Goal: Task Accomplishment & Management: Complete application form

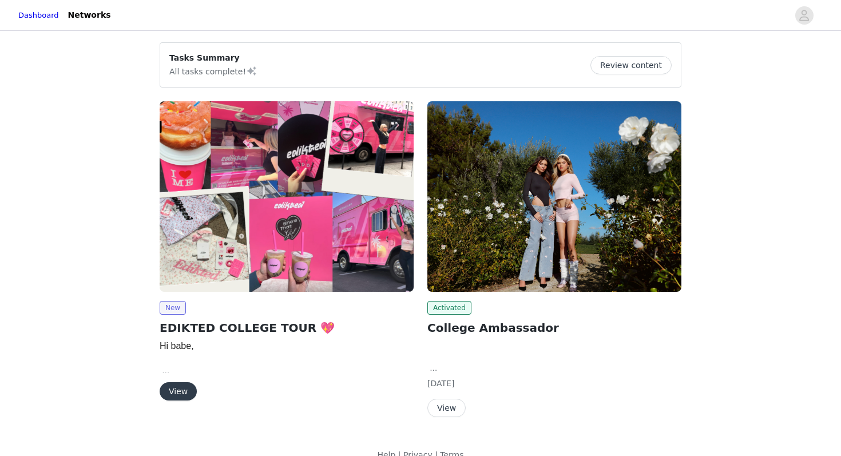
scroll to position [19, 0]
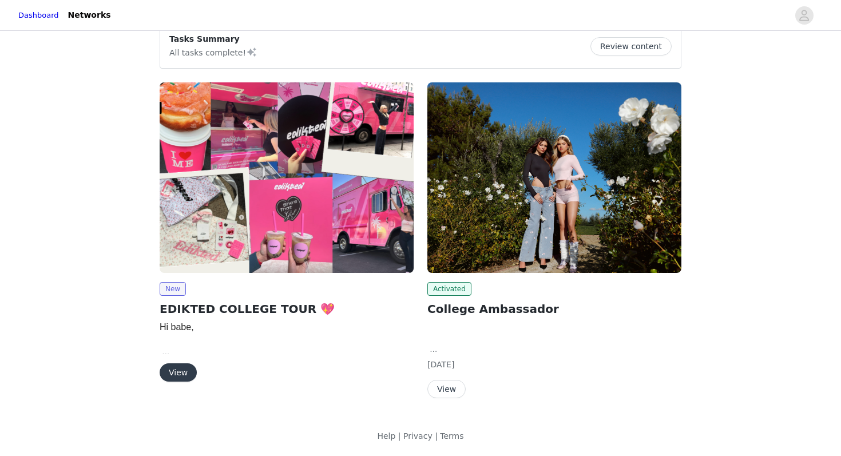
click at [443, 392] on button "View" at bounding box center [446, 389] width 38 height 18
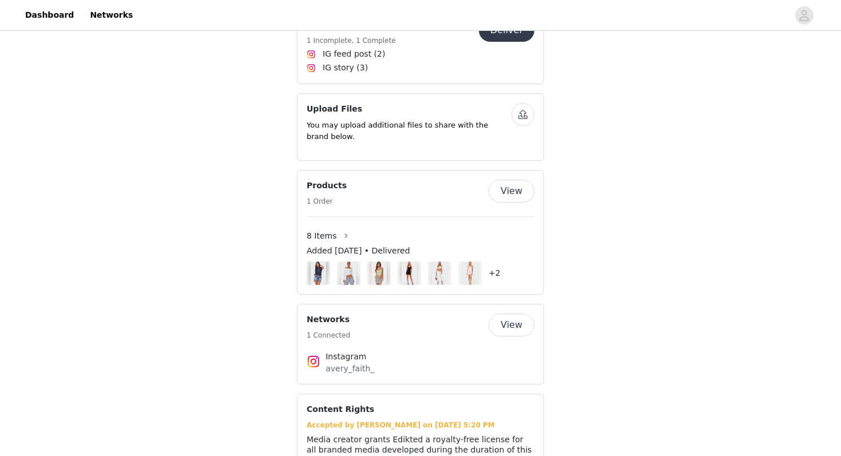
scroll to position [19, 0]
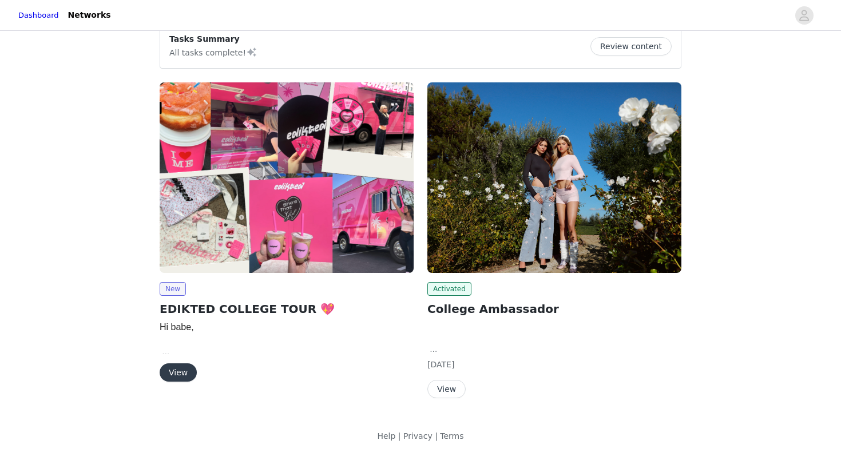
click at [177, 372] on button "View" at bounding box center [178, 372] width 37 height 18
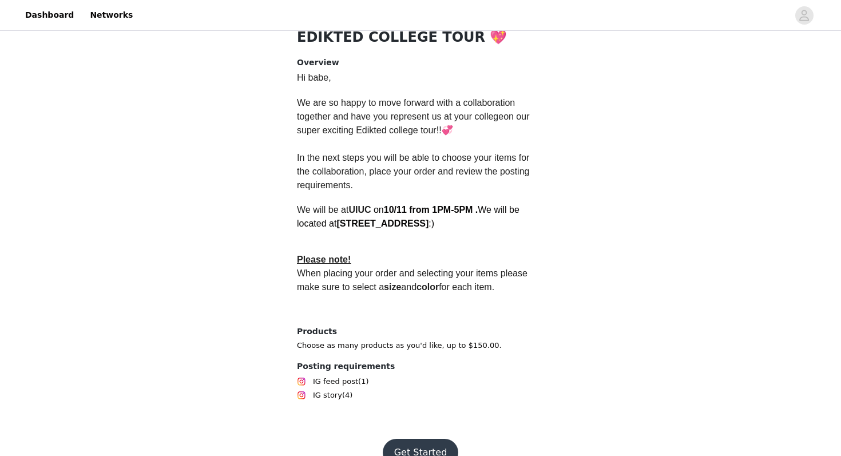
scroll to position [292, 0]
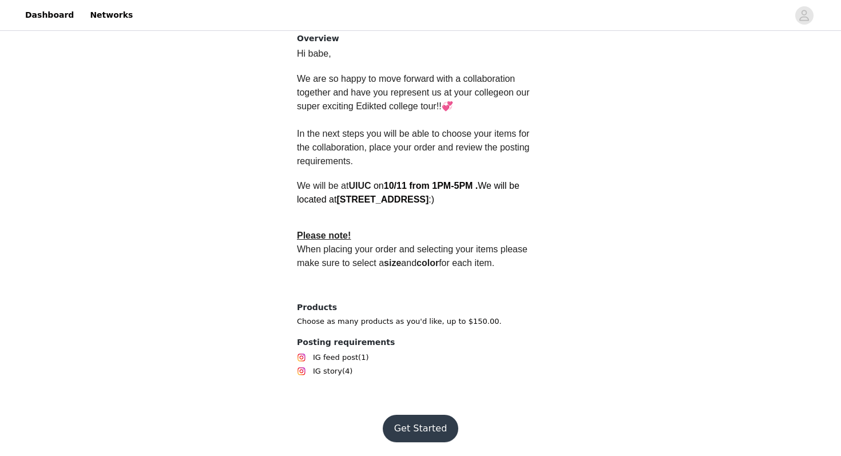
click at [408, 427] on button "Get Started" at bounding box center [421, 428] width 76 height 27
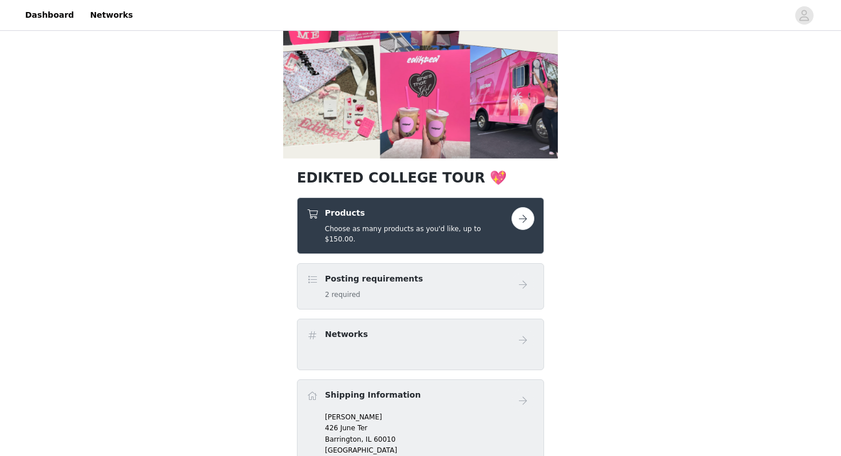
scroll to position [103, 0]
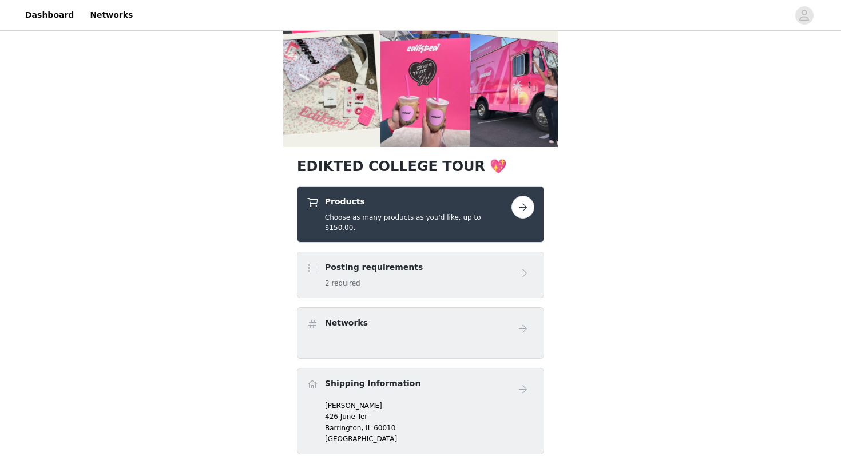
click at [521, 209] on button "button" at bounding box center [522, 207] width 23 height 23
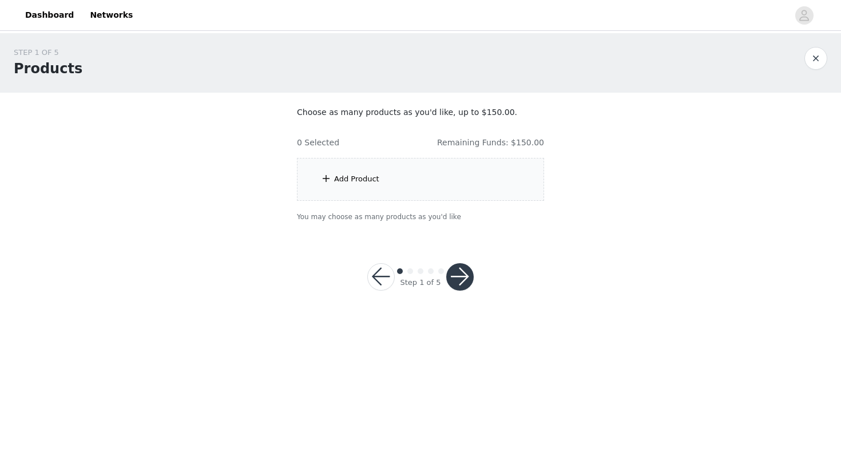
click at [481, 168] on div "Add Product" at bounding box center [420, 179] width 247 height 43
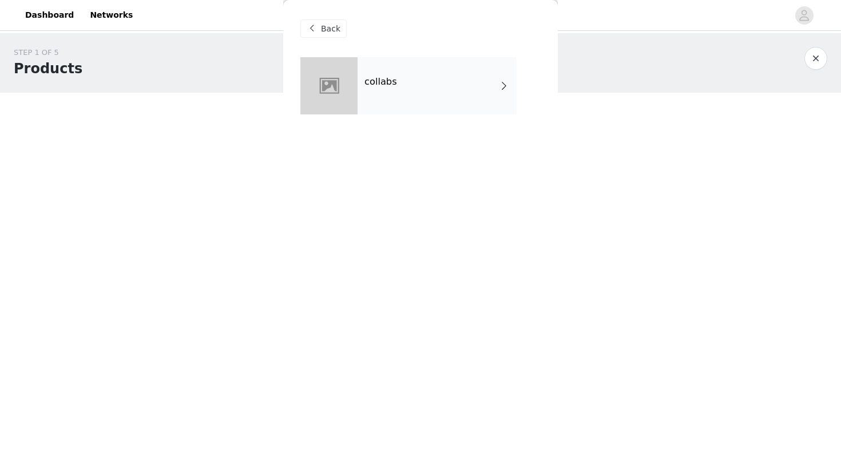
click at [478, 72] on div "collabs" at bounding box center [437, 85] width 159 height 57
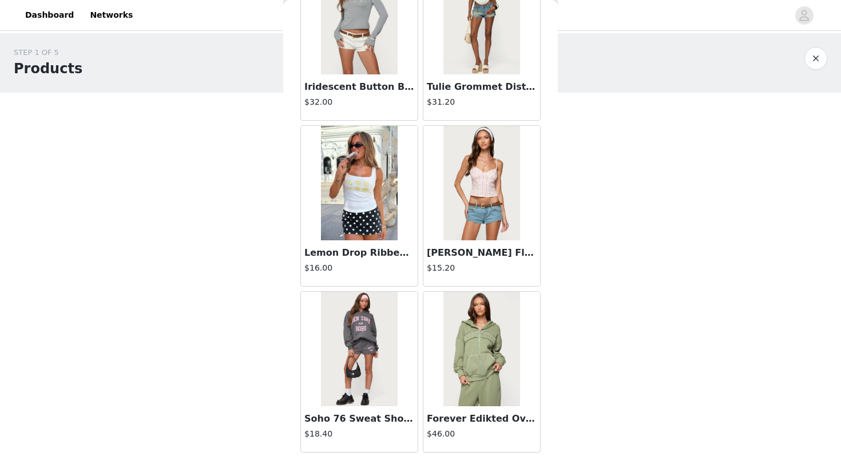
click at [641, 226] on div "STEP 1 OF 5 Products Choose as many products as you'd like, up to $150.00. 0 Se…" at bounding box center [420, 134] width 841 height 202
click at [817, 50] on button "button" at bounding box center [815, 58] width 23 height 23
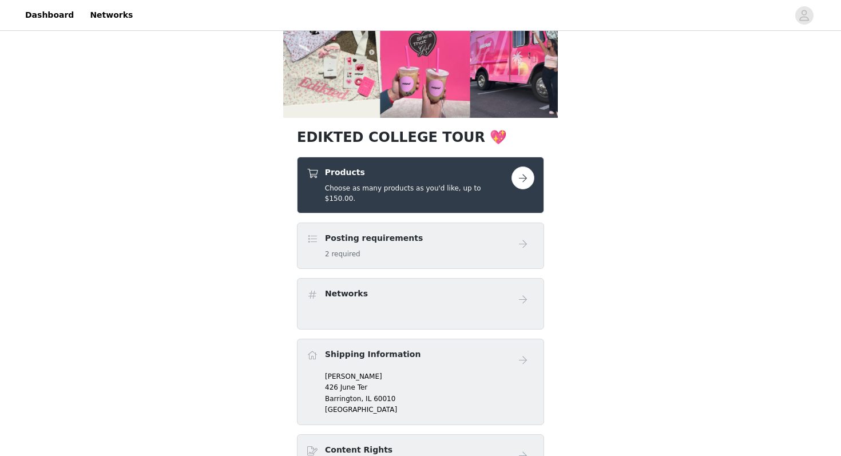
scroll to position [136, 0]
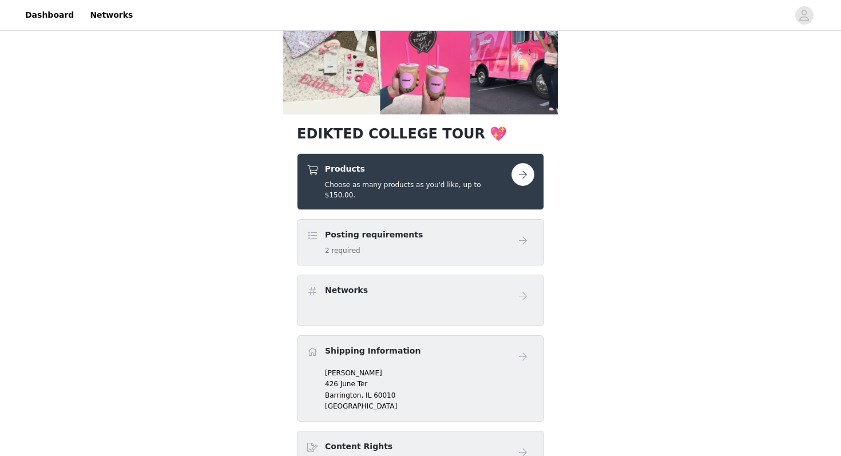
click at [528, 169] on button "button" at bounding box center [522, 174] width 23 height 23
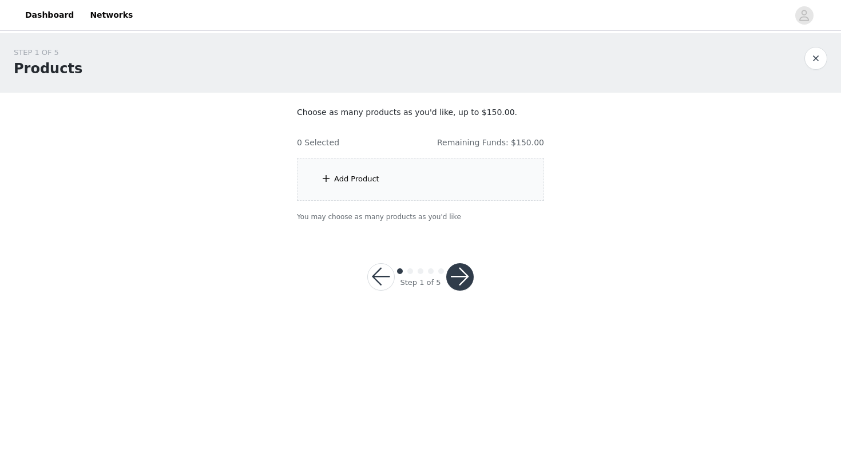
click at [441, 180] on div "Add Product" at bounding box center [420, 179] width 247 height 43
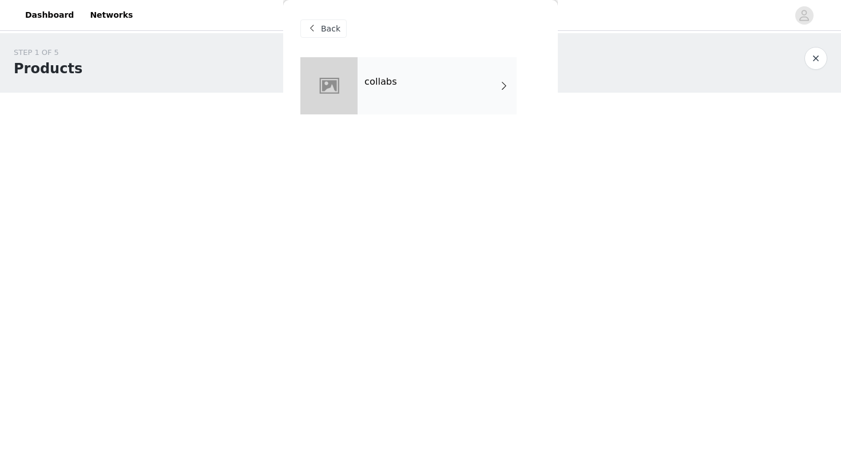
click at [436, 106] on div "collabs" at bounding box center [437, 85] width 159 height 57
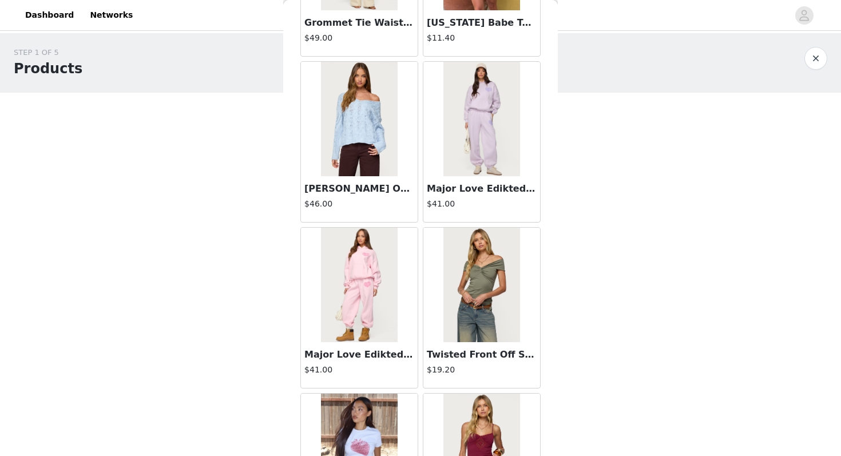
scroll to position [1294, 0]
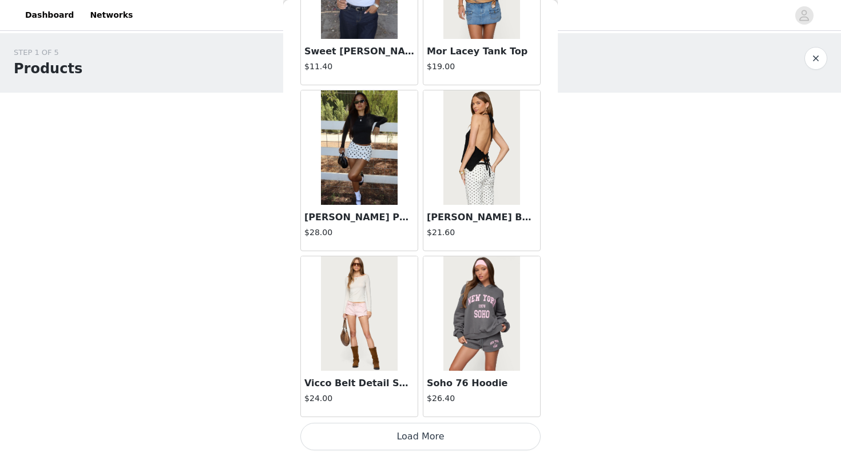
click at [377, 432] on button "Load More" at bounding box center [420, 436] width 240 height 27
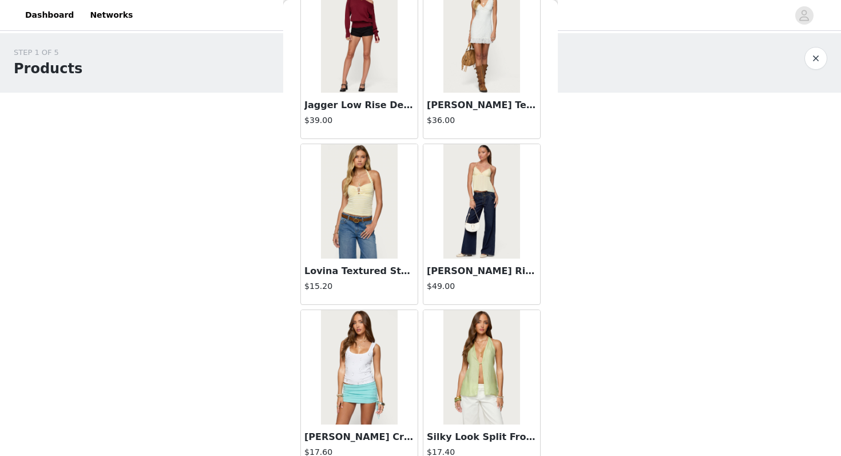
scroll to position [2083, 0]
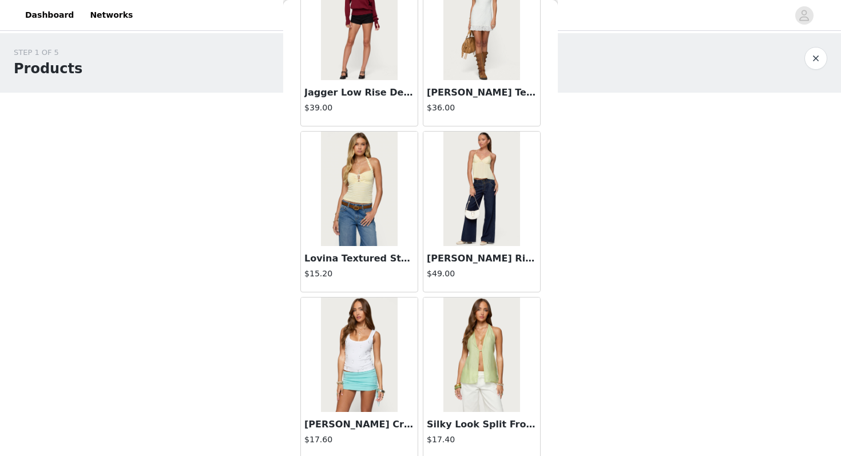
click at [367, 205] on img at bounding box center [359, 189] width 76 height 114
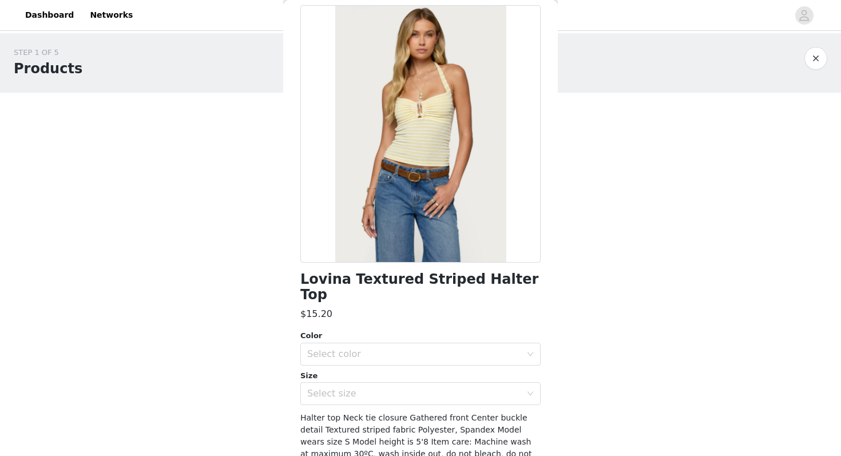
scroll to position [101, 0]
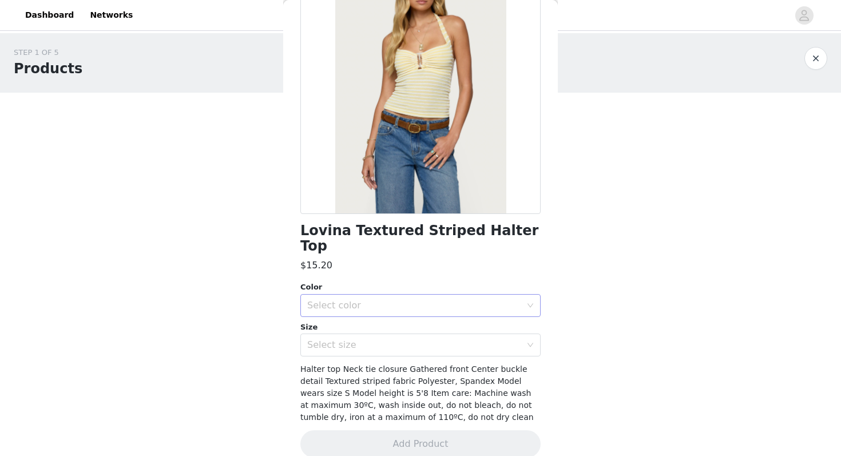
click at [406, 300] on div "Select color" at bounding box center [414, 305] width 214 height 11
click at [404, 313] on li "YELLOW" at bounding box center [420, 315] width 240 height 18
click at [404, 339] on div "Select size" at bounding box center [414, 344] width 214 height 11
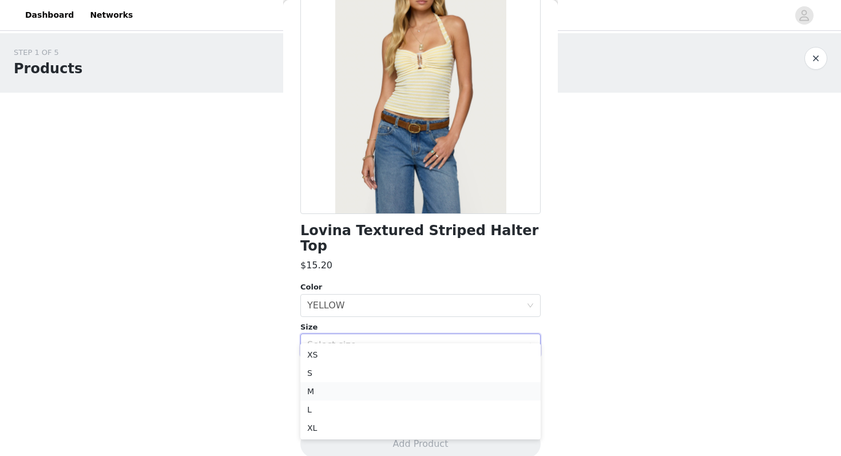
click at [400, 397] on li "M" at bounding box center [420, 391] width 240 height 18
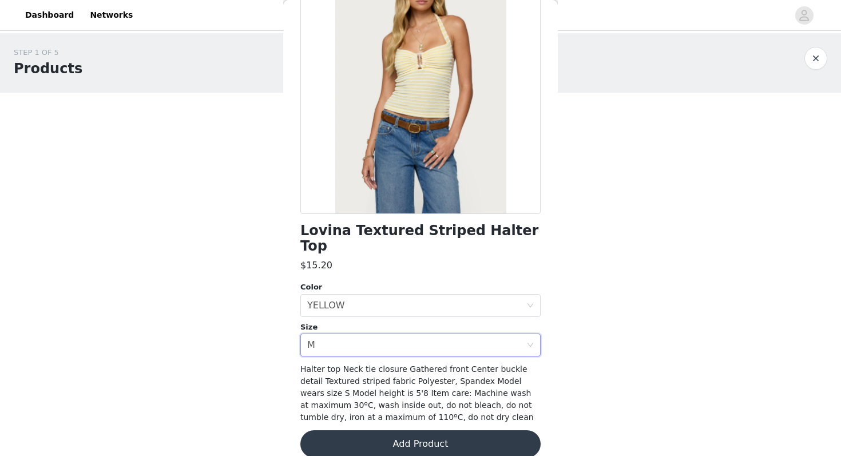
click at [398, 436] on button "Add Product" at bounding box center [420, 443] width 240 height 27
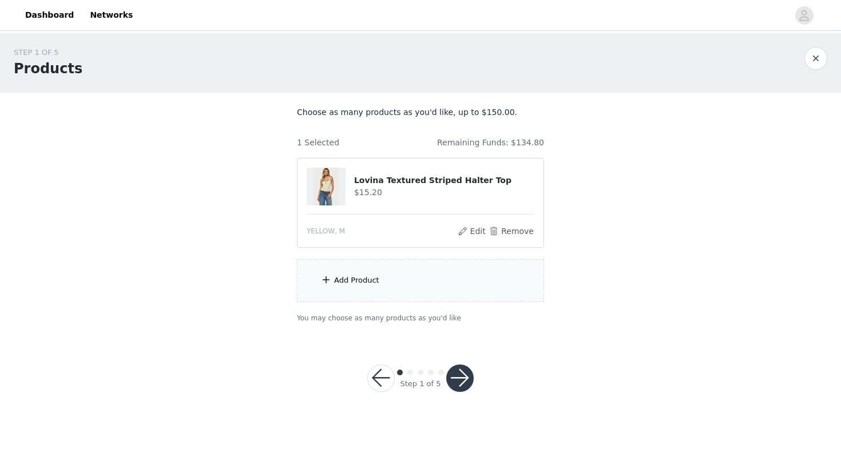
click at [456, 296] on div "Add Product" at bounding box center [420, 280] width 247 height 43
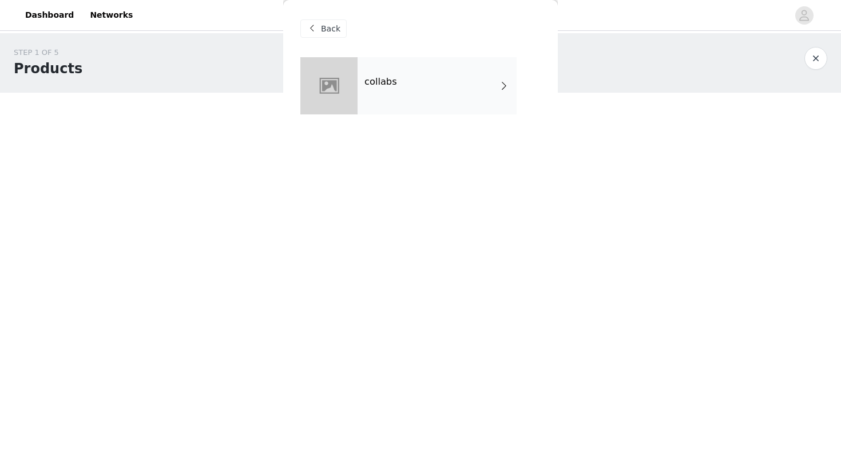
click at [453, 96] on div "collabs" at bounding box center [437, 85] width 159 height 57
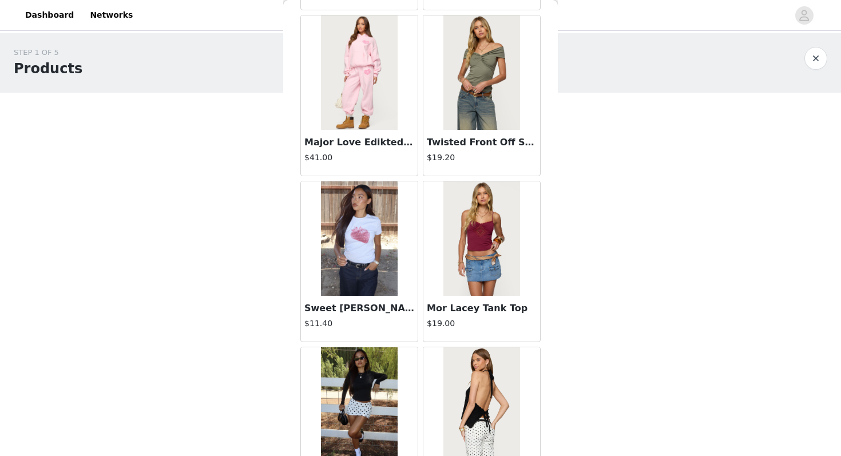
scroll to position [1294, 0]
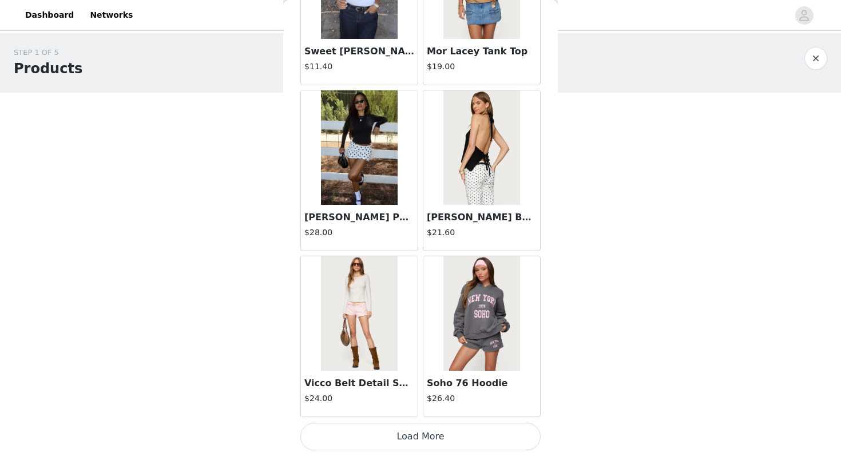
click at [410, 442] on button "Load More" at bounding box center [420, 436] width 240 height 27
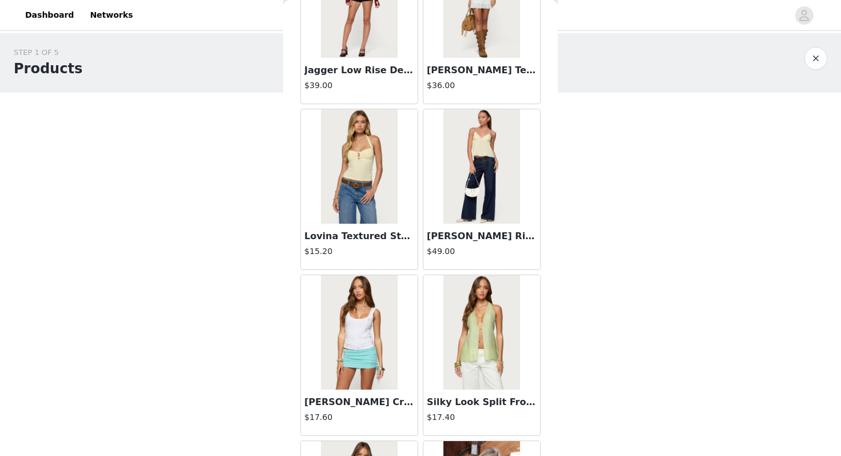
scroll to position [2106, 0]
click at [371, 340] on img at bounding box center [359, 332] width 76 height 114
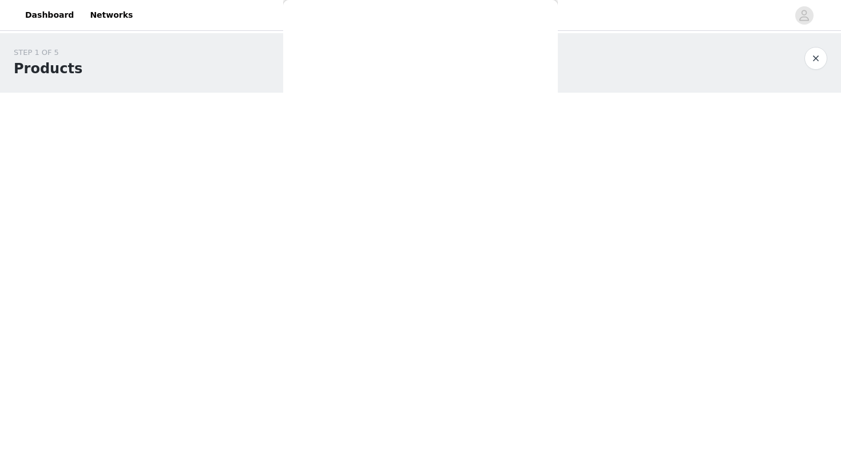
scroll to position [0, 0]
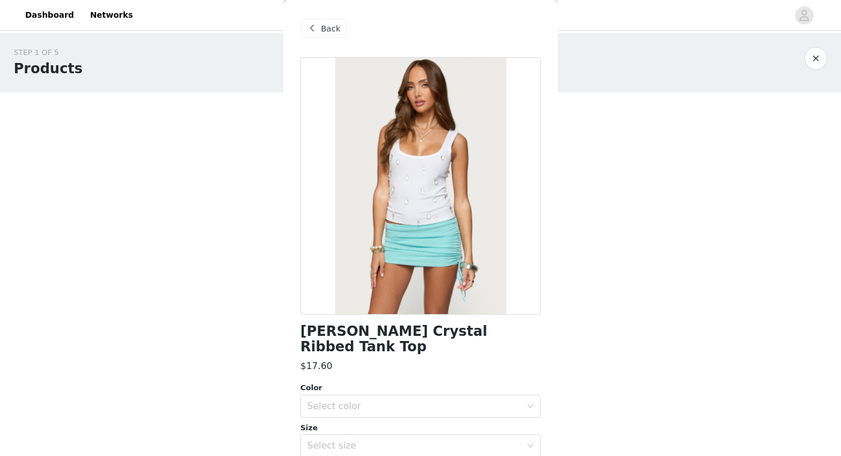
click at [318, 24] on span at bounding box center [312, 29] width 14 height 14
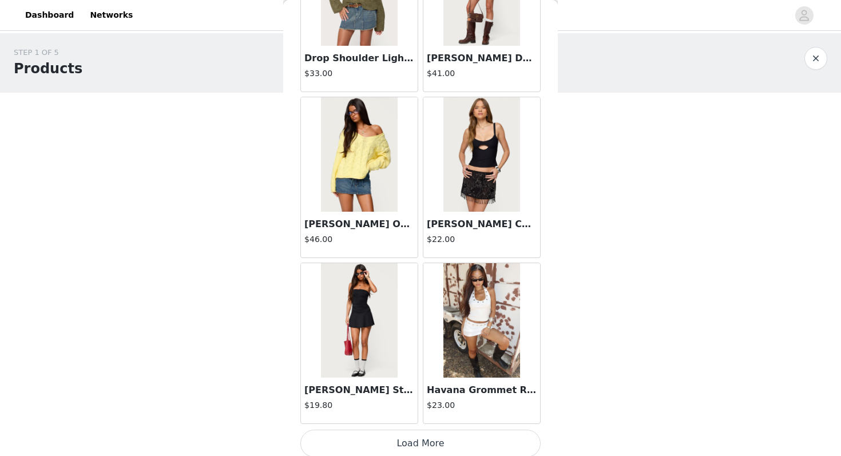
scroll to position [2953, 0]
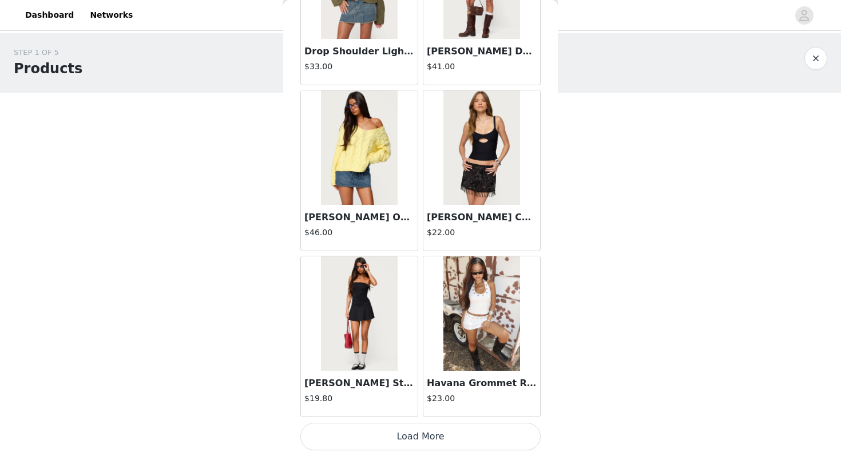
click at [488, 332] on img at bounding box center [481, 313] width 76 height 114
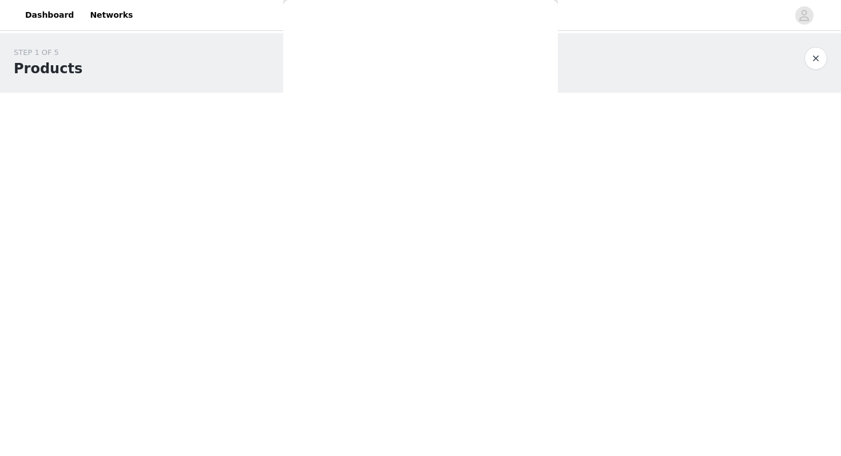
scroll to position [0, 0]
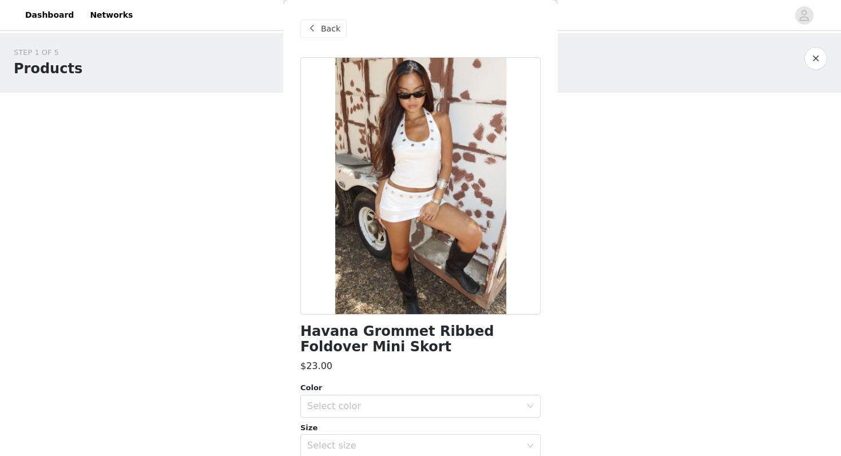
click at [329, 26] on span "Back" at bounding box center [330, 29] width 19 height 12
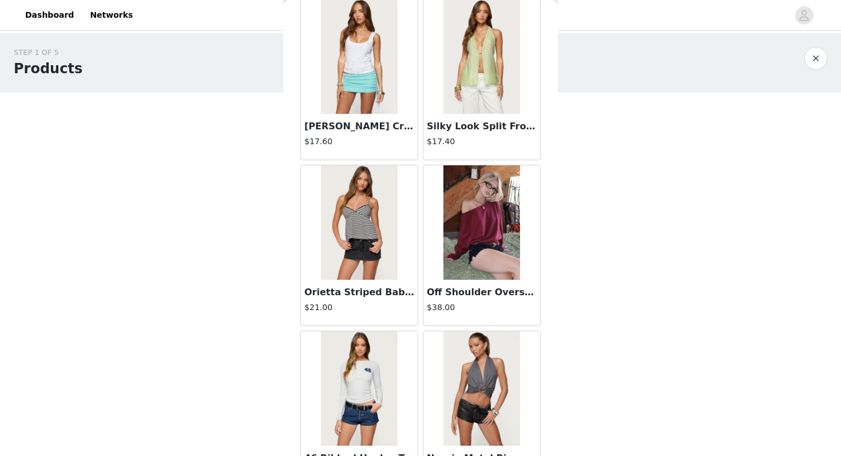
scroll to position [2953, 0]
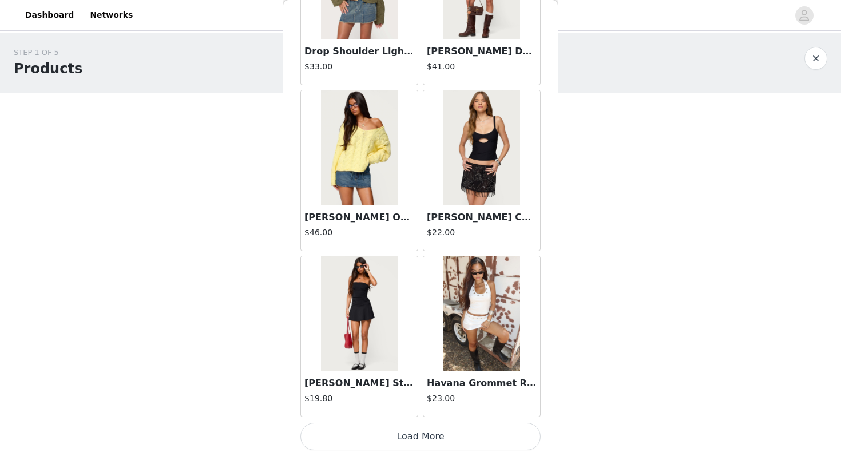
click at [410, 438] on button "Load More" at bounding box center [420, 436] width 240 height 27
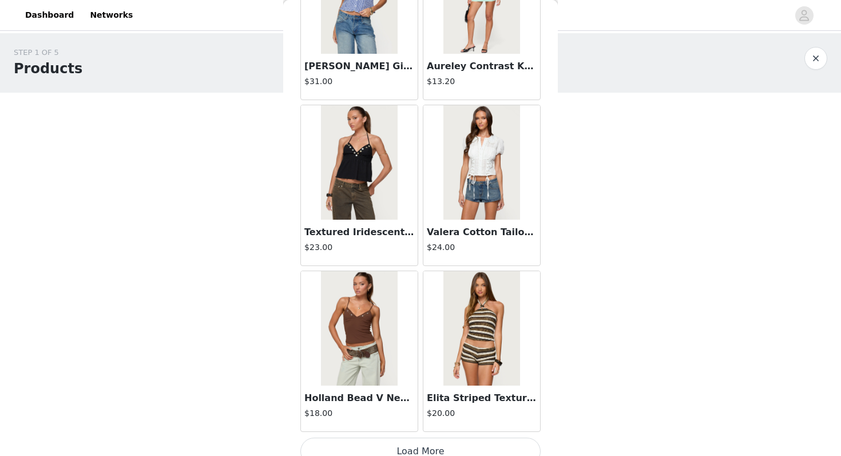
scroll to position [4612, 0]
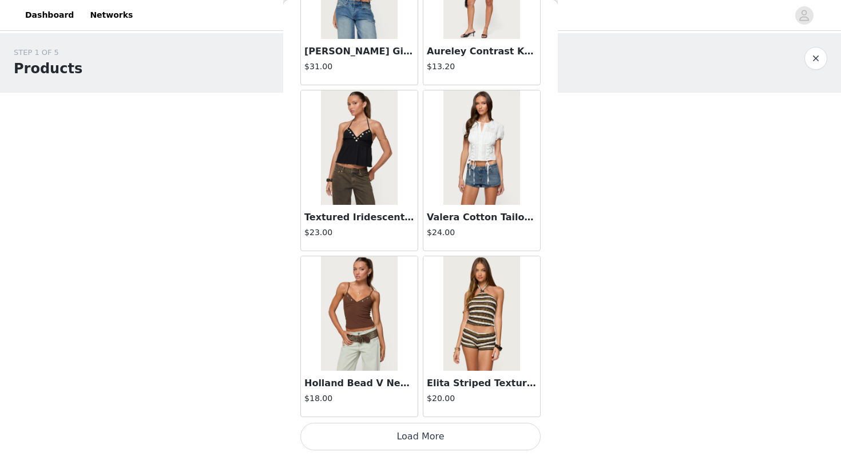
click at [388, 438] on button "Load More" at bounding box center [420, 436] width 240 height 27
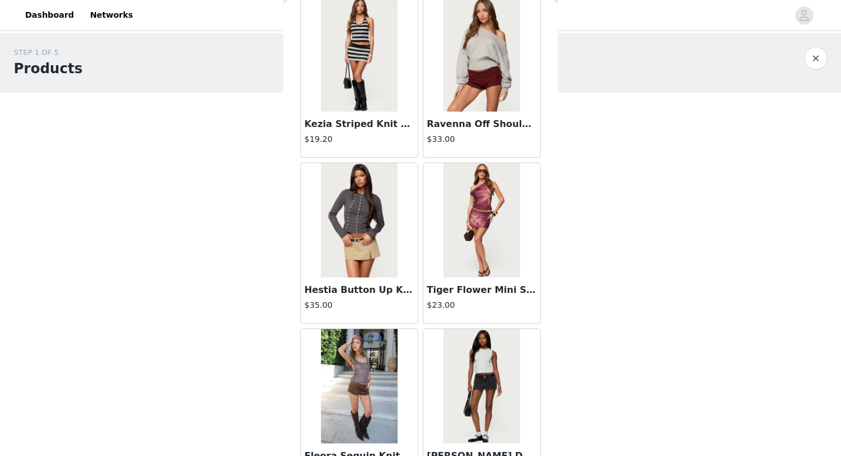
scroll to position [6271, 0]
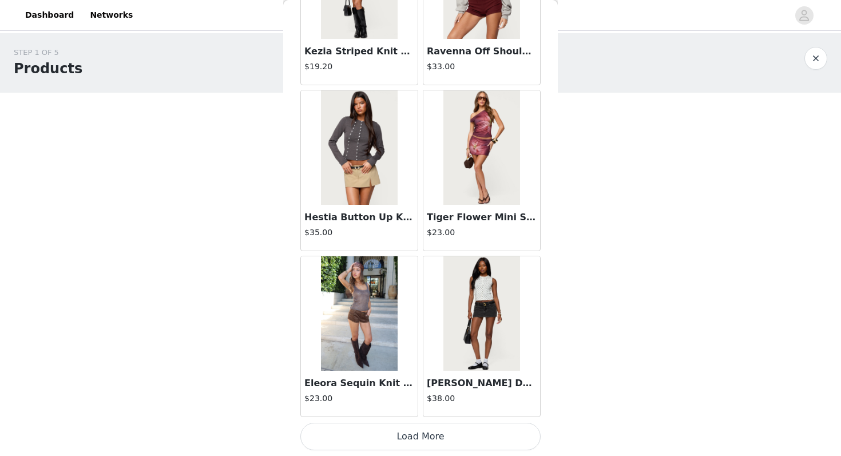
click at [339, 431] on button "Load More" at bounding box center [420, 436] width 240 height 27
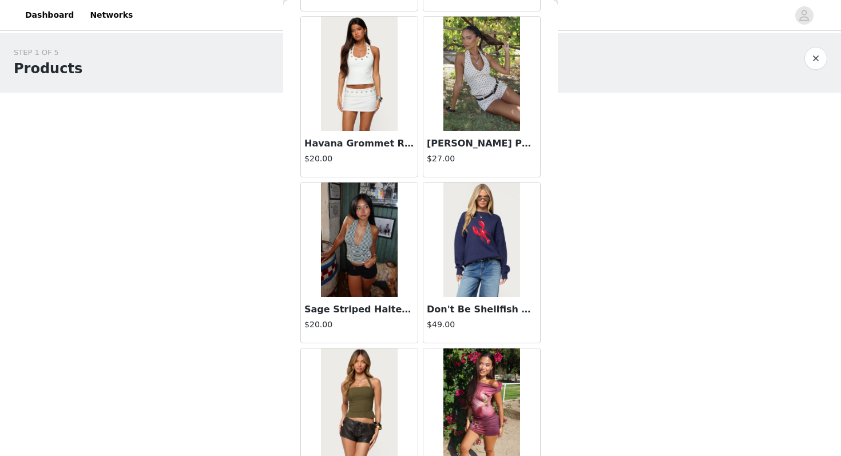
scroll to position [6816, 0]
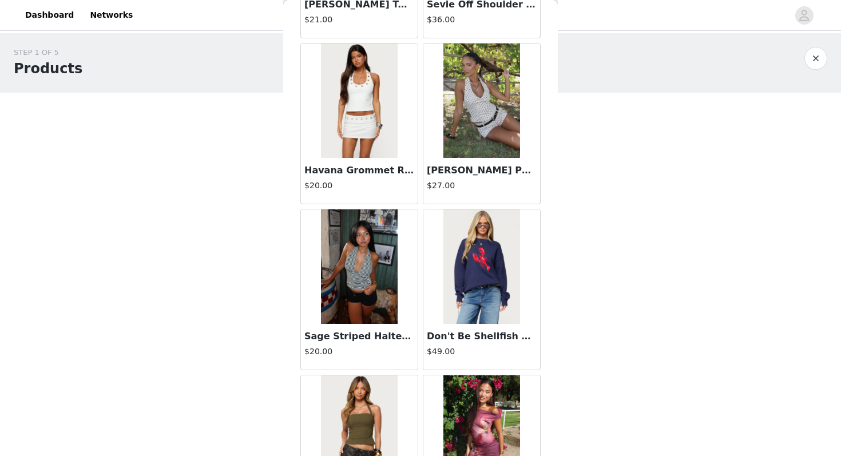
click at [376, 136] on img at bounding box center [359, 100] width 76 height 114
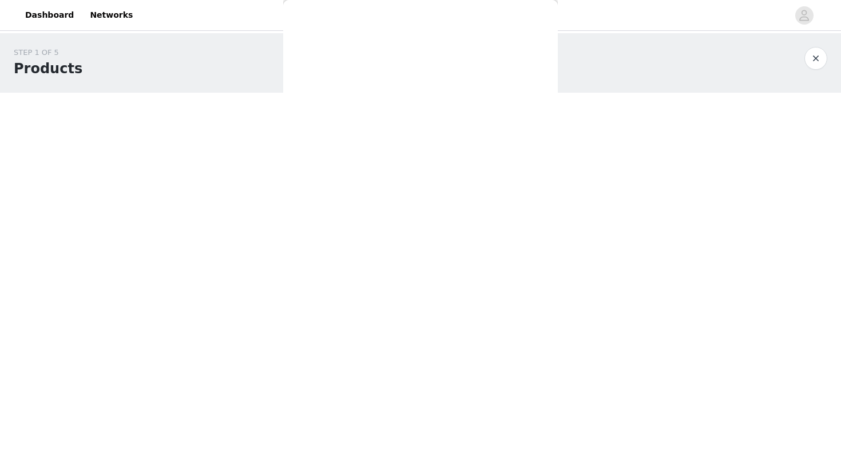
scroll to position [0, 0]
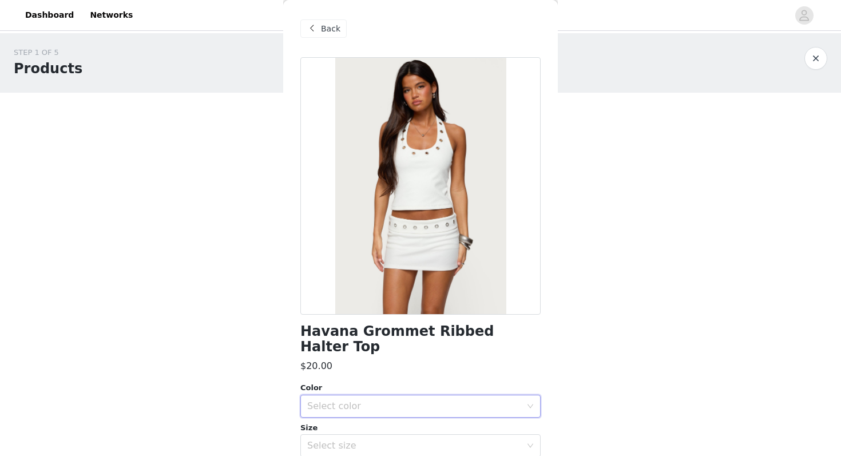
click at [382, 396] on div "Select color" at bounding box center [416, 406] width 219 height 22
click at [379, 415] on li "WHITE" at bounding box center [420, 416] width 240 height 18
click at [379, 440] on div "Select size" at bounding box center [414, 445] width 214 height 11
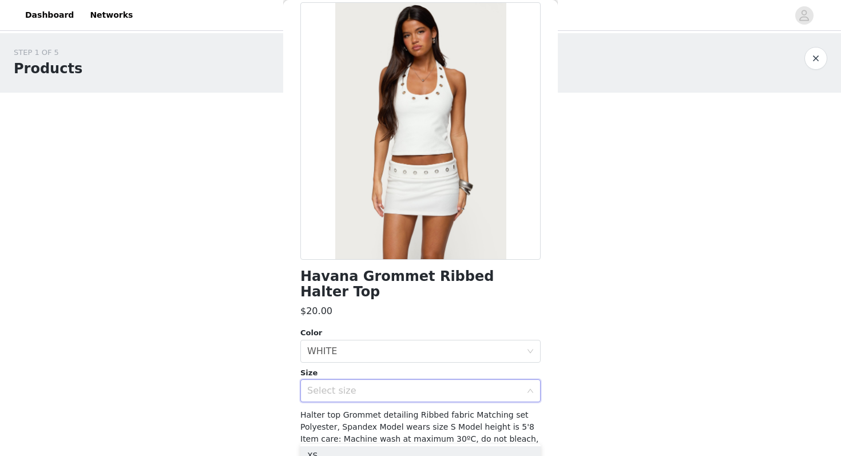
scroll to position [89, 0]
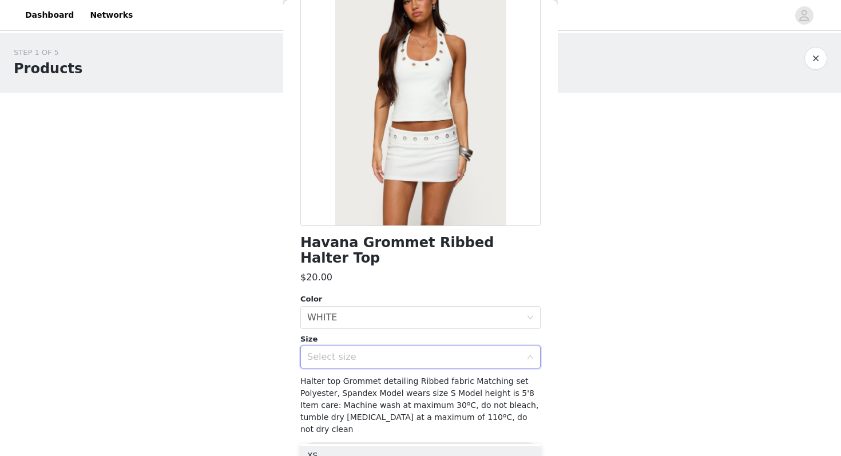
click at [389, 351] on div "Select size" at bounding box center [414, 356] width 214 height 11
click at [381, 351] on div "Select size" at bounding box center [414, 356] width 214 height 11
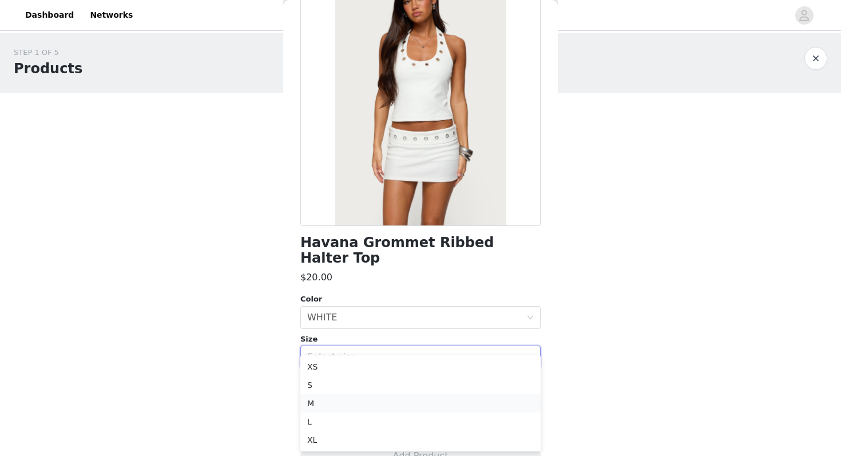
click at [360, 403] on li "M" at bounding box center [420, 403] width 240 height 18
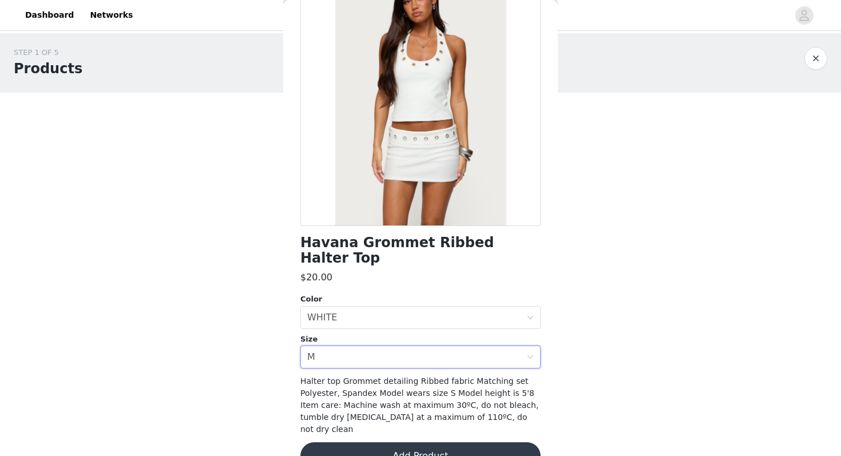
click at [360, 442] on button "Add Product" at bounding box center [420, 455] width 240 height 27
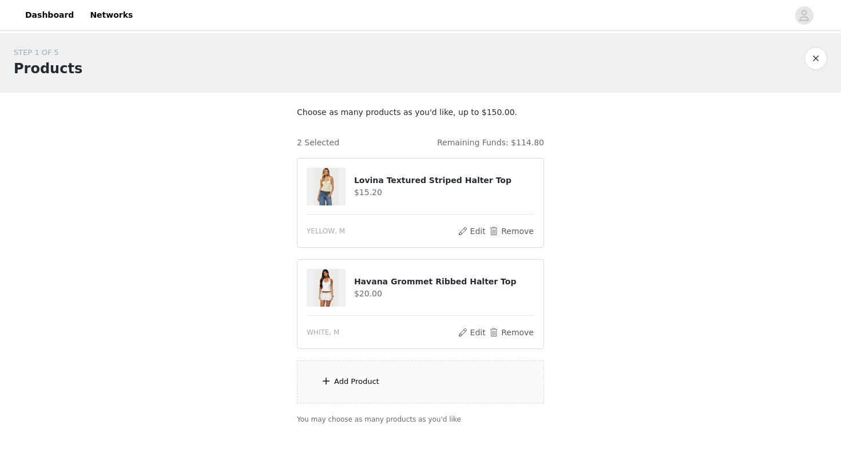
click at [372, 376] on div "Add Product" at bounding box center [356, 381] width 45 height 11
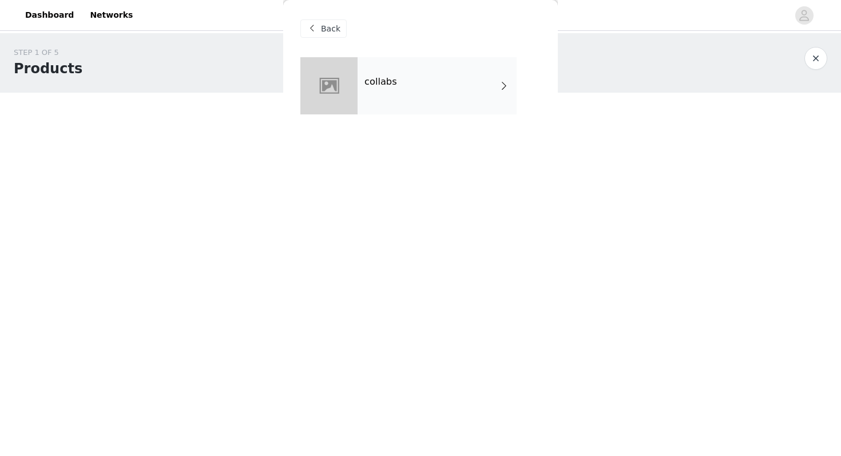
click at [475, 97] on div "collabs" at bounding box center [437, 85] width 159 height 57
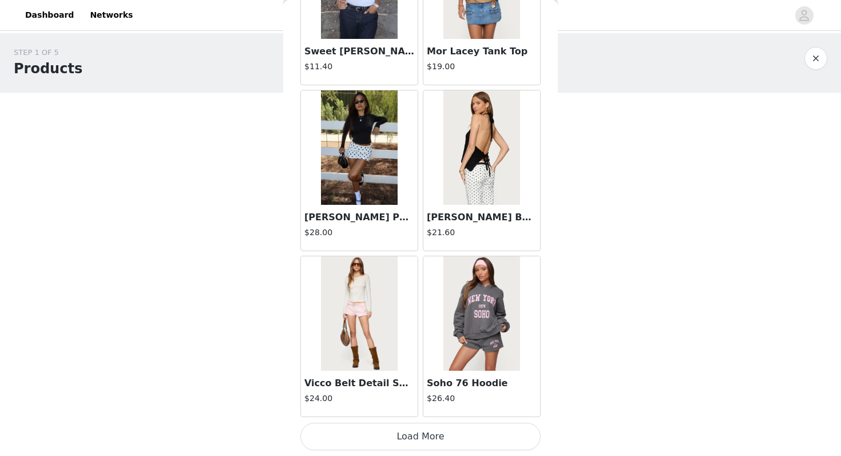
scroll to position [65, 0]
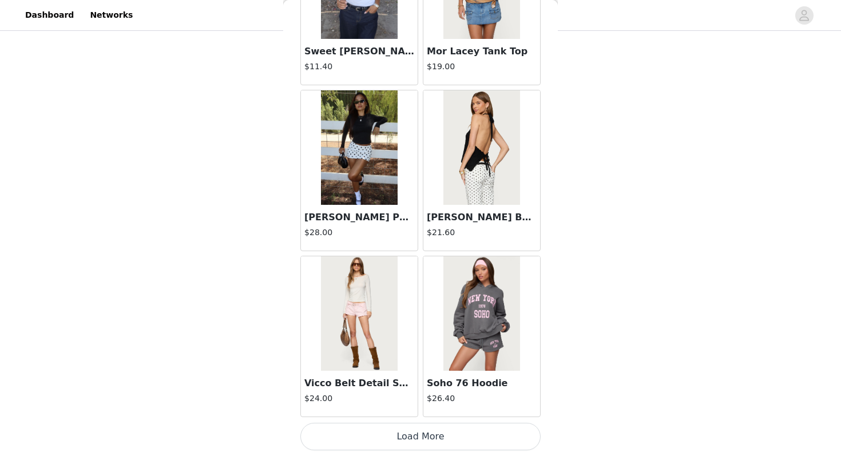
click at [416, 441] on button "Load More" at bounding box center [420, 436] width 240 height 27
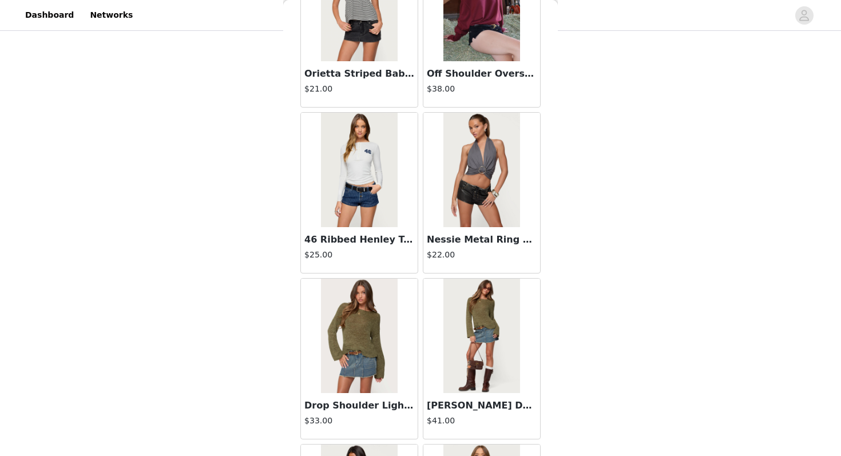
scroll to position [2953, 0]
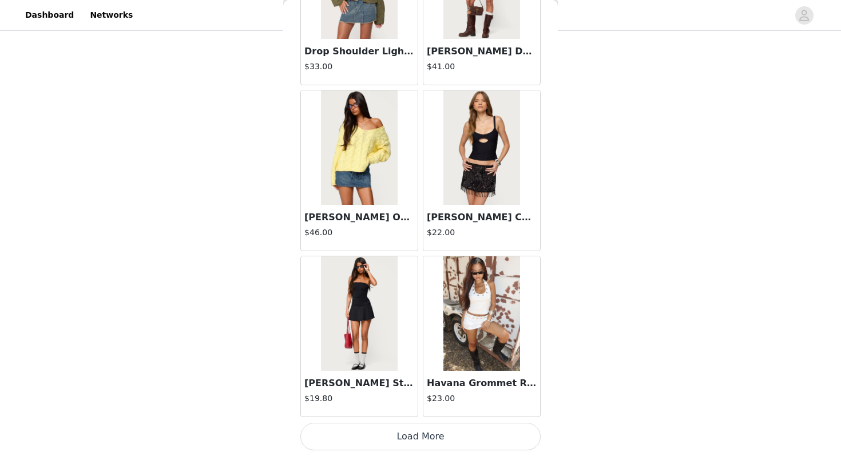
click at [417, 428] on button "Load More" at bounding box center [420, 436] width 240 height 27
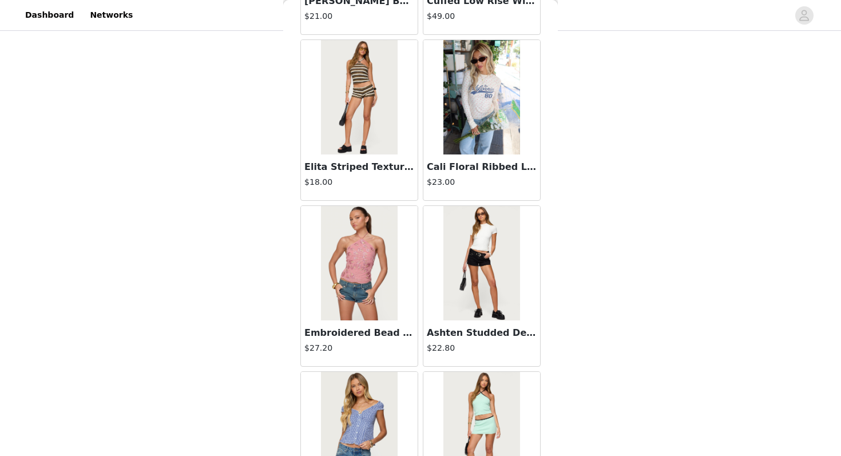
scroll to position [4612, 0]
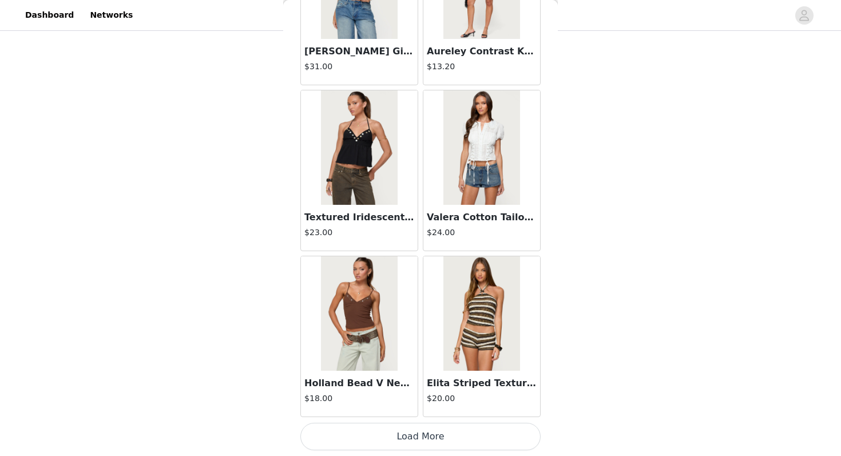
click at [412, 437] on button "Load More" at bounding box center [420, 436] width 240 height 27
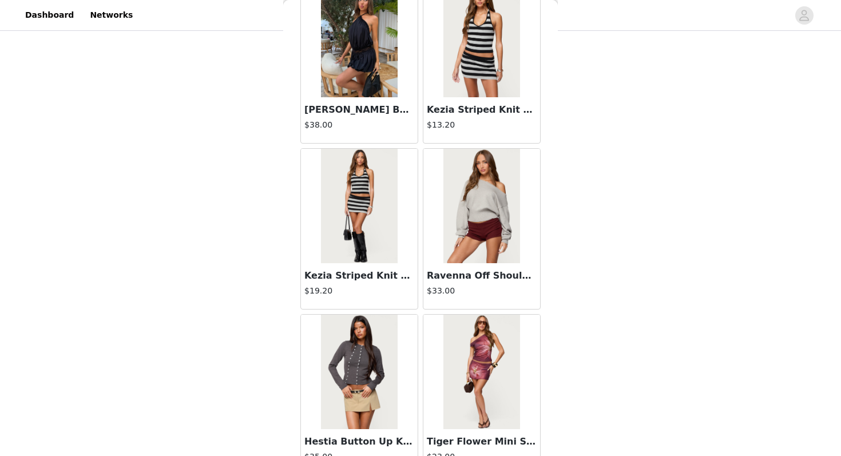
scroll to position [6271, 0]
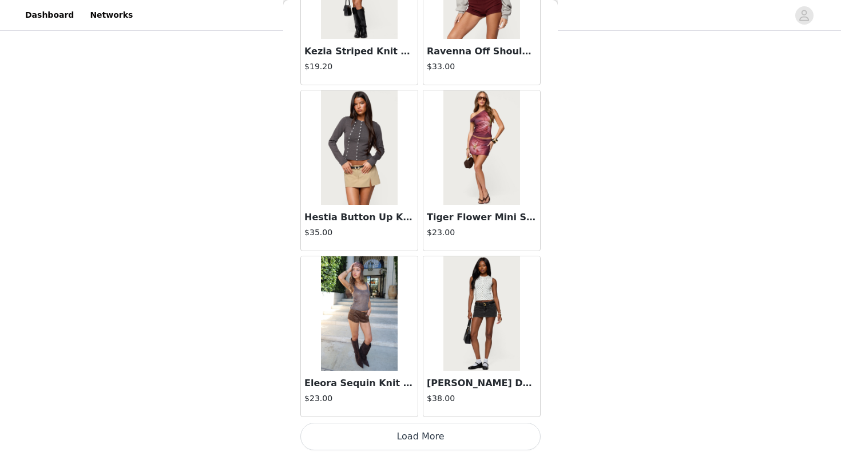
click at [410, 435] on button "Load More" at bounding box center [420, 436] width 240 height 27
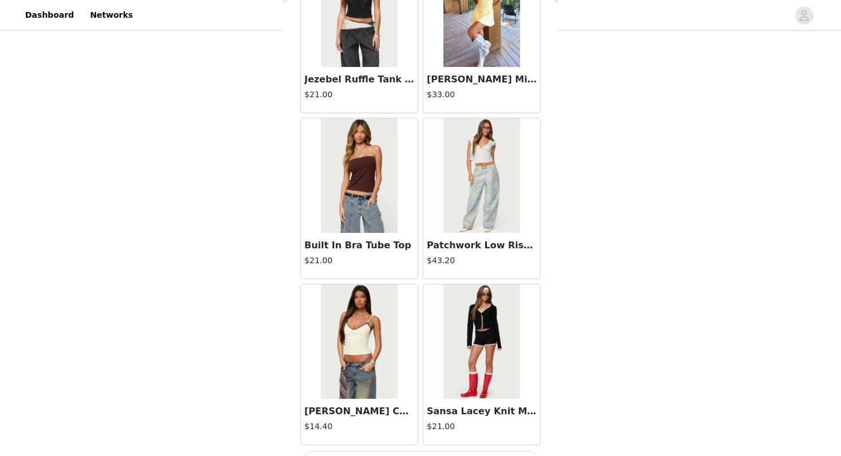
scroll to position [7930, 0]
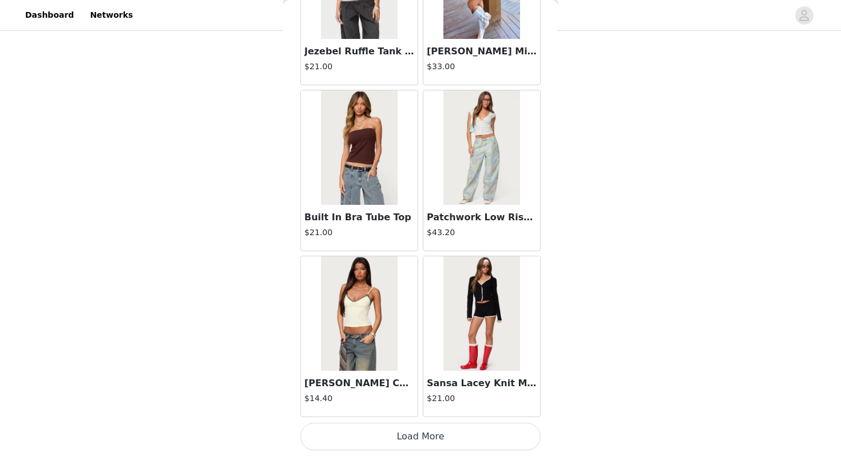
click at [434, 443] on button "Load More" at bounding box center [420, 436] width 240 height 27
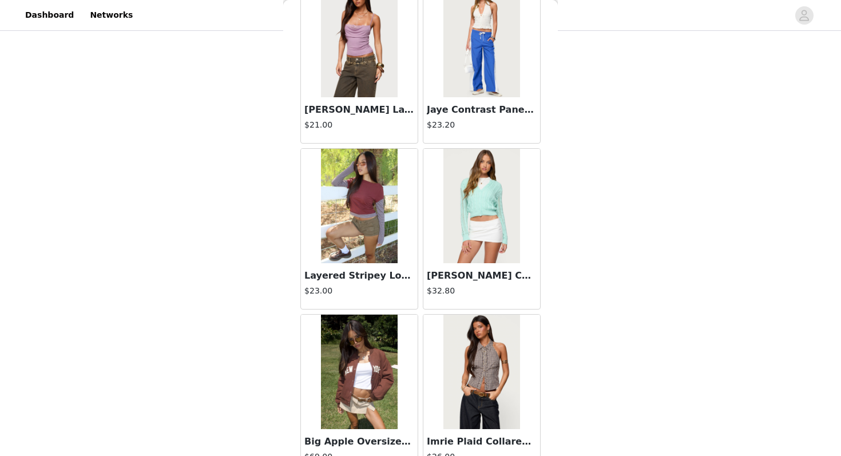
scroll to position [9589, 0]
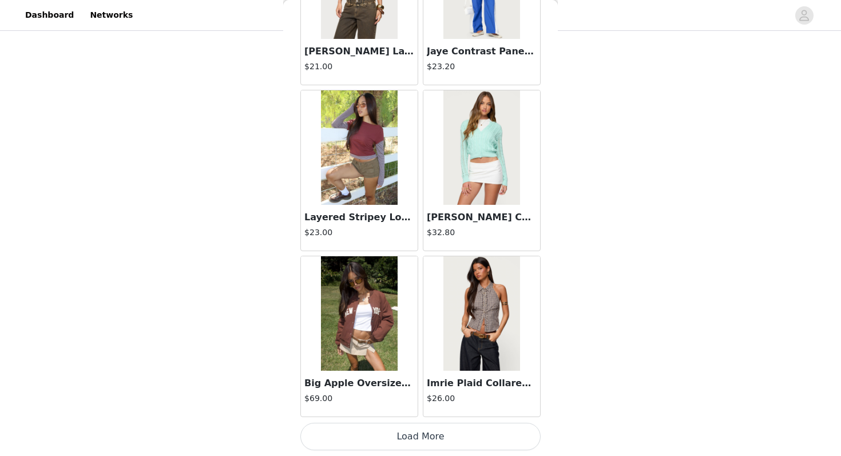
click at [412, 446] on button "Load More" at bounding box center [420, 436] width 240 height 27
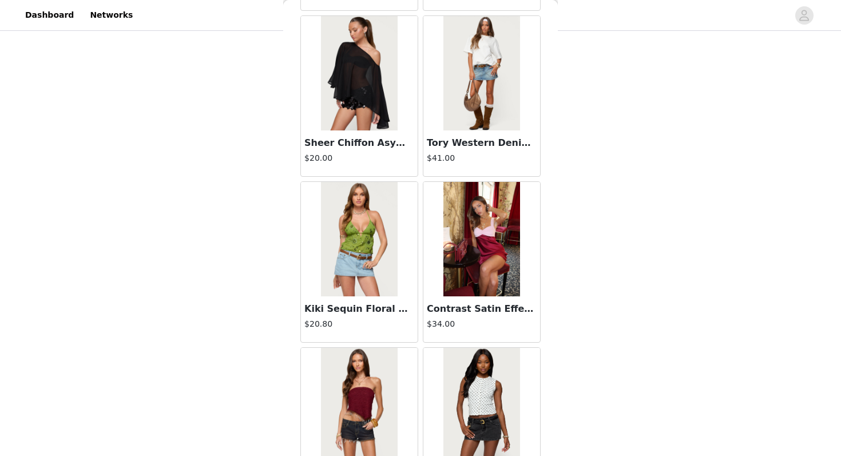
scroll to position [11248, 0]
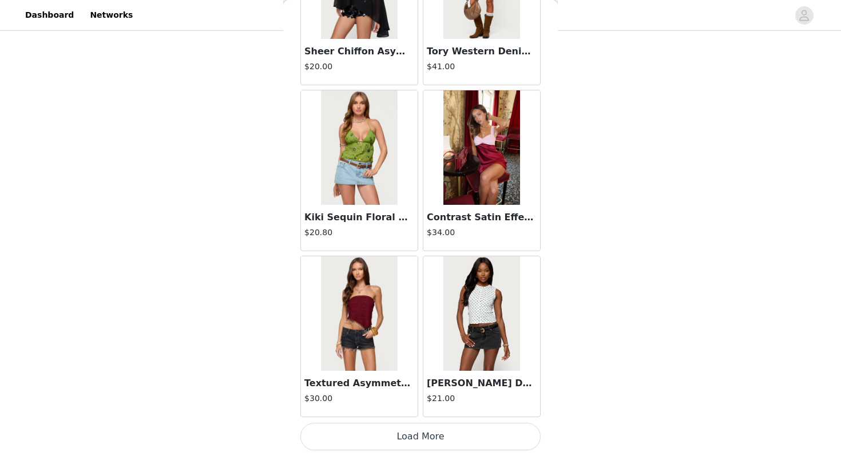
click at [382, 438] on button "Load More" at bounding box center [420, 436] width 240 height 27
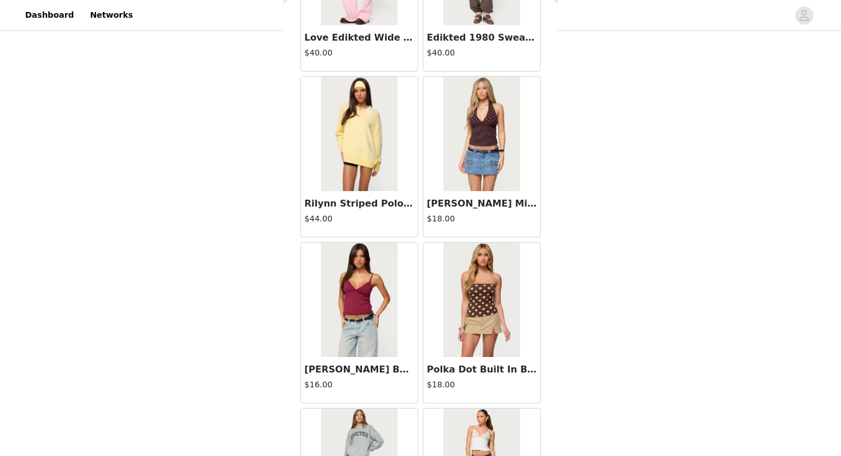
scroll to position [11928, 0]
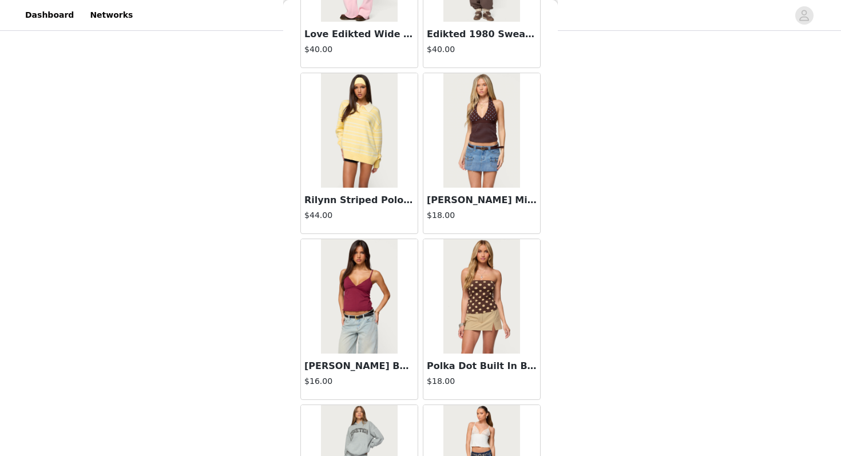
click at [491, 190] on div "[PERSON_NAME] Mixed Polka Dot Halter Top $18.00" at bounding box center [481, 211] width 117 height 46
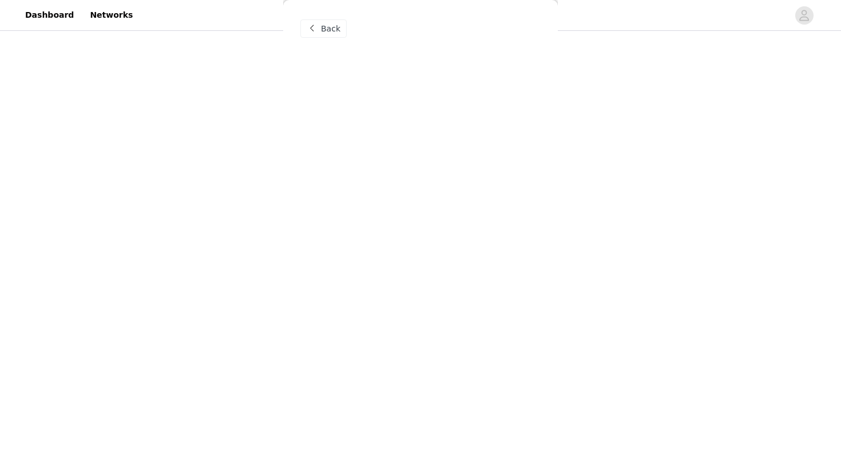
scroll to position [0, 0]
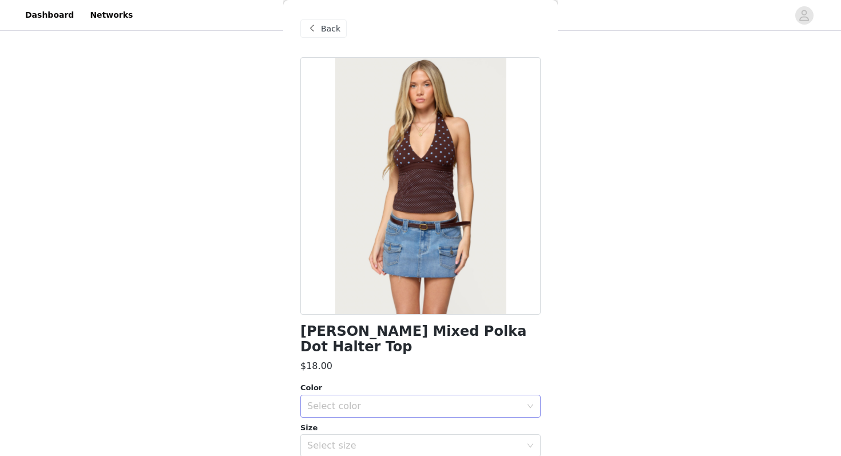
click at [386, 400] on div "Select color" at bounding box center [414, 405] width 214 height 11
click at [381, 415] on li "BROWN" at bounding box center [420, 416] width 240 height 18
click at [381, 440] on div "Select size" at bounding box center [414, 445] width 214 height 11
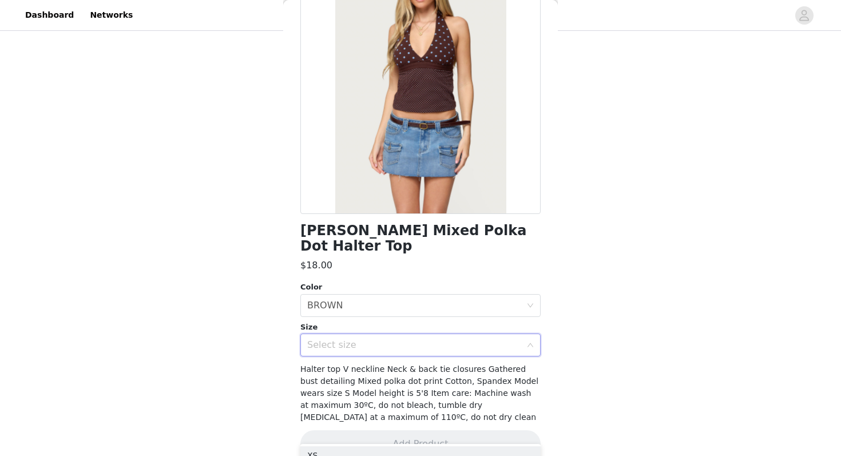
click at [382, 339] on div "Select size" at bounding box center [414, 344] width 214 height 11
click at [372, 339] on div "Select size" at bounding box center [414, 344] width 214 height 11
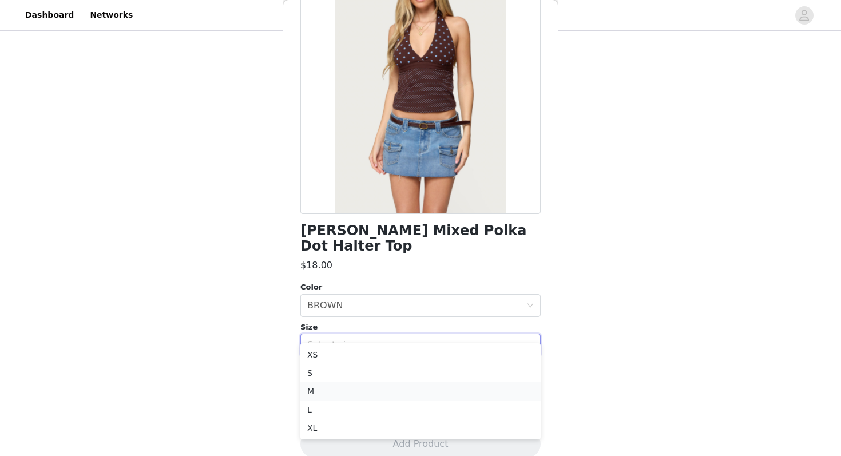
click at [356, 387] on li "M" at bounding box center [420, 391] width 240 height 18
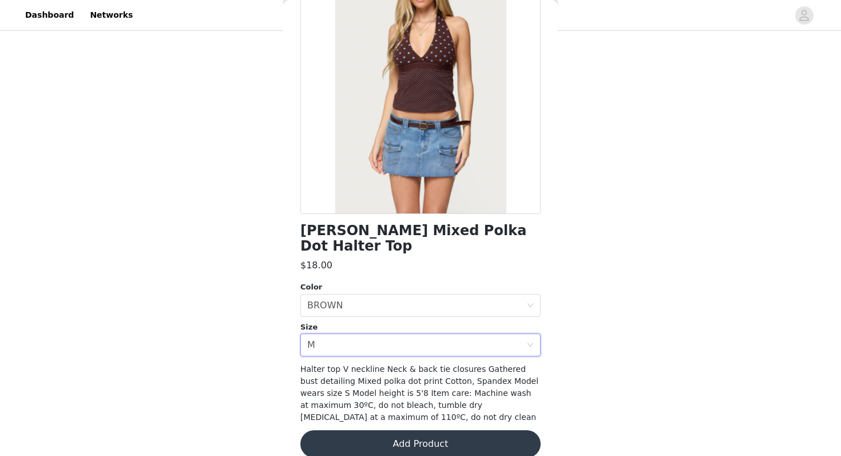
click at [358, 431] on button "Add Product" at bounding box center [420, 443] width 240 height 27
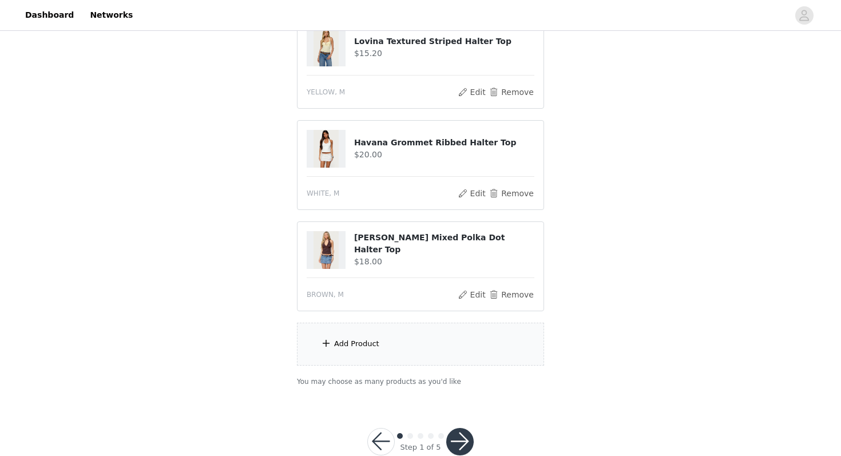
scroll to position [166, 0]
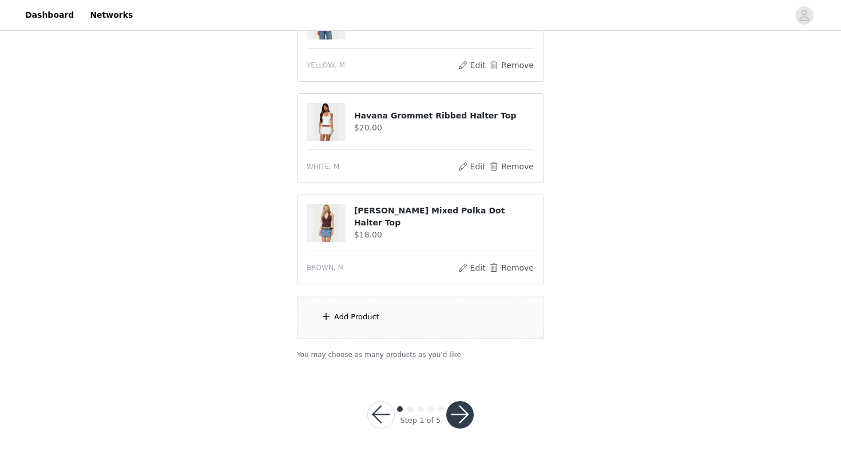
click at [457, 326] on div "Add Product" at bounding box center [420, 317] width 247 height 43
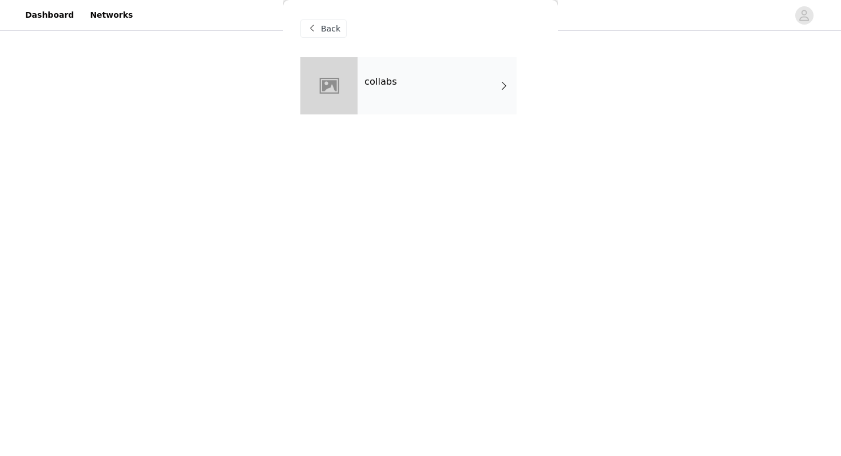
click at [466, 77] on div "collabs" at bounding box center [437, 85] width 159 height 57
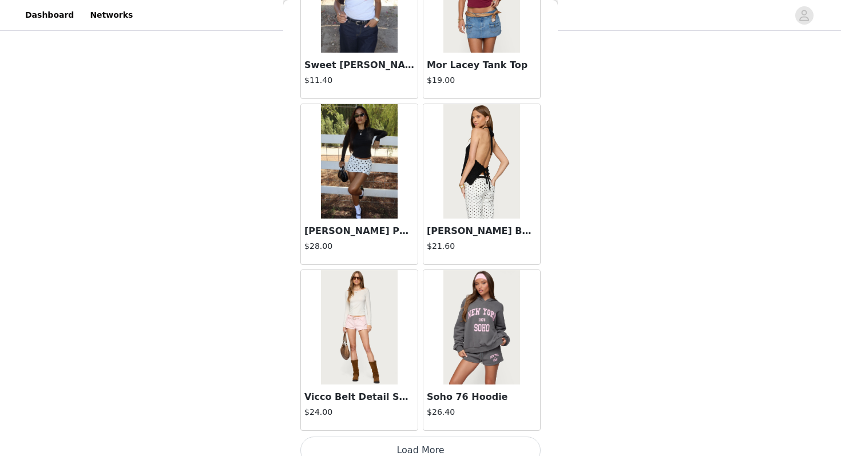
scroll to position [1294, 0]
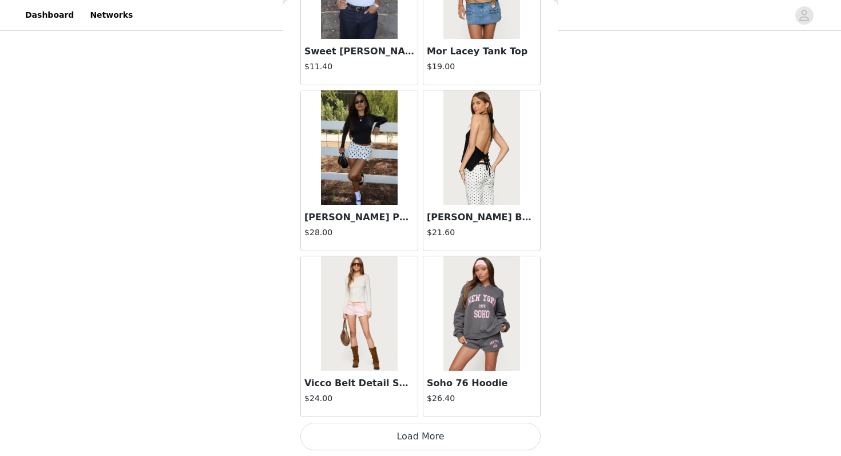
click at [378, 433] on button "Load More" at bounding box center [420, 436] width 240 height 27
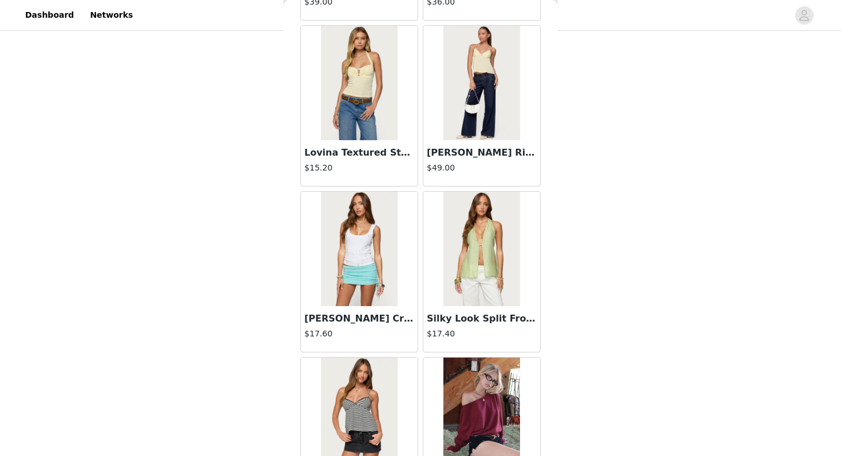
scroll to position [2953, 0]
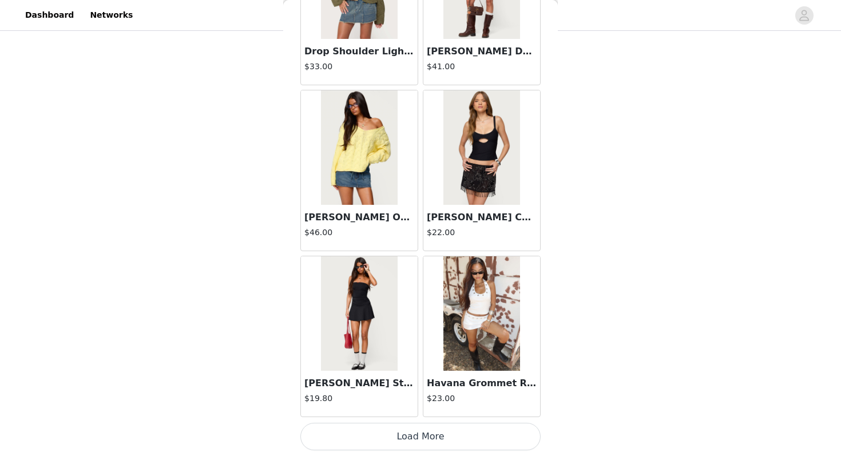
click at [360, 444] on button "Load More" at bounding box center [420, 436] width 240 height 27
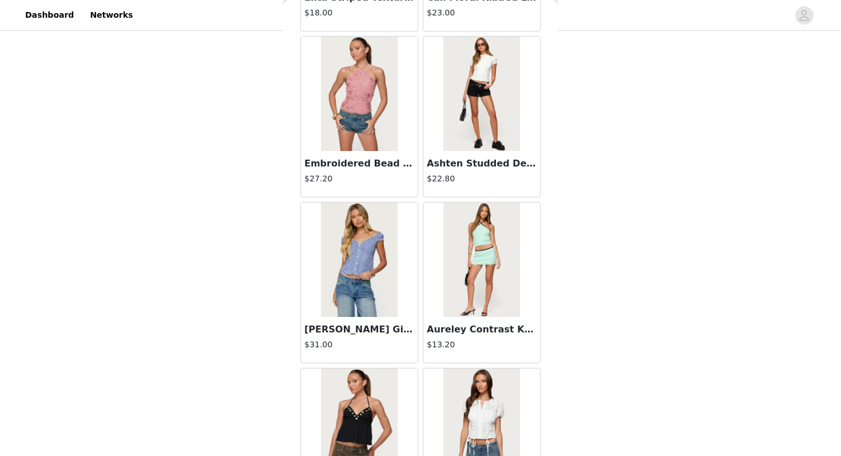
scroll to position [4612, 0]
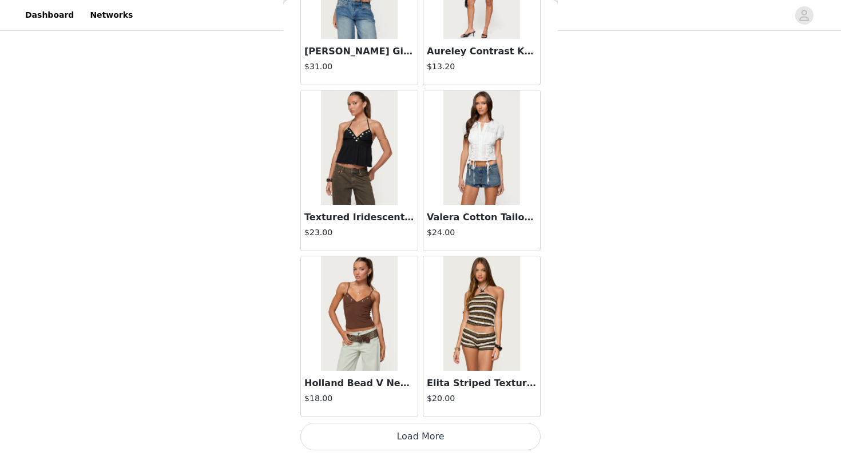
click at [407, 439] on button "Load More" at bounding box center [420, 436] width 240 height 27
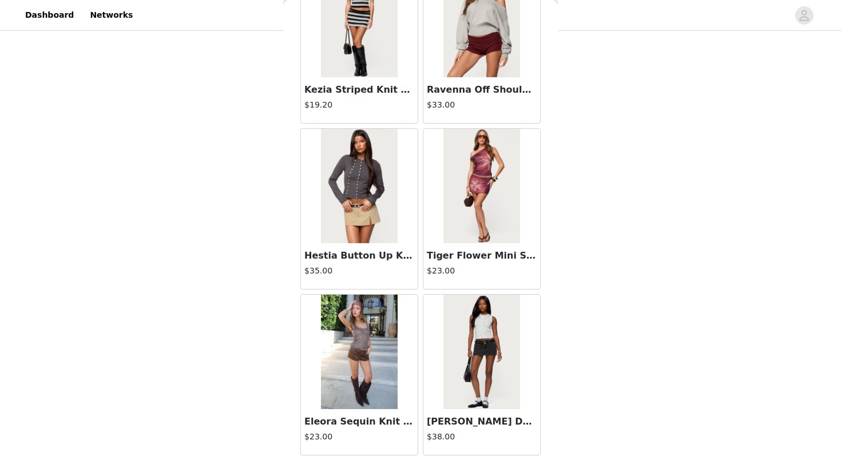
scroll to position [6271, 0]
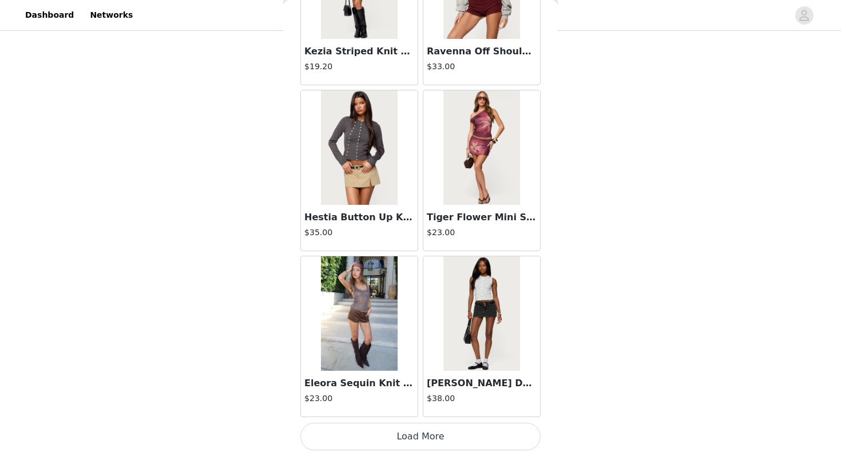
click at [369, 436] on button "Load More" at bounding box center [420, 436] width 240 height 27
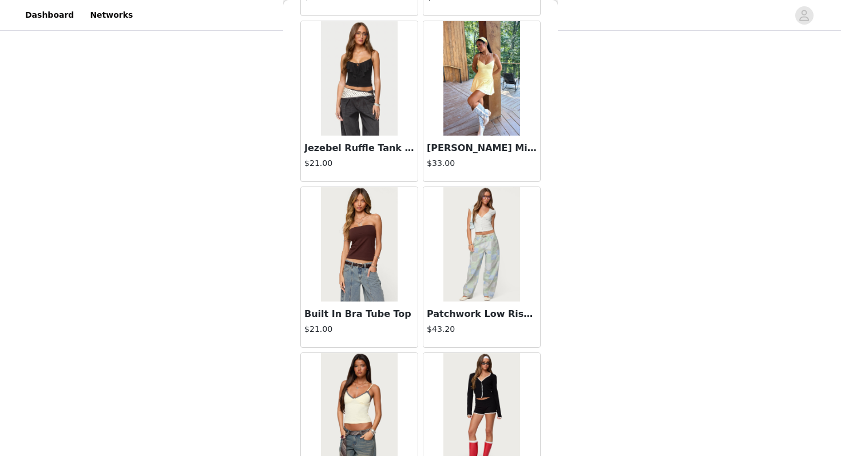
scroll to position [7930, 0]
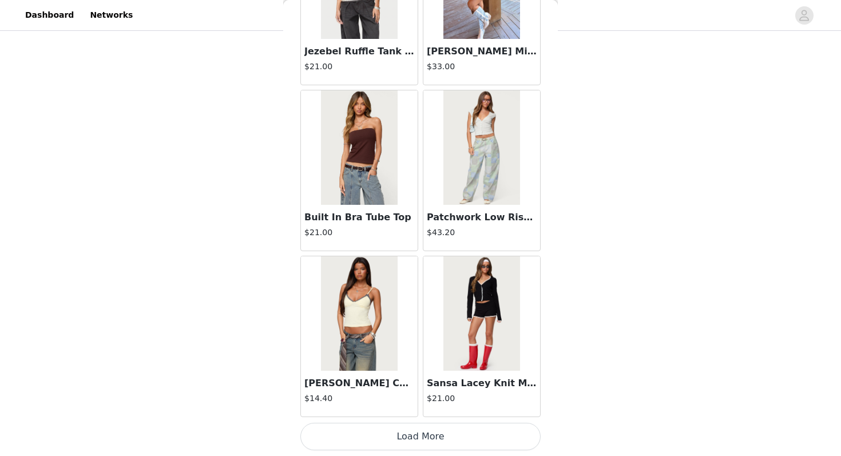
click at [373, 435] on button "Load More" at bounding box center [420, 436] width 240 height 27
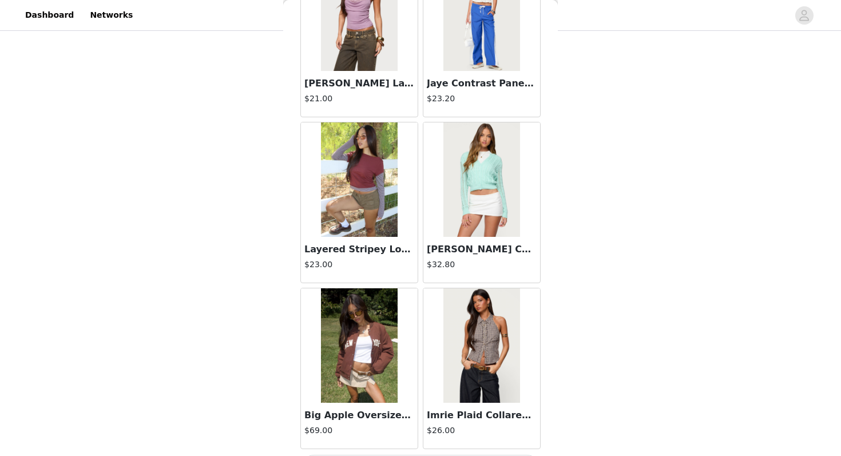
scroll to position [9589, 0]
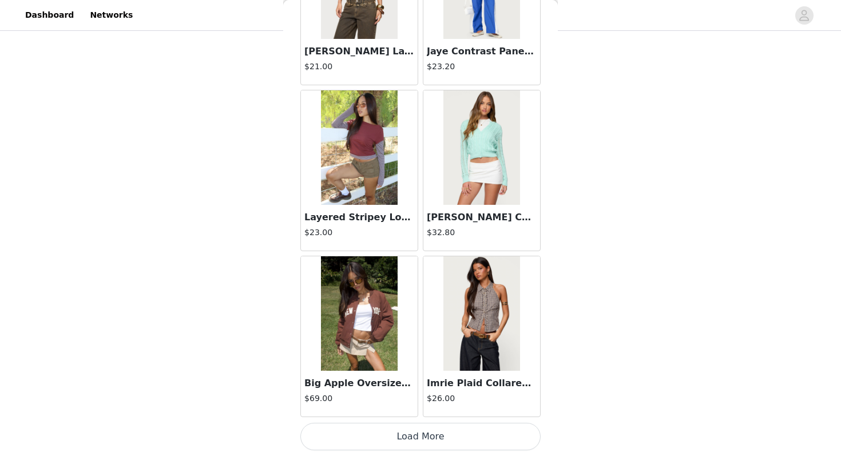
click at [398, 428] on button "Load More" at bounding box center [420, 436] width 240 height 27
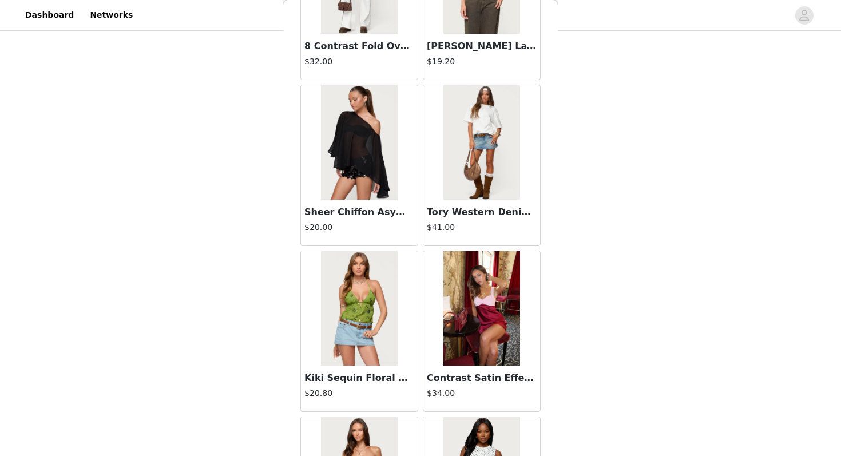
scroll to position [11248, 0]
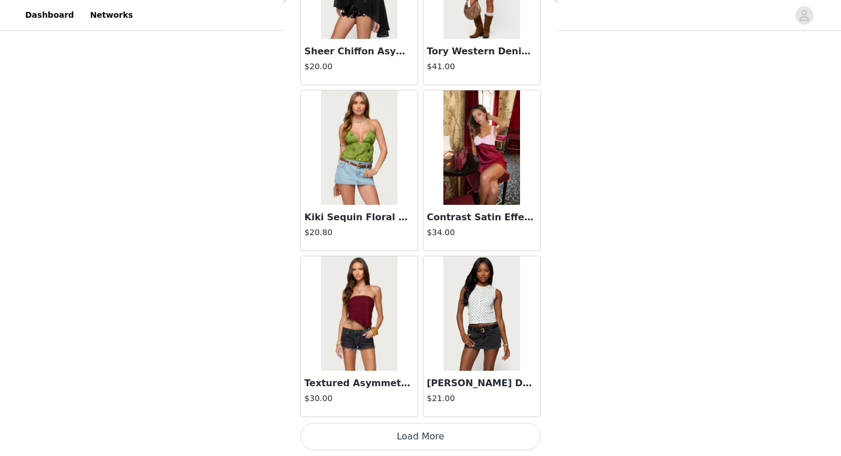
click at [407, 434] on button "Load More" at bounding box center [420, 436] width 240 height 27
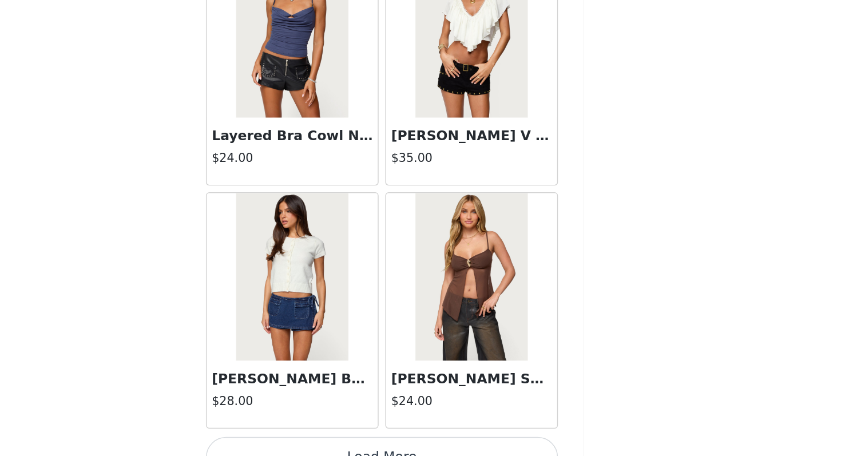
scroll to position [165, 0]
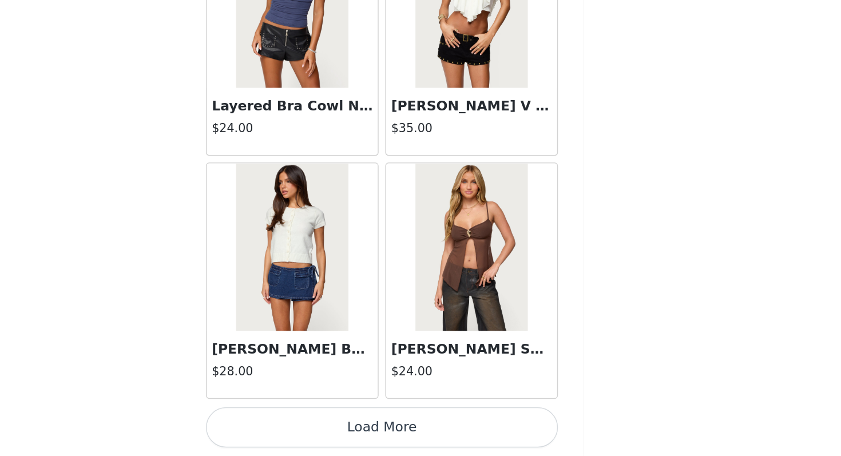
click at [471, 445] on button "Load More" at bounding box center [420, 436] width 240 height 27
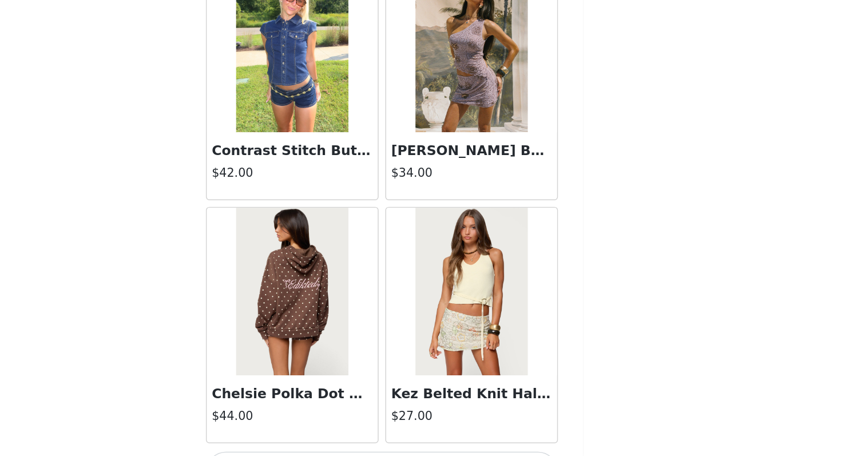
scroll to position [14565, 0]
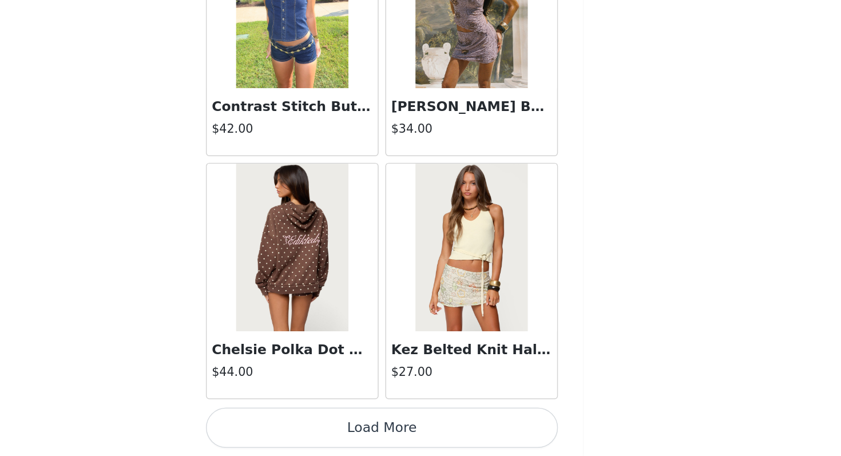
click at [439, 444] on button "Load More" at bounding box center [420, 436] width 240 height 27
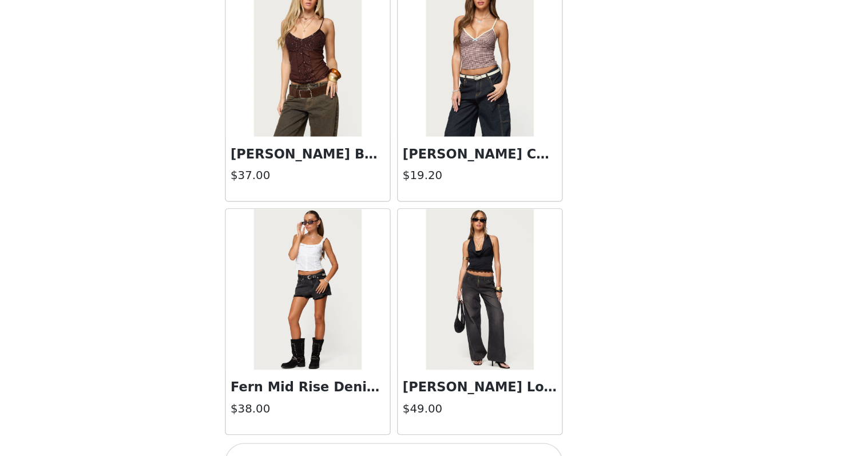
scroll to position [165, 0]
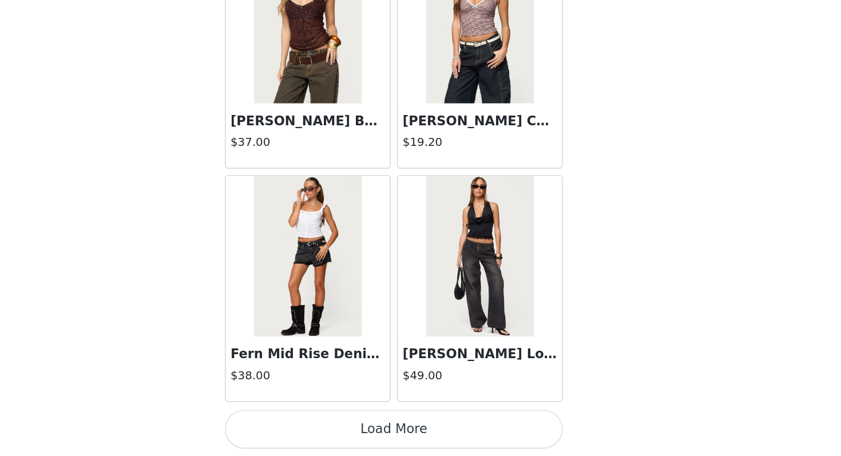
click at [402, 432] on button "Load More" at bounding box center [420, 436] width 240 height 27
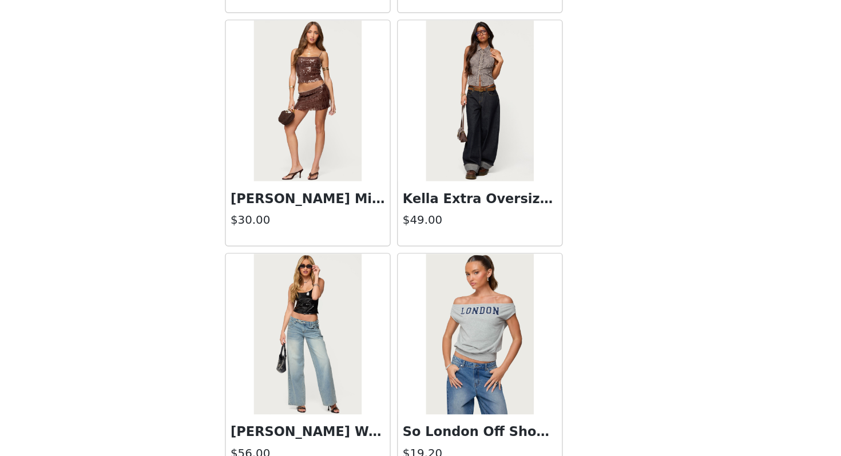
scroll to position [17883, 0]
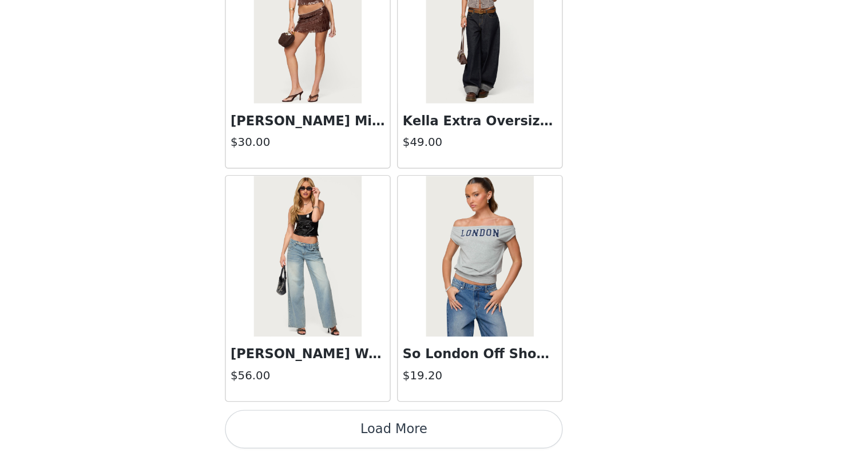
click at [420, 430] on button "Load More" at bounding box center [420, 436] width 240 height 27
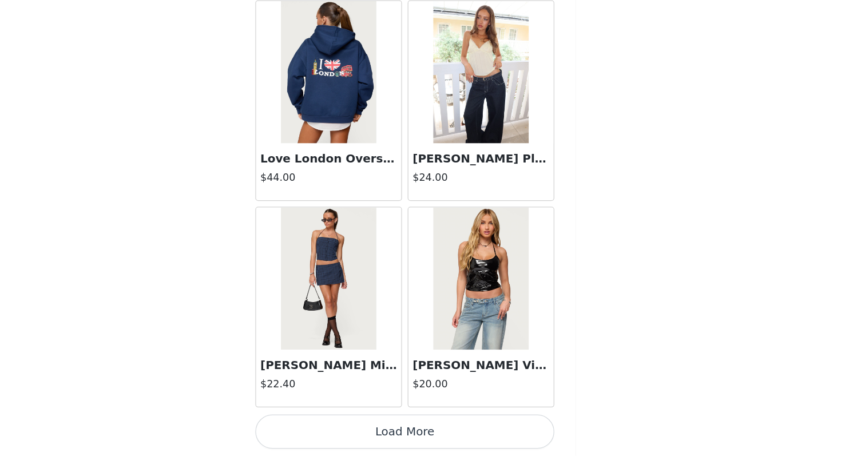
scroll to position [165, 0]
click at [432, 432] on button "Load More" at bounding box center [420, 436] width 240 height 27
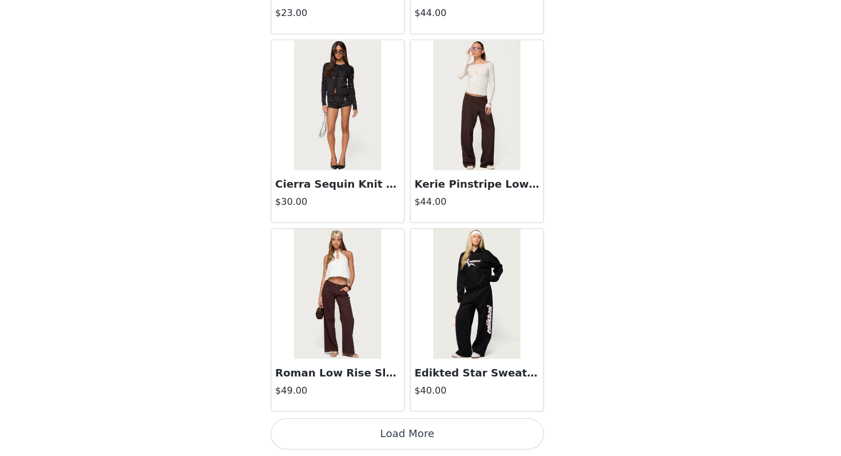
click at [436, 445] on button "Load More" at bounding box center [420, 436] width 240 height 27
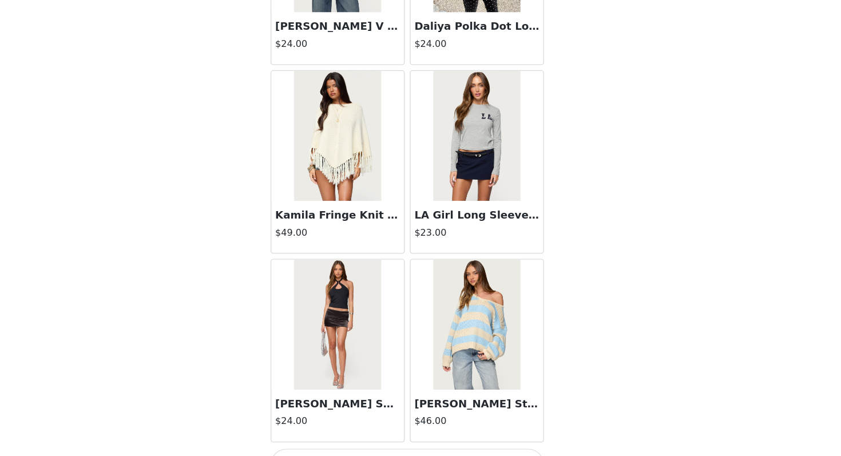
scroll to position [22860, 0]
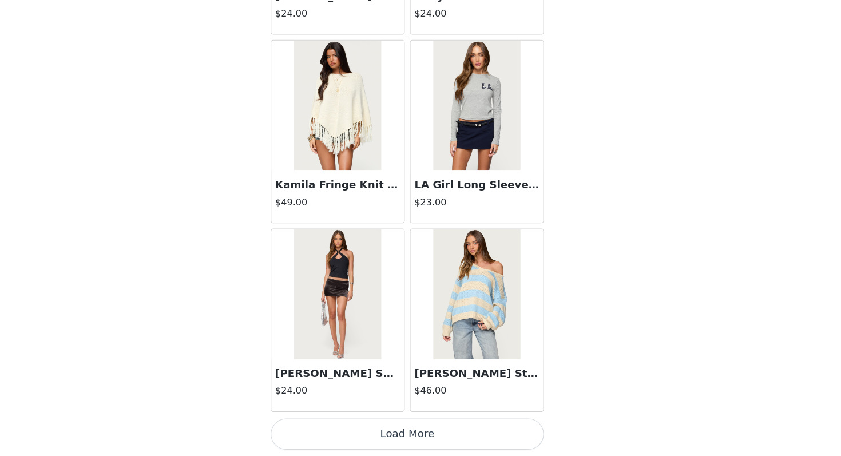
click at [442, 435] on button "Load More" at bounding box center [420, 436] width 240 height 27
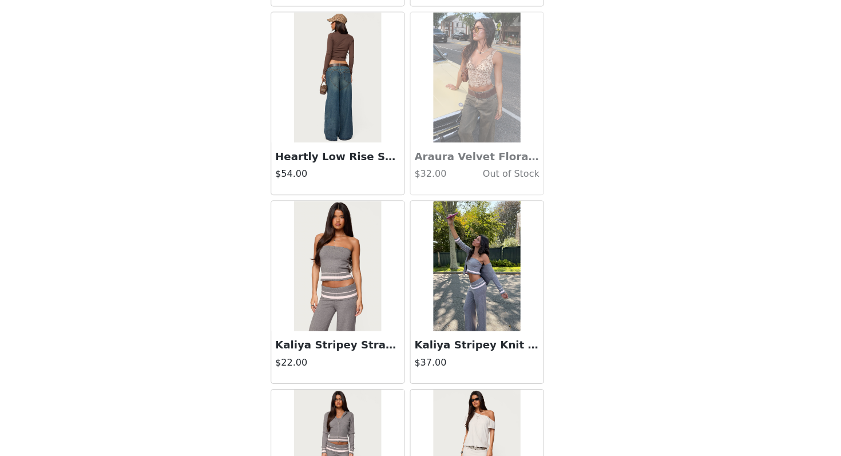
scroll to position [24519, 0]
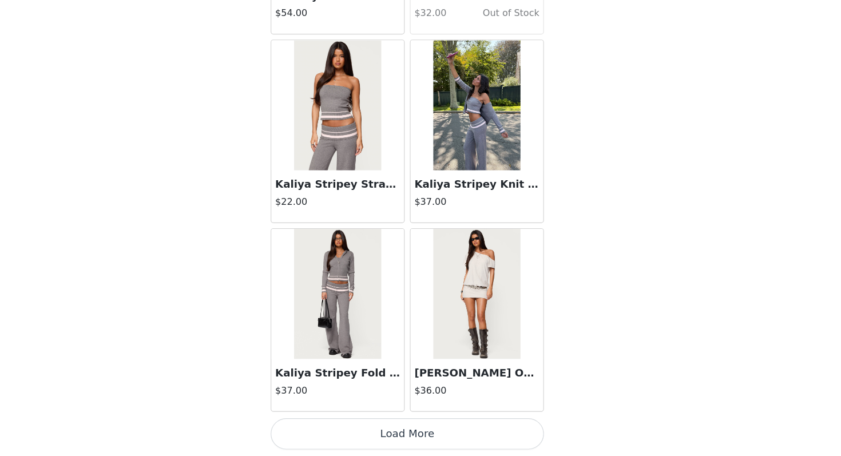
click at [440, 429] on button "Load More" at bounding box center [420, 436] width 240 height 27
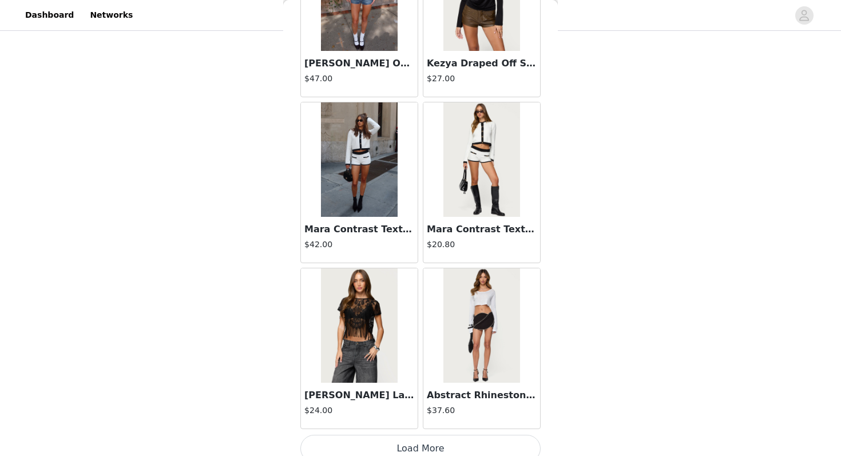
scroll to position [26178, 0]
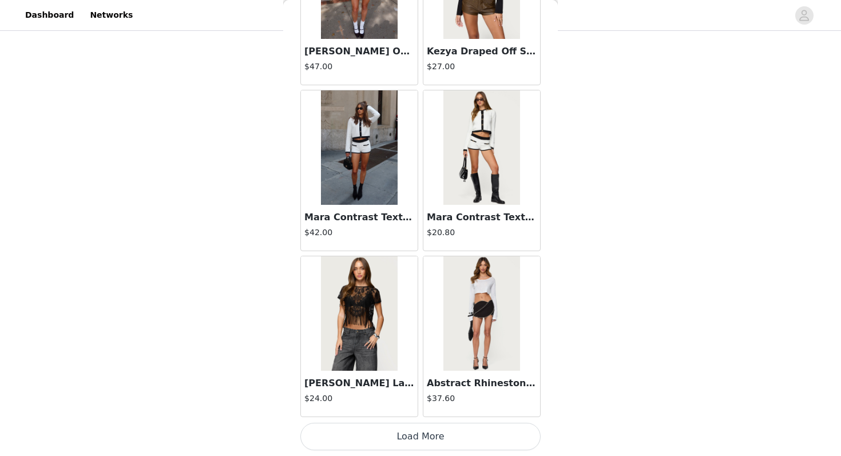
click at [342, 435] on button "Load More" at bounding box center [420, 436] width 240 height 27
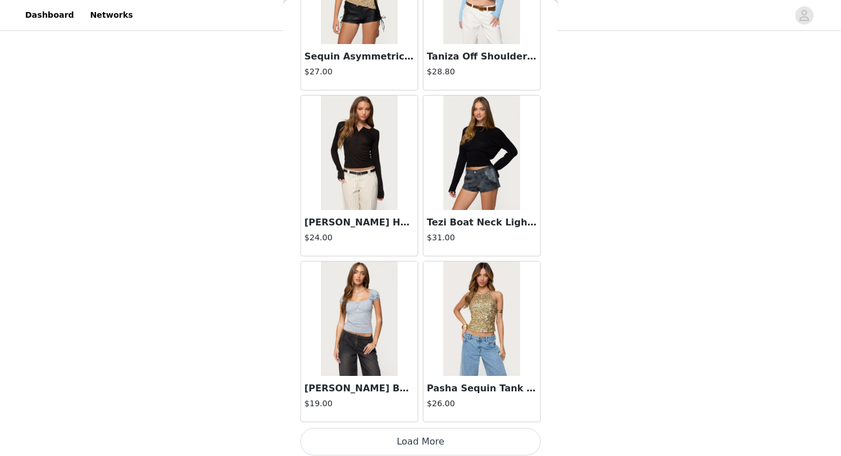
scroll to position [27836, 0]
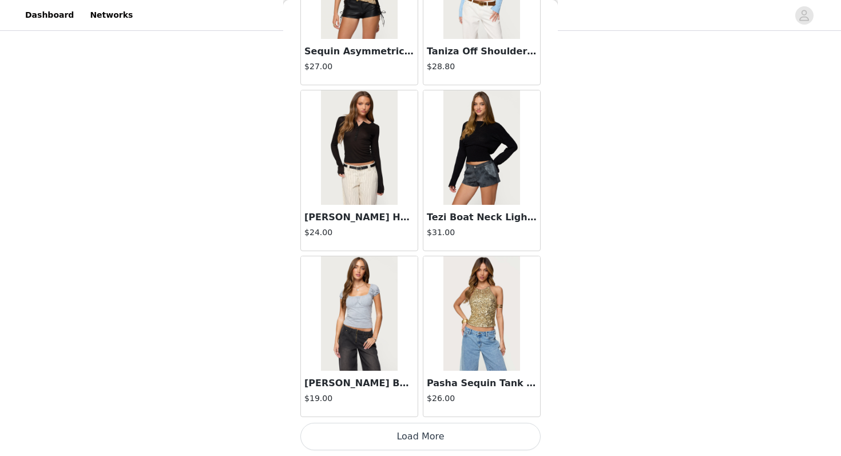
click at [435, 426] on button "Load More" at bounding box center [420, 436] width 240 height 27
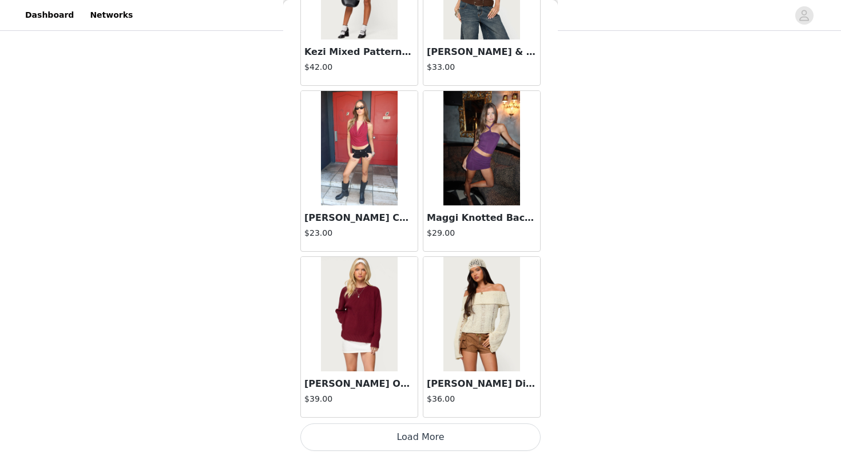
scroll to position [29495, 0]
click at [433, 439] on button "Load More" at bounding box center [420, 436] width 240 height 27
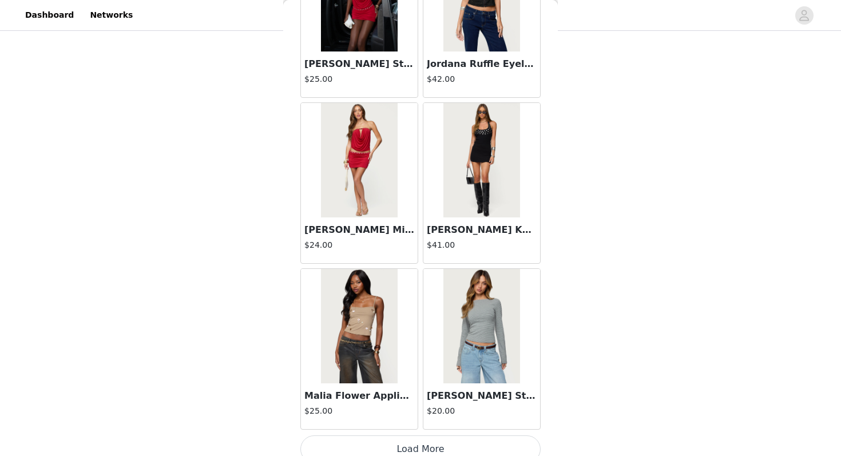
scroll to position [31154, 0]
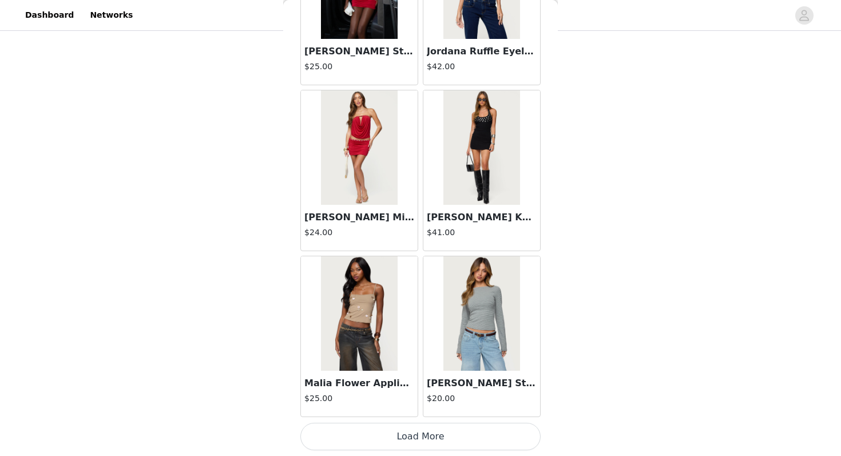
click at [422, 442] on button "Load More" at bounding box center [420, 436] width 240 height 27
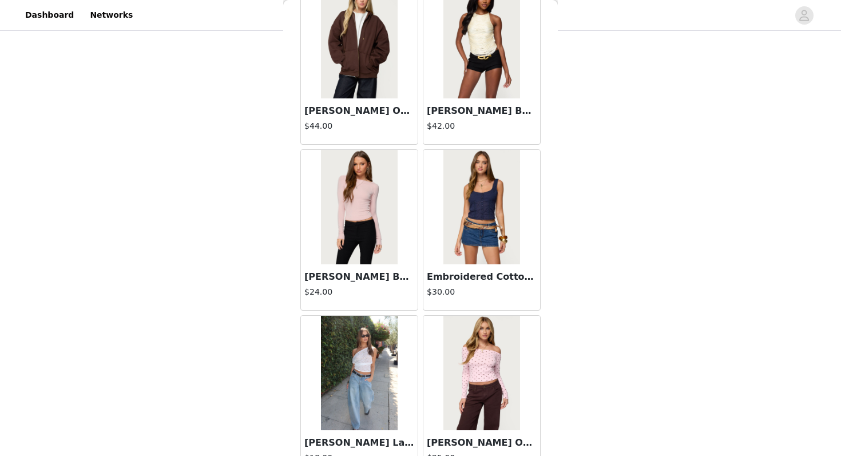
scroll to position [32813, 0]
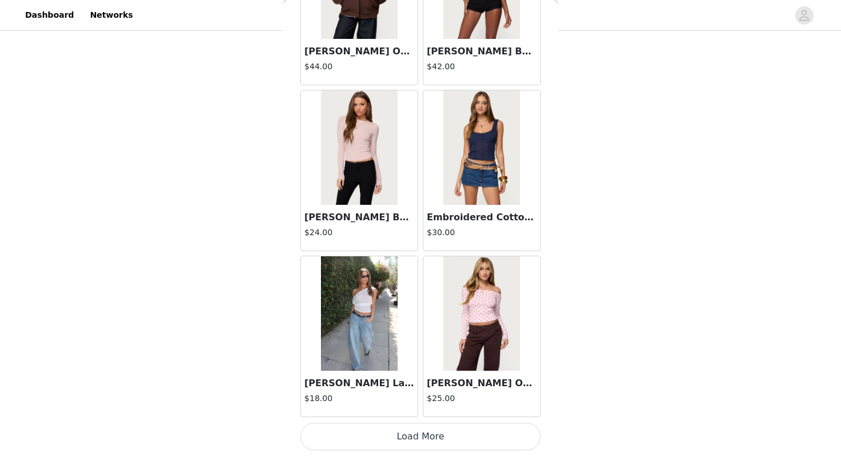
click at [355, 434] on button "Load More" at bounding box center [420, 436] width 240 height 27
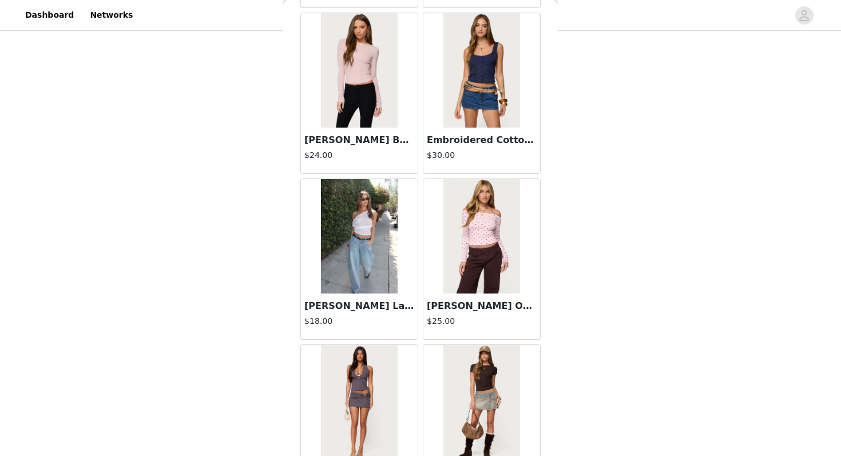
scroll to position [32997, 0]
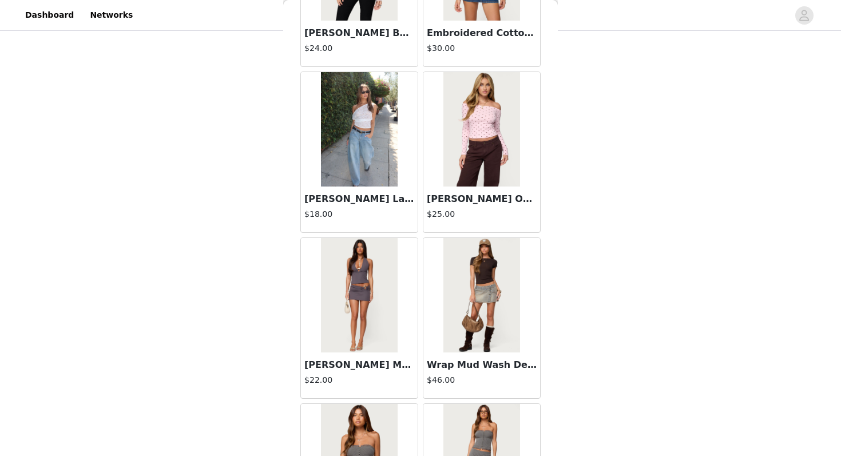
click at [350, 164] on img at bounding box center [359, 129] width 76 height 114
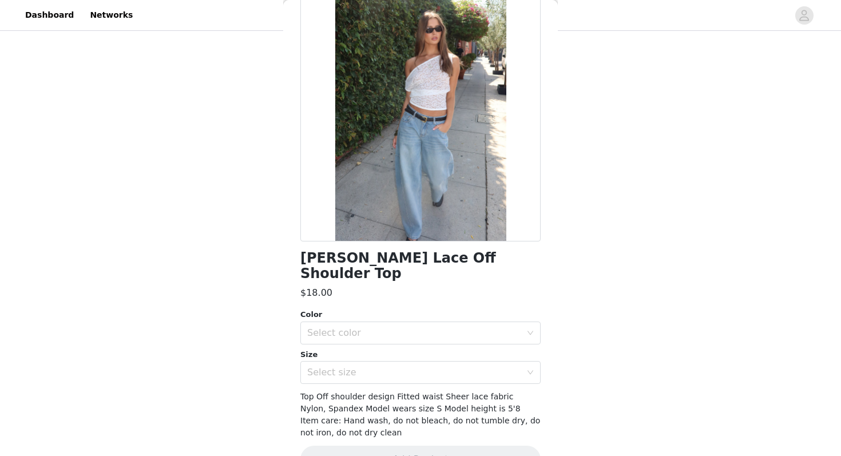
scroll to position [72, 0]
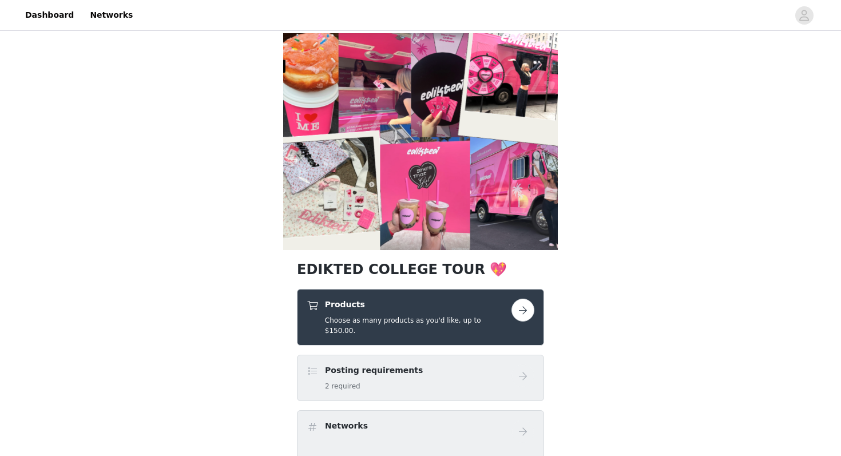
click at [520, 313] on button "button" at bounding box center [522, 310] width 23 height 23
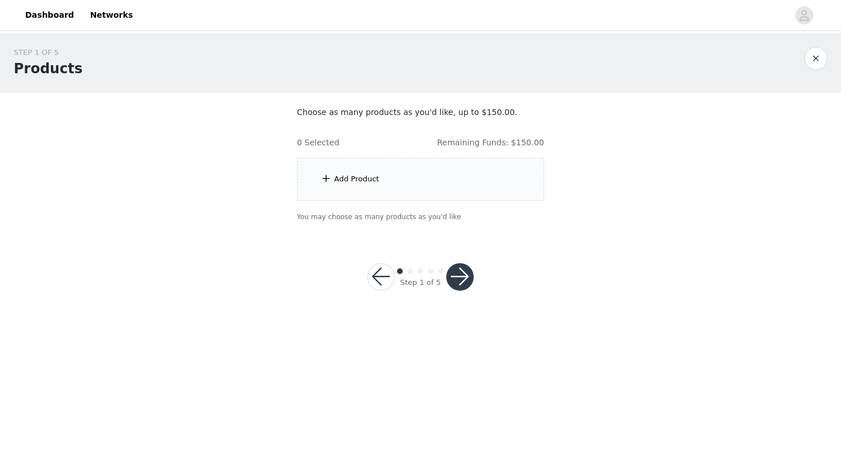
click at [480, 181] on div "Add Product" at bounding box center [420, 179] width 247 height 43
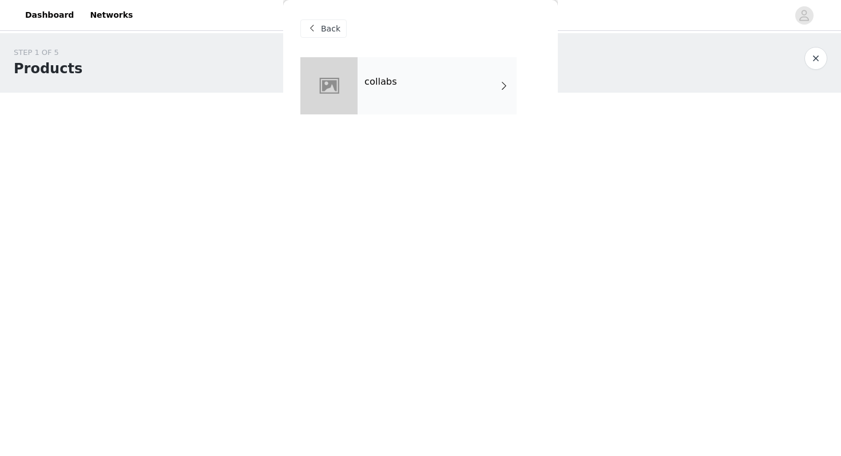
click at [471, 67] on div "collabs" at bounding box center [437, 85] width 159 height 57
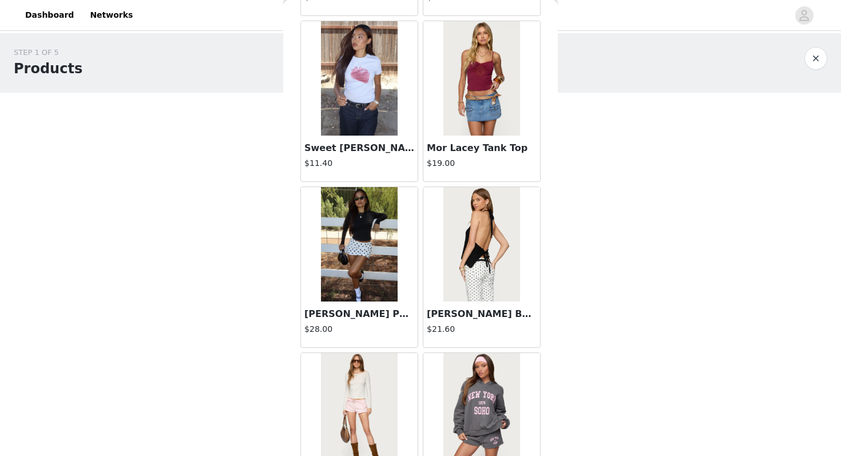
scroll to position [1294, 0]
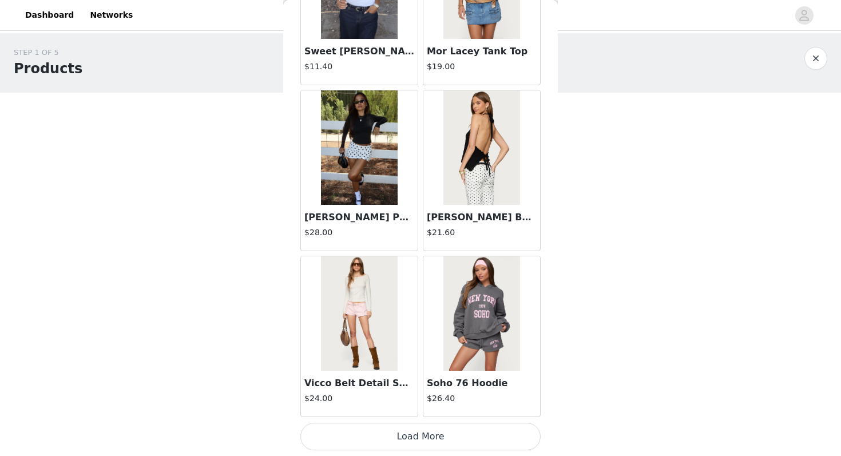
click at [334, 427] on button "Load More" at bounding box center [420, 436] width 240 height 27
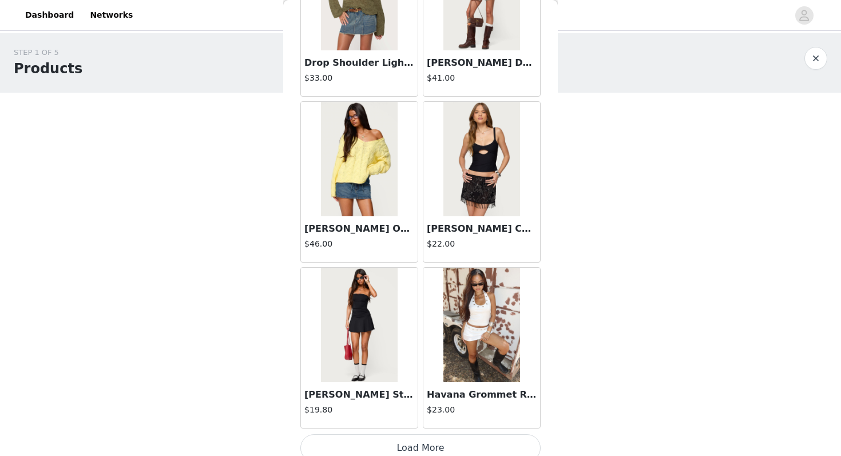
scroll to position [2944, 0]
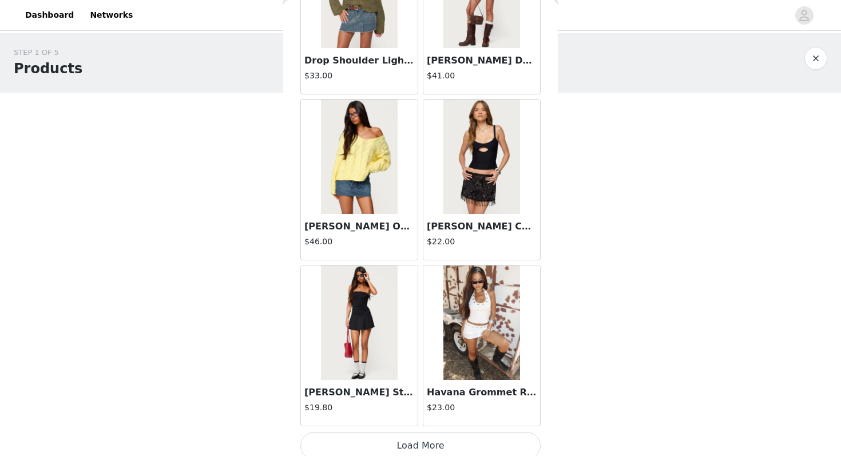
click at [374, 446] on button "Load More" at bounding box center [420, 445] width 240 height 27
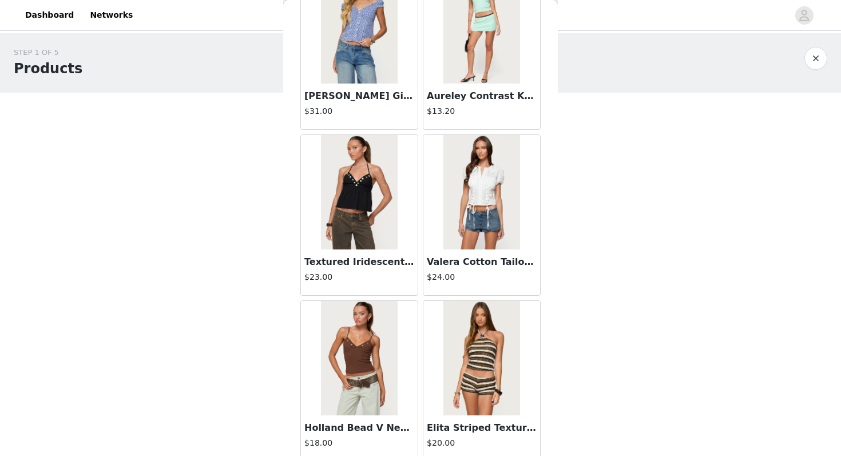
scroll to position [4612, 0]
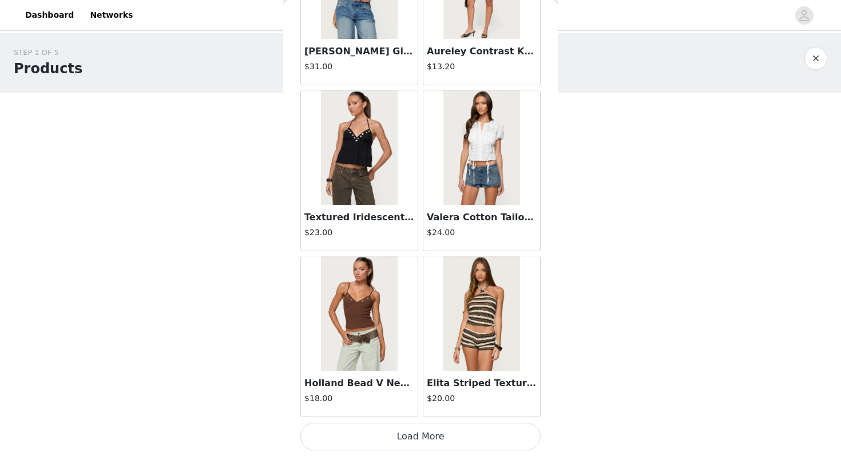
click at [383, 432] on button "Load More" at bounding box center [420, 436] width 240 height 27
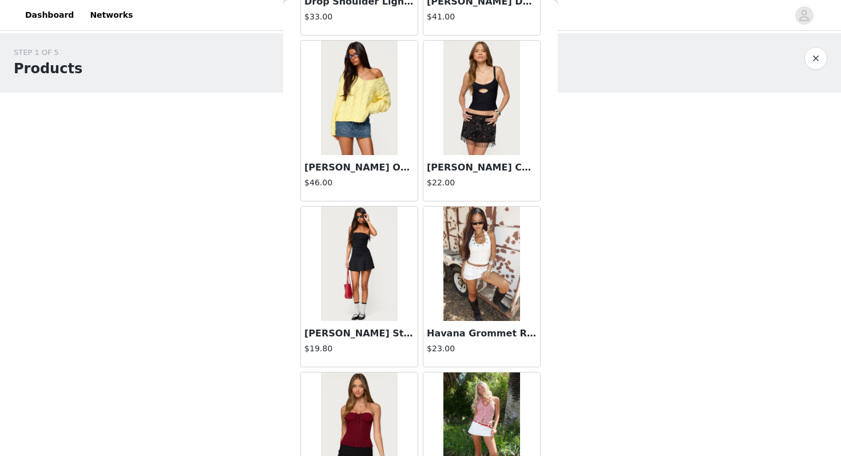
scroll to position [3010, 0]
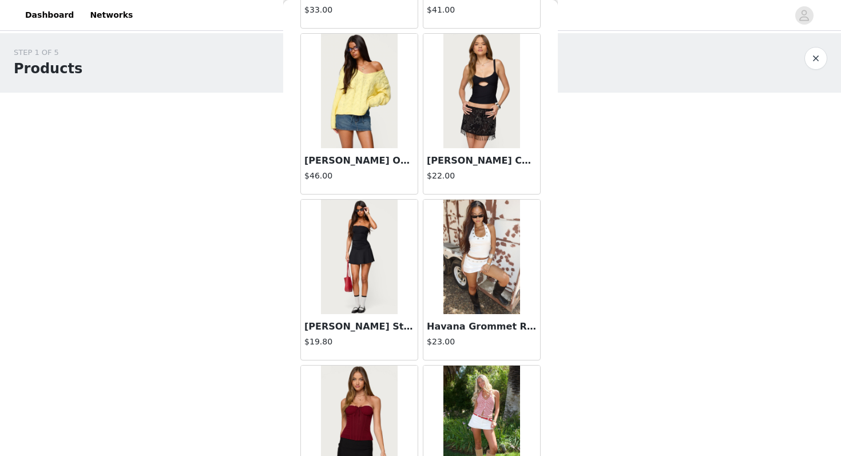
click at [505, 324] on h3 "Havana Grommet Ribbed Foldover Mini Skort" at bounding box center [482, 327] width 110 height 14
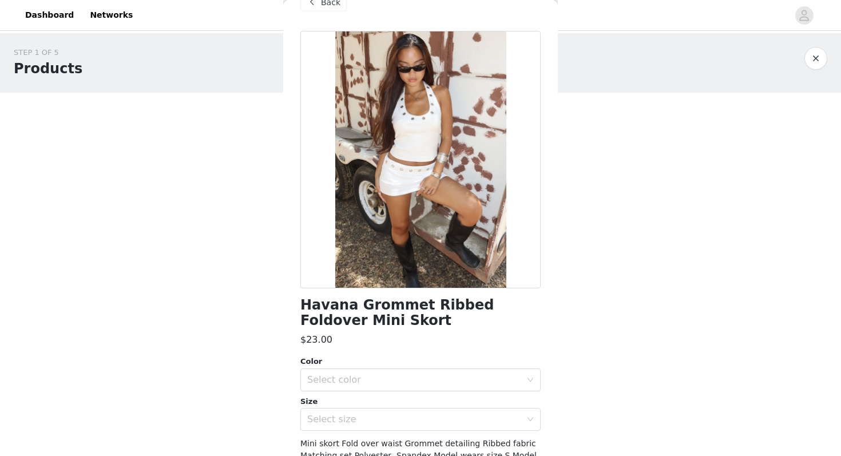
scroll to position [0, 0]
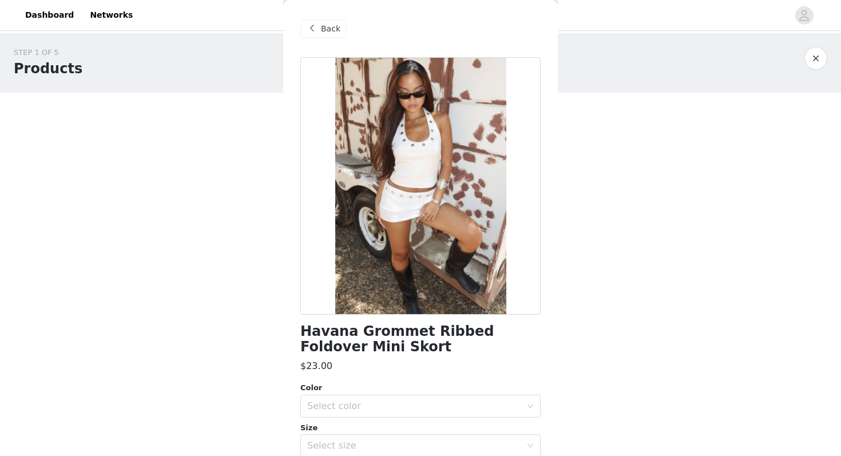
click at [336, 23] on span "Back" at bounding box center [330, 29] width 19 height 12
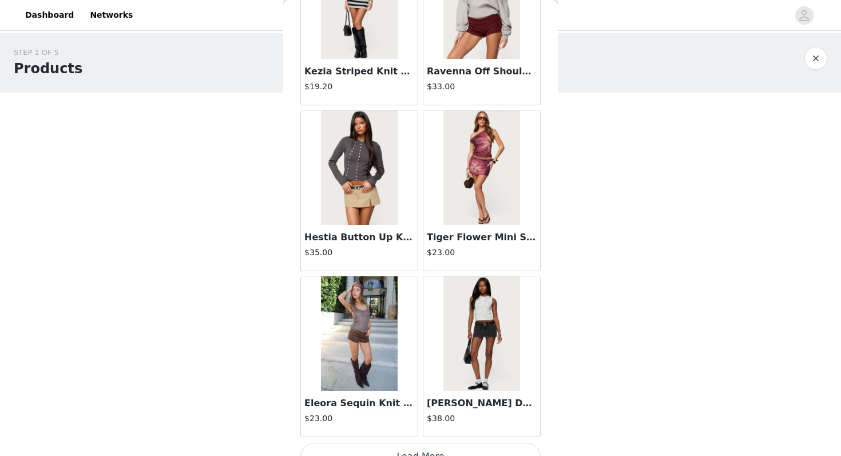
scroll to position [6271, 0]
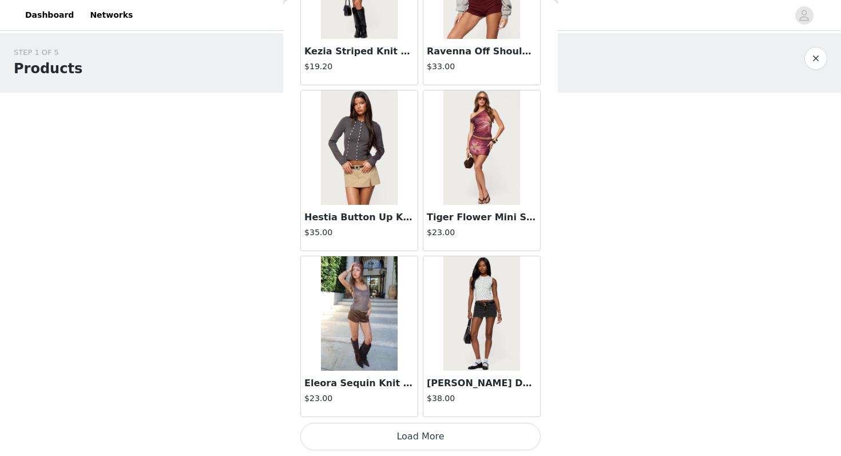
click at [387, 443] on button "Load More" at bounding box center [420, 436] width 240 height 27
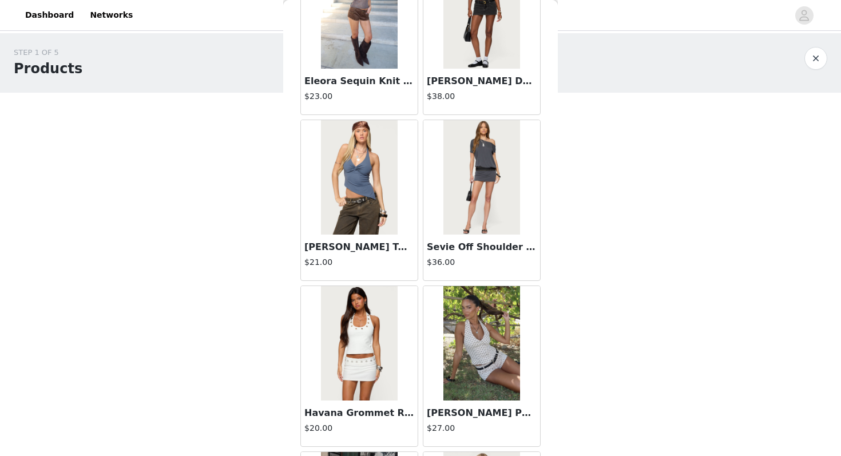
click at [375, 388] on img at bounding box center [359, 343] width 76 height 114
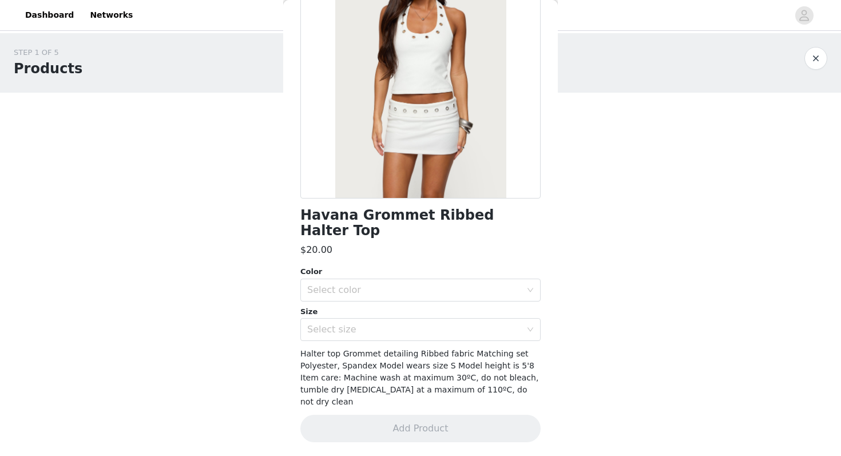
scroll to position [89, 0]
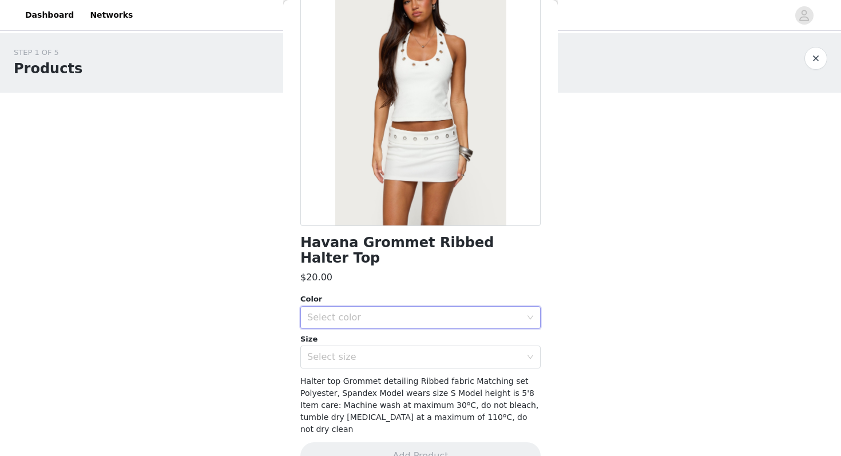
click at [420, 307] on div "Select color" at bounding box center [416, 318] width 219 height 22
click at [420, 330] on li "WHITE" at bounding box center [420, 327] width 240 height 18
click at [419, 351] on div "Select size" at bounding box center [414, 356] width 214 height 11
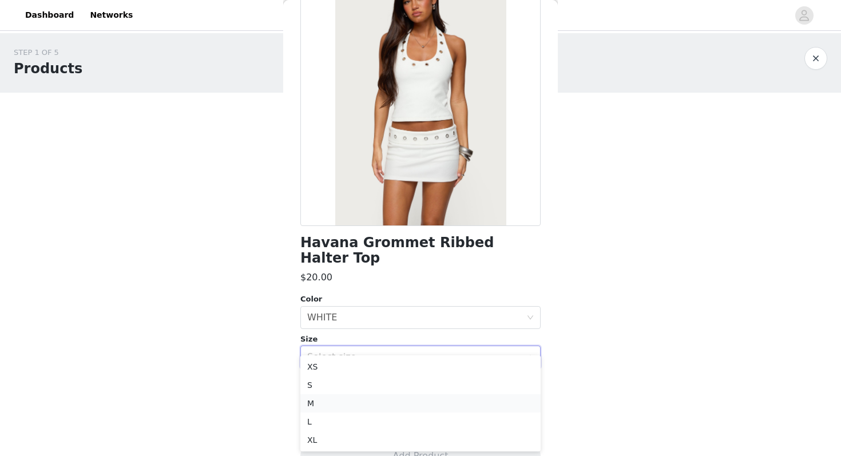
click at [406, 397] on li "M" at bounding box center [420, 403] width 240 height 18
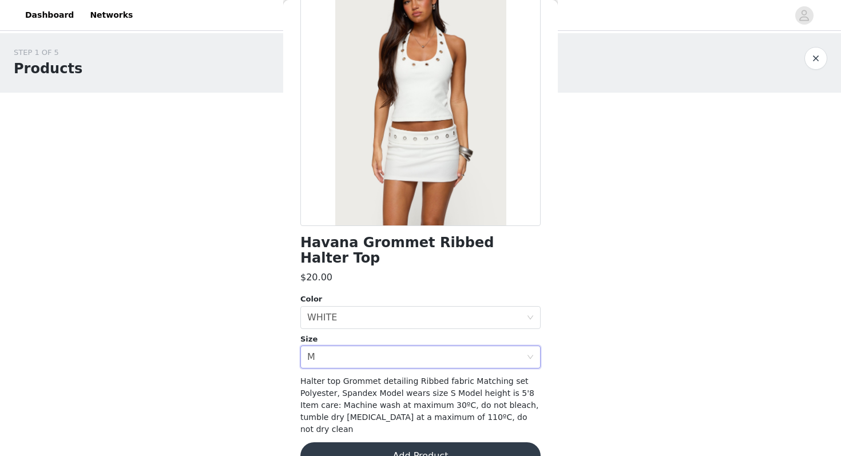
click at [406, 442] on button "Add Product" at bounding box center [420, 455] width 240 height 27
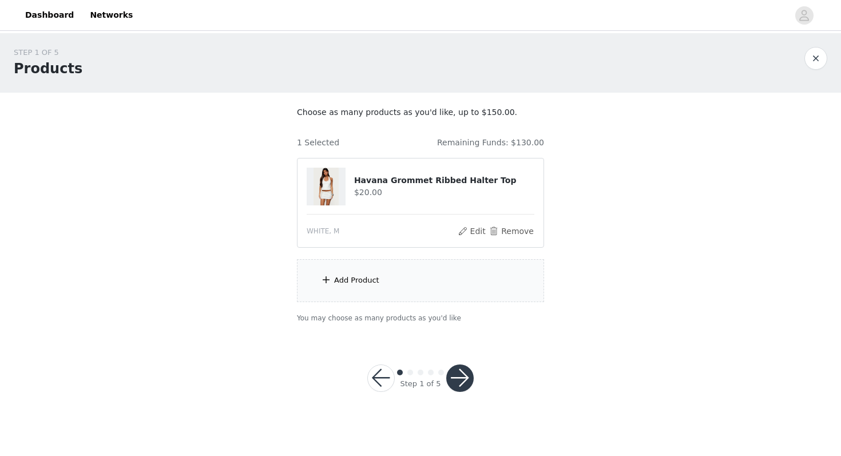
click at [430, 285] on div "Add Product" at bounding box center [420, 280] width 247 height 43
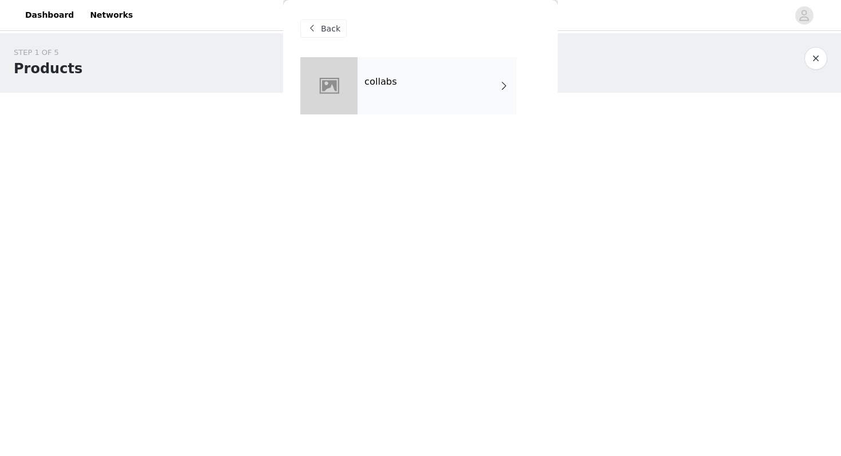
click at [455, 96] on div "collabs" at bounding box center [437, 85] width 159 height 57
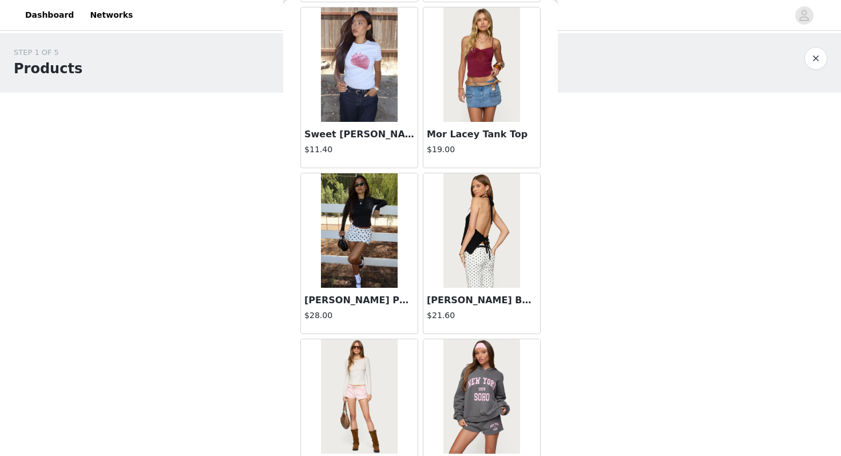
scroll to position [1294, 0]
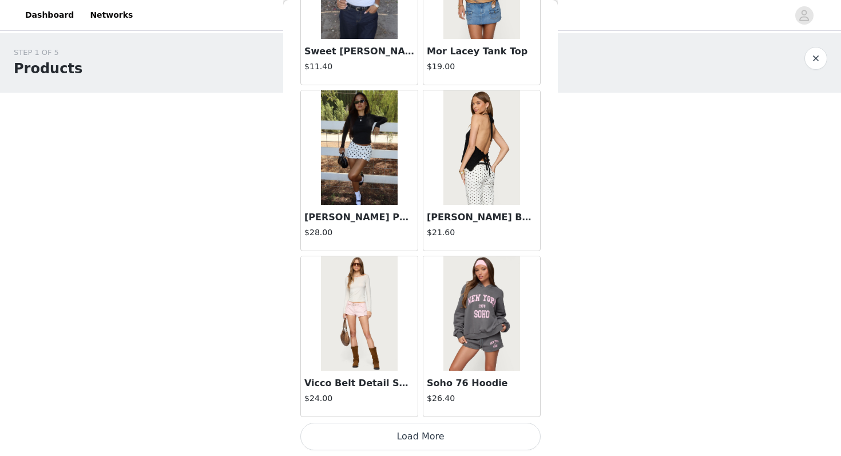
click at [428, 438] on button "Load More" at bounding box center [420, 436] width 240 height 27
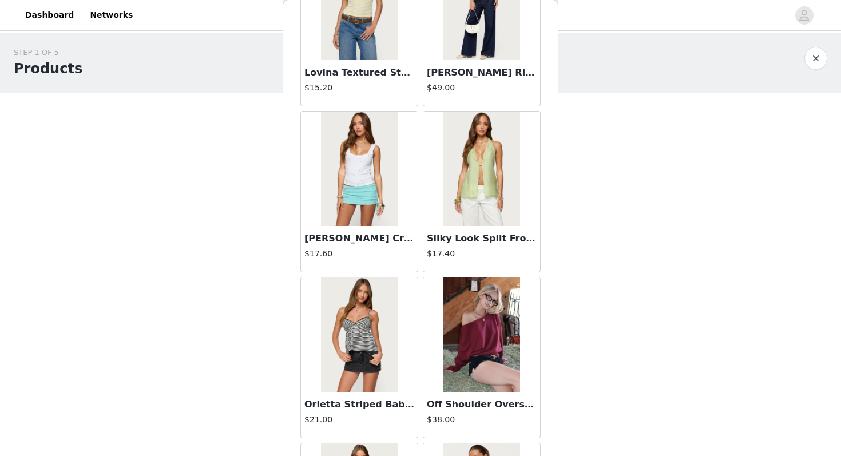
scroll to position [2953, 0]
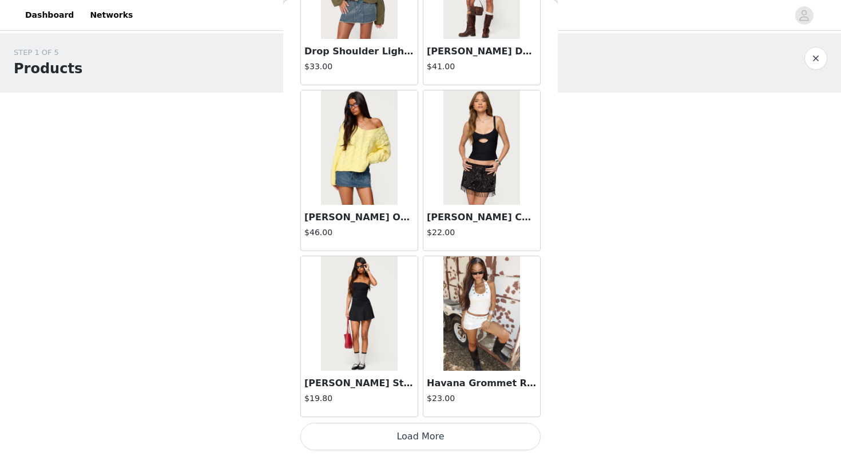
click at [413, 445] on button "Load More" at bounding box center [420, 436] width 240 height 27
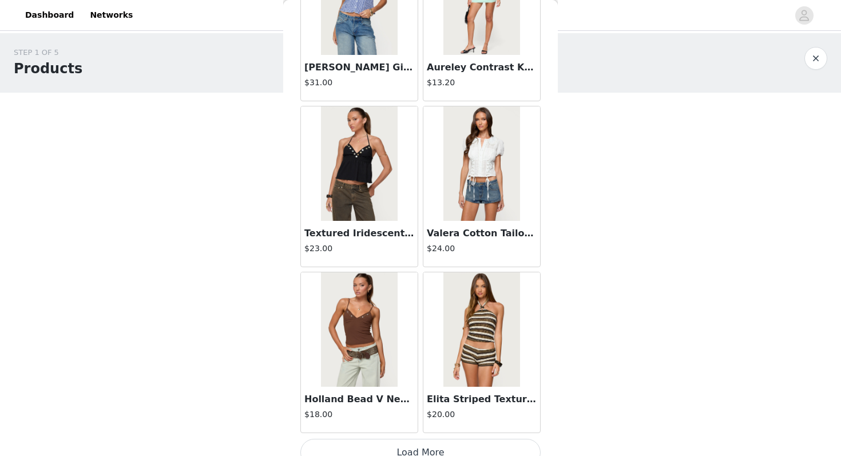
scroll to position [4612, 0]
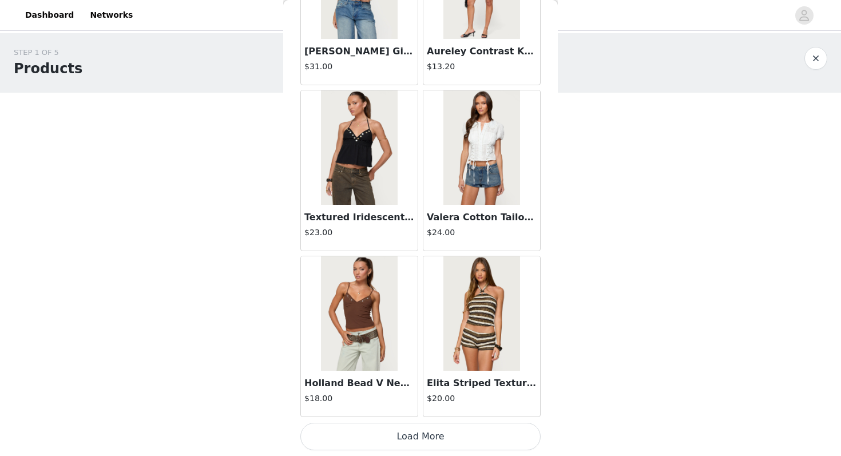
click at [403, 439] on button "Load More" at bounding box center [420, 436] width 240 height 27
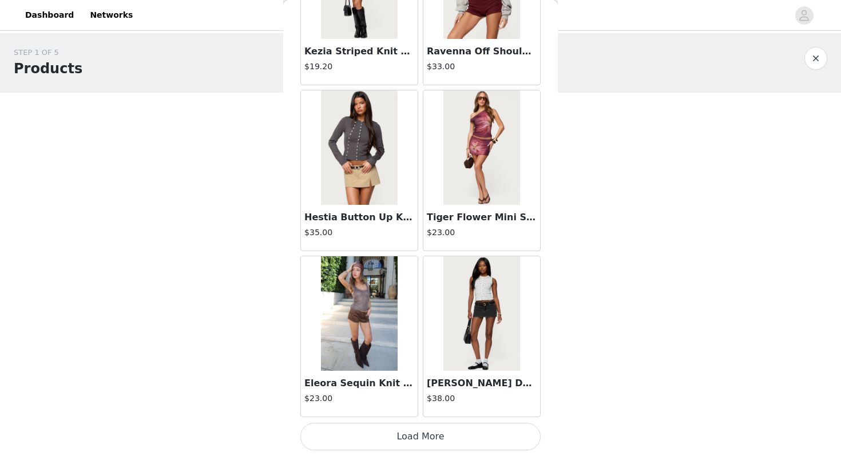
click at [403, 432] on button "Load More" at bounding box center [420, 436] width 240 height 27
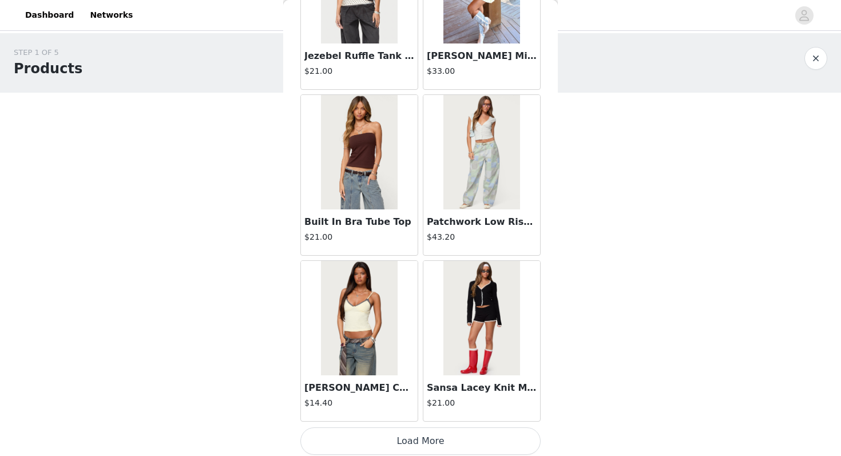
scroll to position [7930, 0]
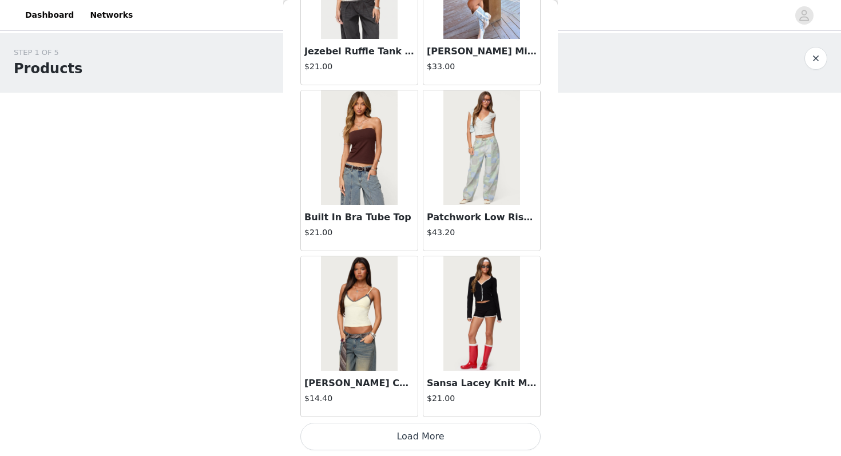
click at [402, 437] on button "Load More" at bounding box center [420, 436] width 240 height 27
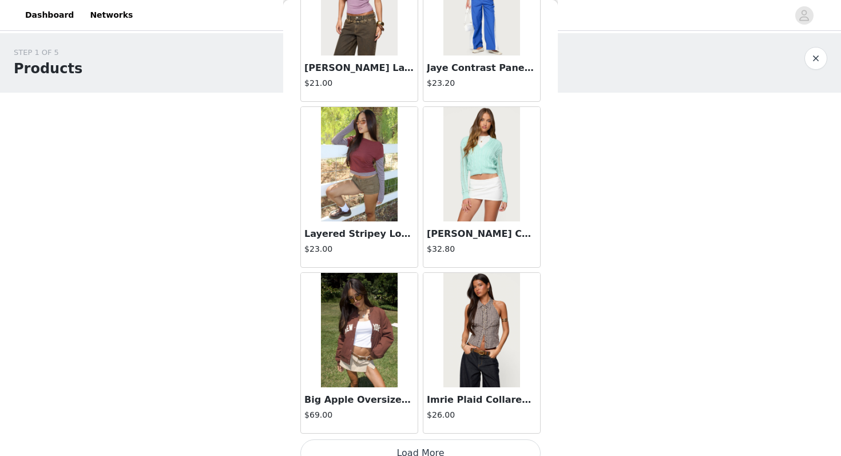
scroll to position [9589, 0]
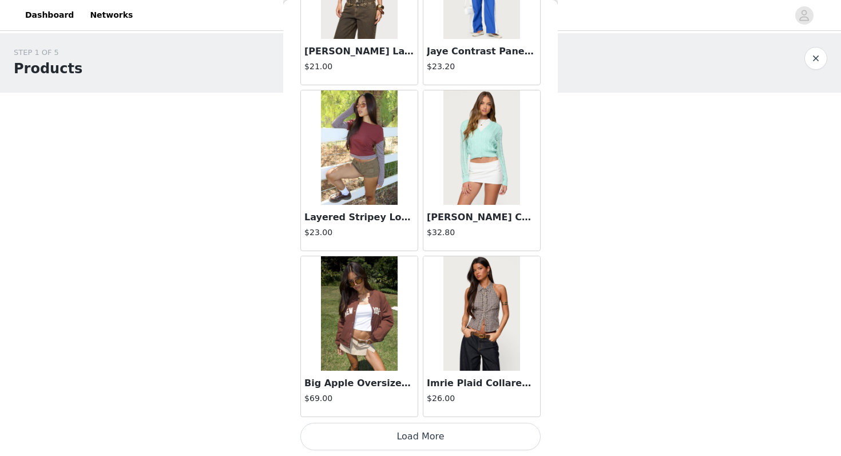
click at [401, 443] on button "Load More" at bounding box center [420, 436] width 240 height 27
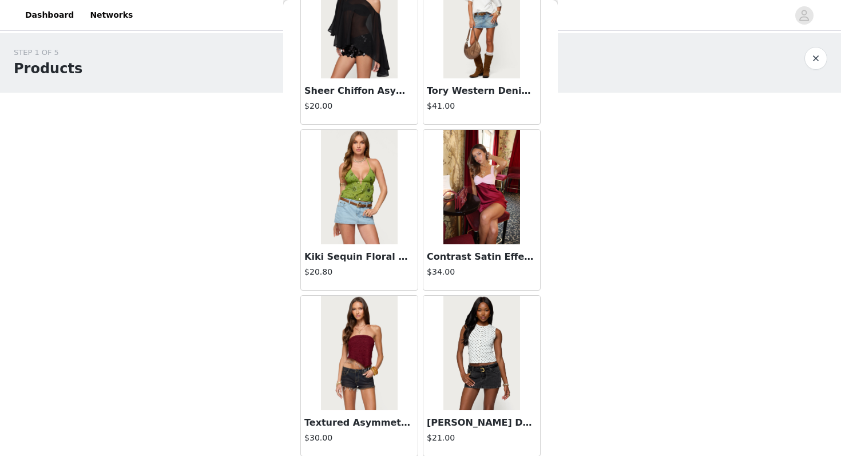
scroll to position [11248, 0]
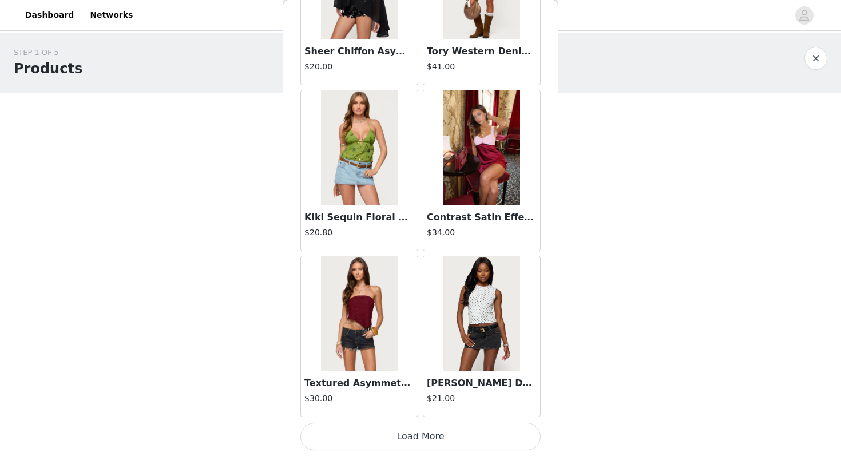
click at [408, 427] on button "Load More" at bounding box center [420, 436] width 240 height 27
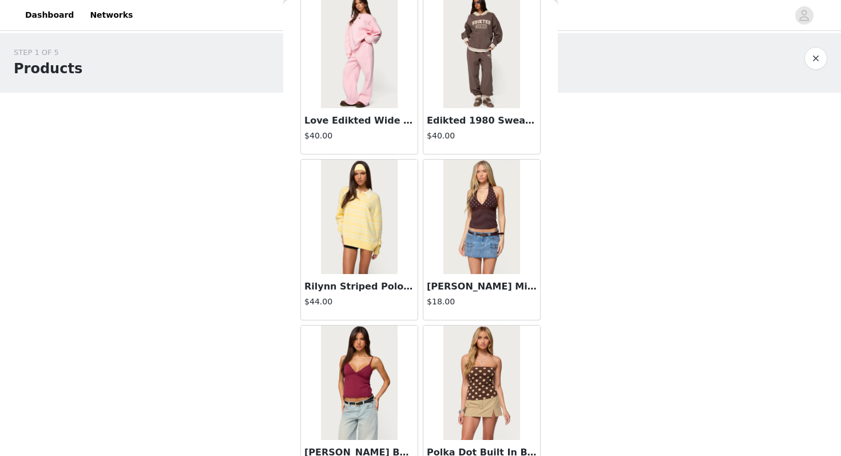
scroll to position [11845, 0]
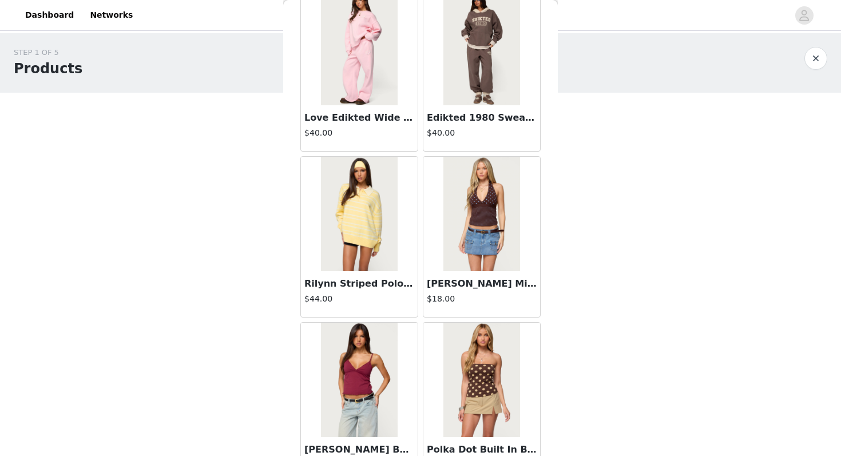
click at [491, 253] on img at bounding box center [481, 214] width 76 height 114
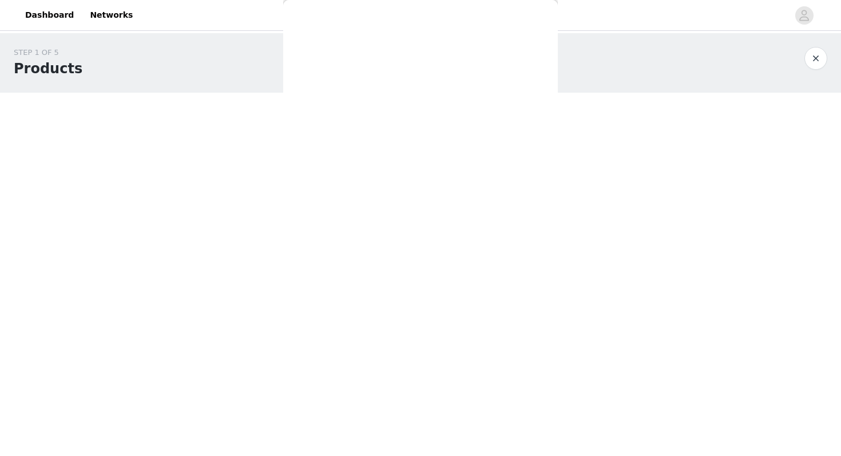
scroll to position [101, 0]
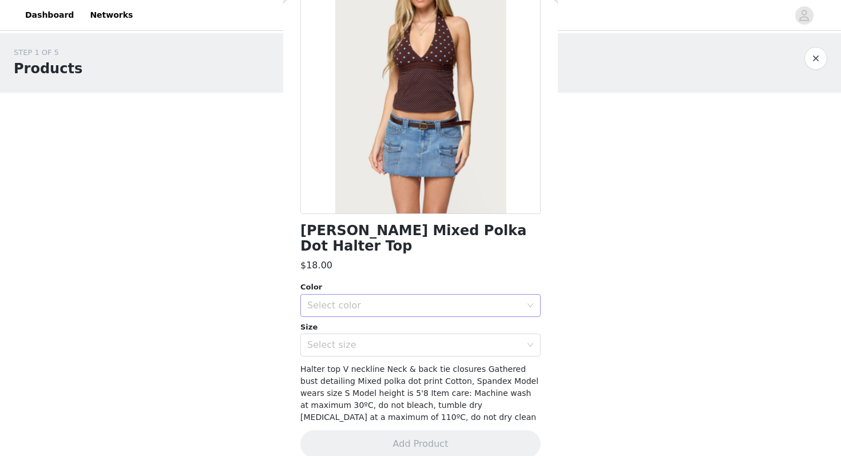
click at [474, 295] on div "Select color" at bounding box center [416, 306] width 219 height 22
click at [471, 317] on li "BROWN" at bounding box center [420, 315] width 240 height 18
click at [470, 334] on div "Select size" at bounding box center [416, 345] width 219 height 22
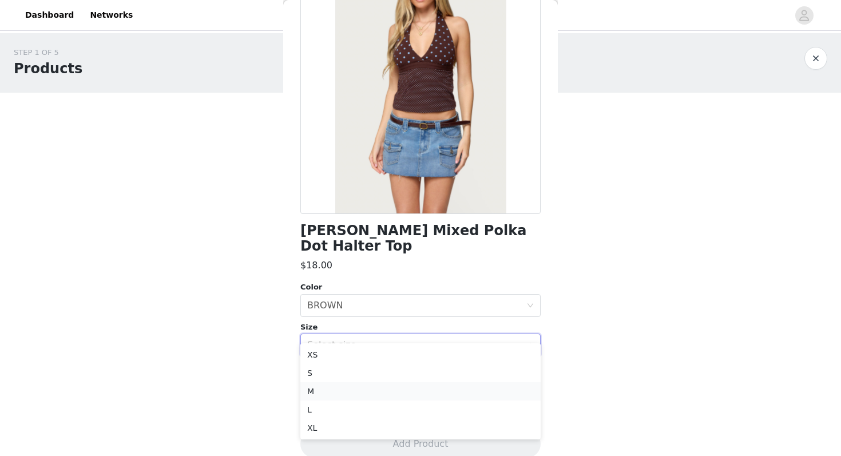
click at [452, 391] on li "M" at bounding box center [420, 391] width 240 height 18
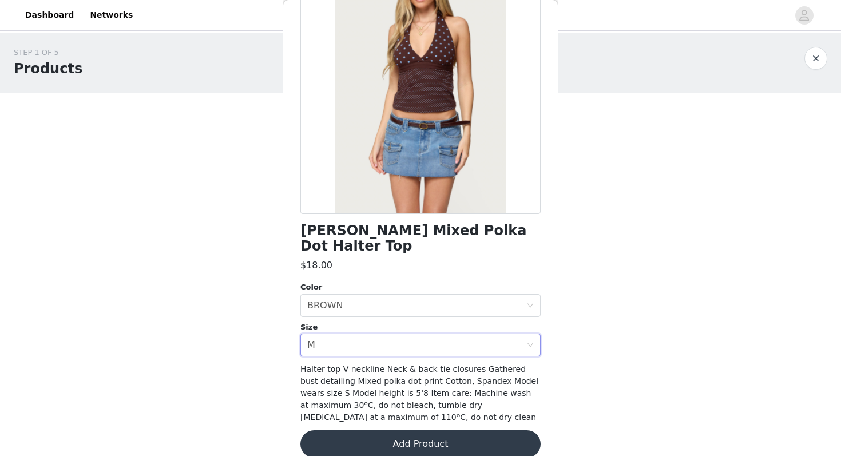
click at [446, 430] on button "Add Product" at bounding box center [420, 443] width 240 height 27
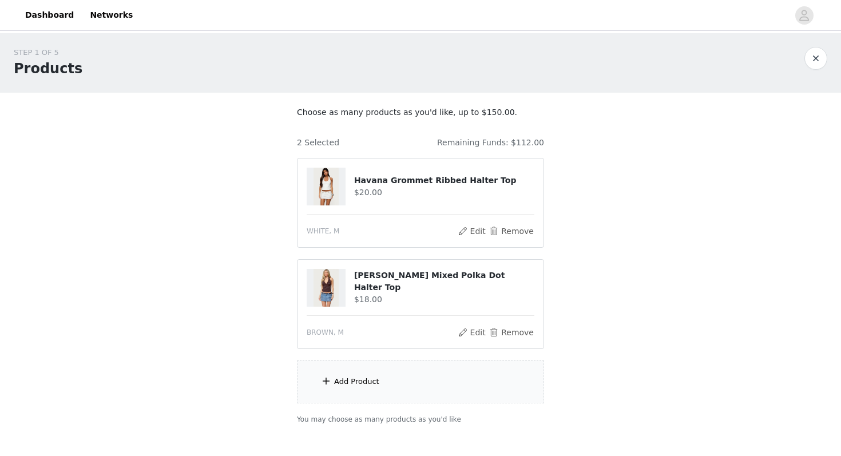
click at [431, 384] on div "Add Product" at bounding box center [420, 381] width 247 height 43
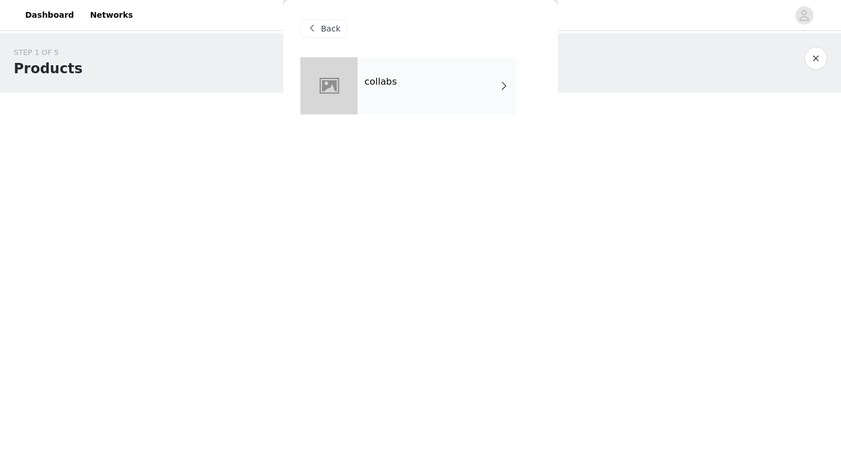
click at [466, 98] on div "collabs" at bounding box center [437, 85] width 159 height 57
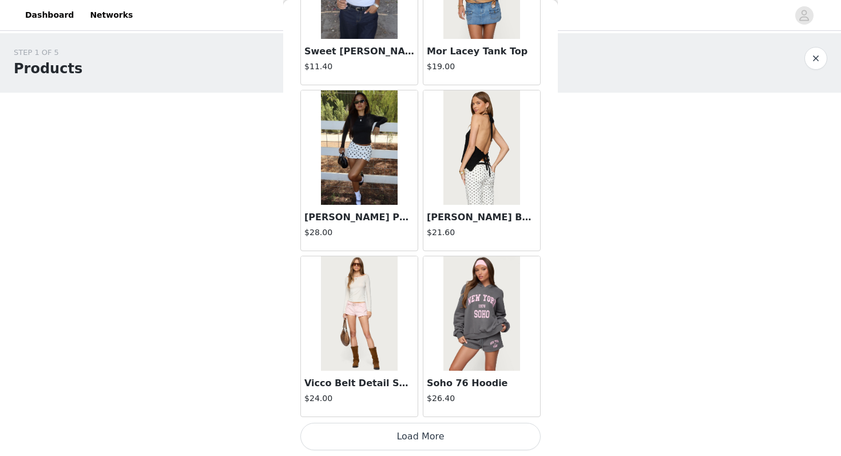
scroll to position [65, 0]
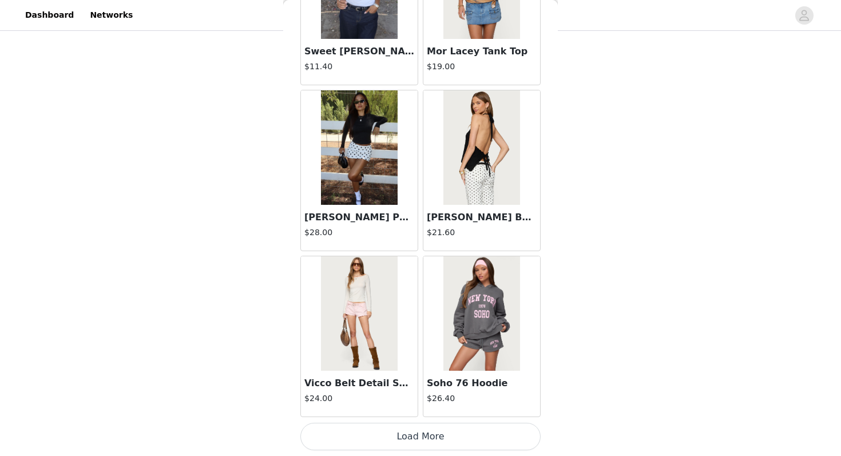
click at [421, 429] on button "Load More" at bounding box center [420, 436] width 240 height 27
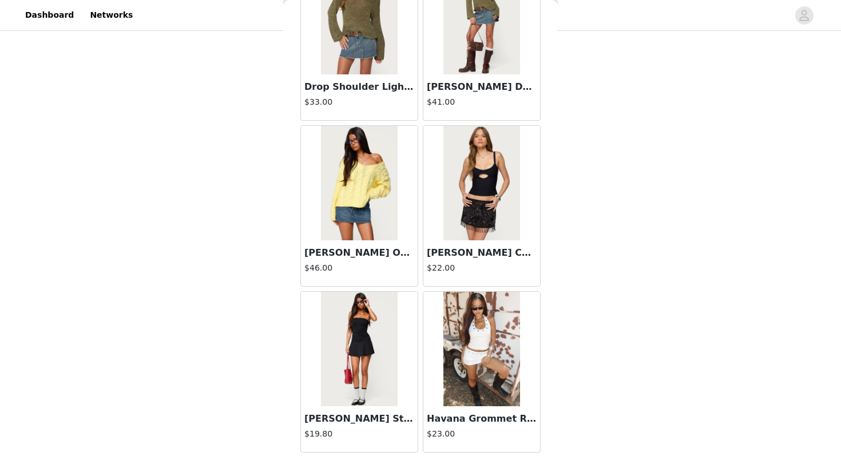
scroll to position [2953, 0]
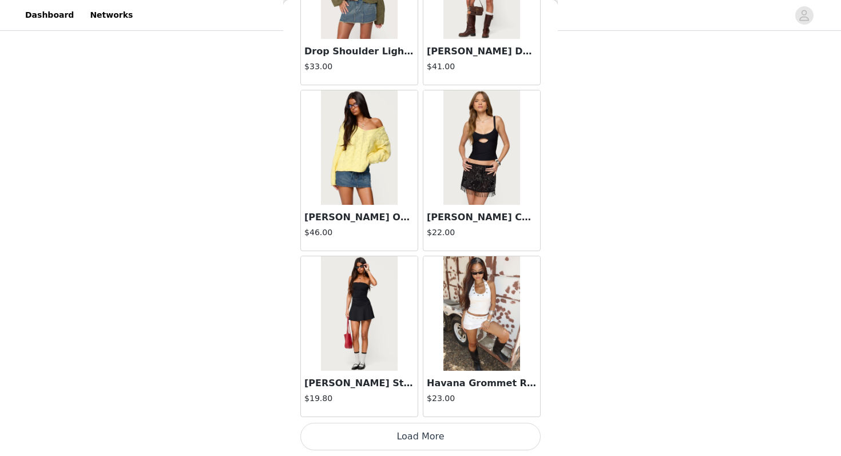
click at [420, 439] on button "Load More" at bounding box center [420, 436] width 240 height 27
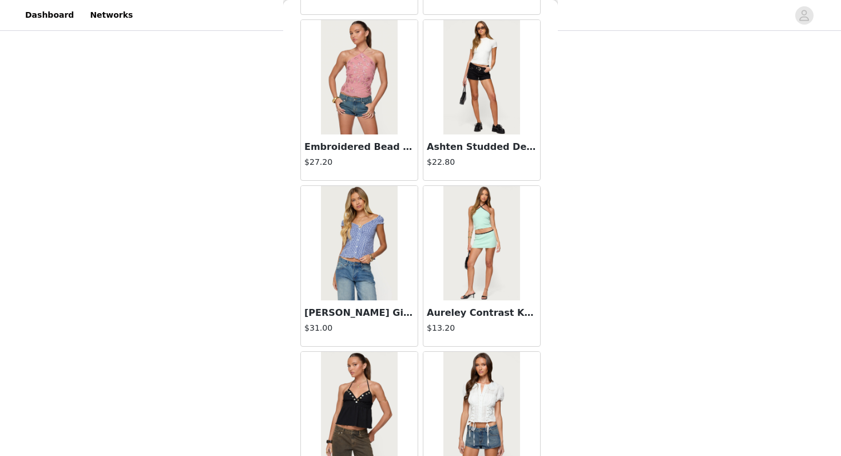
scroll to position [4612, 0]
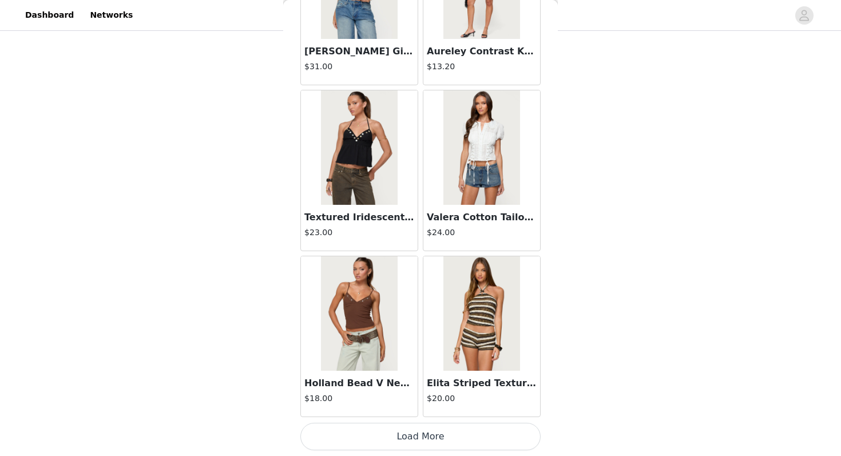
click at [431, 435] on button "Load More" at bounding box center [420, 436] width 240 height 27
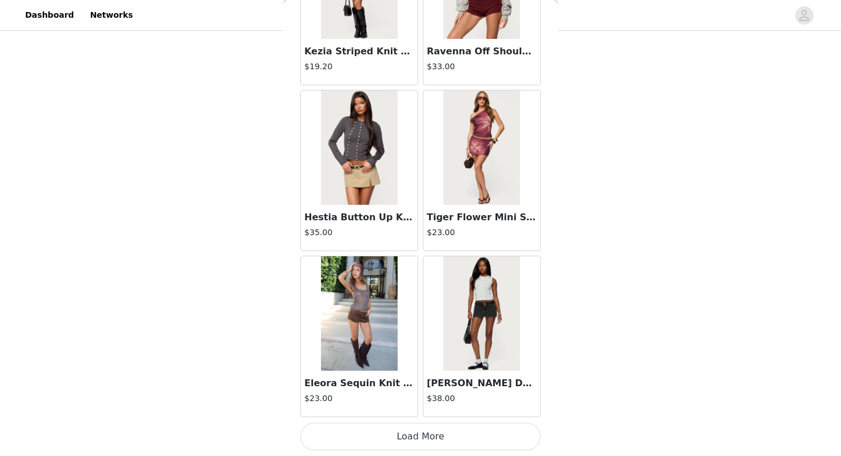
click at [412, 438] on button "Load More" at bounding box center [420, 436] width 240 height 27
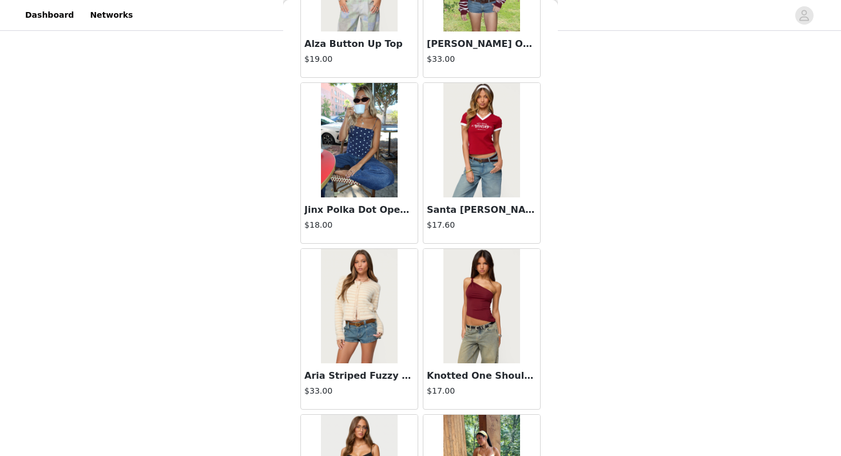
scroll to position [7930, 0]
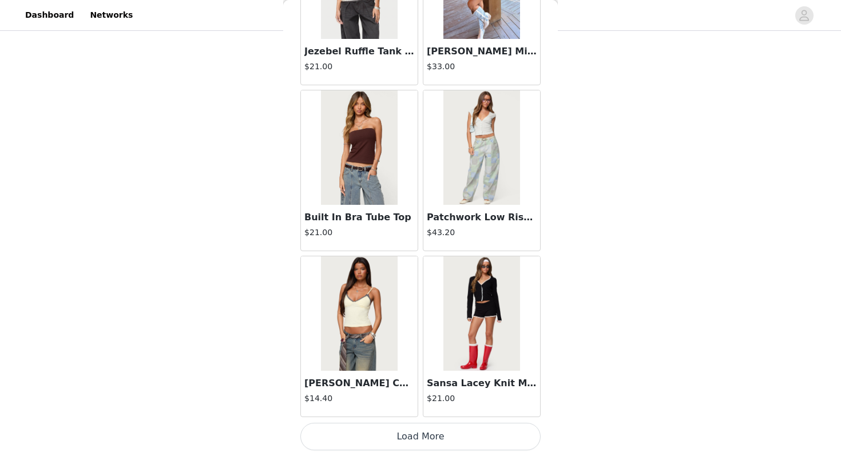
click at [412, 434] on button "Load More" at bounding box center [420, 436] width 240 height 27
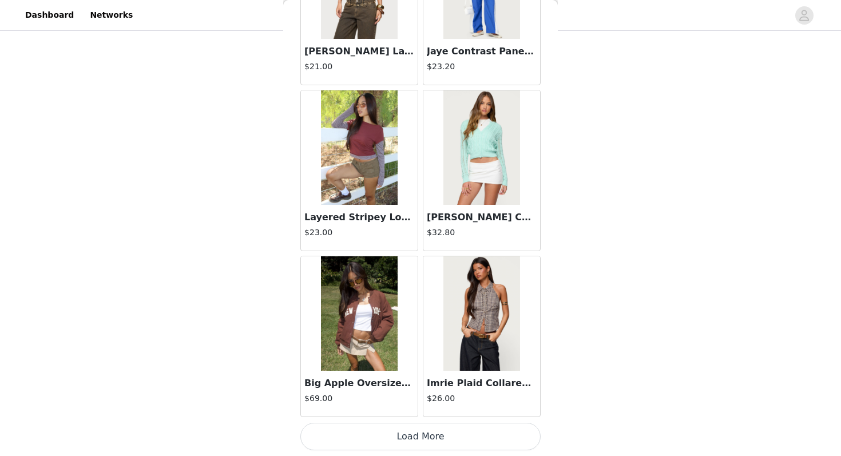
click at [412, 434] on button "Load More" at bounding box center [420, 436] width 240 height 27
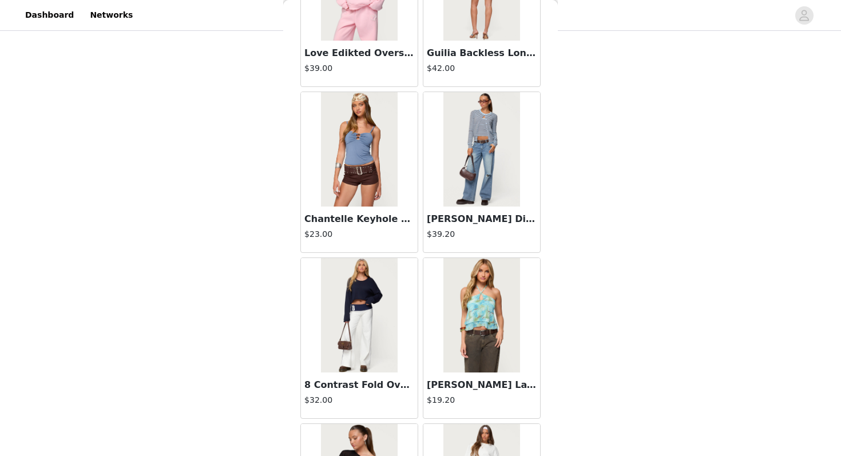
scroll to position [11248, 0]
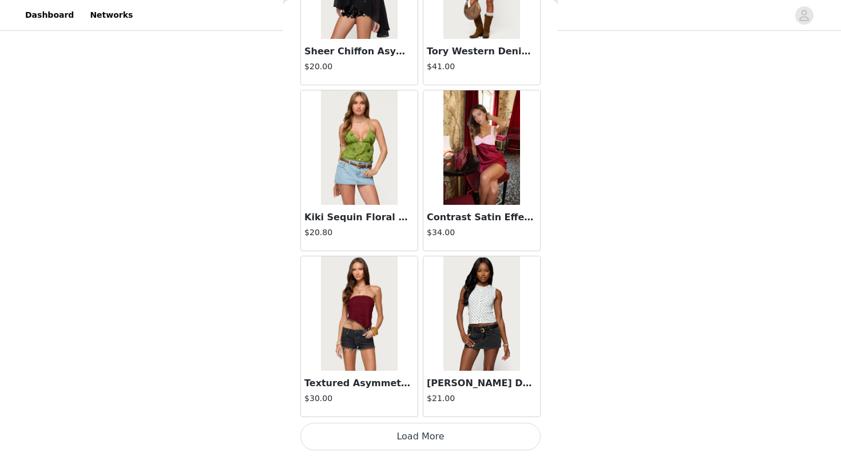
click at [412, 434] on button "Load More" at bounding box center [420, 436] width 240 height 27
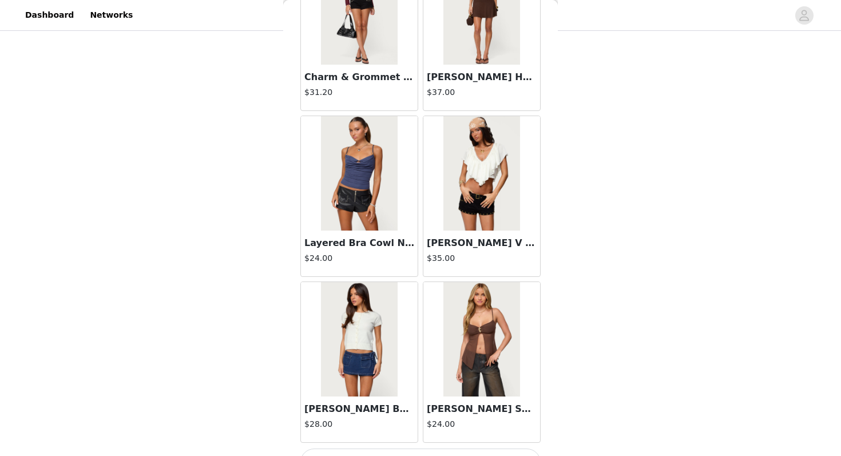
scroll to position [12907, 0]
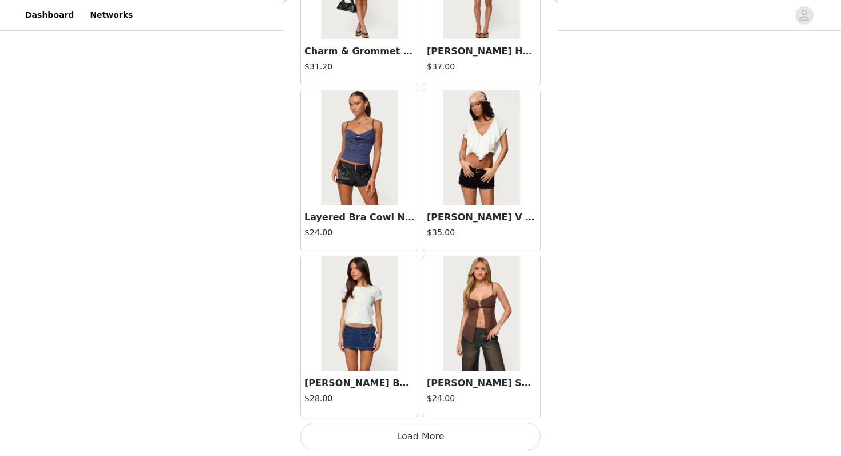
click at [428, 432] on button "Load More" at bounding box center [420, 436] width 240 height 27
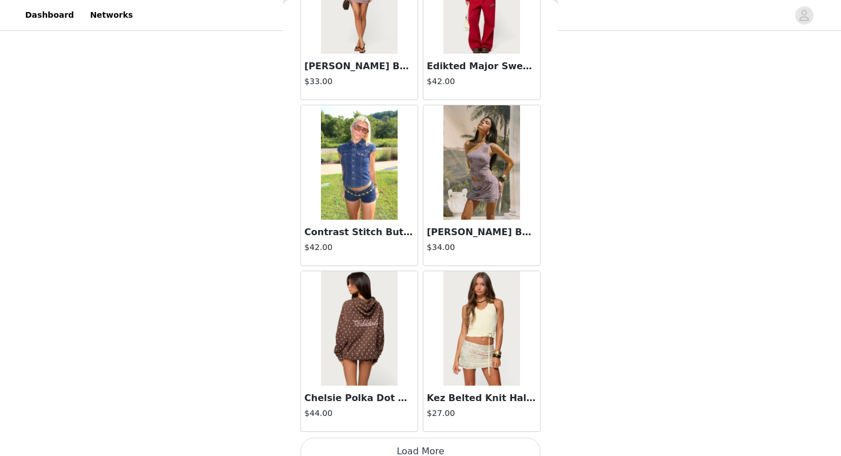
scroll to position [14565, 0]
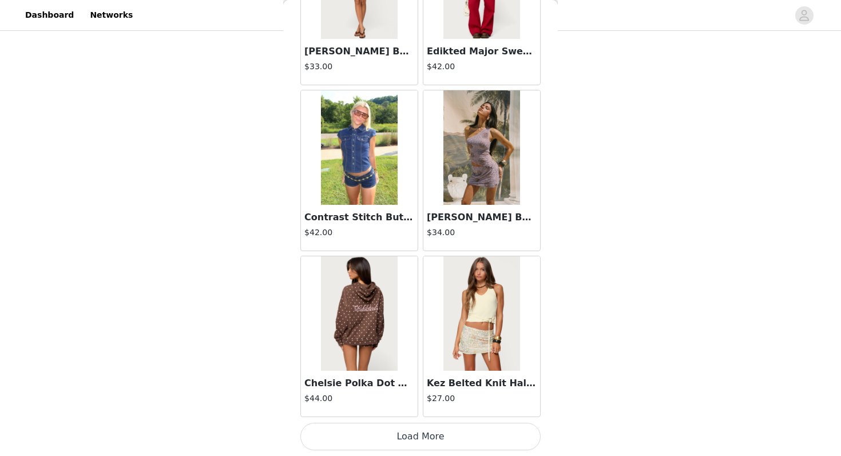
click at [425, 436] on button "Load More" at bounding box center [420, 436] width 240 height 27
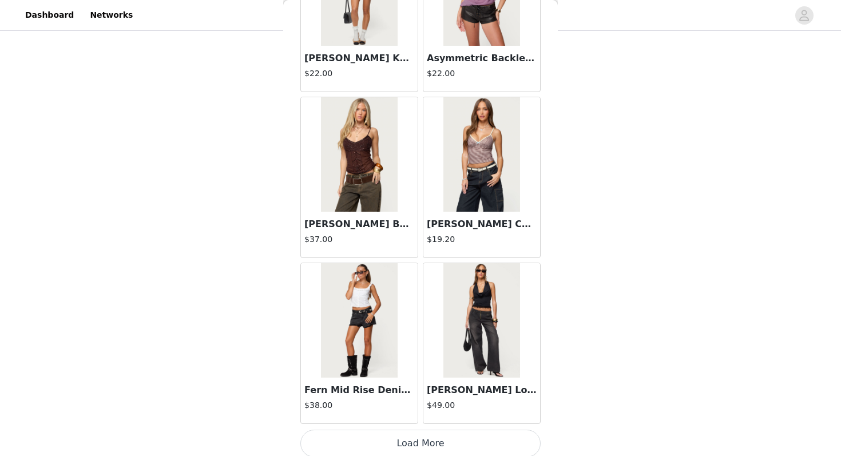
scroll to position [16219, 0]
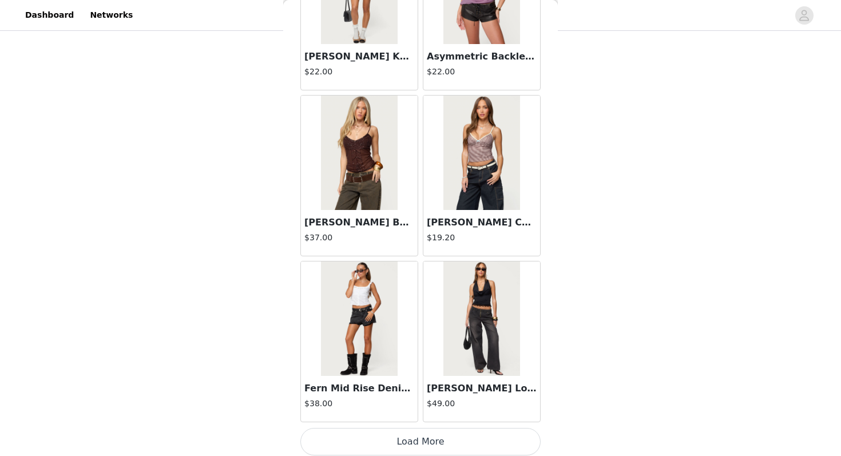
click at [416, 435] on button "Load More" at bounding box center [420, 441] width 240 height 27
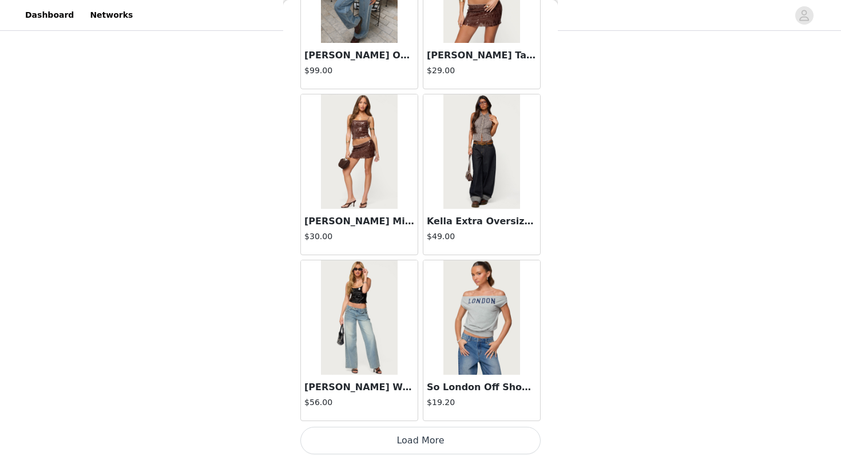
scroll to position [17883, 0]
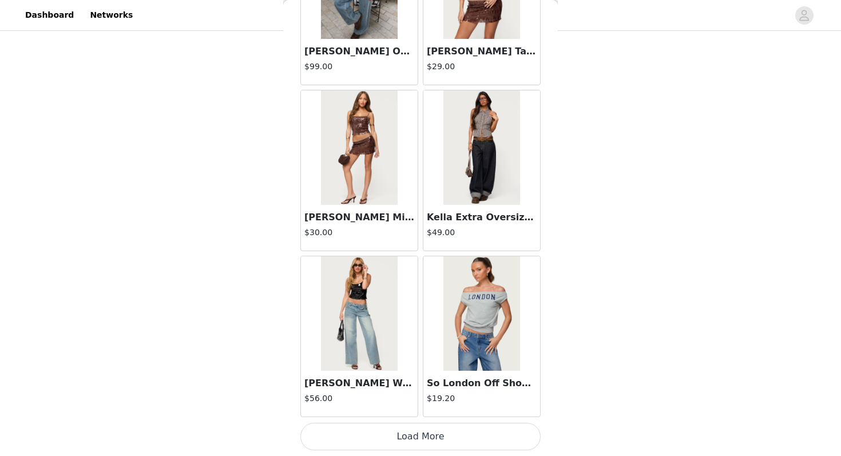
click at [422, 427] on button "Load More" at bounding box center [420, 436] width 240 height 27
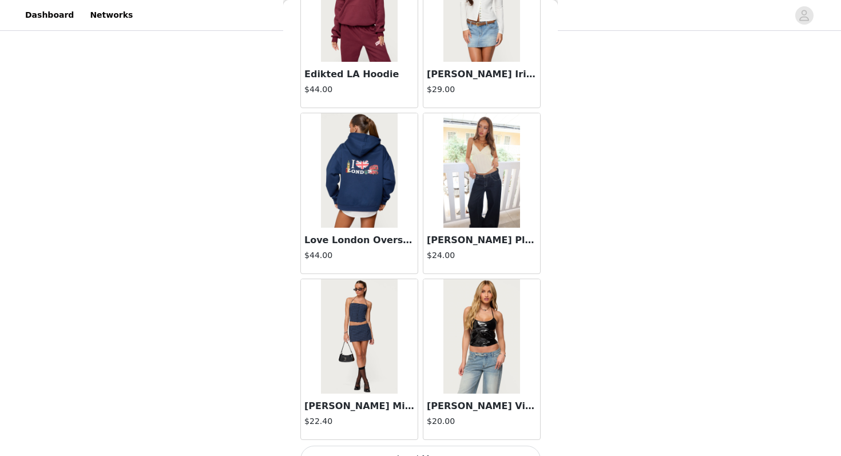
scroll to position [19542, 0]
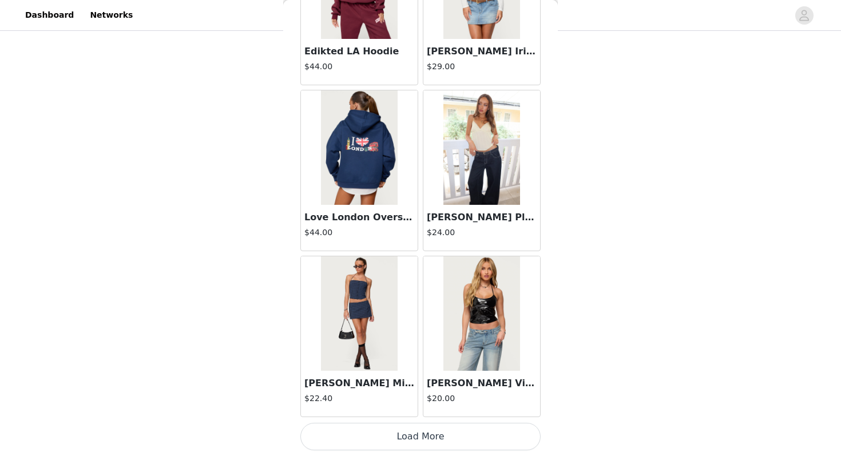
click at [427, 432] on button "Load More" at bounding box center [420, 436] width 240 height 27
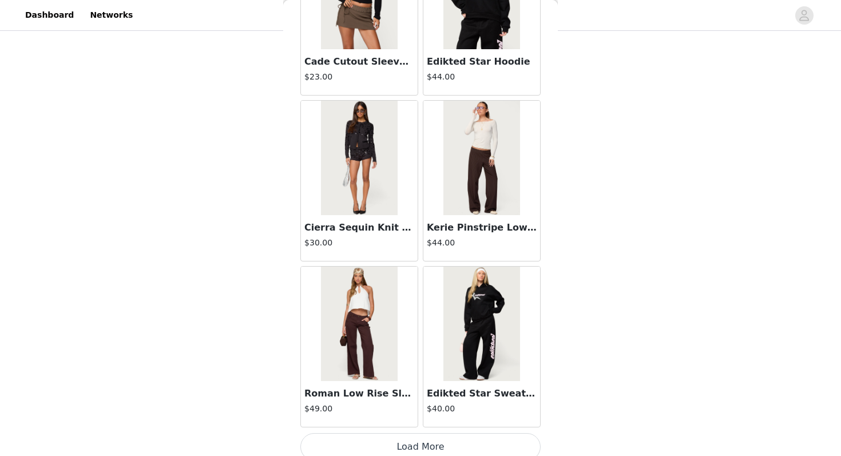
scroll to position [21201, 0]
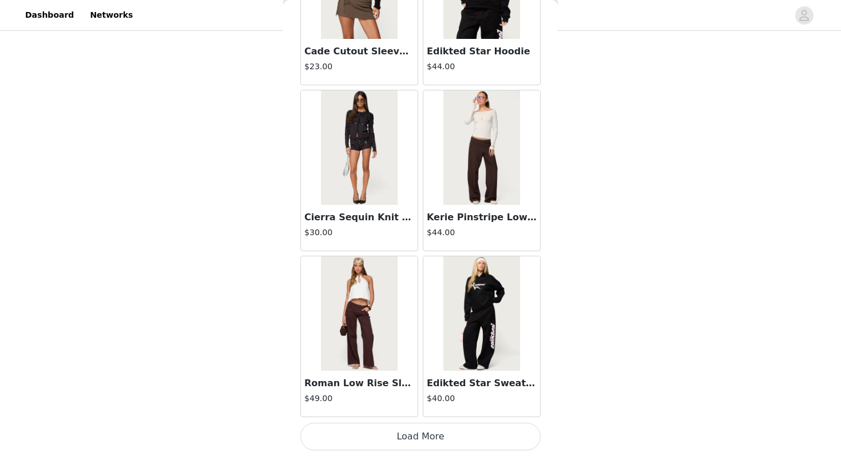
click at [432, 439] on button "Load More" at bounding box center [420, 436] width 240 height 27
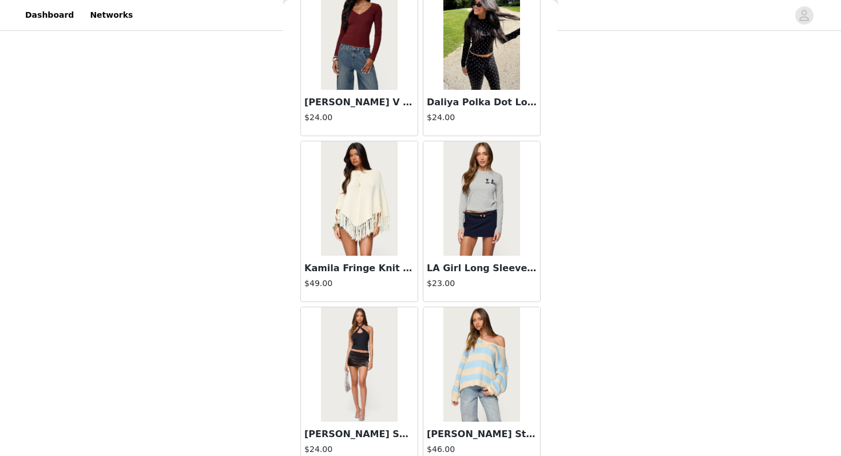
scroll to position [22860, 0]
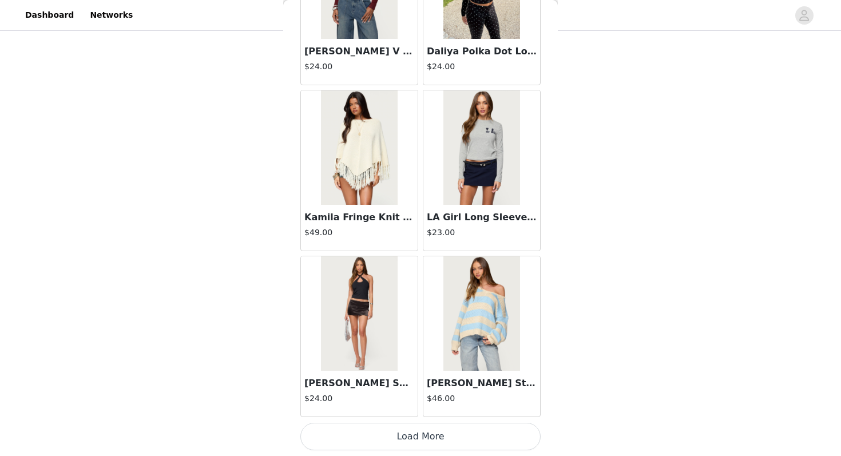
click at [431, 438] on button "Load More" at bounding box center [420, 436] width 240 height 27
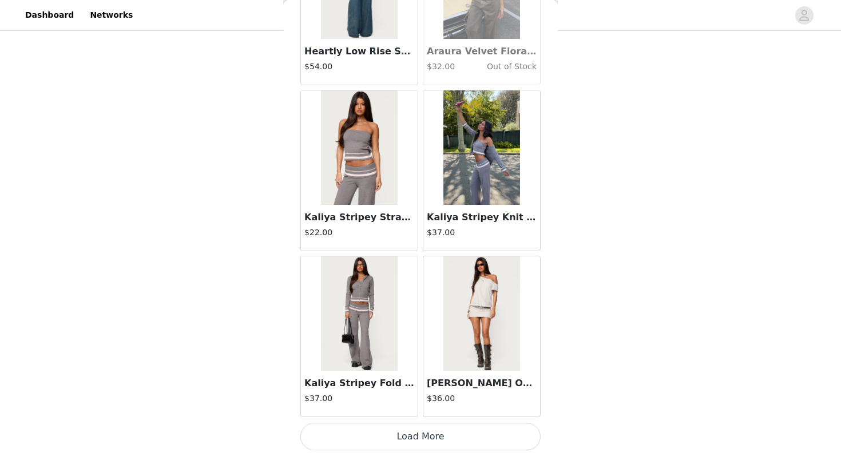
scroll to position [24518, 0]
click at [360, 434] on button "Load More" at bounding box center [420, 436] width 240 height 27
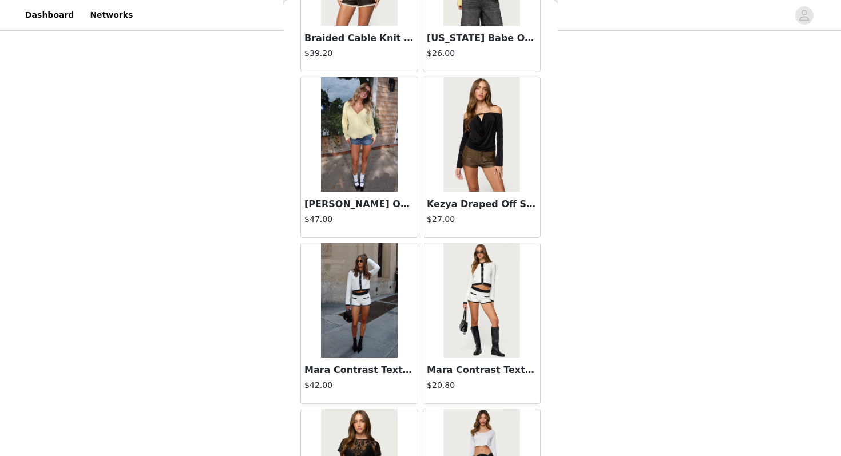
scroll to position [26178, 0]
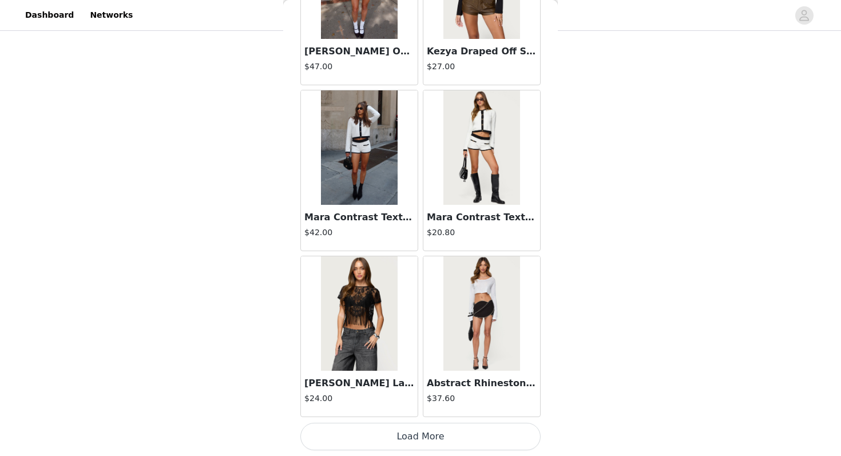
click at [367, 424] on button "Load More" at bounding box center [420, 436] width 240 height 27
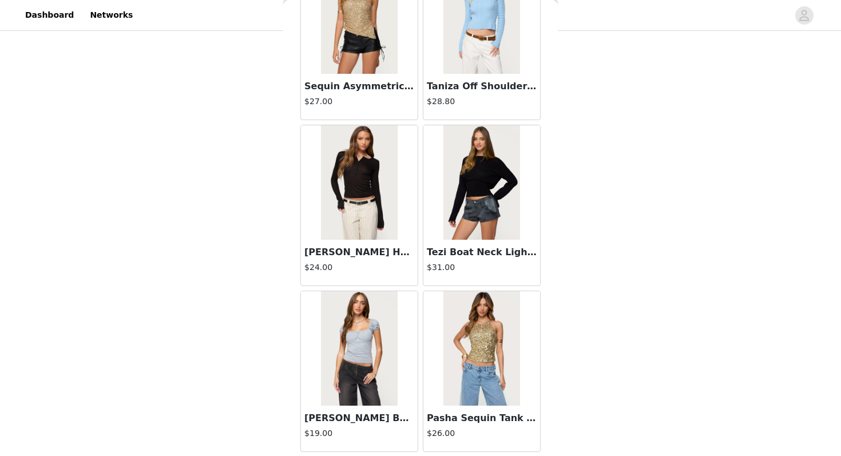
scroll to position [27836, 0]
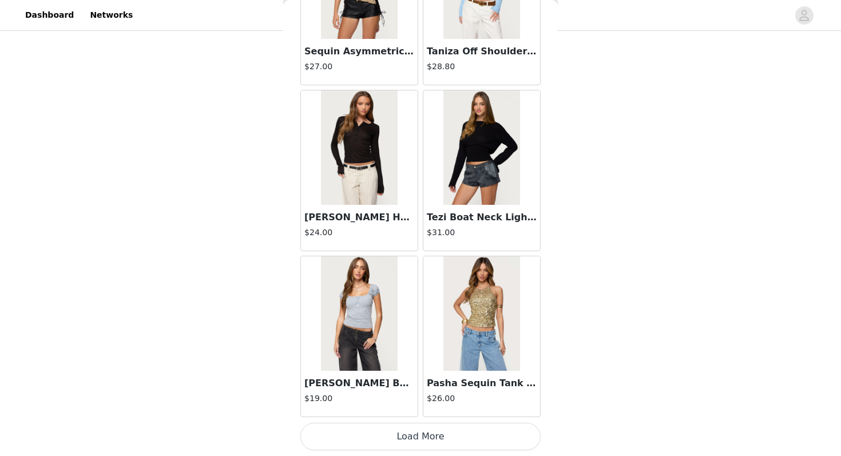
click at [402, 438] on button "Load More" at bounding box center [420, 436] width 240 height 27
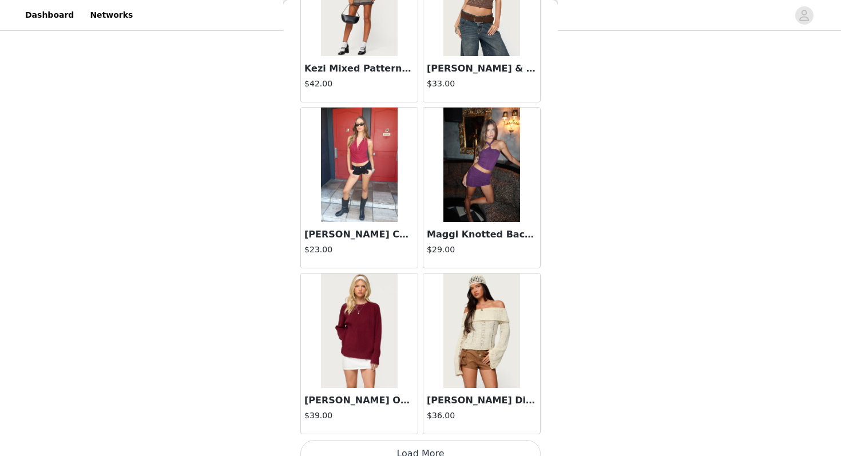
scroll to position [29495, 0]
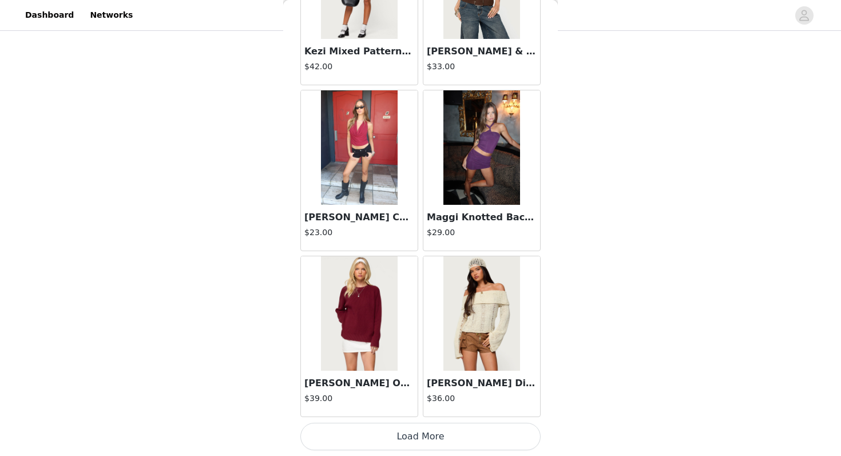
click at [404, 436] on button "Load More" at bounding box center [420, 436] width 240 height 27
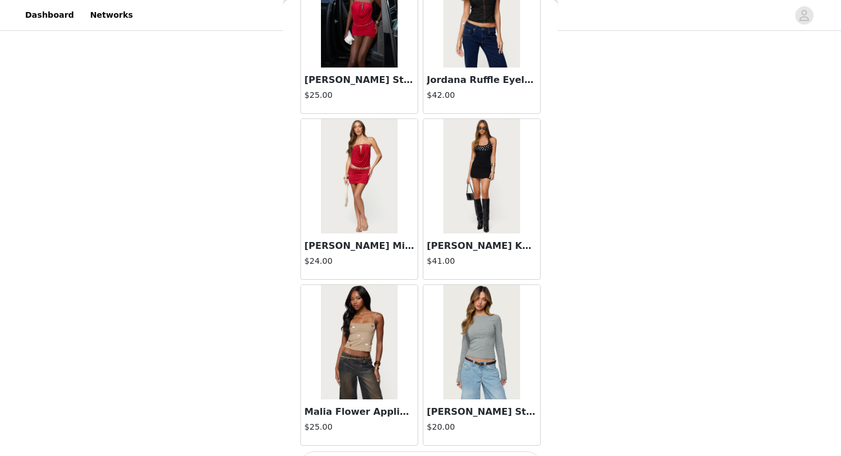
scroll to position [31154, 0]
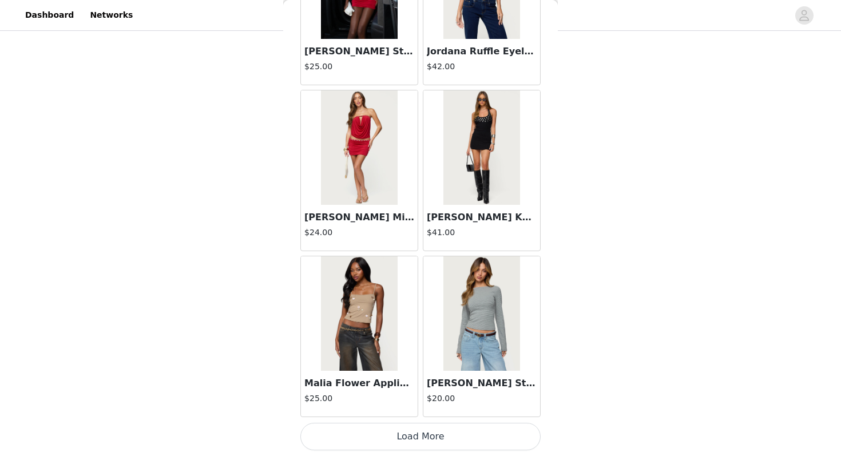
click at [371, 438] on button "Load More" at bounding box center [420, 436] width 240 height 27
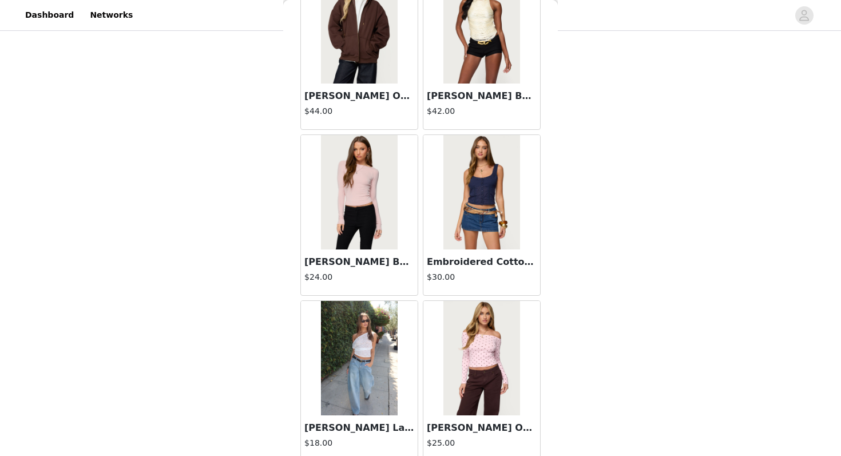
scroll to position [32813, 0]
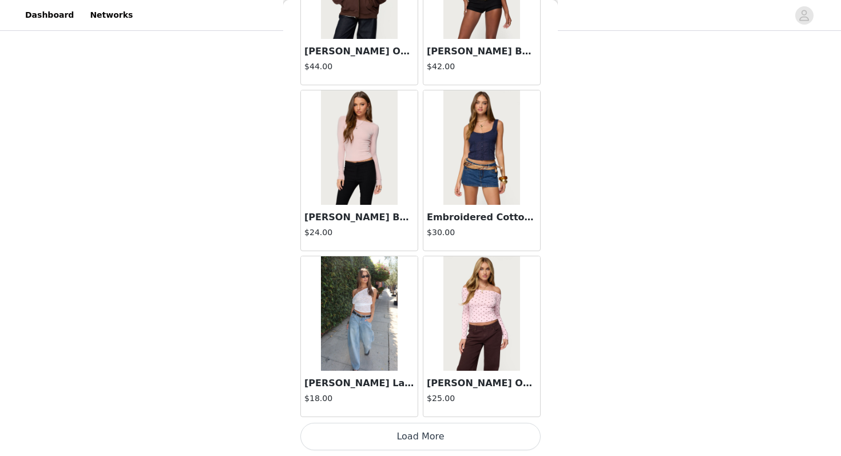
click at [369, 434] on button "Load More" at bounding box center [420, 436] width 240 height 27
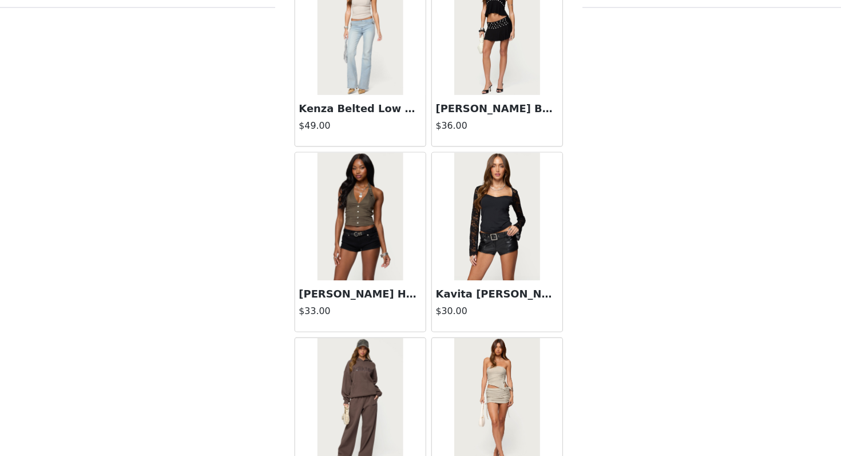
scroll to position [34472, 0]
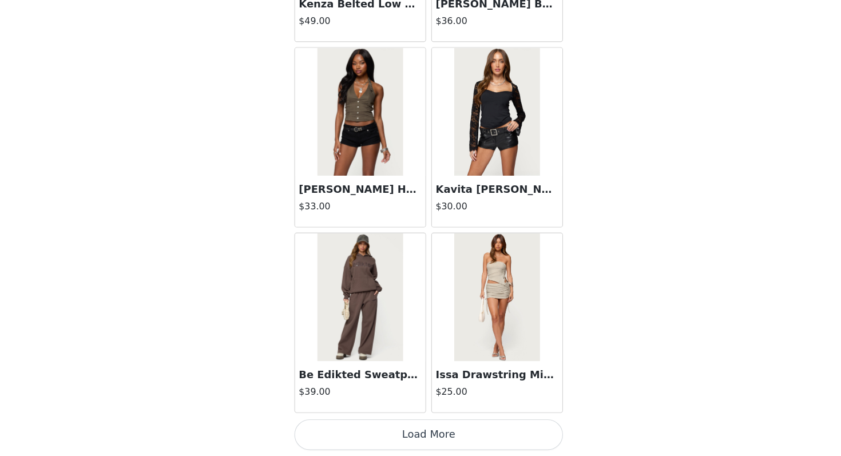
click at [367, 439] on button "Load More" at bounding box center [420, 436] width 240 height 27
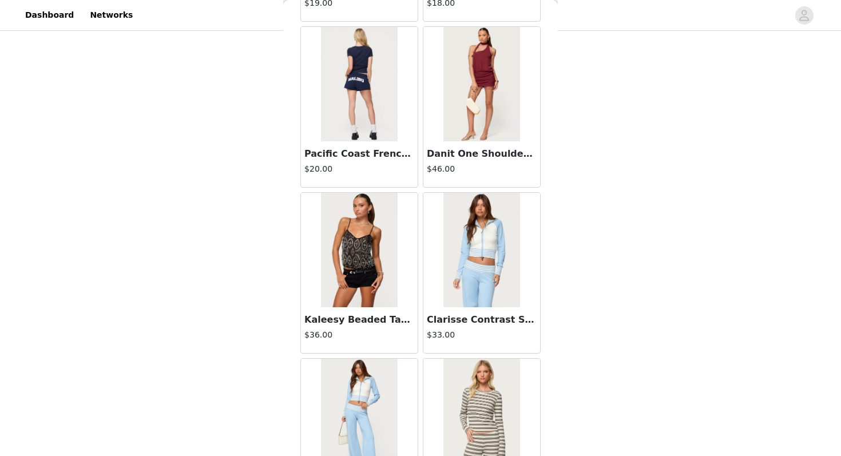
scroll to position [36027, 0]
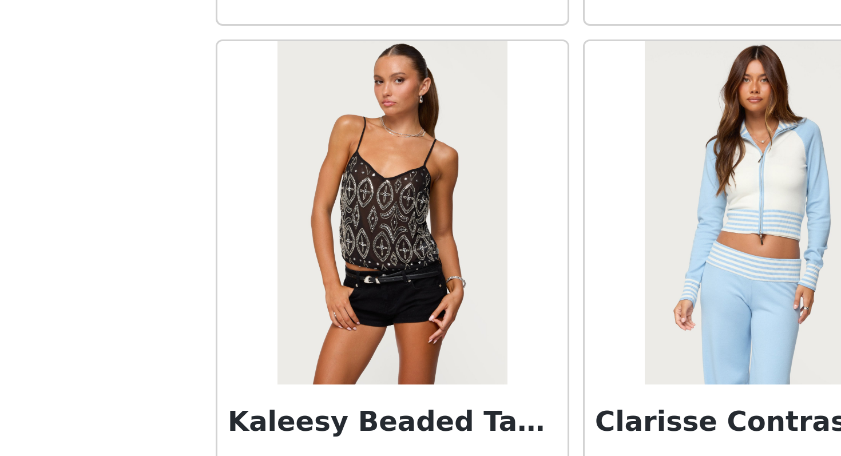
click at [344, 257] on img at bounding box center [359, 251] width 76 height 114
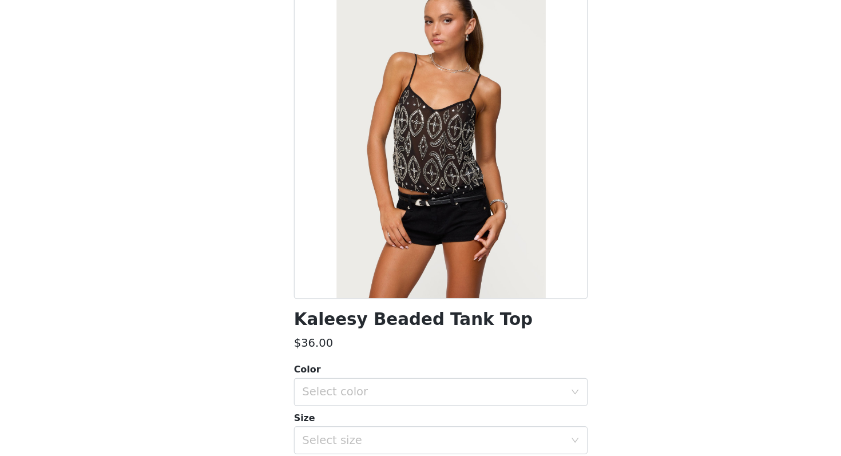
scroll to position [64, 0]
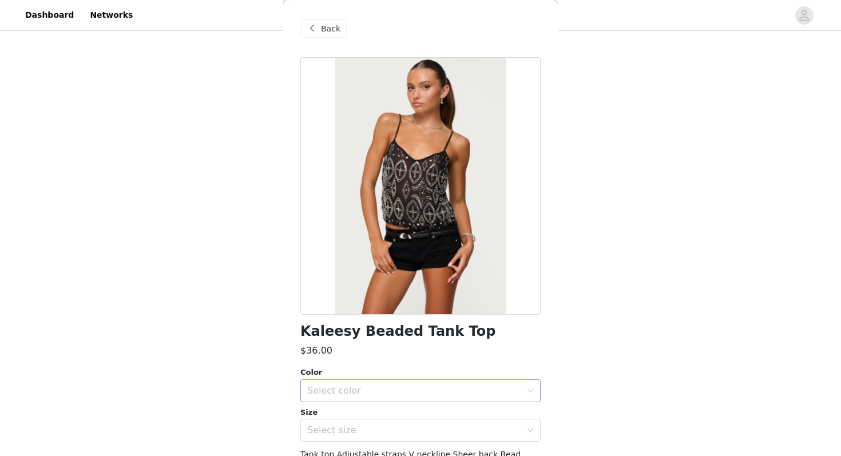
click at [336, 387] on div "Select color" at bounding box center [414, 390] width 214 height 11
click at [334, 407] on li "BLACK" at bounding box center [420, 416] width 240 height 18
click at [334, 434] on div "Select size" at bounding box center [414, 429] width 214 height 11
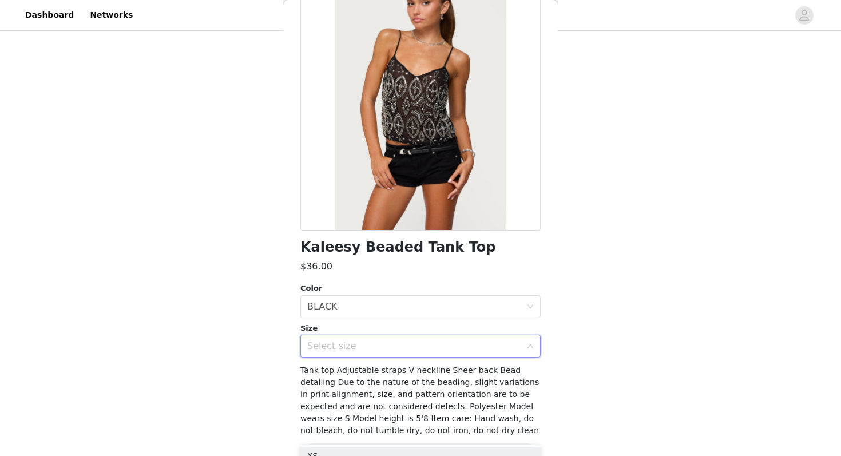
scroll to position [96, 0]
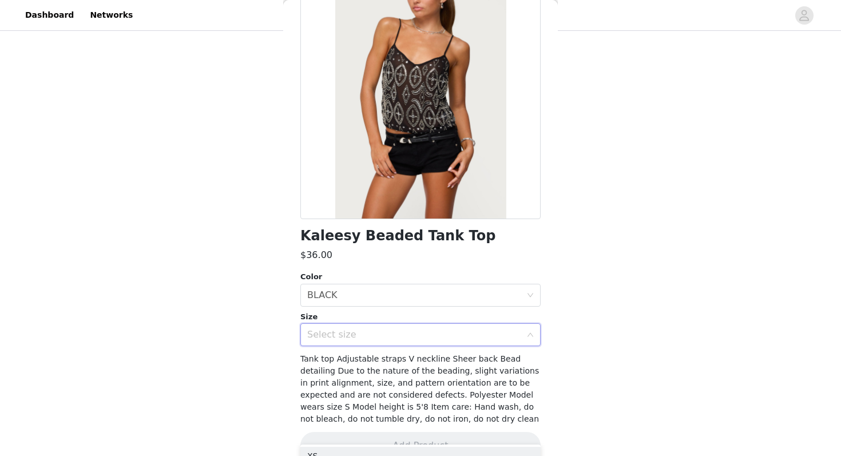
click at [339, 337] on div "Select size" at bounding box center [414, 334] width 214 height 11
click at [347, 337] on div "Select size" at bounding box center [414, 334] width 214 height 11
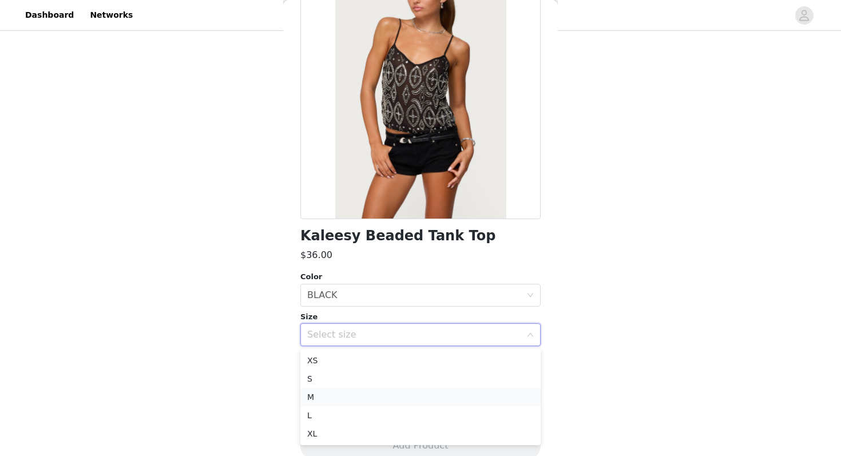
click at [347, 388] on li "M" at bounding box center [420, 397] width 240 height 18
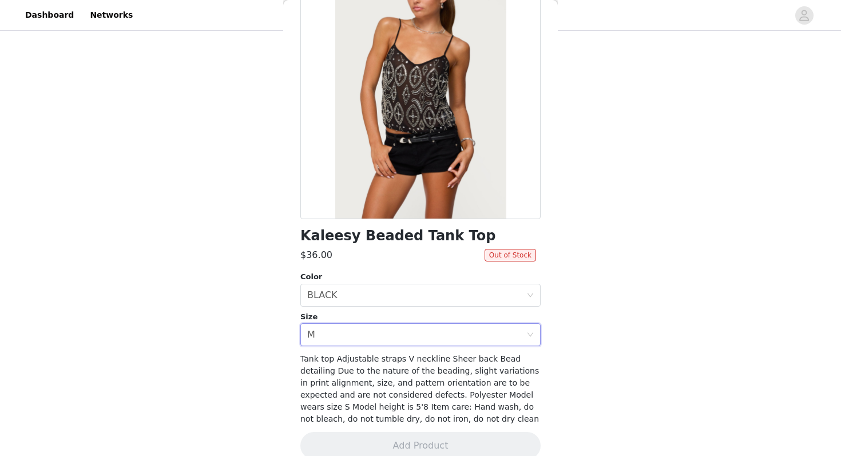
scroll to position [113, 0]
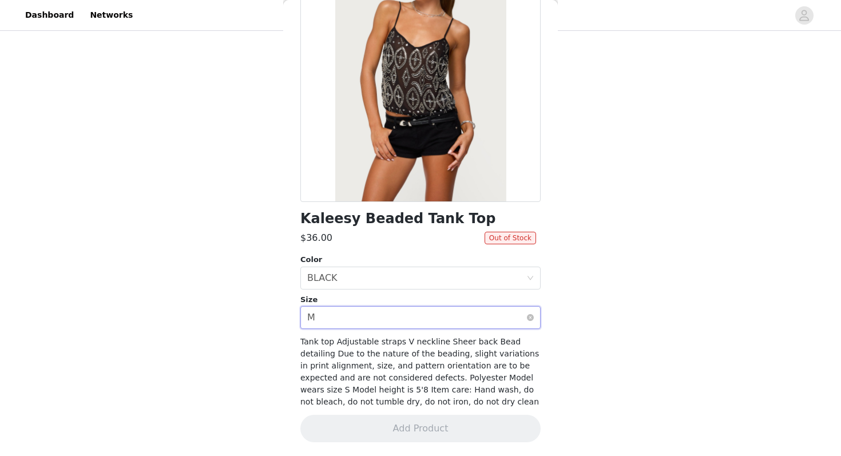
click at [364, 319] on div "Select size M" at bounding box center [416, 318] width 219 height 22
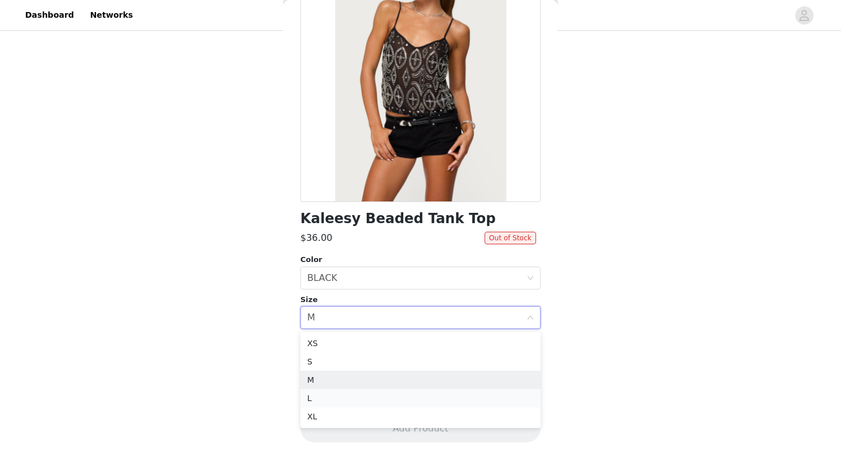
click at [356, 395] on li "L" at bounding box center [420, 398] width 240 height 18
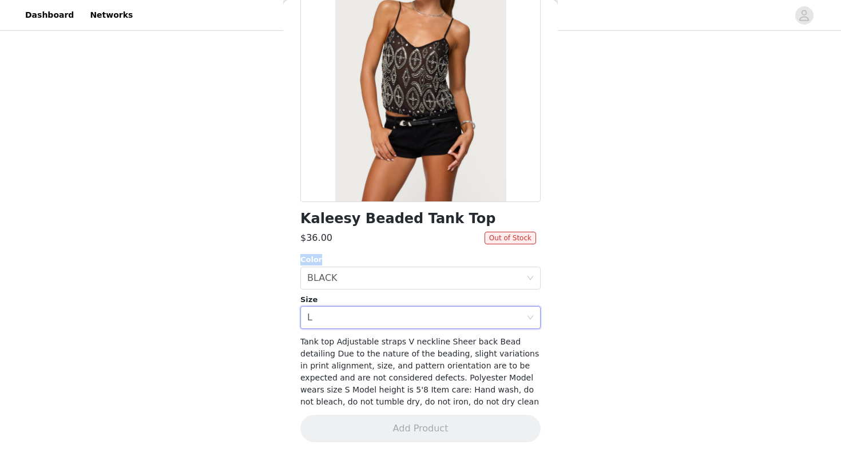
click at [391, 254] on div "Color" at bounding box center [420, 259] width 240 height 11
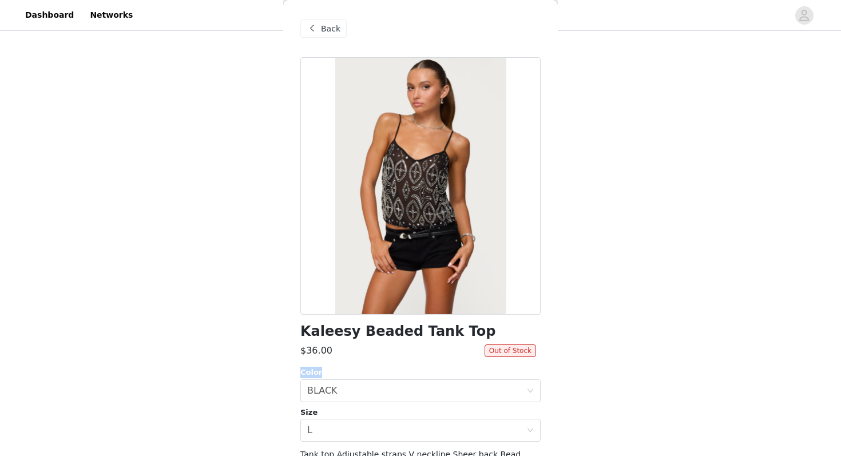
scroll to position [1, 0]
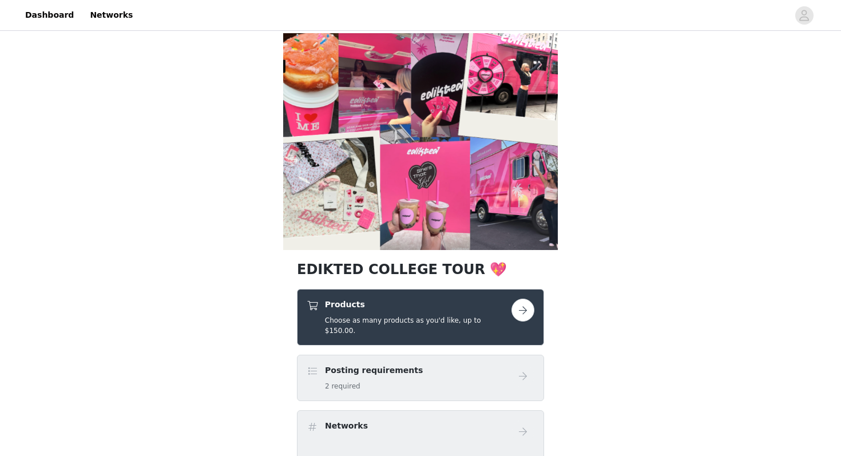
click at [424, 317] on h5 "Choose as many products as you'd like, up to $150.00." at bounding box center [418, 325] width 186 height 21
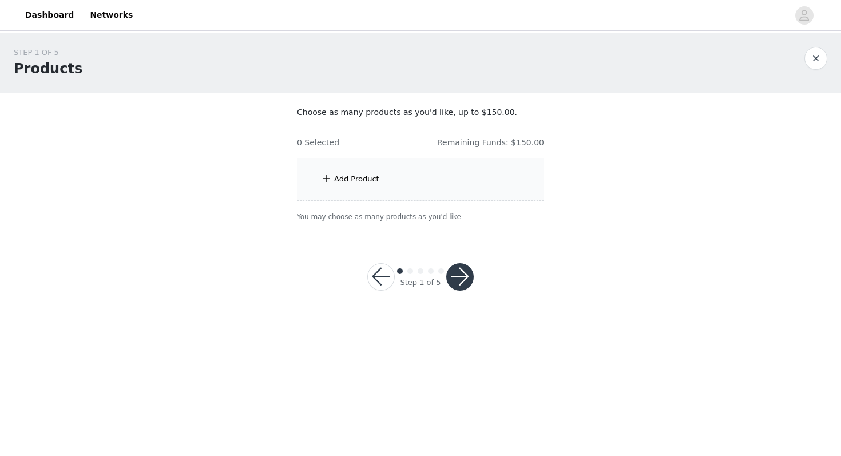
click at [442, 173] on div "Add Product" at bounding box center [420, 179] width 247 height 43
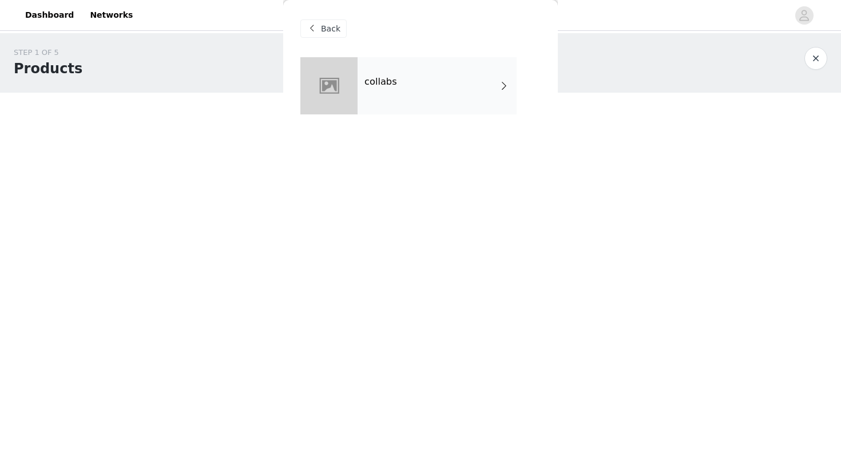
click at [454, 84] on div "collabs" at bounding box center [437, 85] width 159 height 57
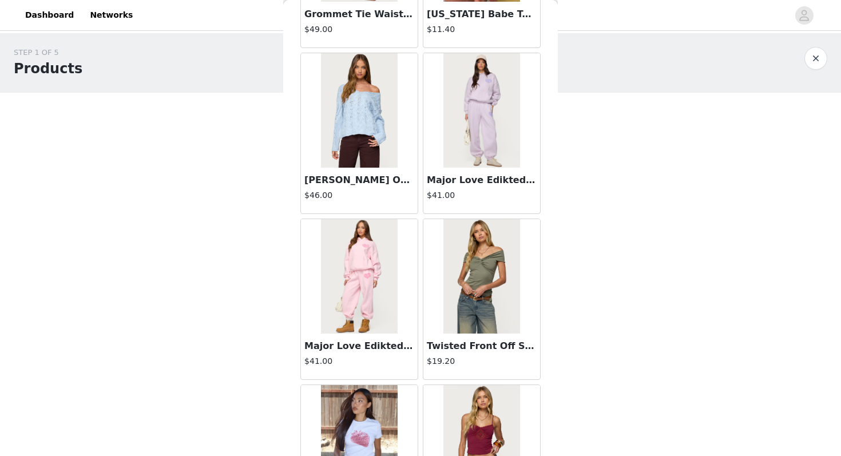
scroll to position [1294, 0]
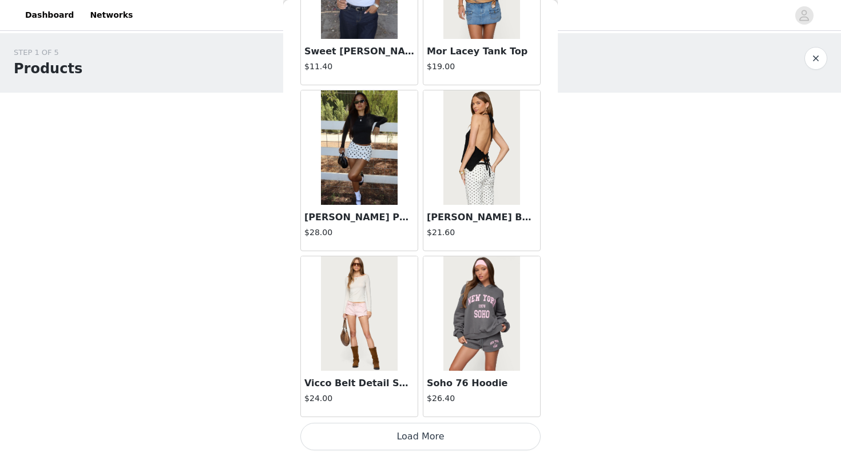
click at [433, 443] on button "Load More" at bounding box center [420, 436] width 240 height 27
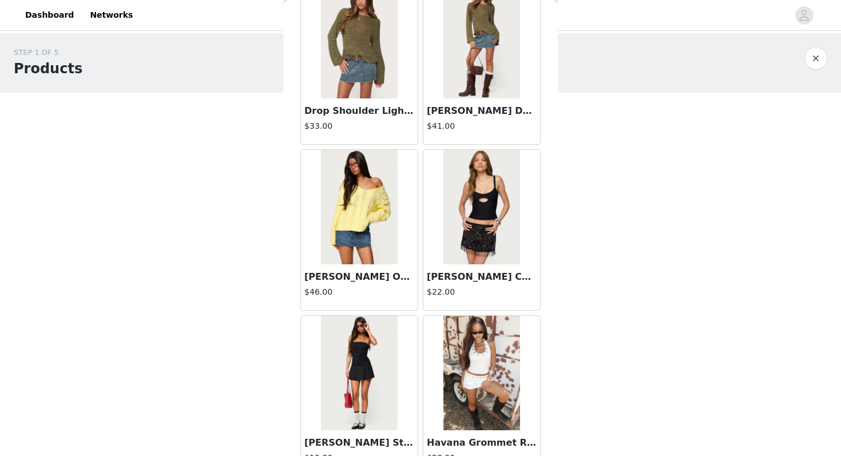
scroll to position [2953, 0]
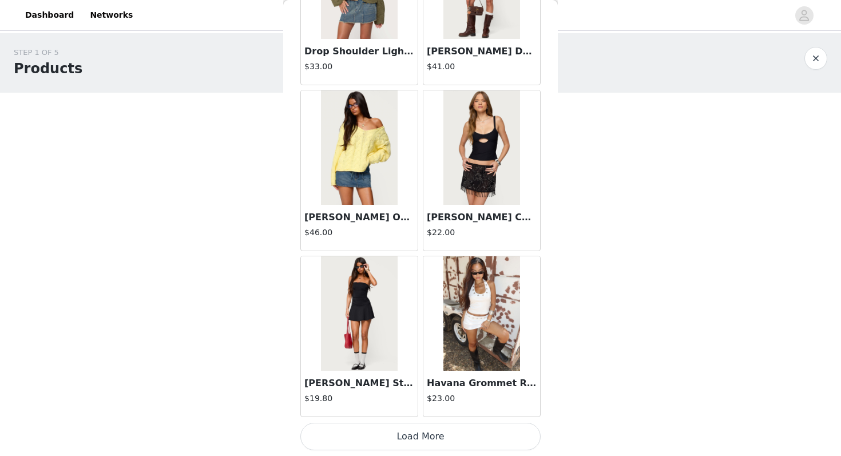
click at [436, 436] on button "Load More" at bounding box center [420, 436] width 240 height 27
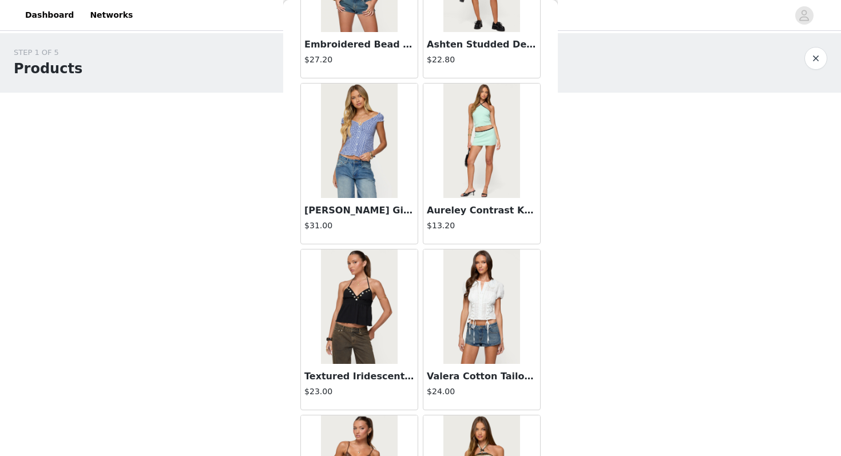
scroll to position [4612, 0]
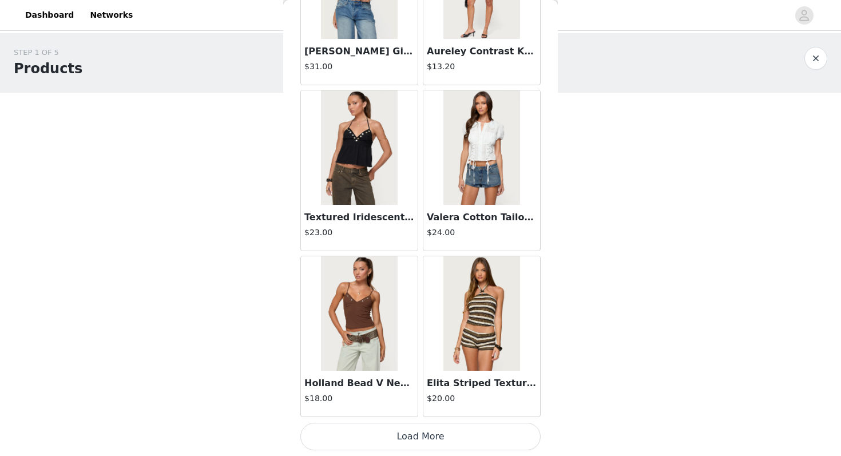
click at [427, 443] on button "Load More" at bounding box center [420, 436] width 240 height 27
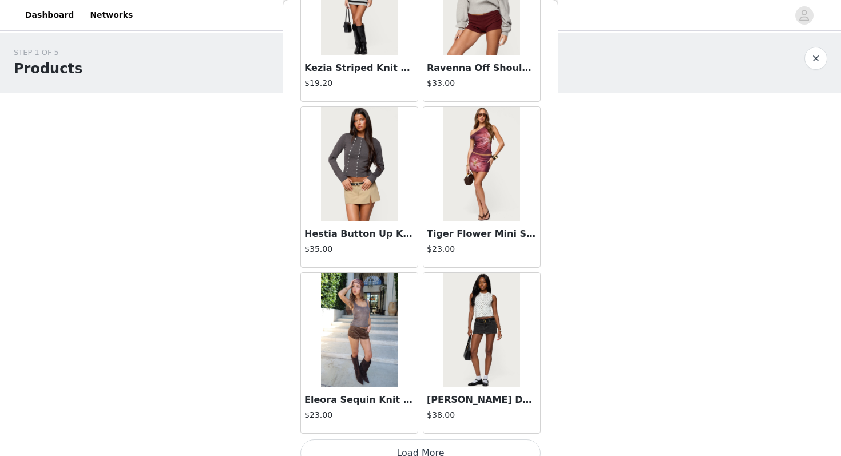
scroll to position [6271, 0]
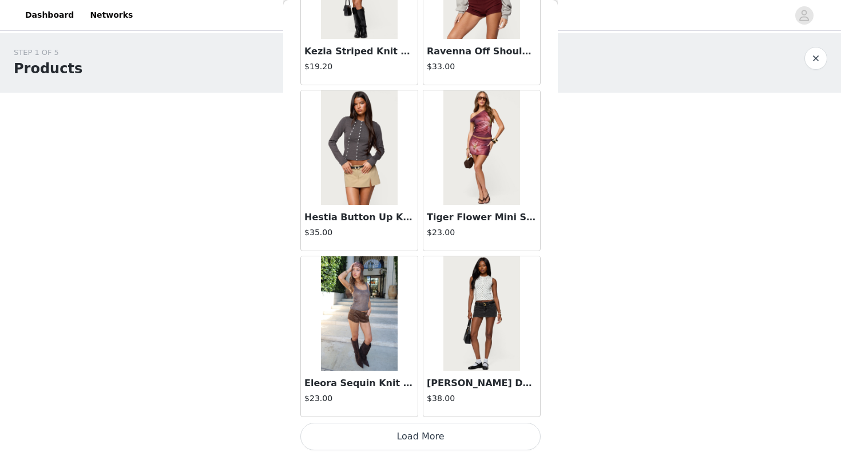
click at [423, 435] on button "Load More" at bounding box center [420, 436] width 240 height 27
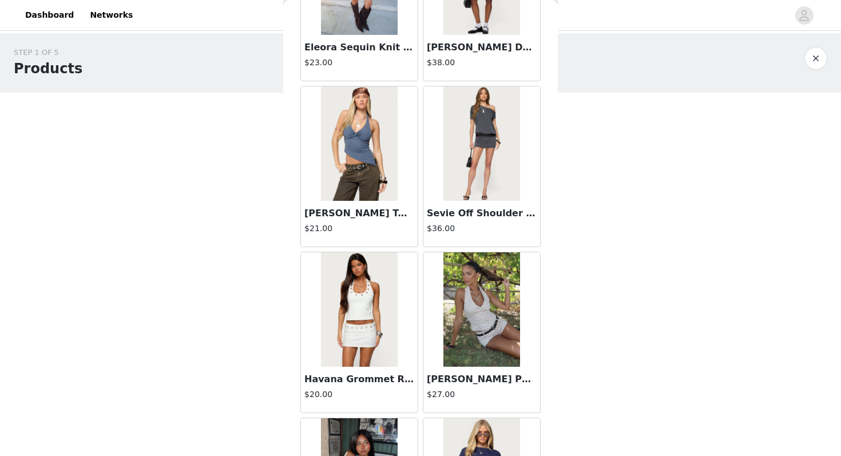
scroll to position [6608, 0]
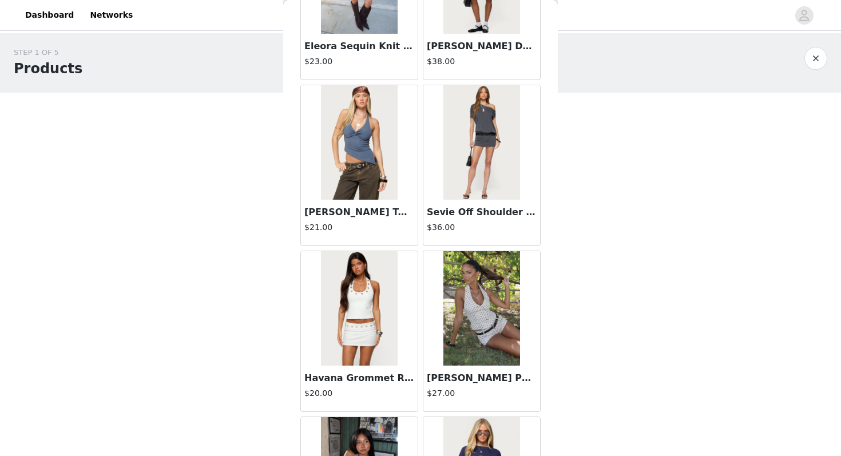
click at [372, 370] on div "Havana Grommet Ribbed Halter Top $20.00" at bounding box center [359, 389] width 117 height 46
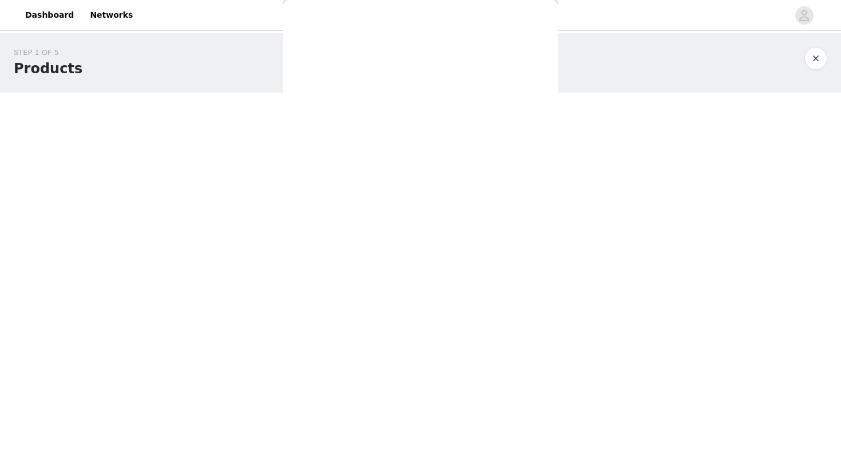
scroll to position [89, 0]
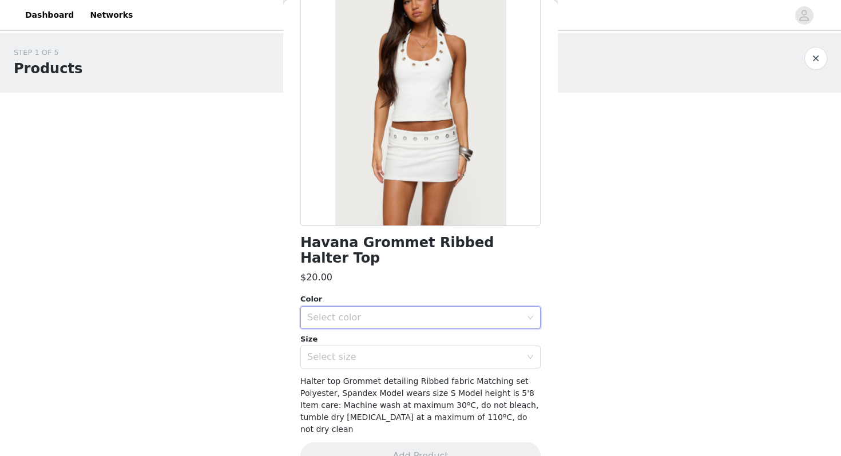
click at [385, 309] on div "Select color" at bounding box center [416, 318] width 219 height 22
click at [385, 328] on li "WHITE" at bounding box center [420, 327] width 240 height 18
click at [385, 351] on div "Select size" at bounding box center [414, 356] width 214 height 11
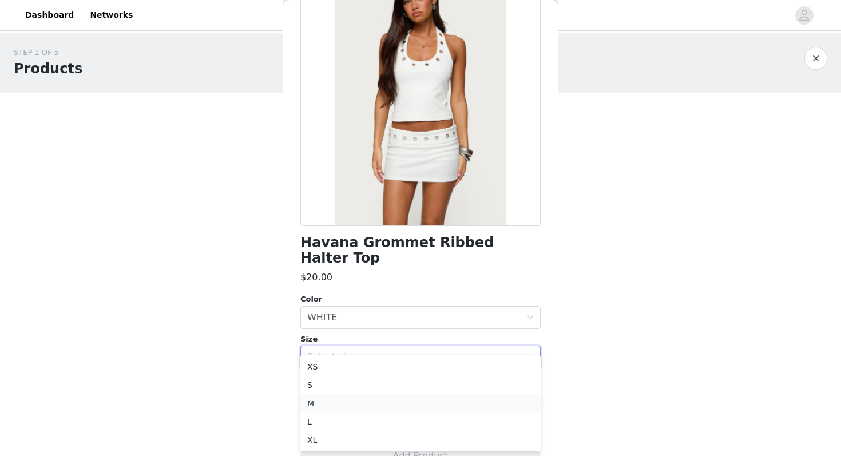
click at [380, 406] on li "M" at bounding box center [420, 403] width 240 height 18
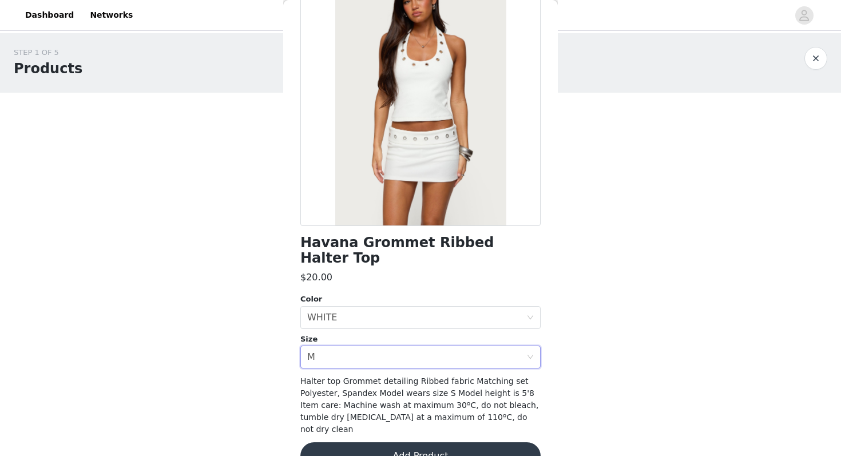
click at [379, 442] on button "Add Product" at bounding box center [420, 455] width 240 height 27
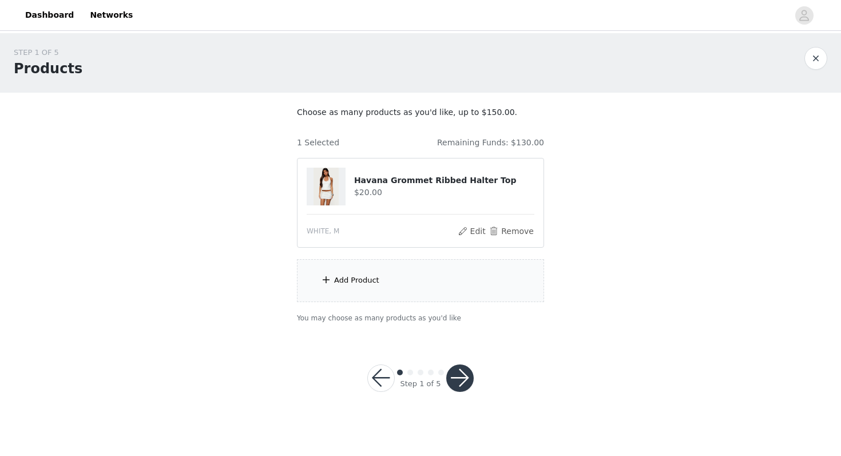
click at [385, 268] on div "Add Product" at bounding box center [420, 280] width 247 height 43
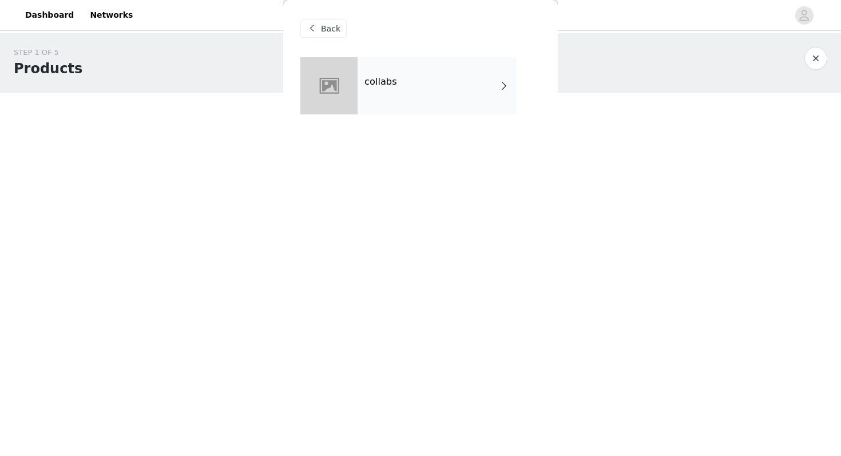
click at [415, 104] on div "collabs" at bounding box center [437, 85] width 159 height 57
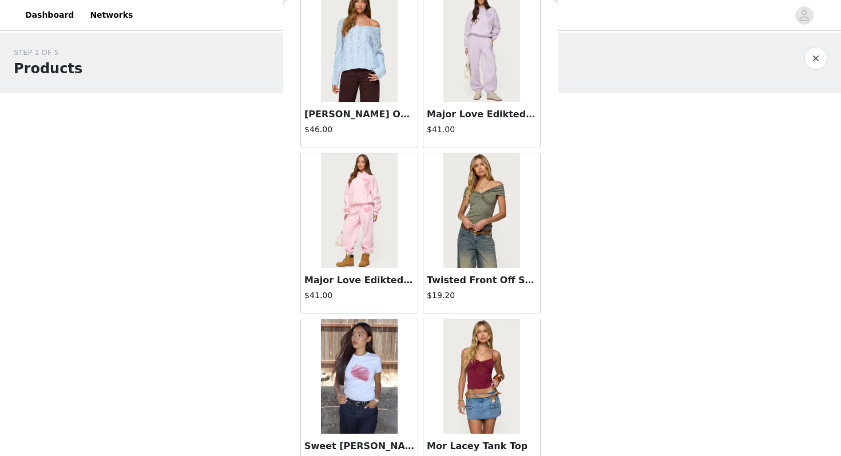
scroll to position [1294, 0]
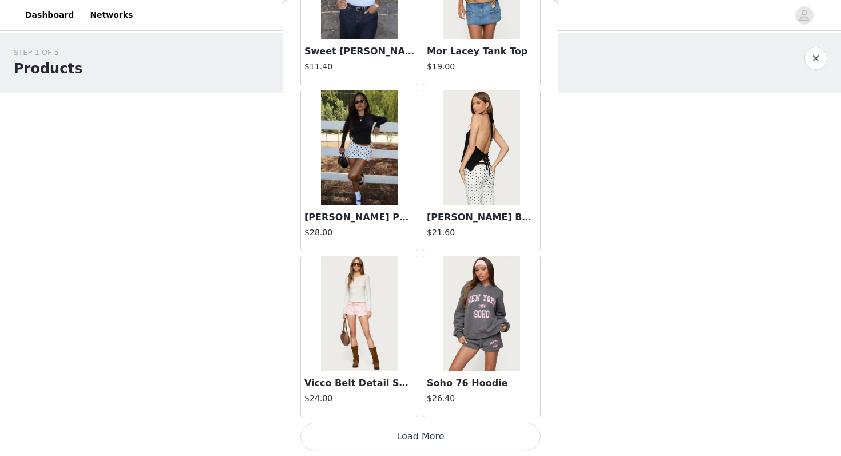
click at [381, 440] on button "Load More" at bounding box center [420, 436] width 240 height 27
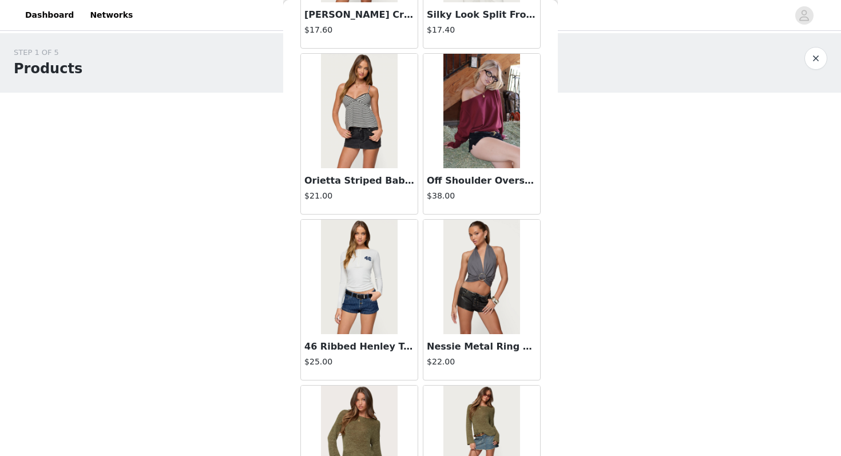
scroll to position [2953, 0]
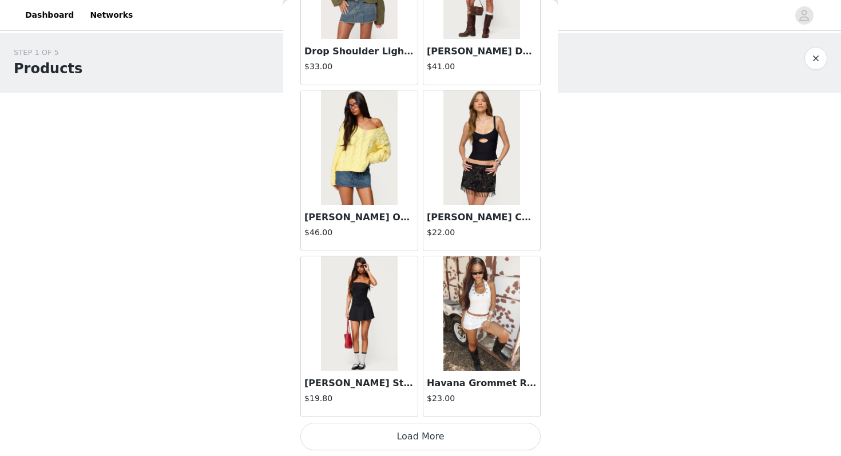
click at [373, 428] on button "Load More" at bounding box center [420, 436] width 240 height 27
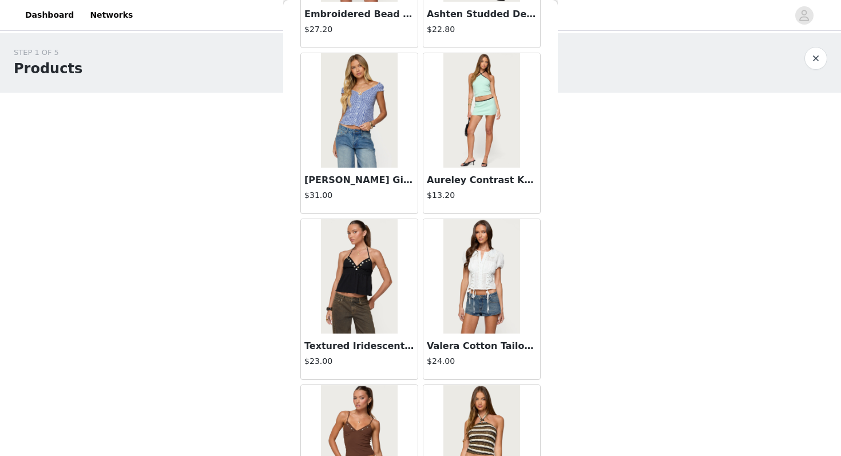
scroll to position [4612, 0]
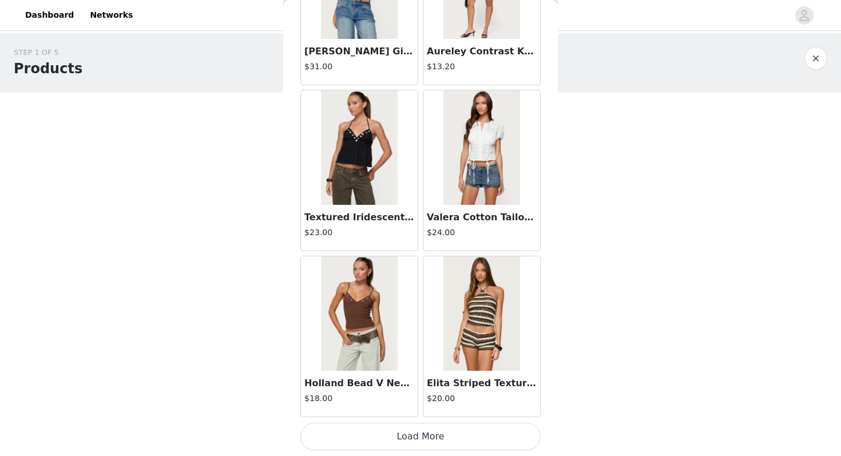
click at [370, 442] on button "Load More" at bounding box center [420, 436] width 240 height 27
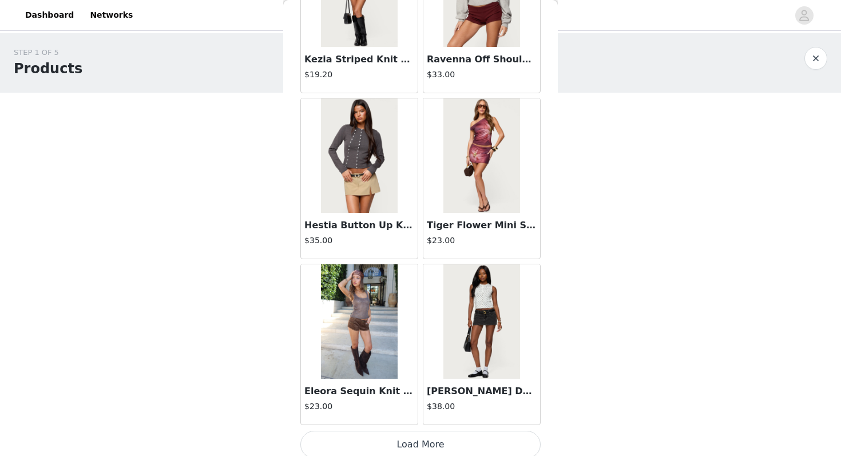
scroll to position [6271, 0]
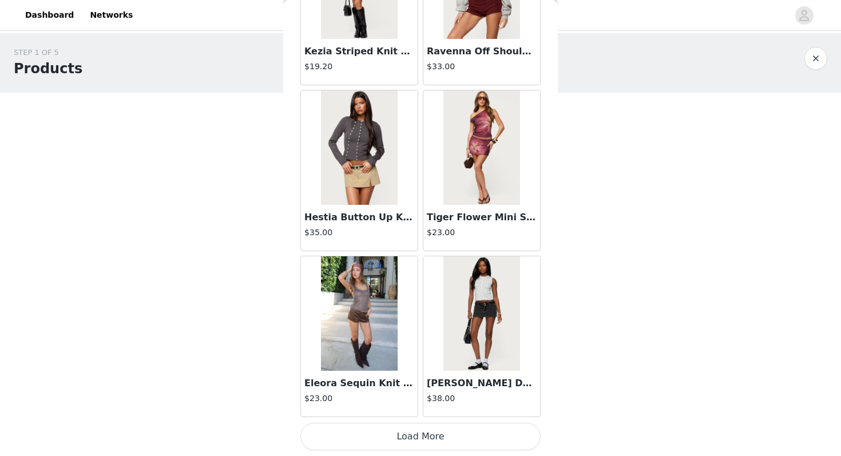
click at [371, 446] on button "Load More" at bounding box center [420, 436] width 240 height 27
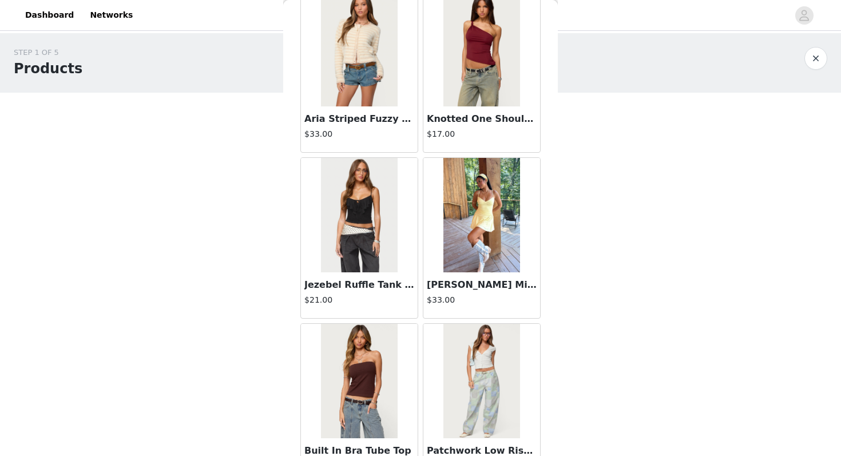
scroll to position [7930, 0]
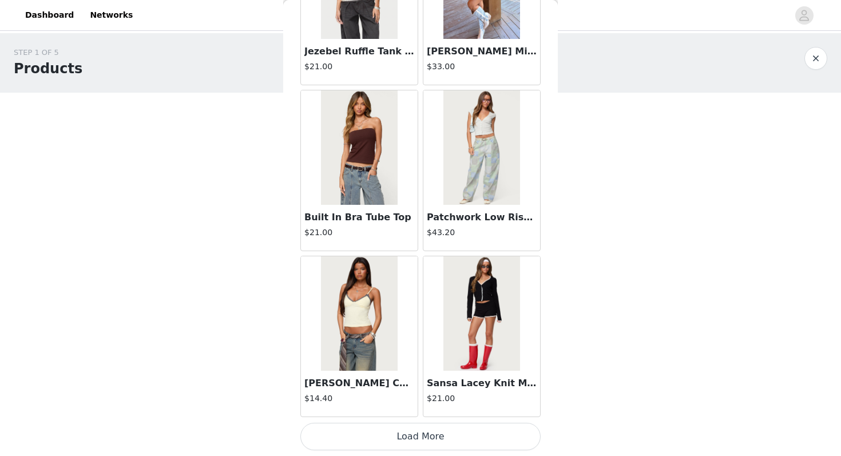
click at [409, 436] on button "Load More" at bounding box center [420, 436] width 240 height 27
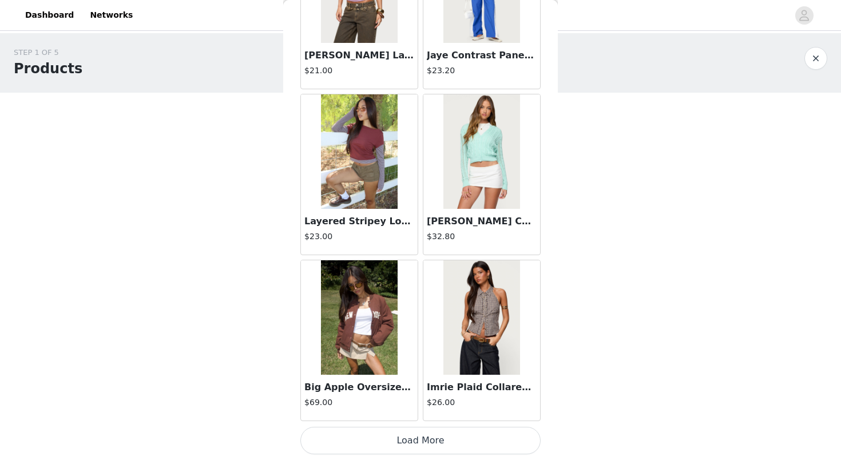
scroll to position [9589, 0]
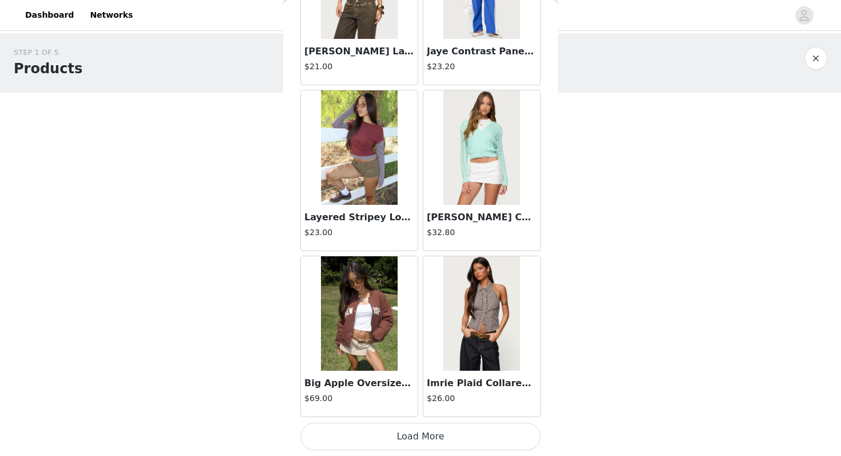
click at [401, 432] on button "Load More" at bounding box center [420, 436] width 240 height 27
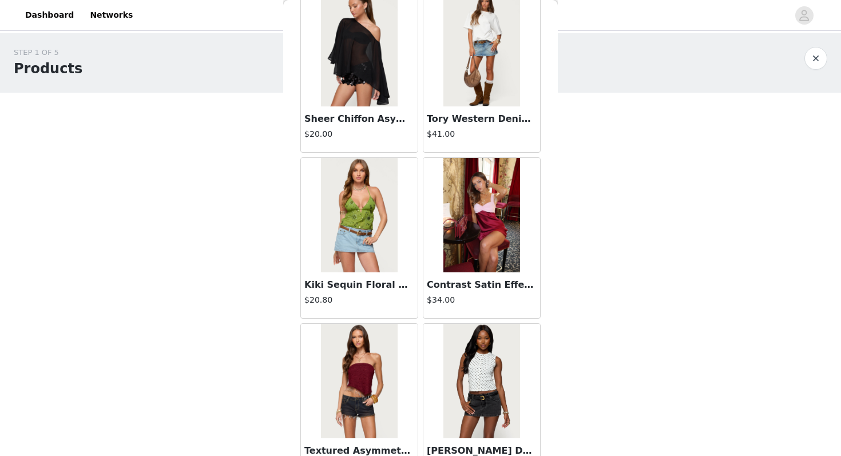
scroll to position [11248, 0]
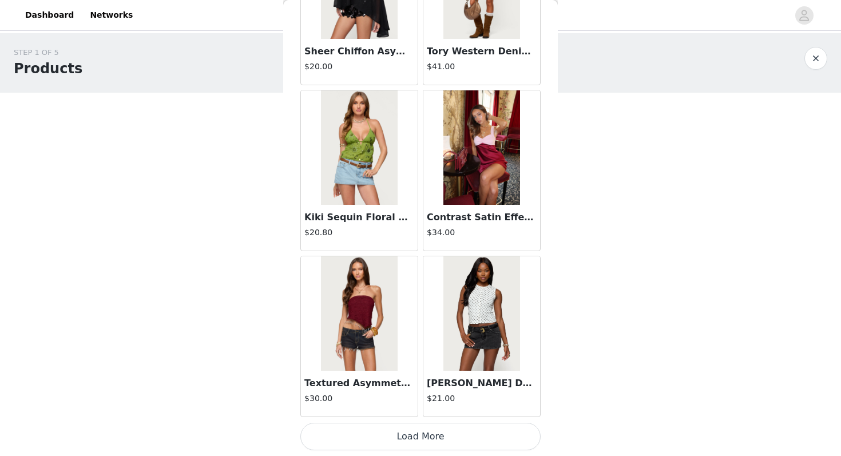
click at [413, 446] on button "Load More" at bounding box center [420, 436] width 240 height 27
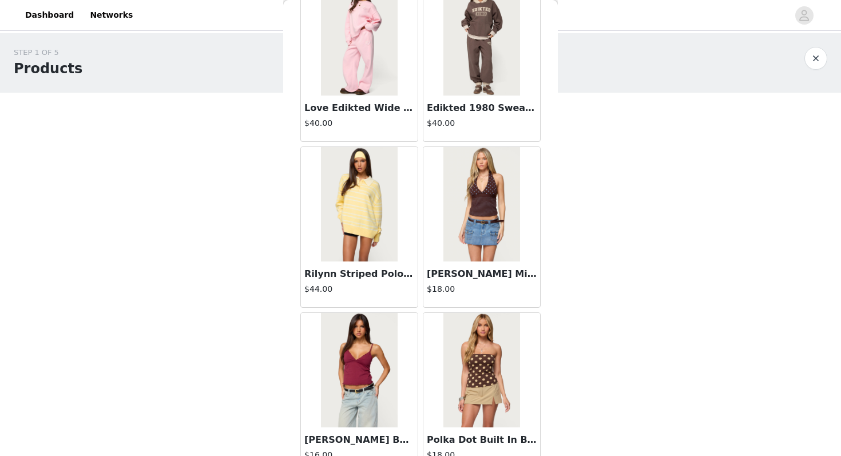
click at [475, 283] on h4 "$18.00" at bounding box center [482, 289] width 110 height 12
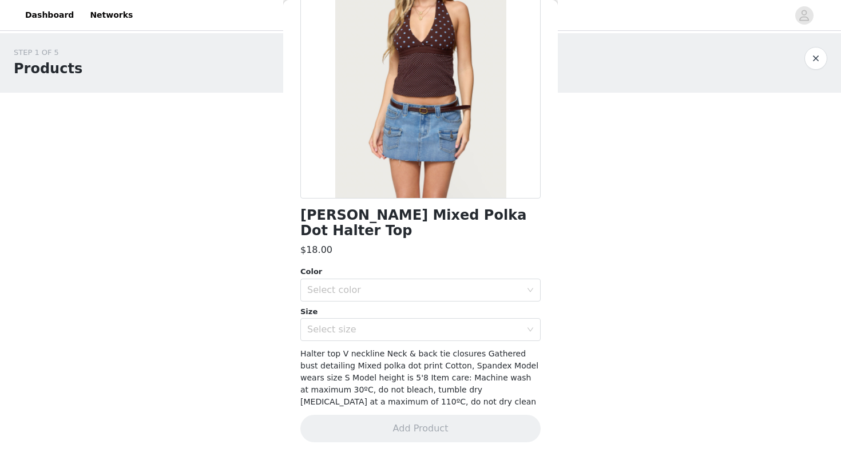
scroll to position [101, 0]
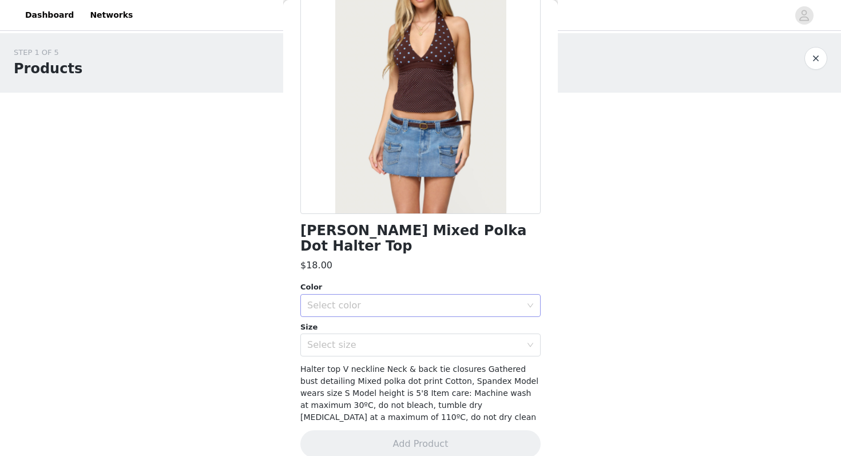
click at [460, 300] on div "Select color" at bounding box center [414, 305] width 214 height 11
click at [454, 321] on li "BROWN" at bounding box center [420, 315] width 240 height 18
click at [453, 339] on div "Select size" at bounding box center [414, 344] width 214 height 11
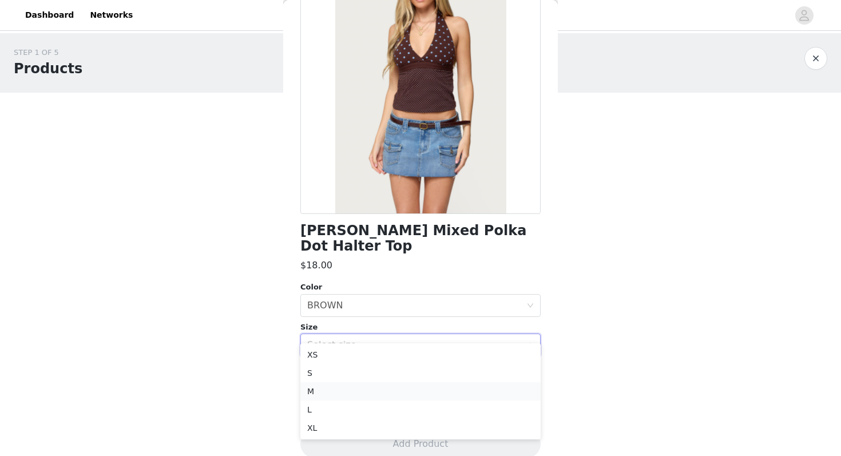
click at [438, 395] on li "M" at bounding box center [420, 391] width 240 height 18
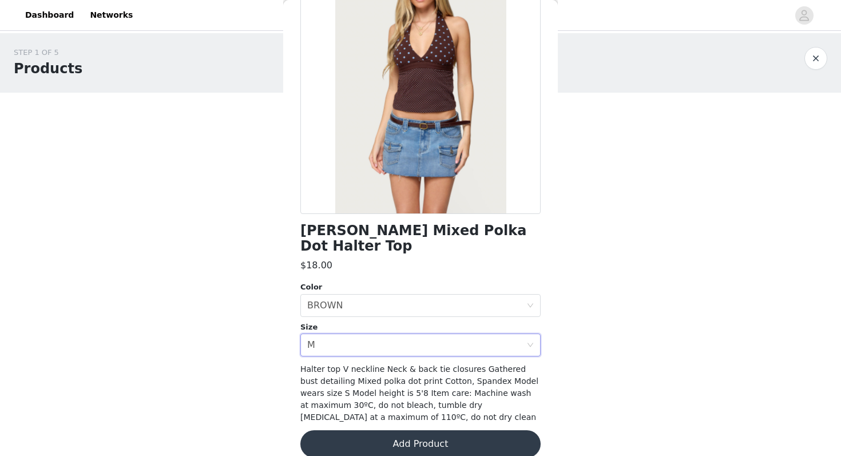
click at [430, 436] on button "Add Product" at bounding box center [420, 443] width 240 height 27
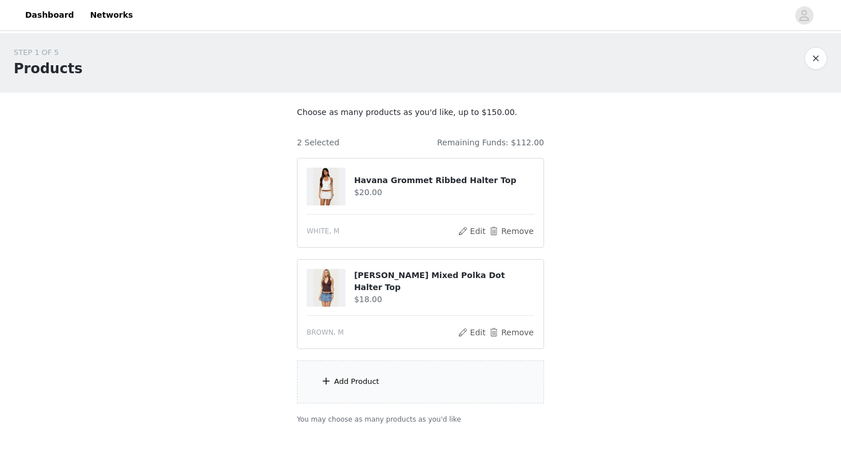
click at [434, 383] on div "Add Product" at bounding box center [420, 381] width 247 height 43
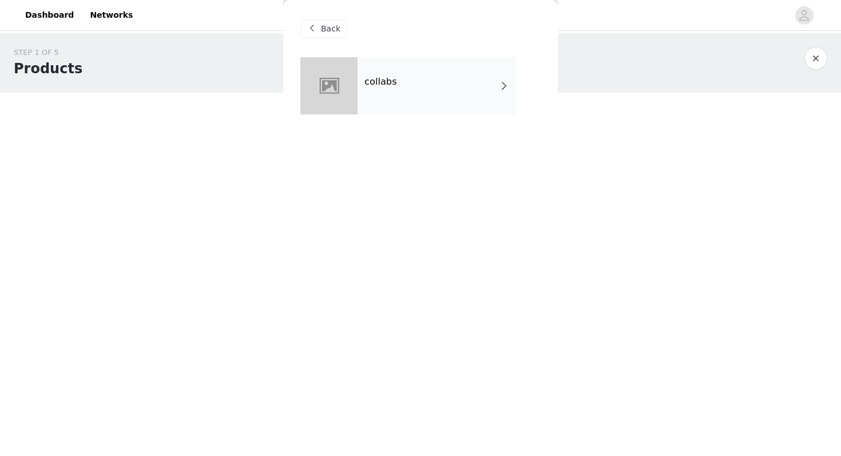
click at [433, 78] on div "collabs" at bounding box center [437, 85] width 159 height 57
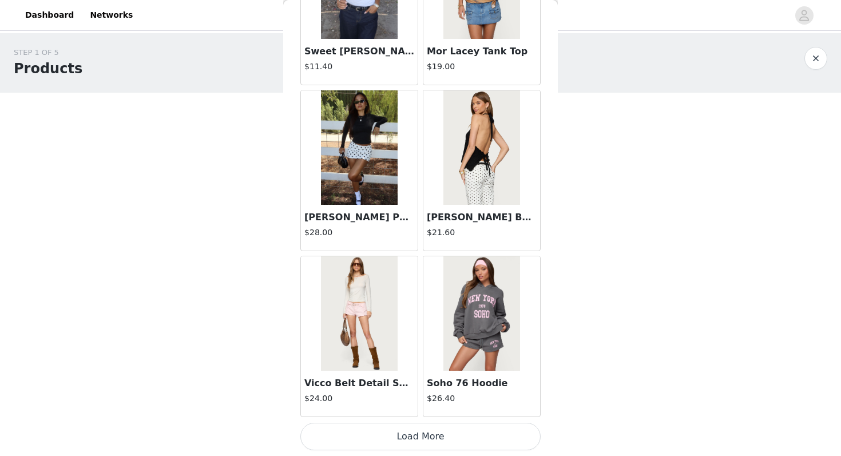
click at [390, 439] on button "Load More" at bounding box center [420, 436] width 240 height 27
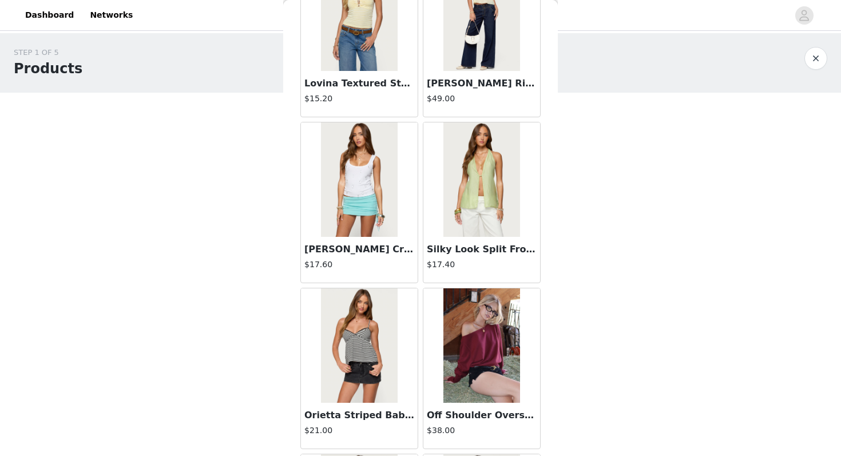
scroll to position [2953, 0]
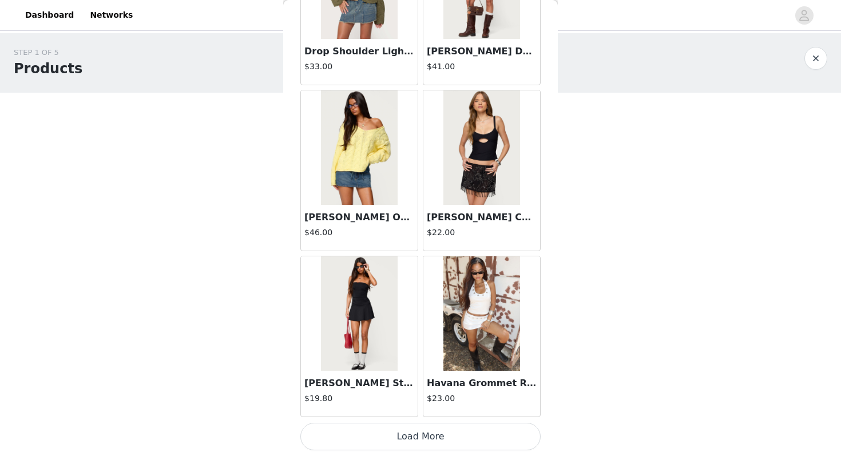
click at [394, 445] on button "Load More" at bounding box center [420, 436] width 240 height 27
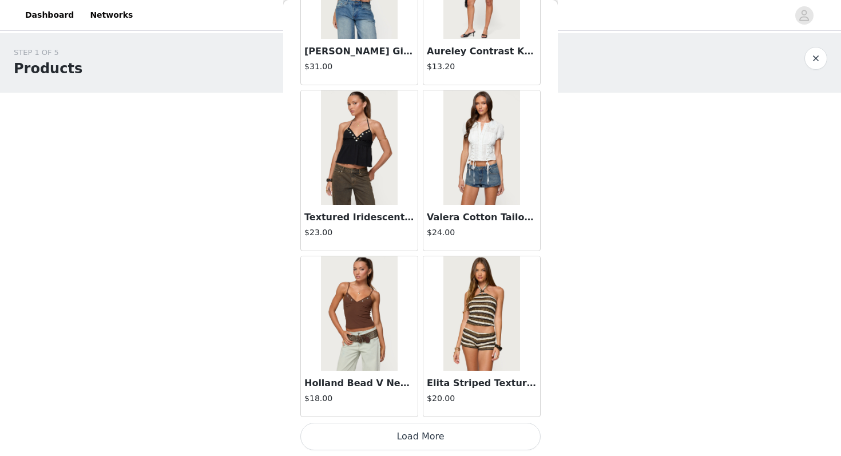
click at [387, 438] on button "Load More" at bounding box center [420, 436] width 240 height 27
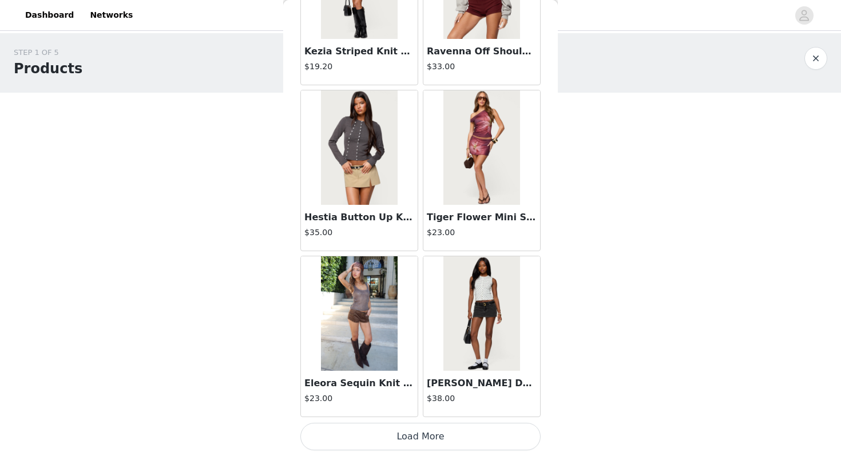
click at [407, 441] on button "Load More" at bounding box center [420, 436] width 240 height 27
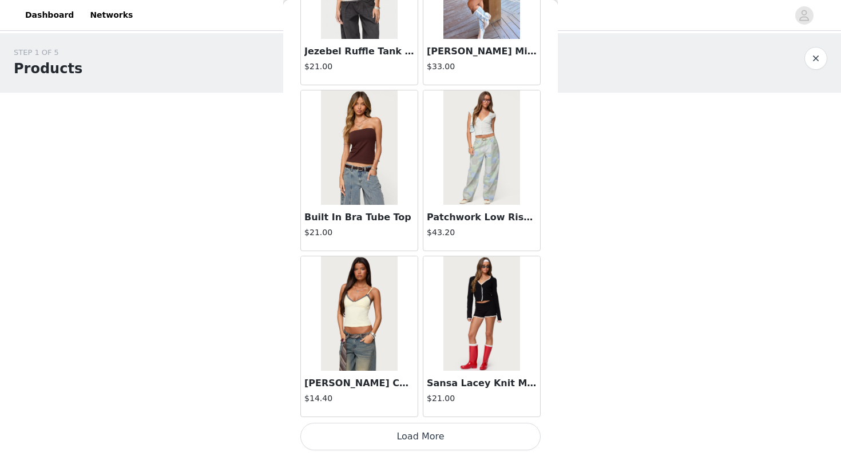
click at [406, 443] on button "Load More" at bounding box center [420, 436] width 240 height 27
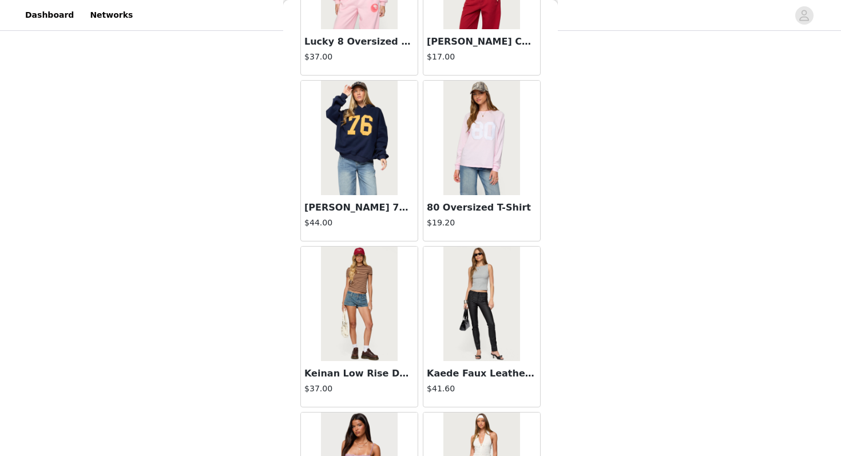
scroll to position [9589, 0]
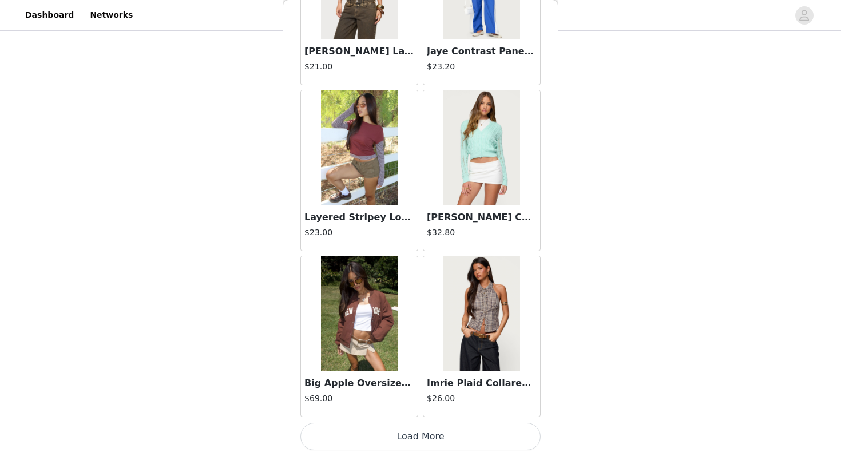
click at [407, 439] on button "Load More" at bounding box center [420, 436] width 240 height 27
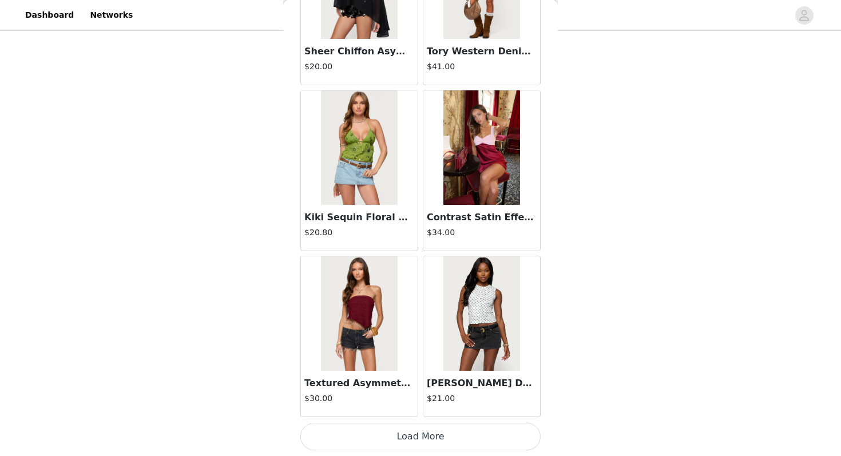
click at [399, 438] on button "Load More" at bounding box center [420, 436] width 240 height 27
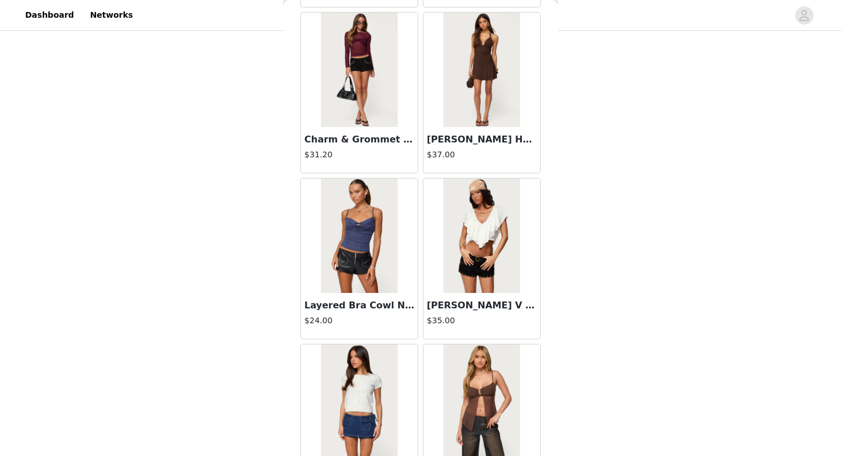
scroll to position [12907, 0]
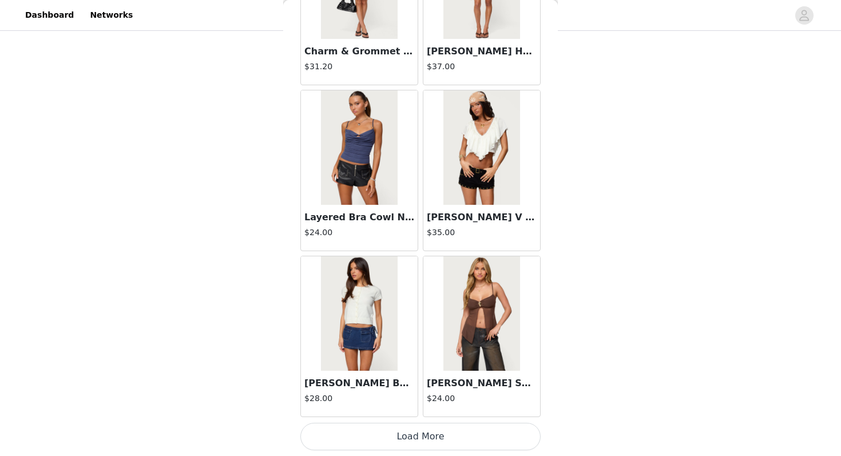
click at [396, 435] on button "Load More" at bounding box center [420, 436] width 240 height 27
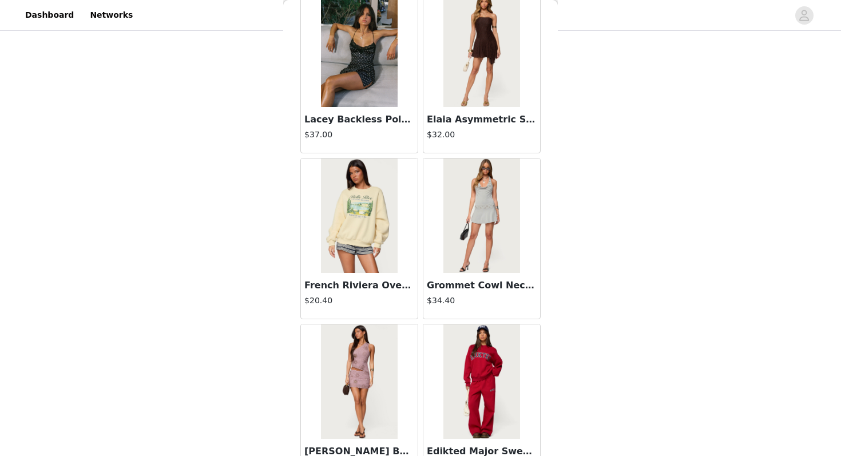
scroll to position [14565, 0]
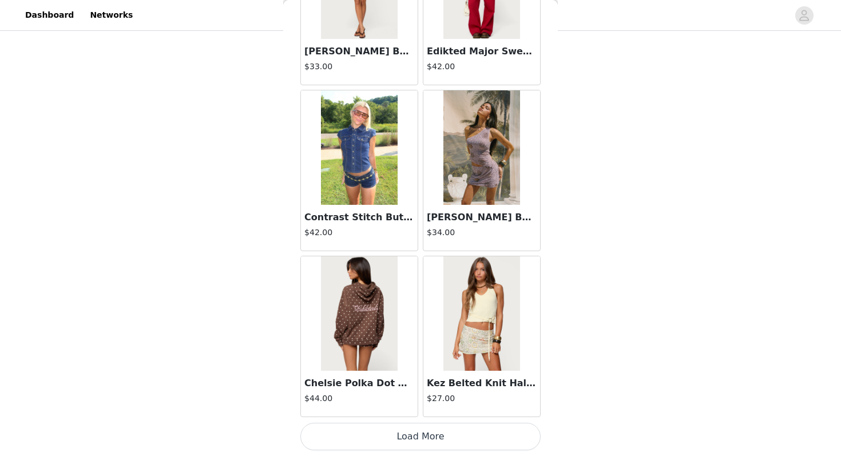
click at [433, 427] on button "Load More" at bounding box center [420, 436] width 240 height 27
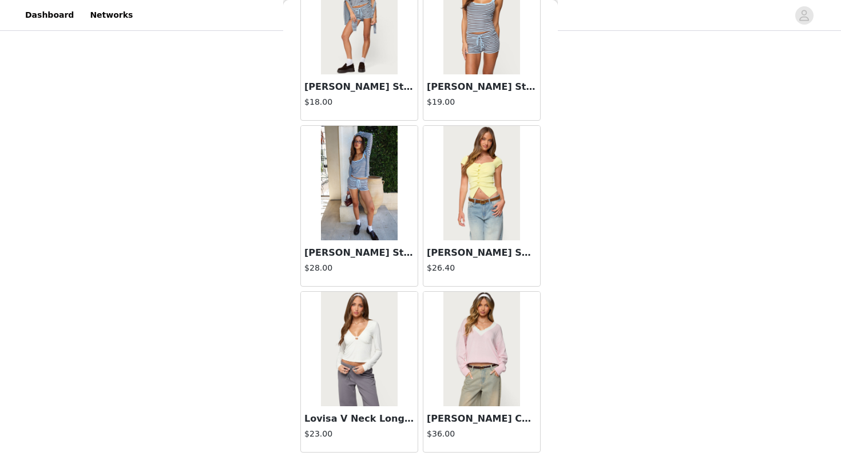
scroll to position [16224, 0]
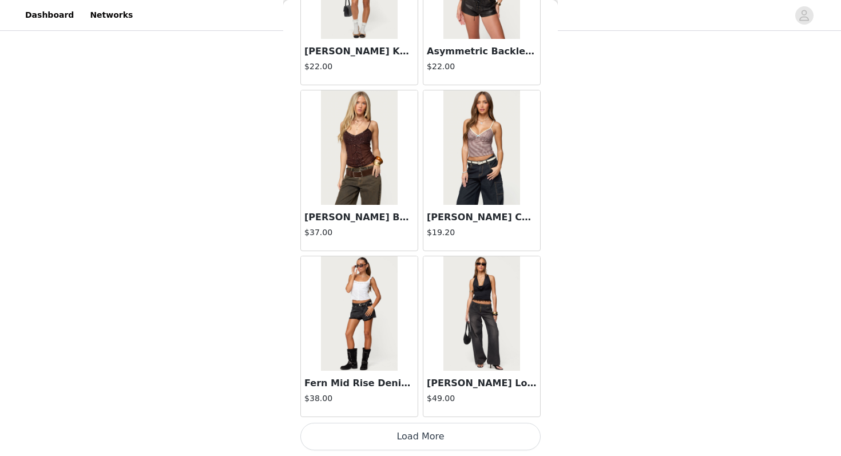
click at [364, 432] on button "Load More" at bounding box center [420, 436] width 240 height 27
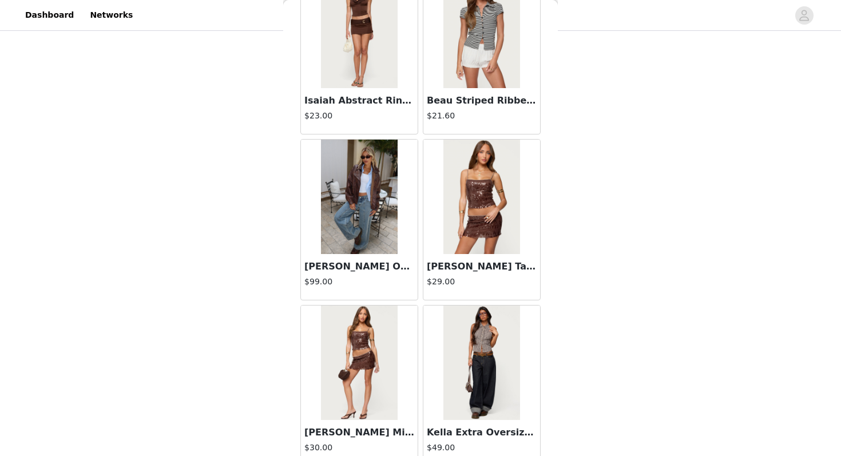
scroll to position [17883, 0]
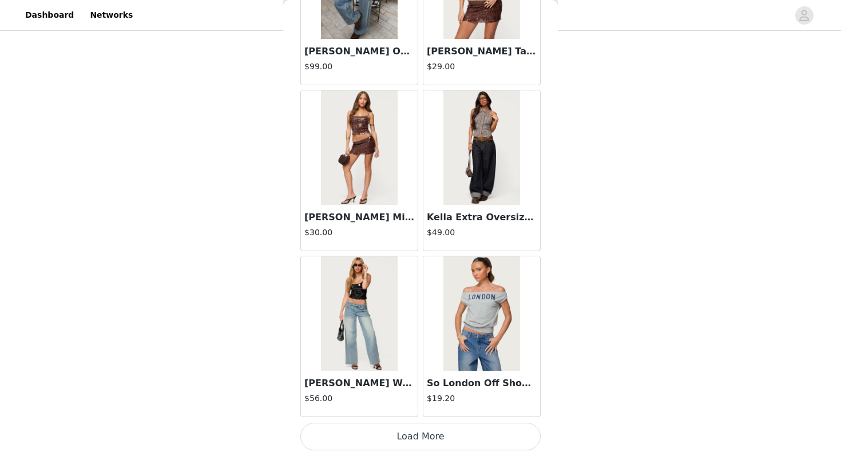
click at [364, 440] on button "Load More" at bounding box center [420, 436] width 240 height 27
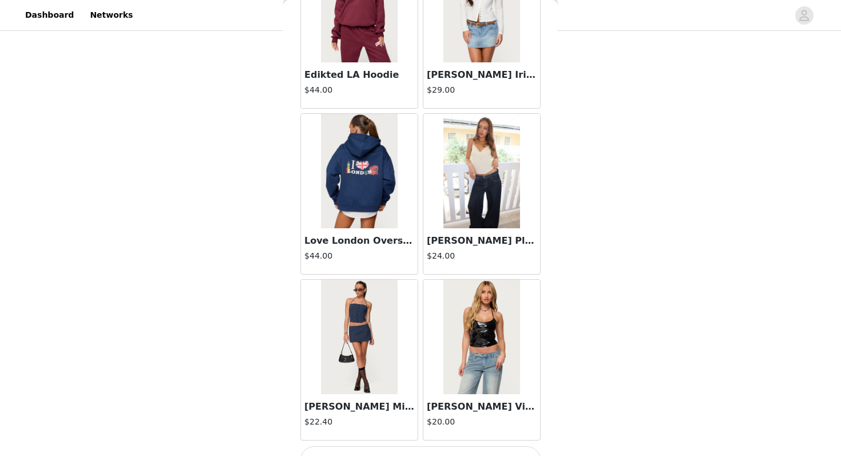
scroll to position [19542, 0]
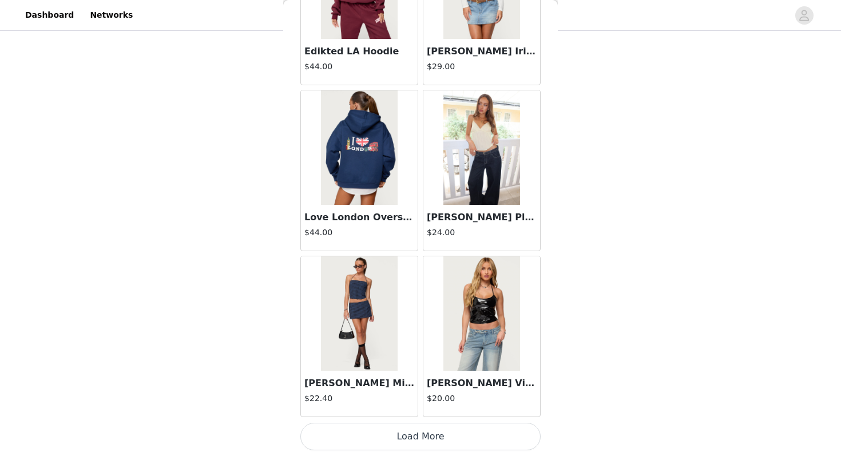
click at [365, 446] on button "Load More" at bounding box center [420, 436] width 240 height 27
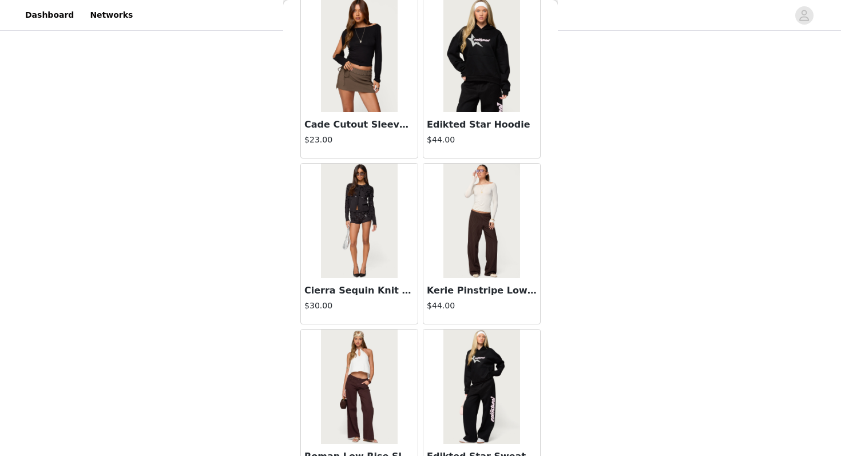
scroll to position [21201, 0]
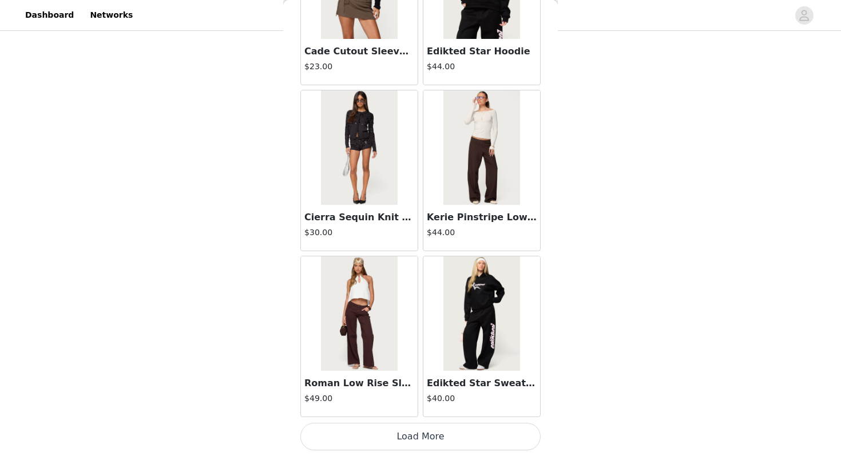
click at [405, 431] on button "Load More" at bounding box center [420, 436] width 240 height 27
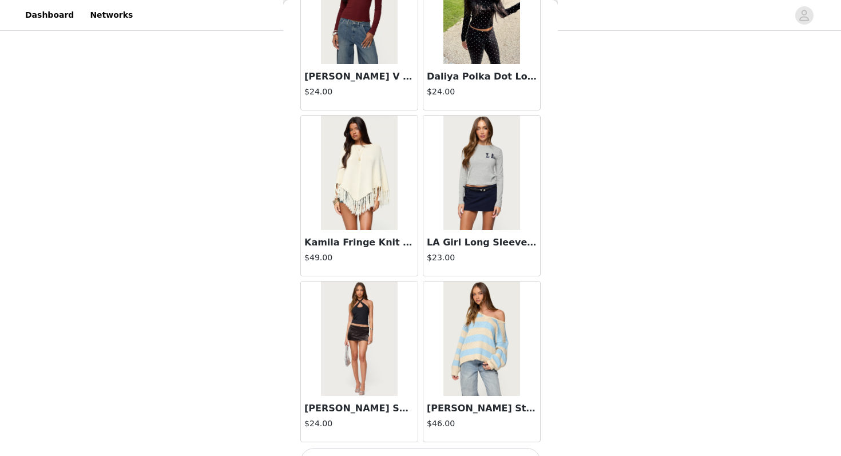
scroll to position [22860, 0]
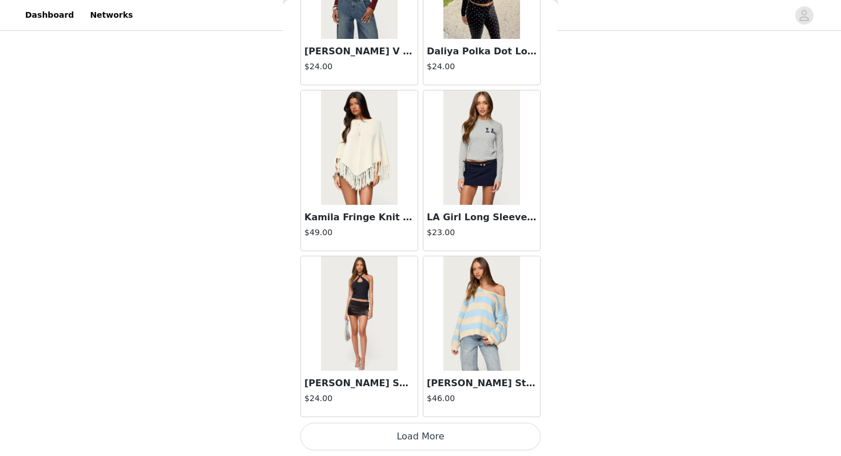
click at [405, 440] on button "Load More" at bounding box center [420, 436] width 240 height 27
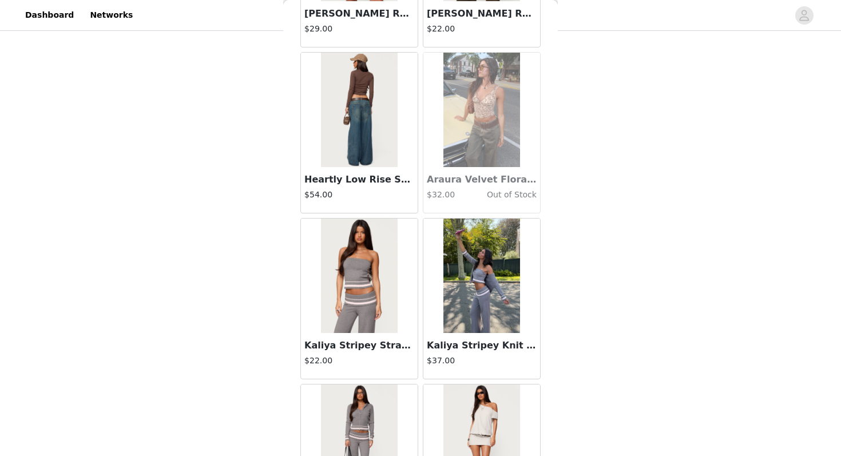
scroll to position [24519, 0]
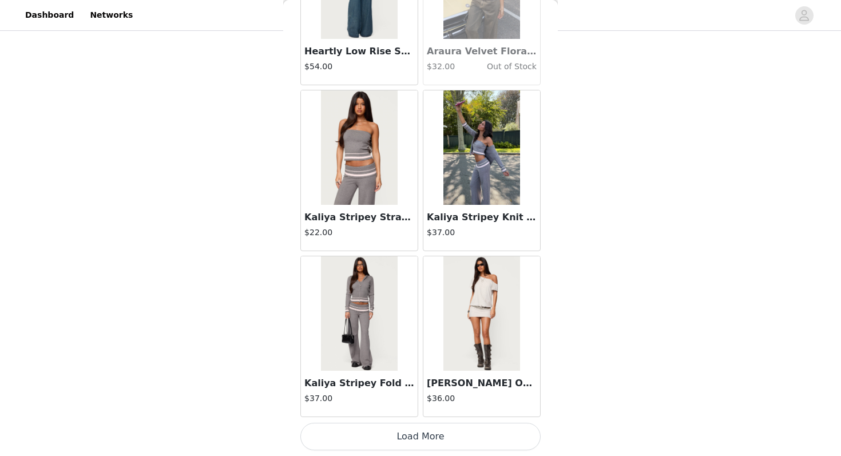
click at [405, 439] on button "Load More" at bounding box center [420, 436] width 240 height 27
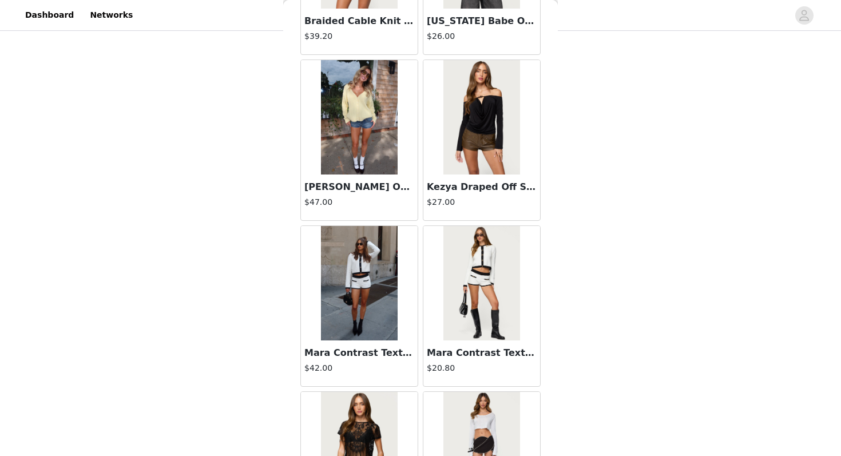
scroll to position [26178, 0]
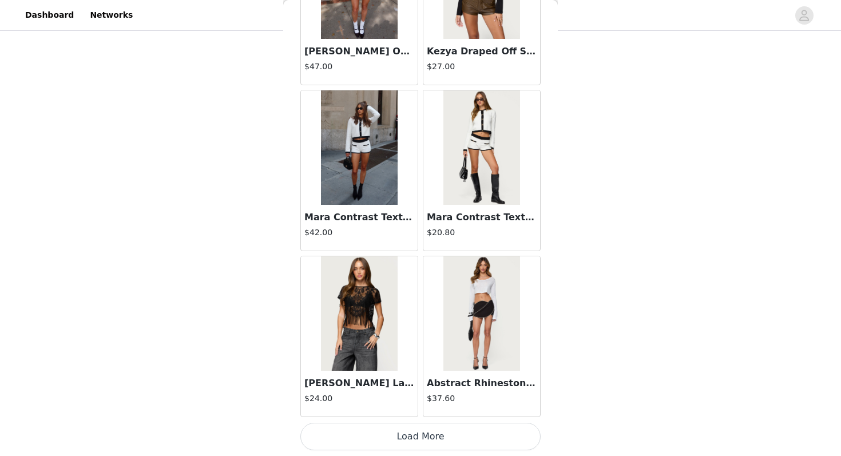
click at [402, 430] on button "Load More" at bounding box center [420, 436] width 240 height 27
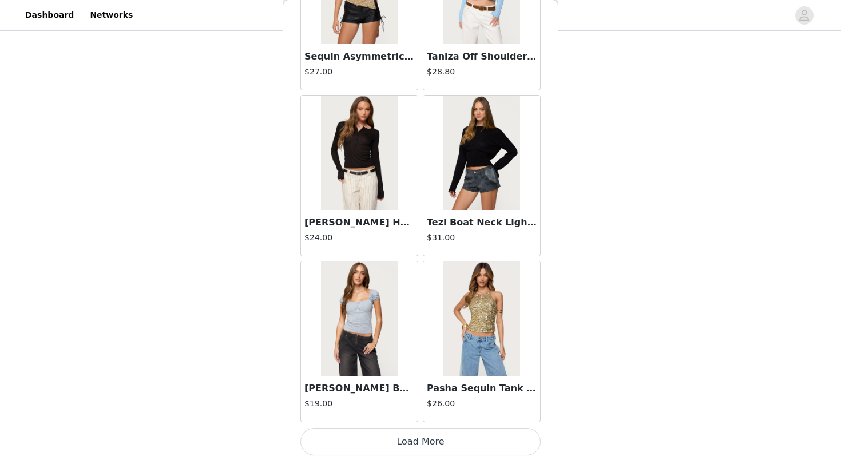
scroll to position [27836, 0]
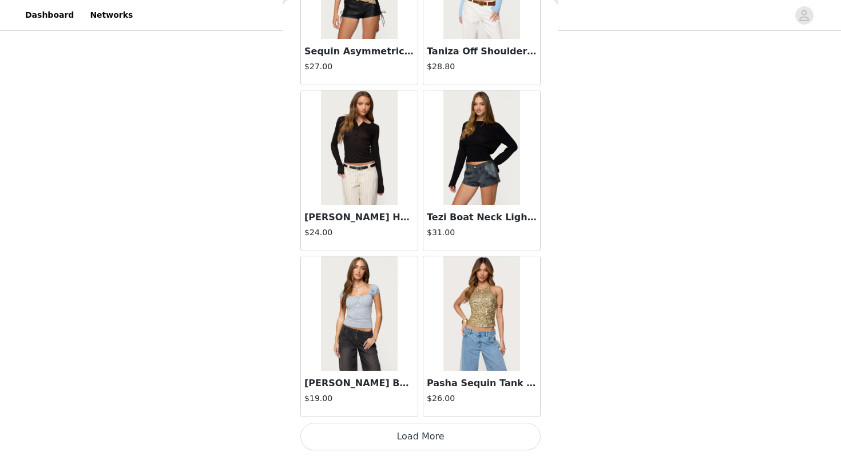
click at [399, 441] on button "Load More" at bounding box center [420, 436] width 240 height 27
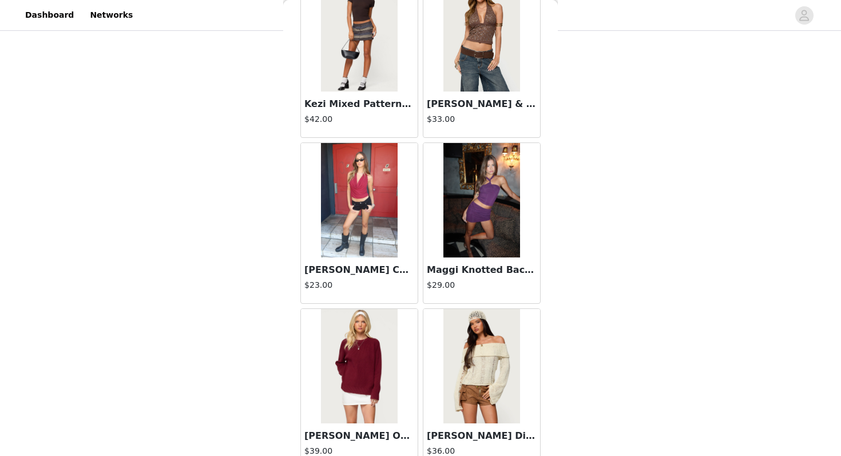
scroll to position [29495, 0]
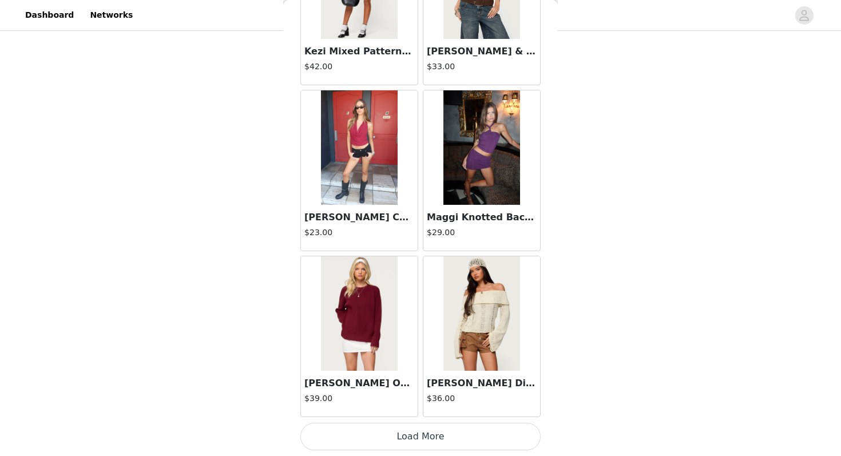
click at [407, 443] on button "Load More" at bounding box center [420, 436] width 240 height 27
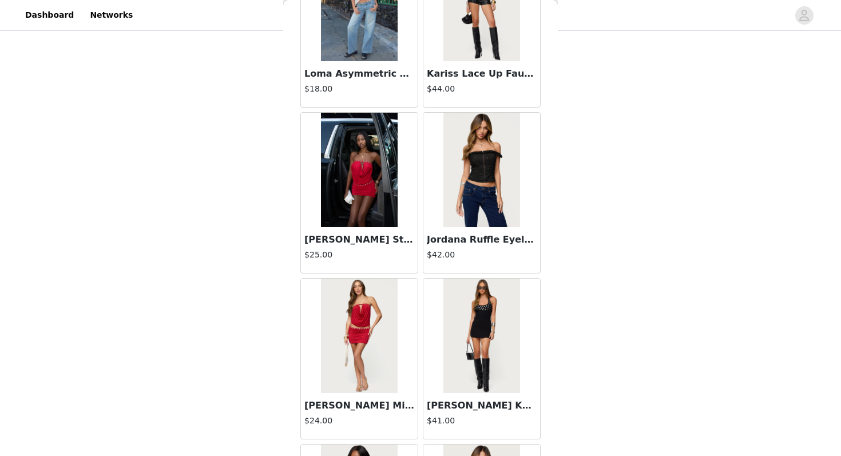
scroll to position [31154, 0]
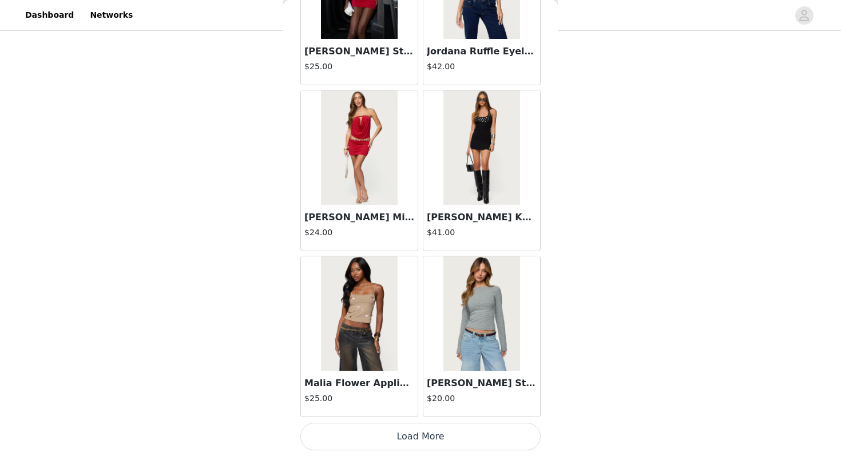
click at [412, 442] on button "Load More" at bounding box center [420, 436] width 240 height 27
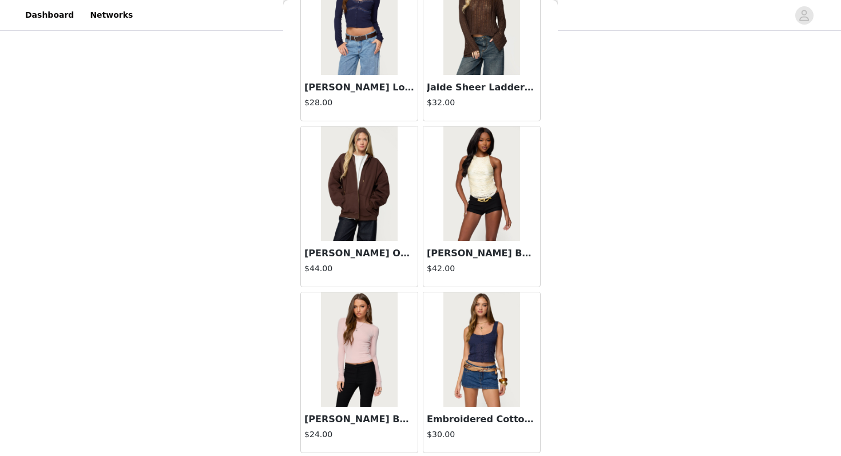
scroll to position [32813, 0]
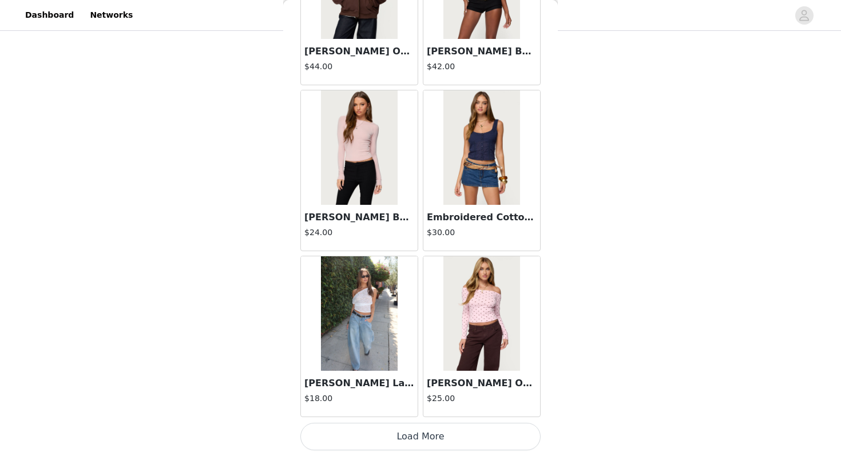
click at [410, 437] on button "Load More" at bounding box center [420, 436] width 240 height 27
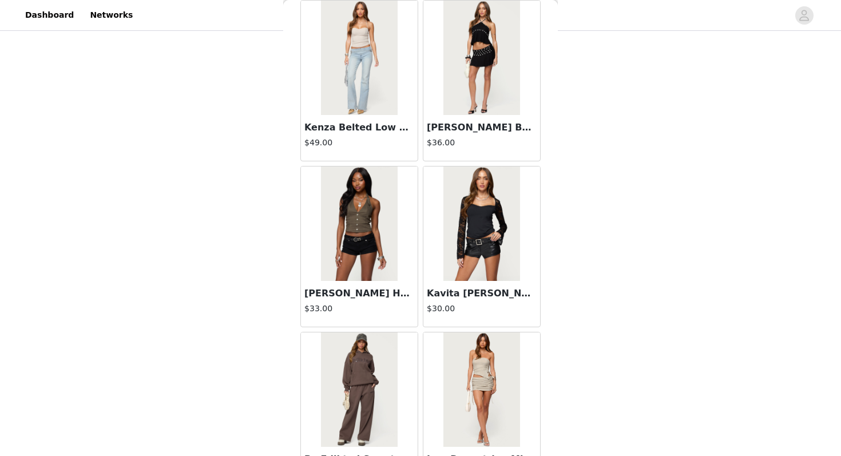
scroll to position [34472, 0]
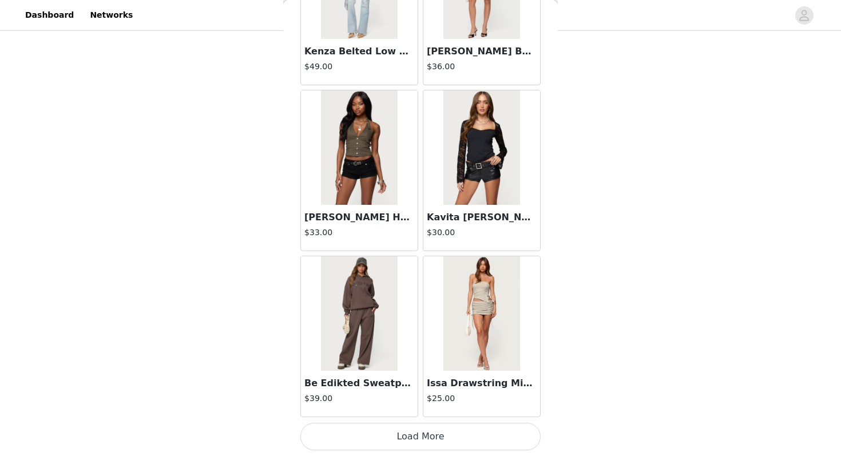
click at [412, 433] on button "Load More" at bounding box center [420, 436] width 240 height 27
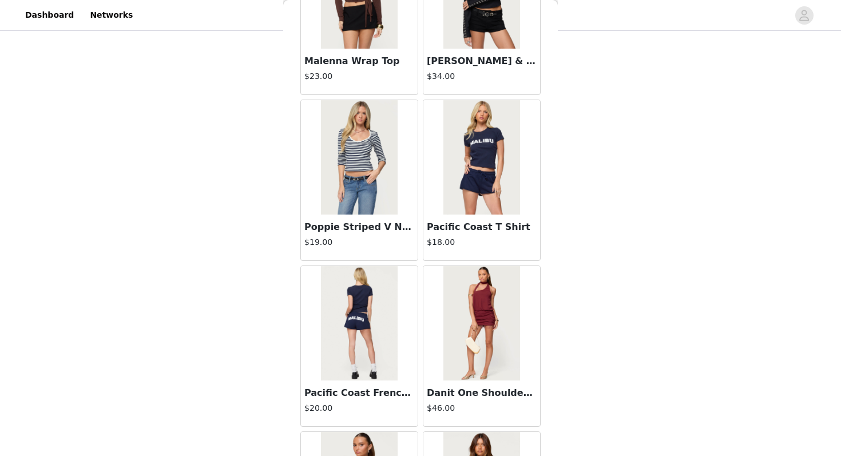
scroll to position [36131, 0]
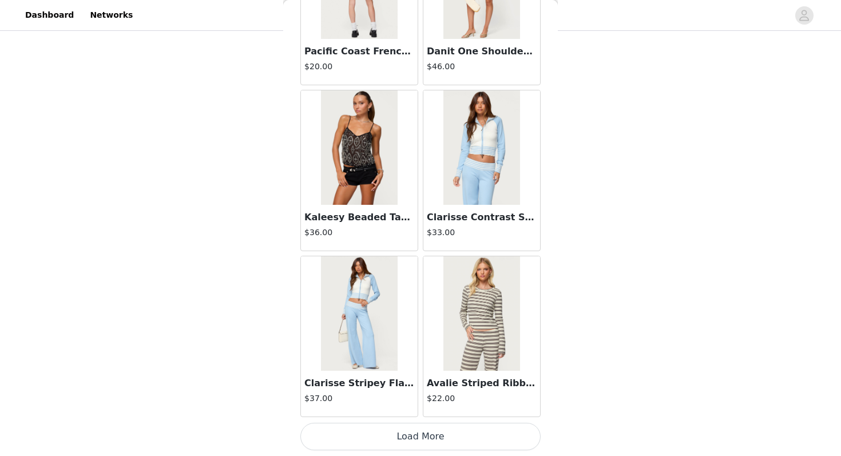
click at [427, 428] on button "Load More" at bounding box center [420, 436] width 240 height 27
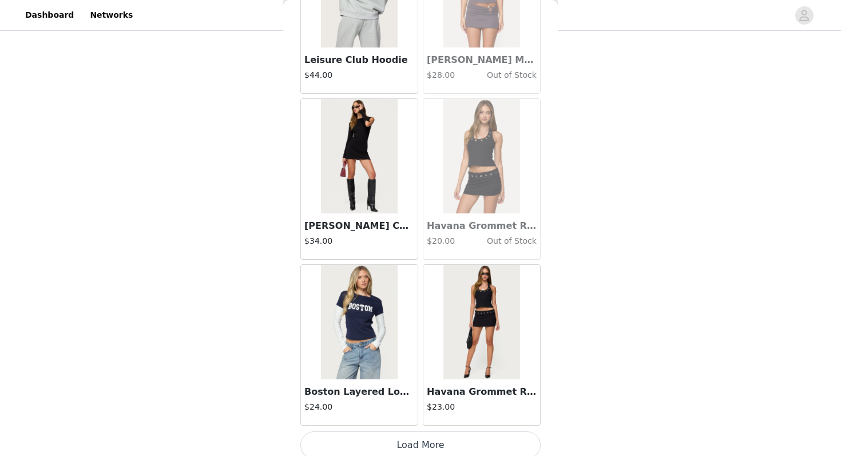
scroll to position [37790, 0]
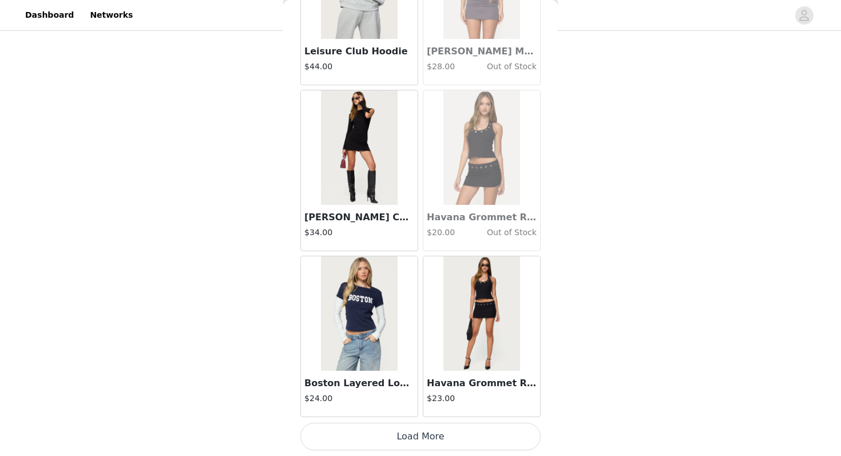
click at [371, 427] on button "Load More" at bounding box center [420, 436] width 240 height 27
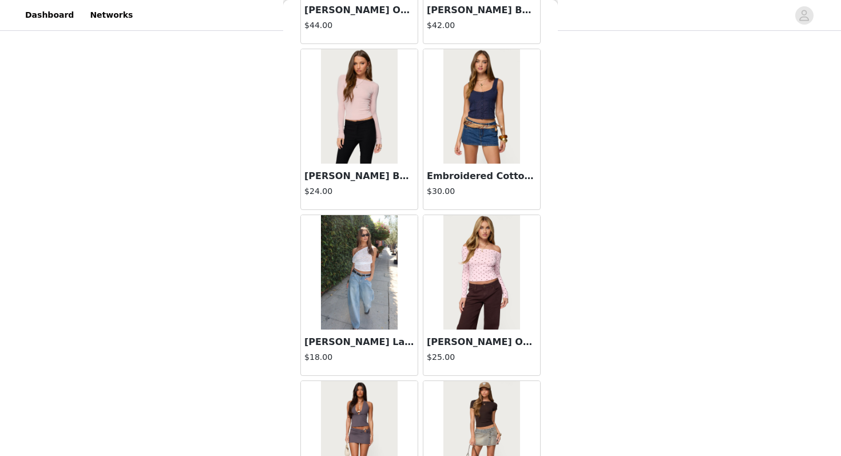
scroll to position [32838, 0]
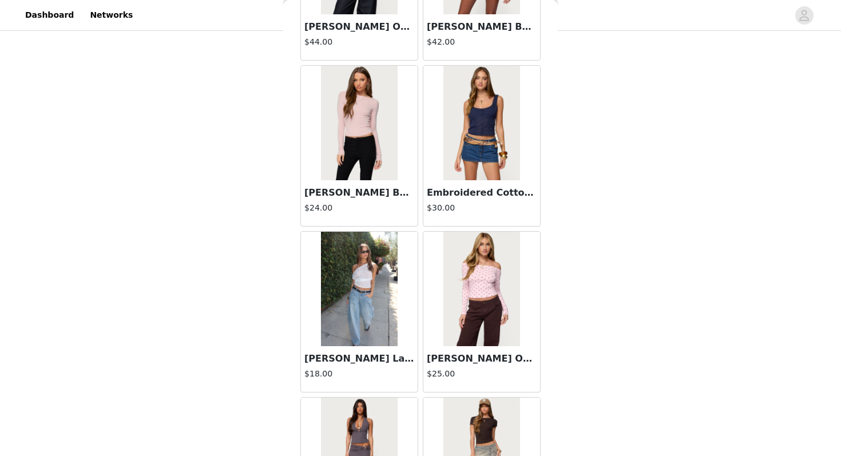
click at [377, 327] on img at bounding box center [359, 289] width 76 height 114
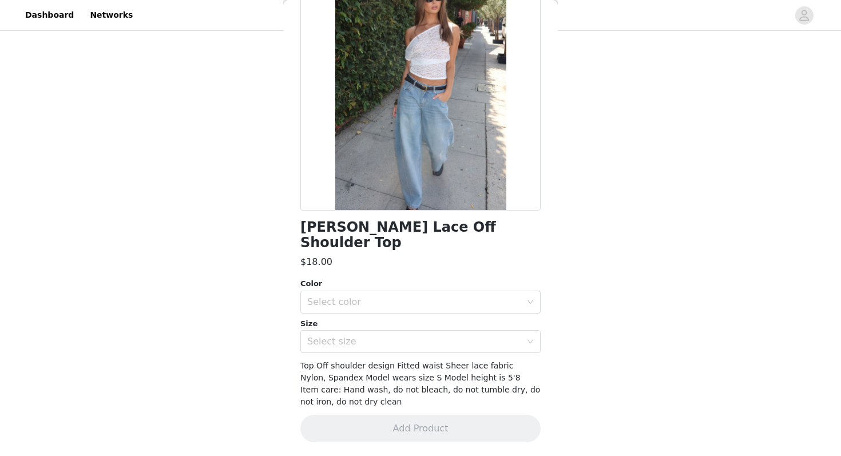
scroll to position [89, 0]
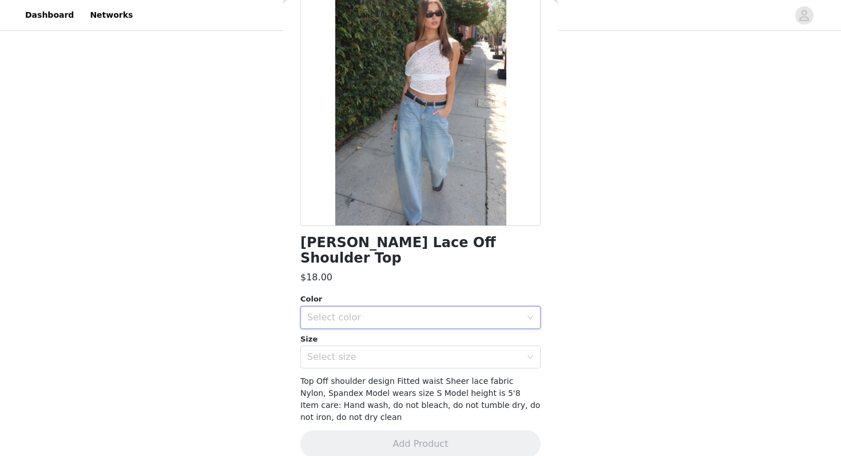
click at [414, 307] on div "Select color" at bounding box center [416, 318] width 219 height 22
click at [406, 333] on li "WHITE" at bounding box center [420, 327] width 240 height 18
click at [406, 351] on div "Select size" at bounding box center [414, 356] width 214 height 11
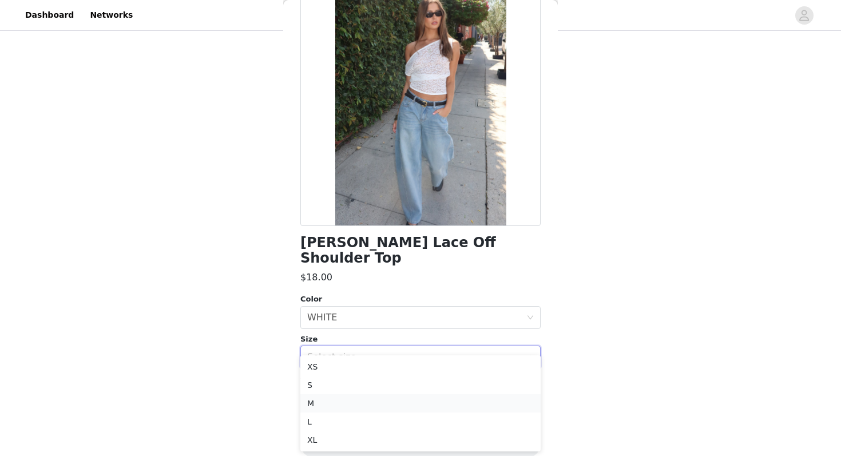
click at [399, 403] on li "M" at bounding box center [420, 403] width 240 height 18
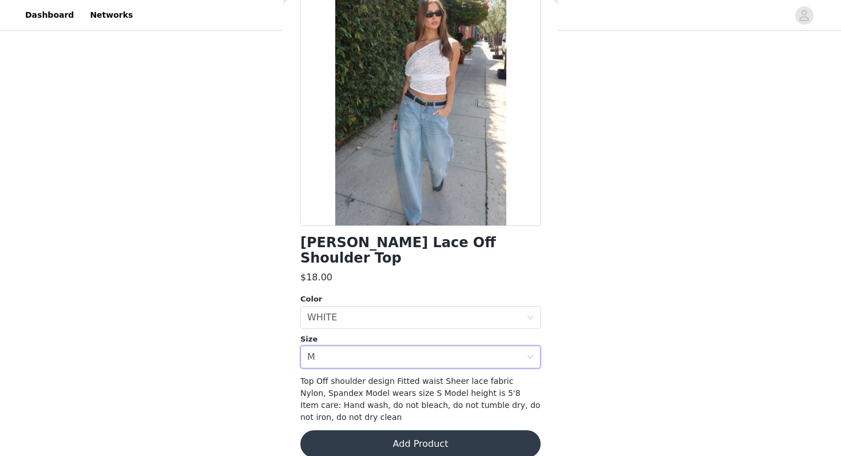
click at [398, 430] on button "Add Product" at bounding box center [420, 443] width 240 height 27
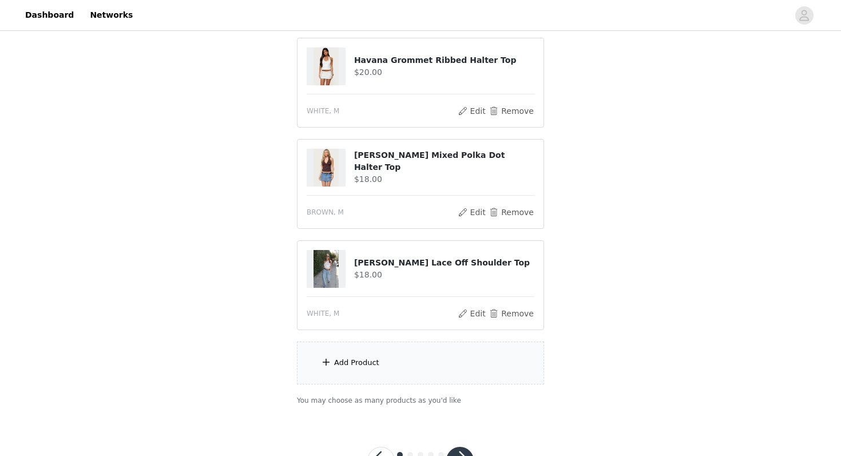
scroll to position [144, 0]
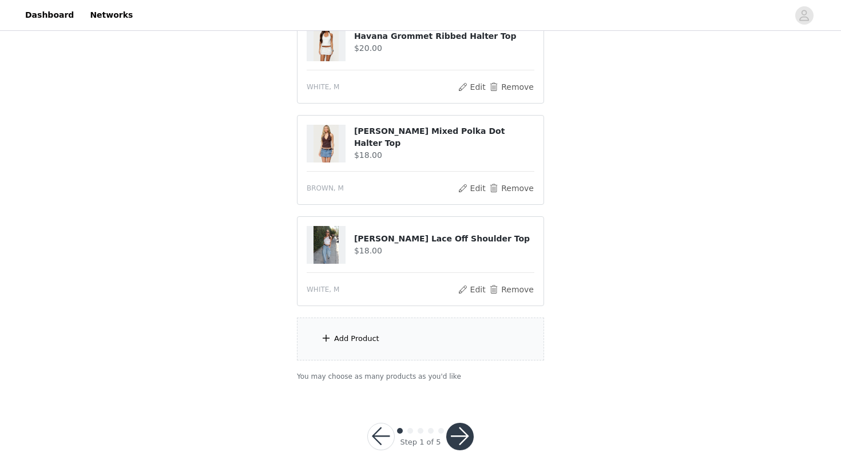
click at [410, 336] on div "Add Product" at bounding box center [420, 338] width 247 height 43
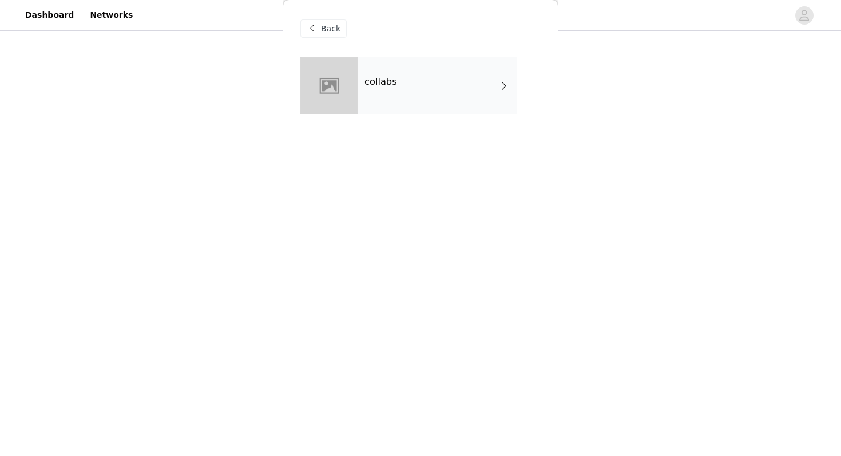
click at [432, 101] on div "collabs" at bounding box center [437, 85] width 159 height 57
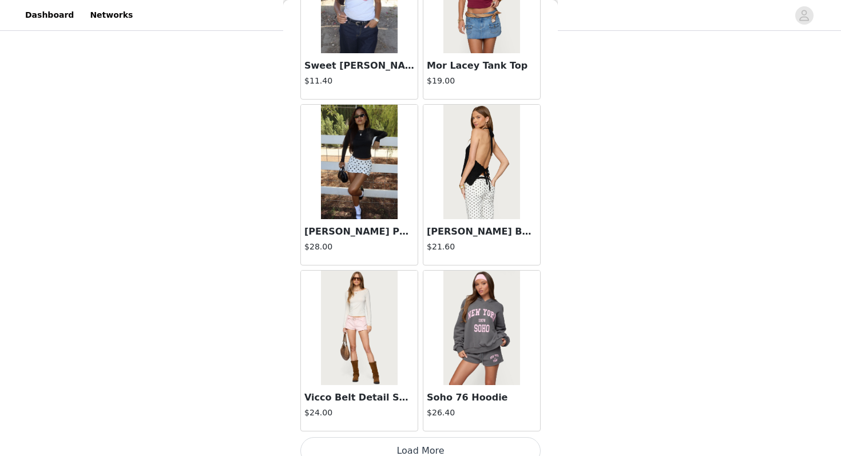
scroll to position [1294, 0]
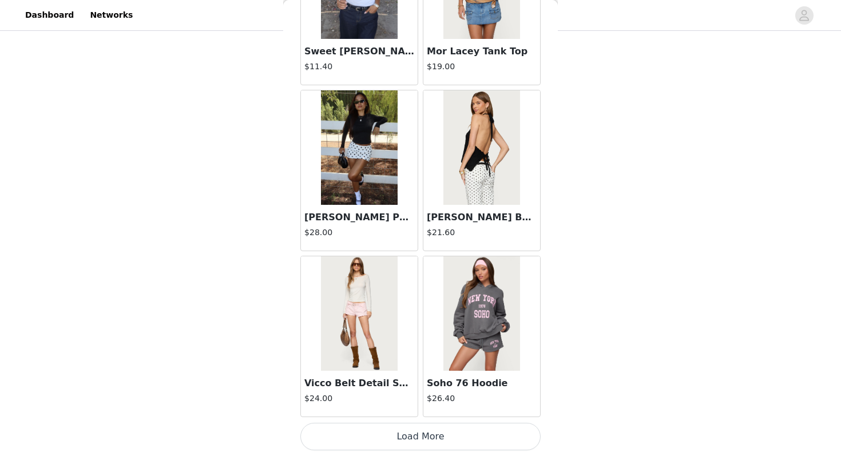
click at [396, 426] on button "Load More" at bounding box center [420, 436] width 240 height 27
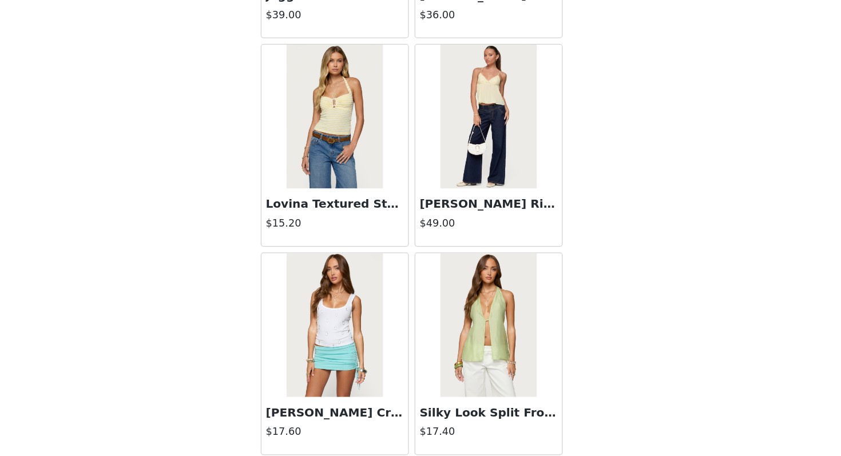
scroll to position [2125, 0]
click at [362, 174] on img at bounding box center [359, 146] width 76 height 114
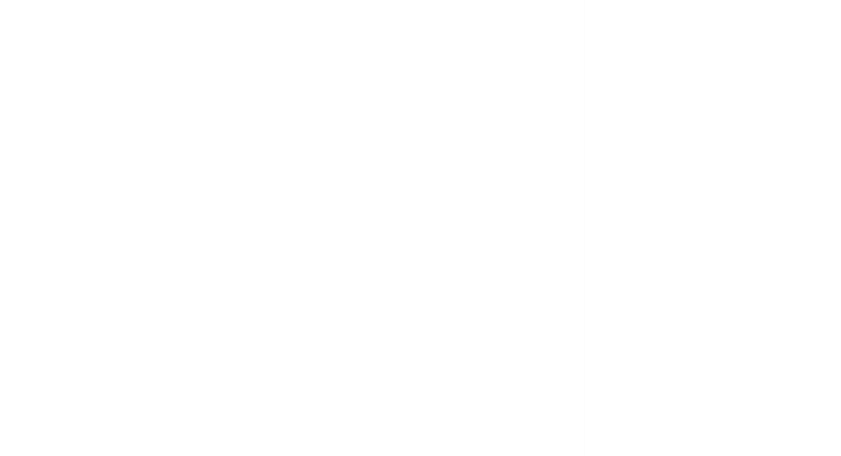
scroll to position [101, 0]
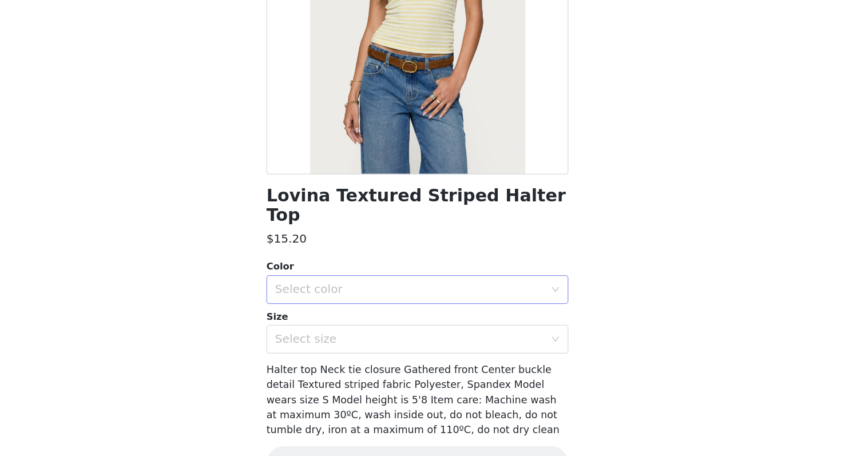
click at [454, 300] on div "Select color" at bounding box center [414, 305] width 214 height 11
click at [444, 320] on li "YELLOW" at bounding box center [420, 315] width 240 height 18
click at [444, 334] on div "Select size" at bounding box center [416, 345] width 219 height 22
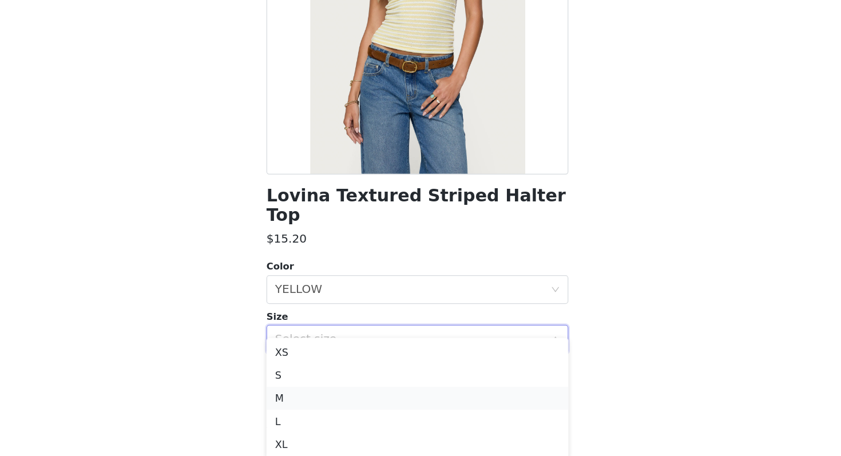
click at [428, 390] on li "M" at bounding box center [420, 392] width 240 height 18
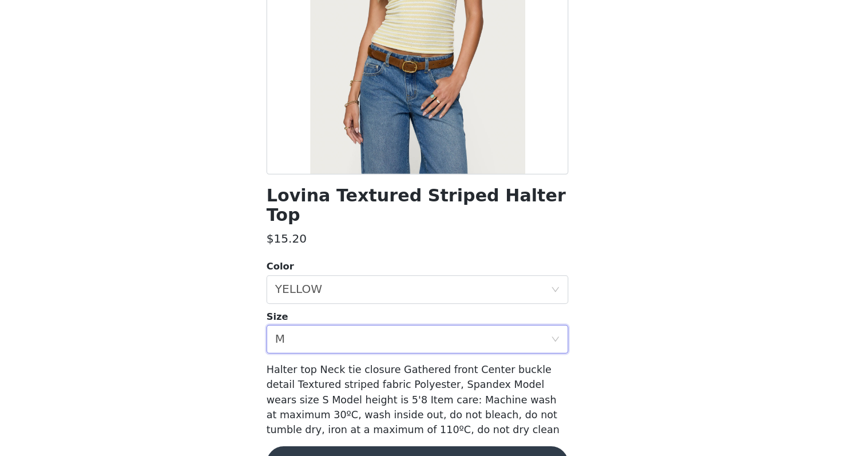
click at [420, 431] on button "Add Product" at bounding box center [420, 443] width 240 height 27
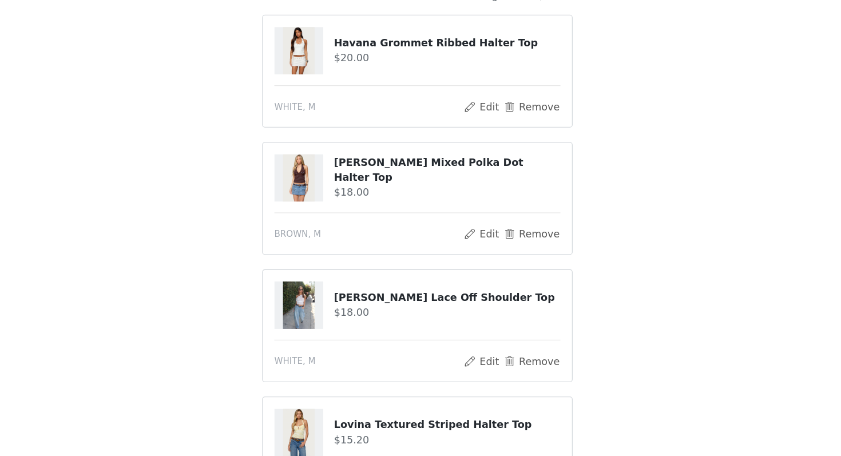
scroll to position [252, 0]
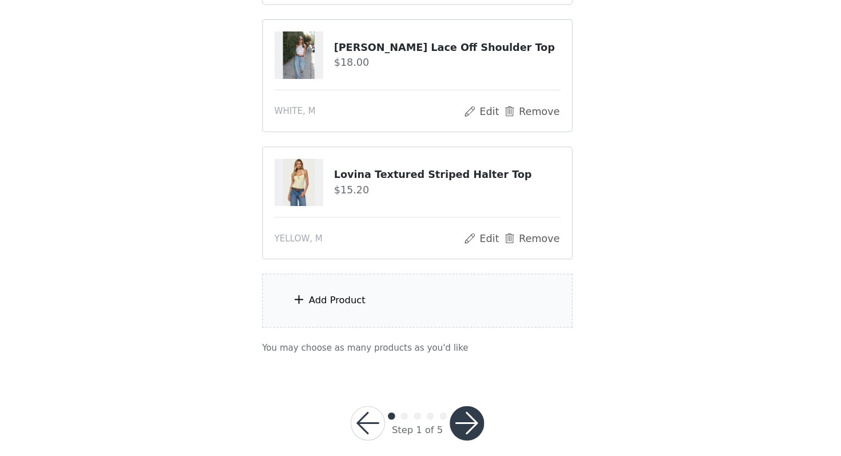
click at [417, 342] on div "Add Product" at bounding box center [420, 332] width 247 height 43
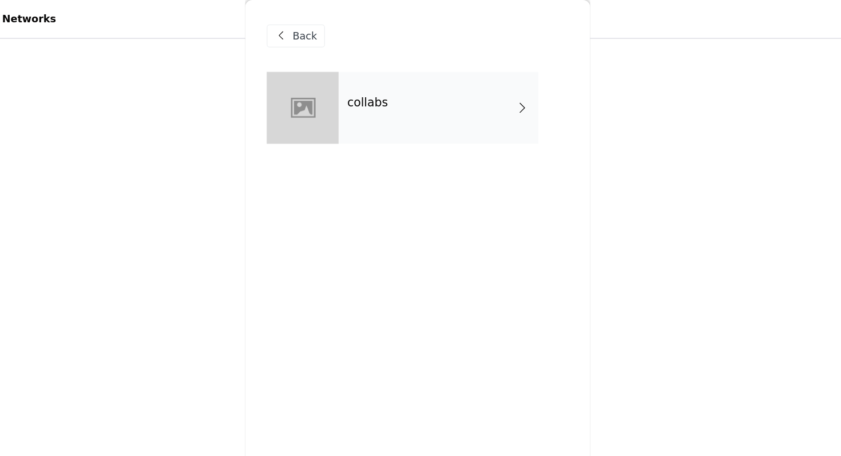
scroll to position [182, 0]
click at [446, 93] on div "collabs" at bounding box center [437, 85] width 159 height 57
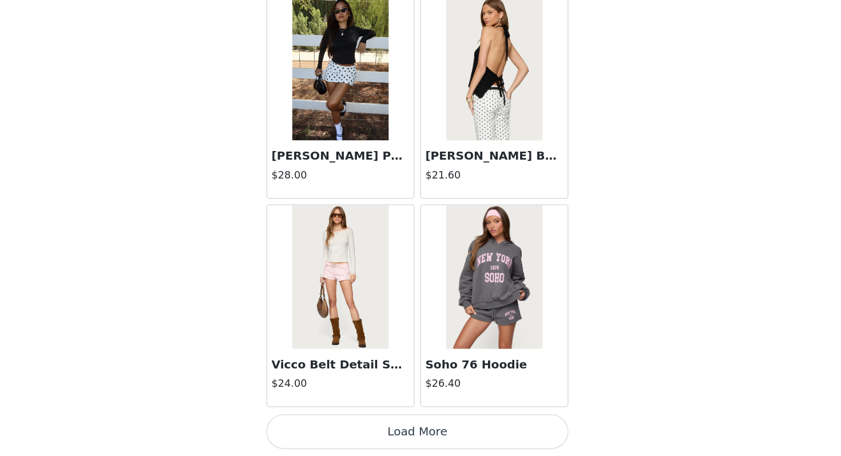
scroll to position [227, 0]
click at [438, 436] on button "Load More" at bounding box center [420, 436] width 240 height 27
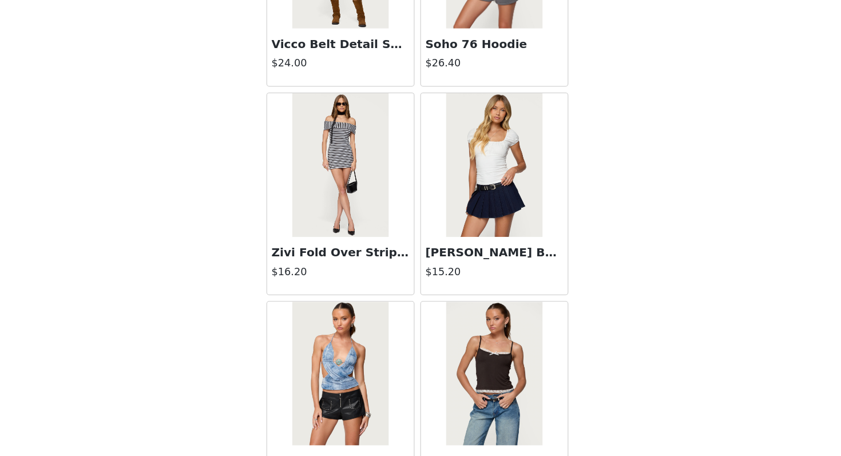
scroll to position [1550, 0]
click at [458, 244] on img at bounding box center [481, 223] width 76 height 114
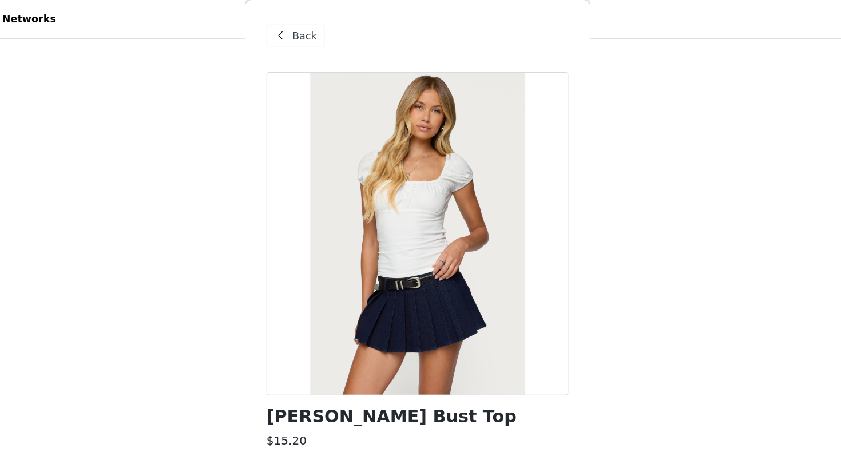
scroll to position [89, 0]
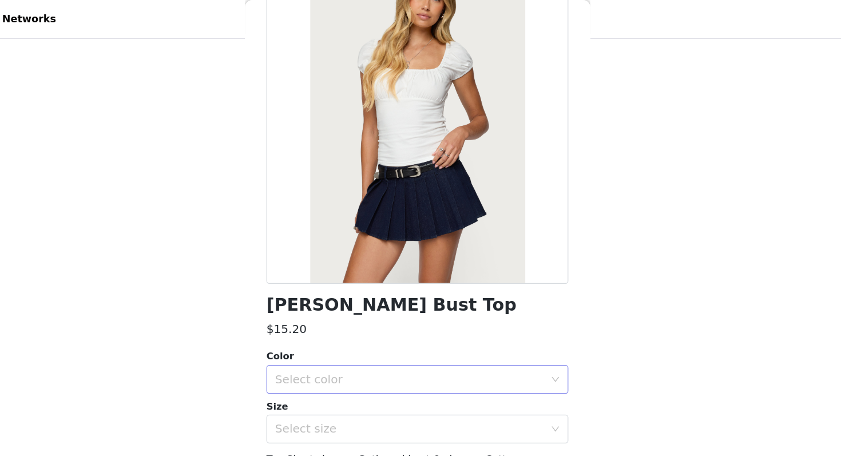
click at [387, 297] on div "Select color" at bounding box center [414, 301] width 214 height 11
click at [387, 327] on li "WHITE" at bounding box center [420, 327] width 240 height 18
click at [387, 343] on div "Select size" at bounding box center [414, 341] width 214 height 11
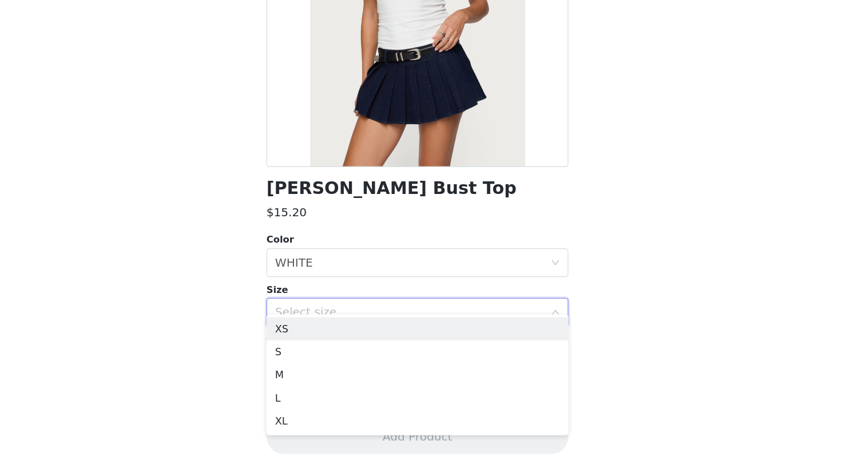
scroll to position [200, 0]
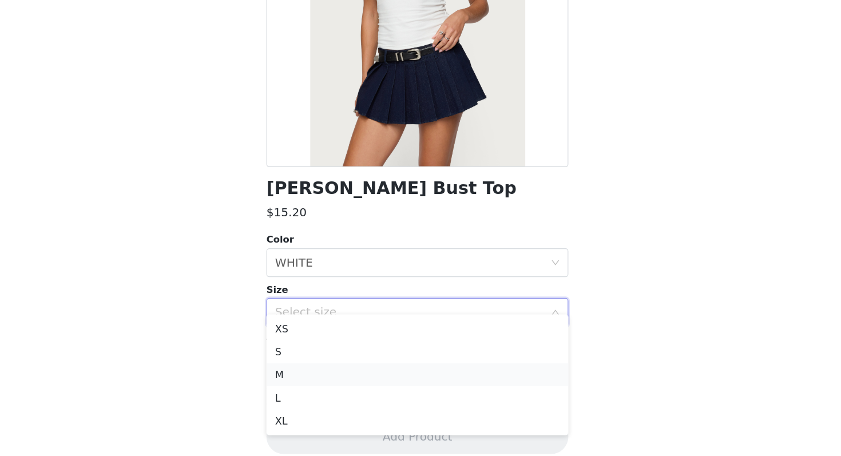
click at [383, 387] on li "M" at bounding box center [420, 391] width 240 height 18
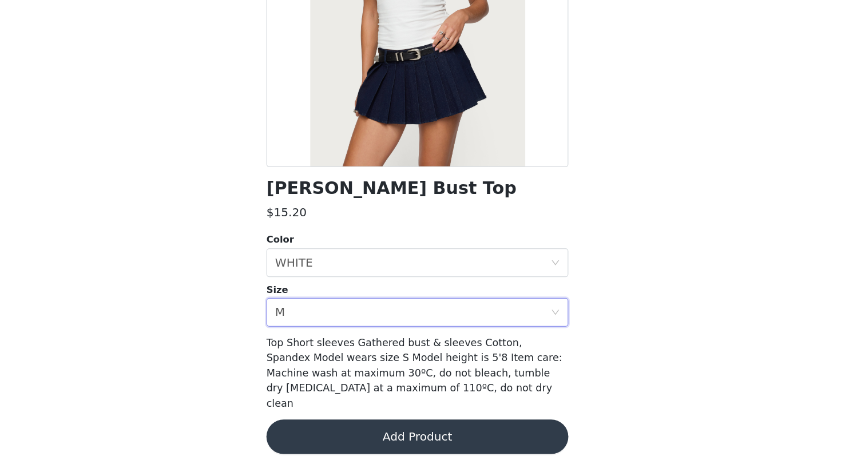
click at [383, 434] on button "Add Product" at bounding box center [420, 440] width 240 height 27
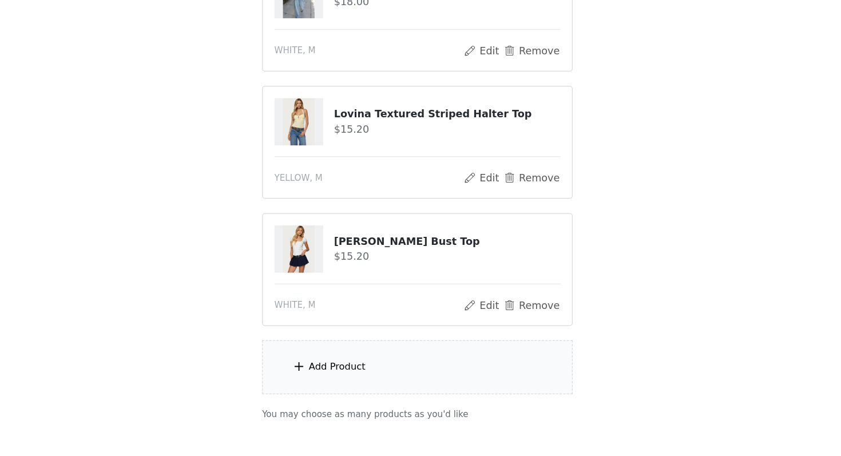
scroll to position [368, 0]
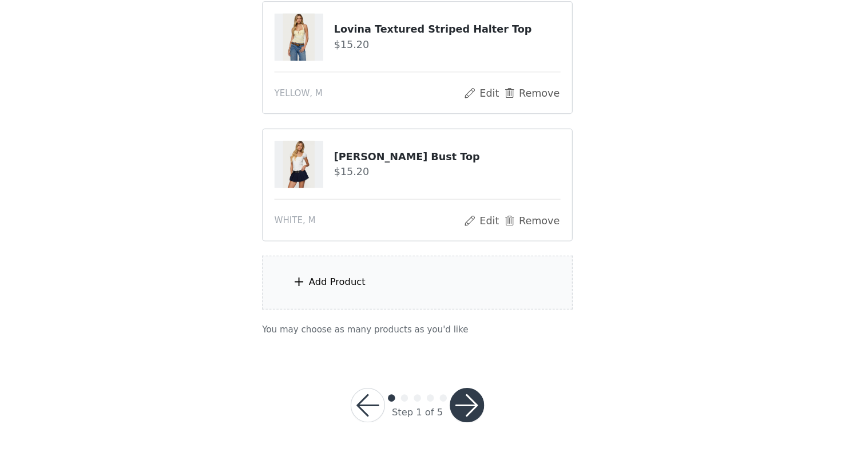
click at [416, 325] on div "Add Product" at bounding box center [420, 317] width 247 height 43
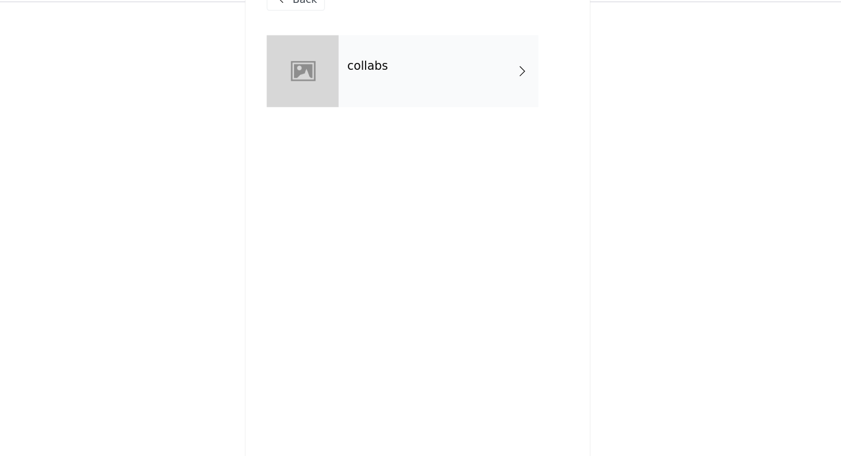
click at [425, 97] on div "collabs" at bounding box center [437, 85] width 159 height 57
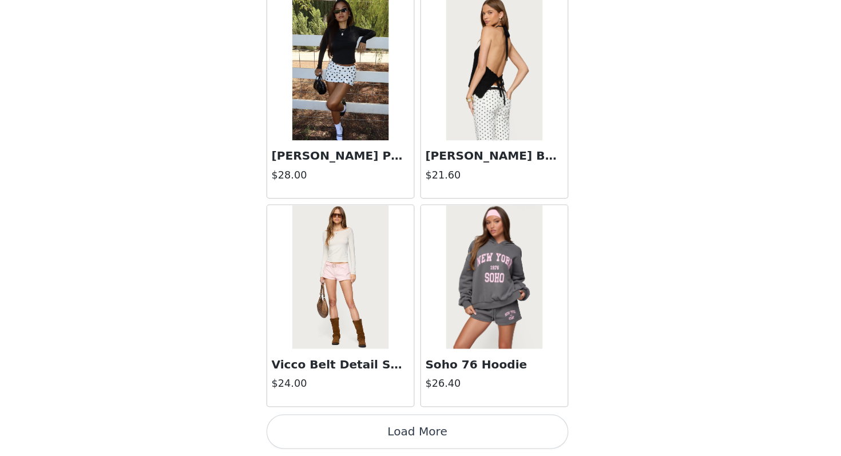
click at [402, 437] on button "Load More" at bounding box center [420, 436] width 240 height 27
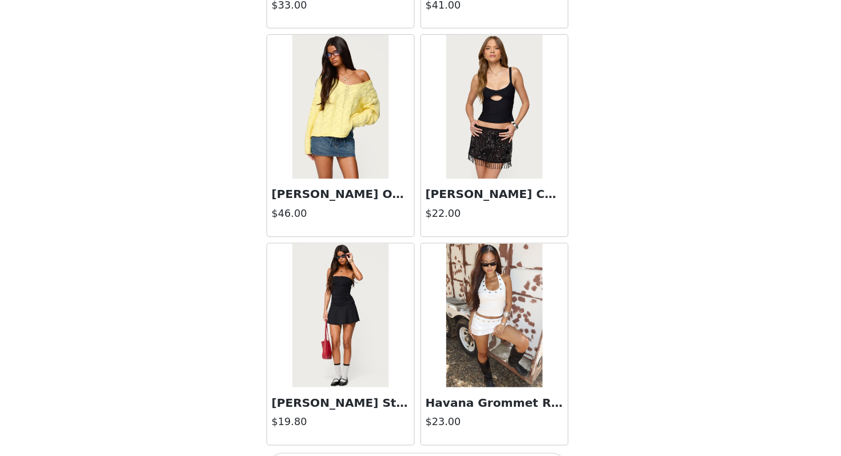
scroll to position [2953, 0]
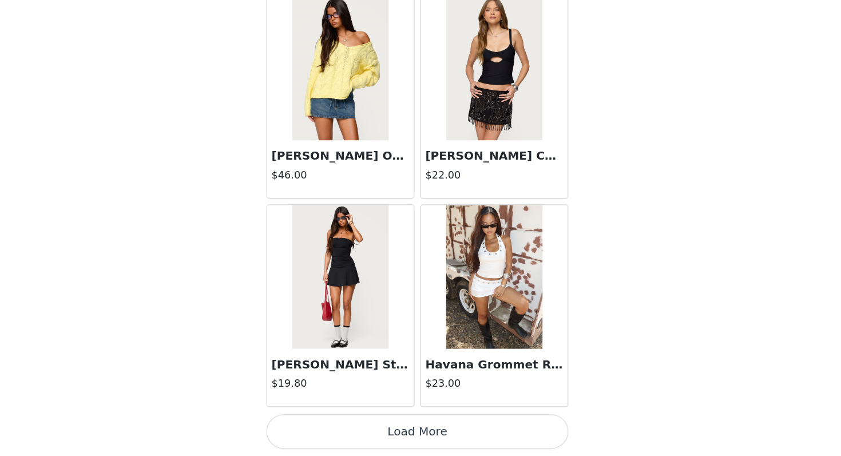
click at [419, 444] on button "Load More" at bounding box center [420, 436] width 240 height 27
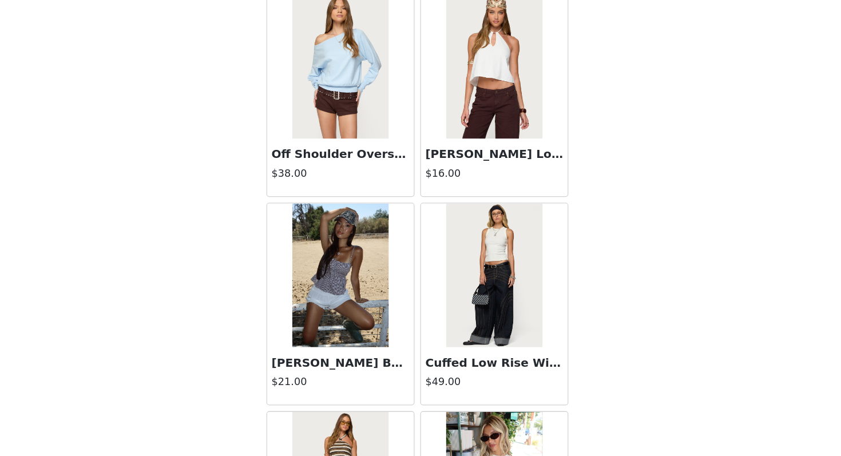
scroll to position [3784, 0]
click at [382, 331] on img at bounding box center [359, 312] width 76 height 114
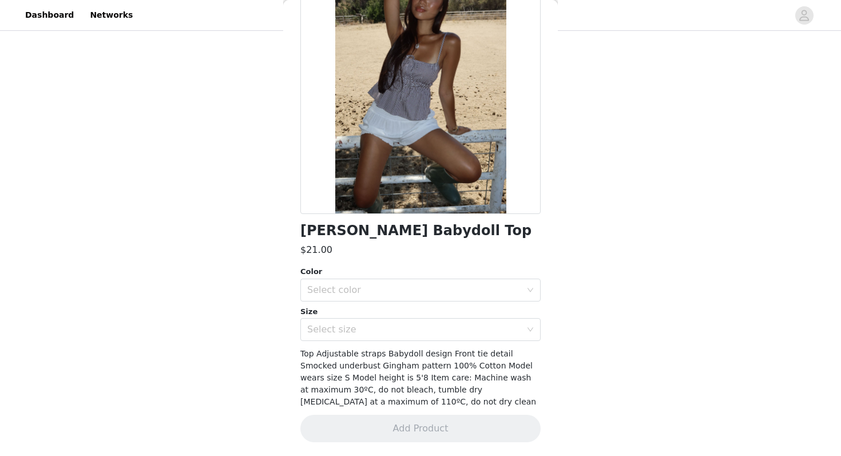
scroll to position [0, 0]
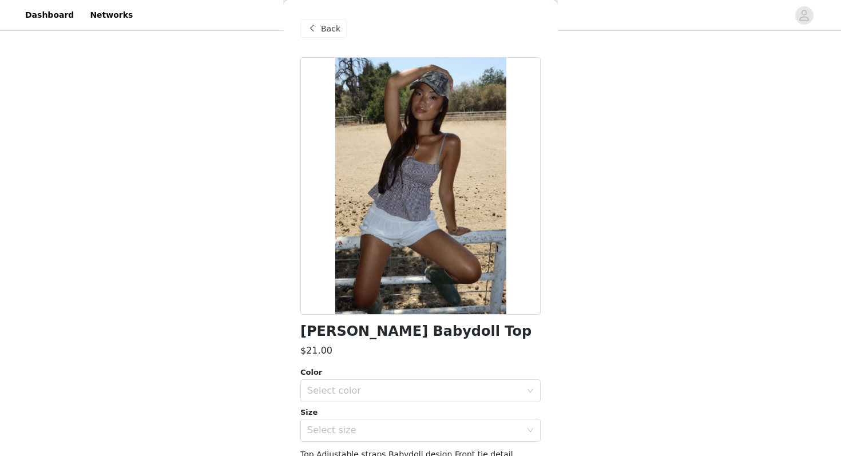
click at [312, 29] on span at bounding box center [312, 29] width 14 height 14
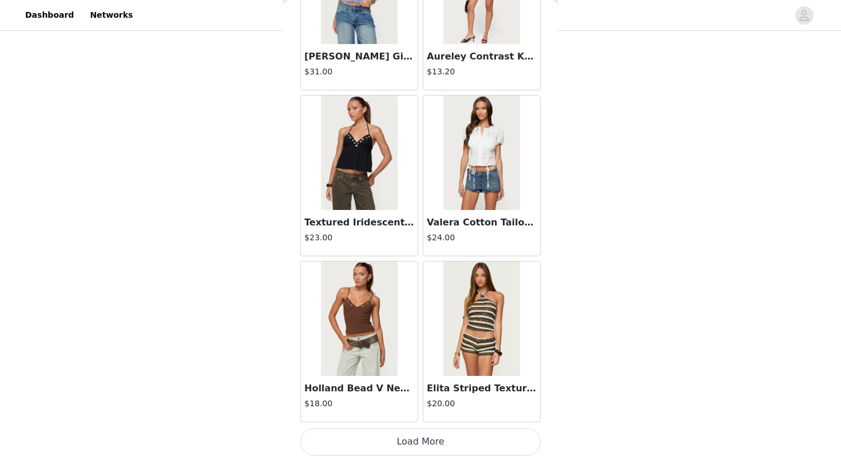
scroll to position [4612, 0]
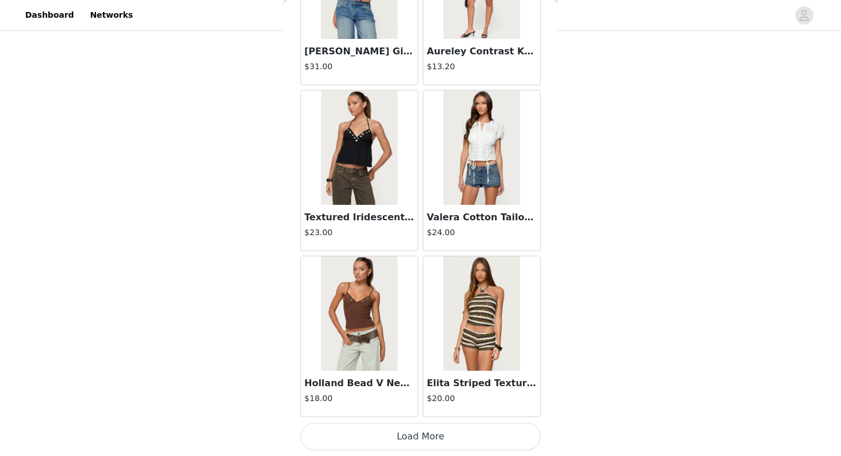
click at [378, 429] on button "Load More" at bounding box center [420, 436] width 240 height 27
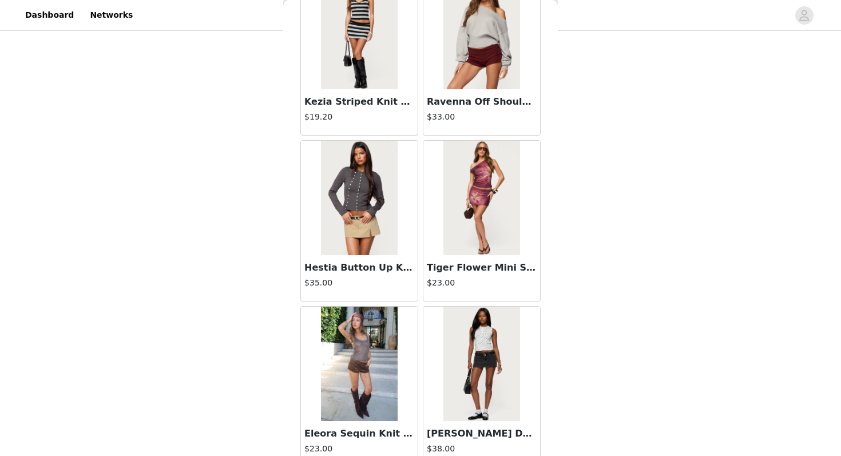
scroll to position [6271, 0]
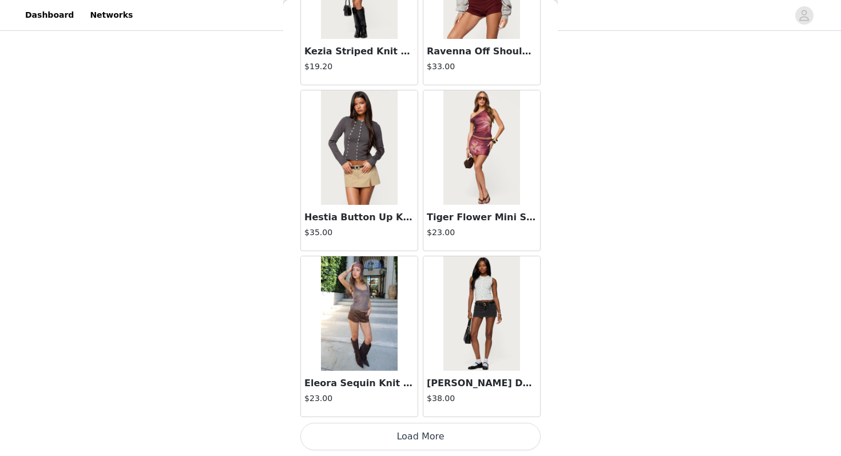
click at [344, 338] on img at bounding box center [359, 313] width 76 height 114
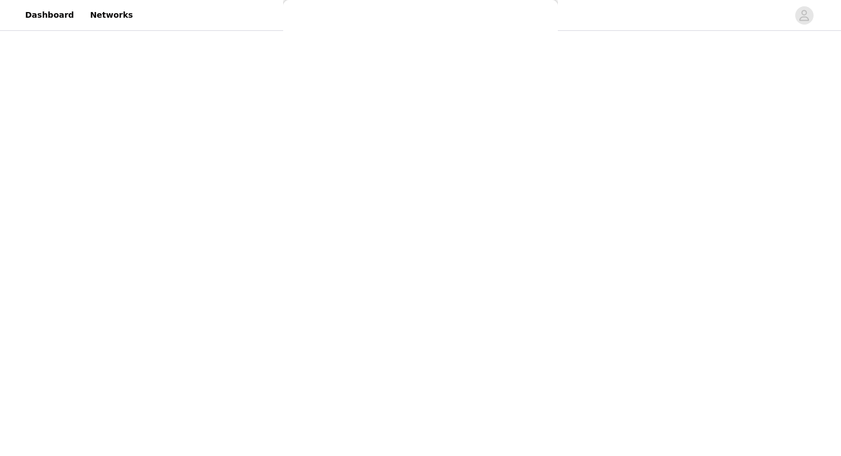
scroll to position [0, 0]
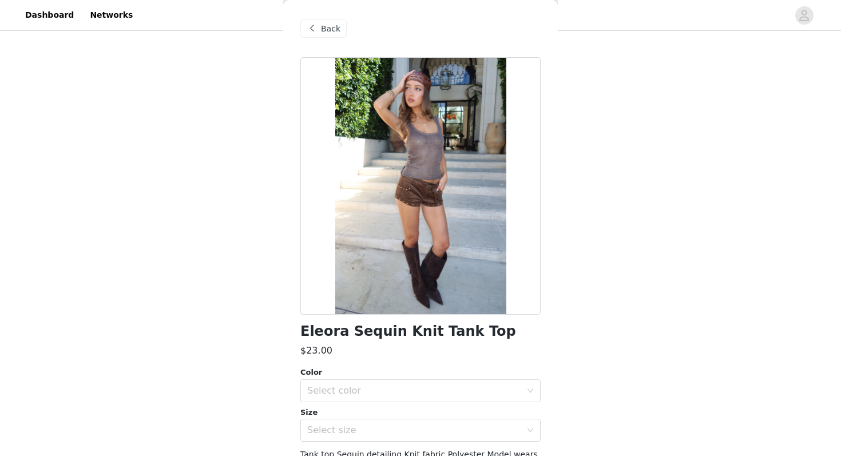
click at [323, 29] on span "Back" at bounding box center [330, 29] width 19 height 12
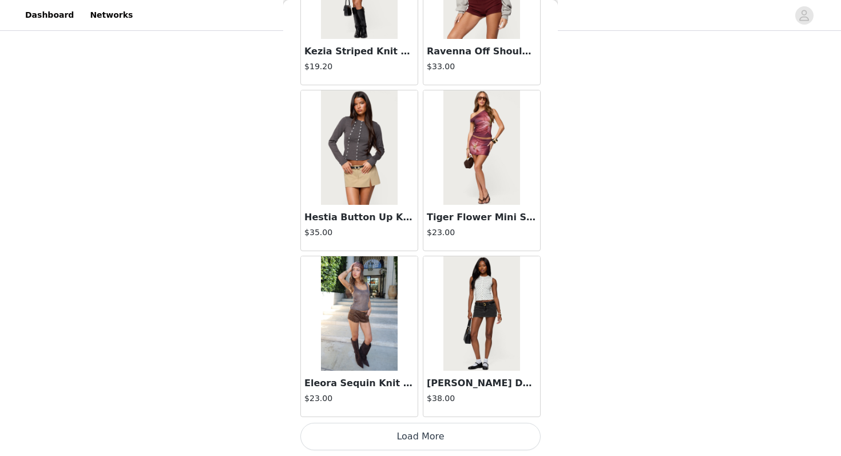
scroll to position [224, 0]
click at [398, 440] on button "Load More" at bounding box center [420, 436] width 240 height 27
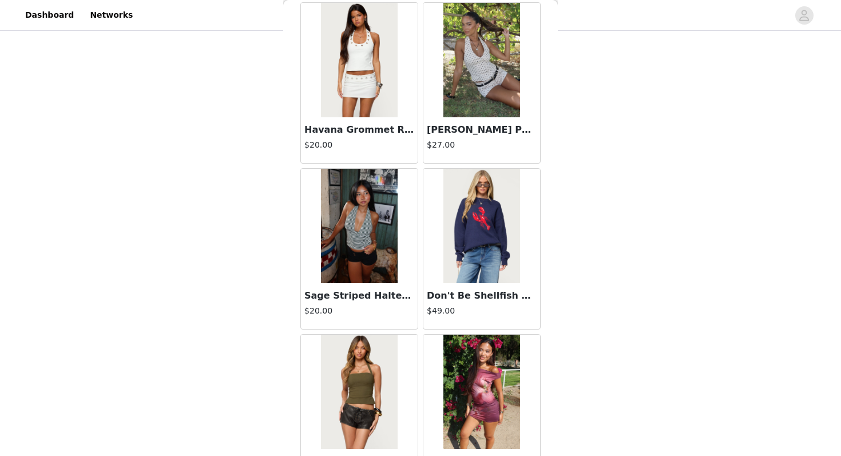
scroll to position [6858, 0]
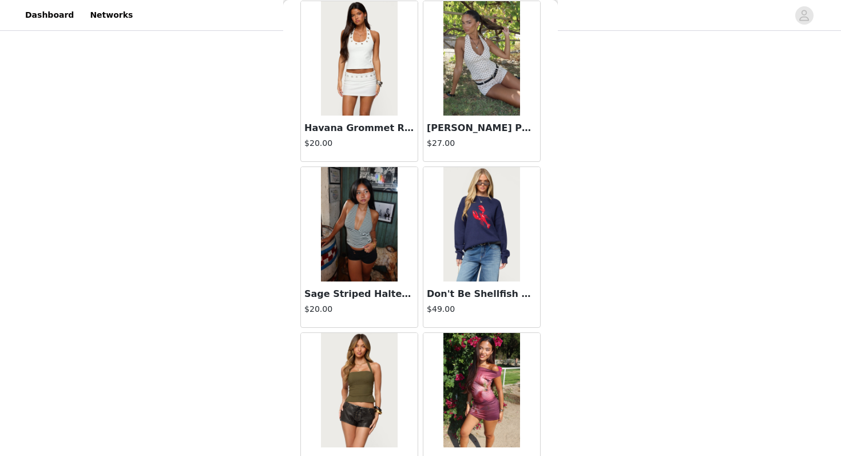
click at [470, 84] on img at bounding box center [481, 58] width 76 height 114
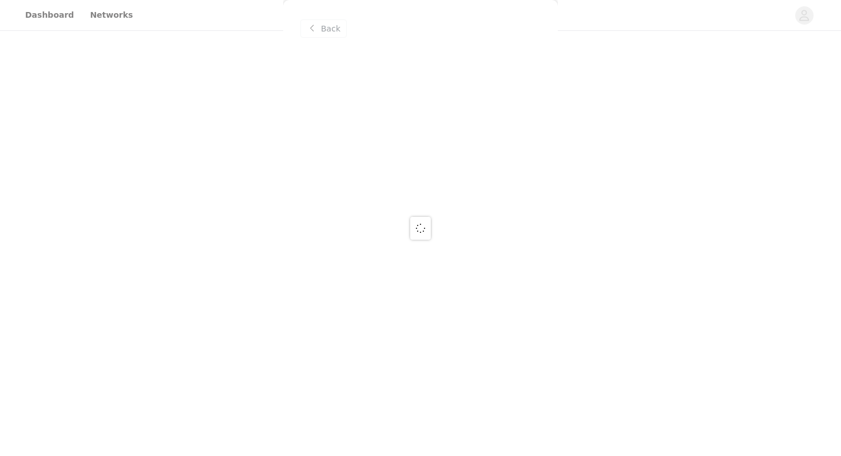
scroll to position [0, 0]
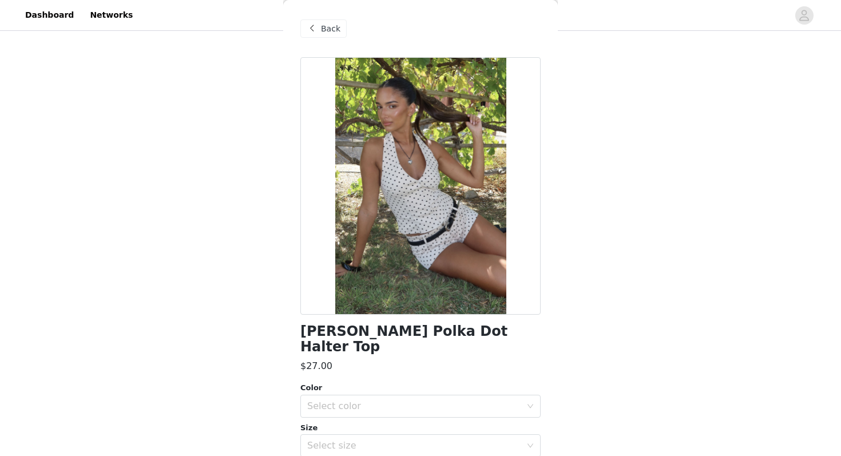
click at [338, 33] on span "Back" at bounding box center [330, 29] width 19 height 12
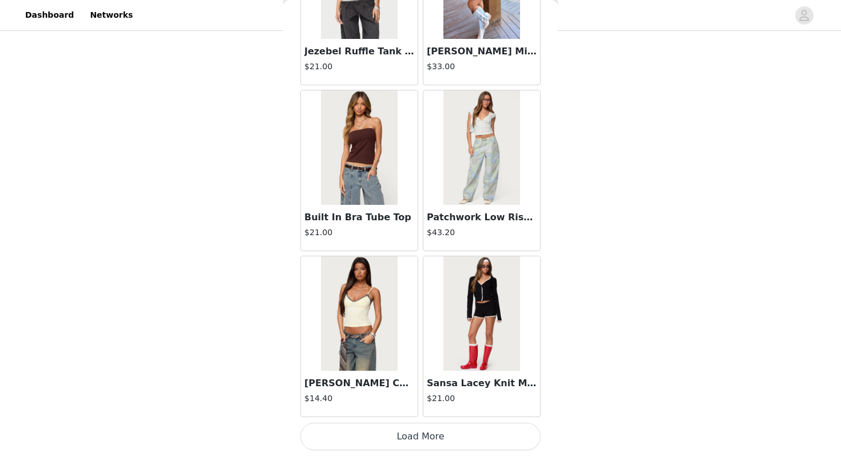
scroll to position [272, 0]
click at [416, 430] on button "Load More" at bounding box center [420, 436] width 240 height 27
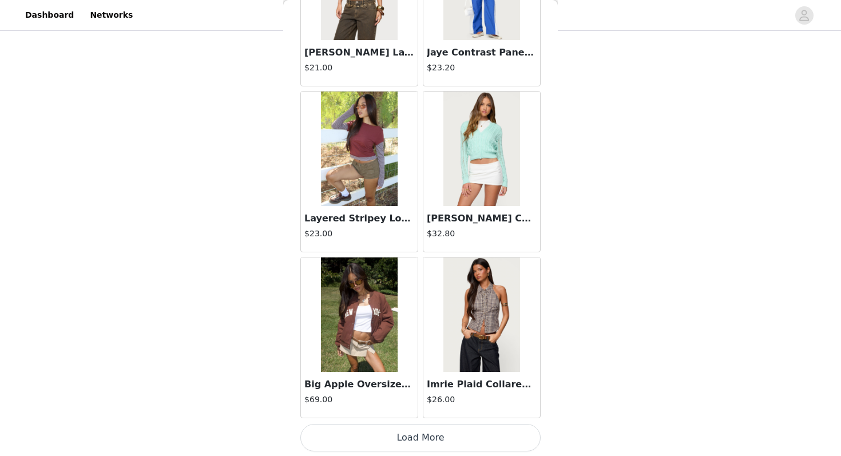
scroll to position [9589, 0]
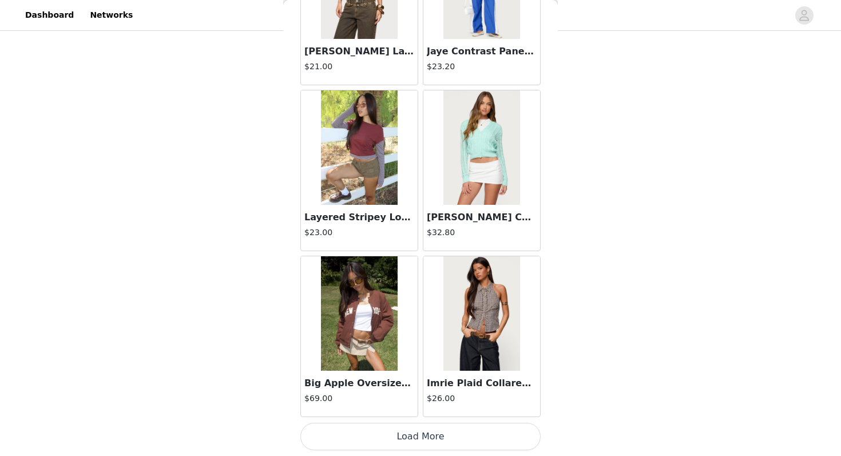
click at [378, 434] on button "Load More" at bounding box center [420, 436] width 240 height 27
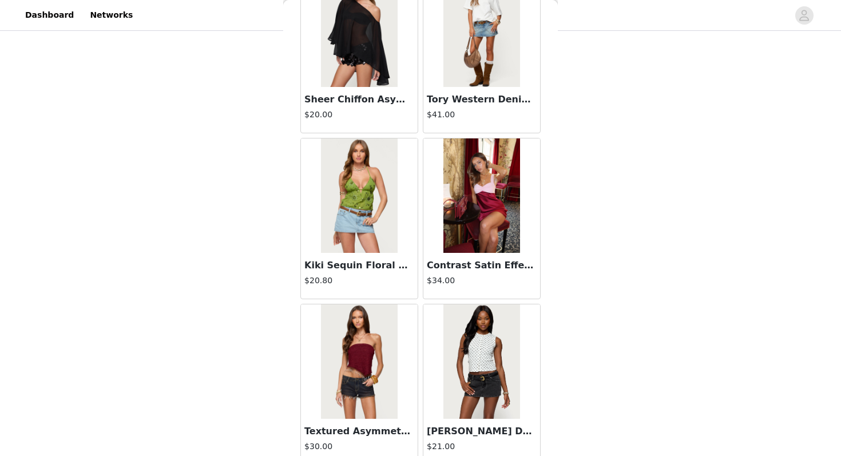
scroll to position [11248, 0]
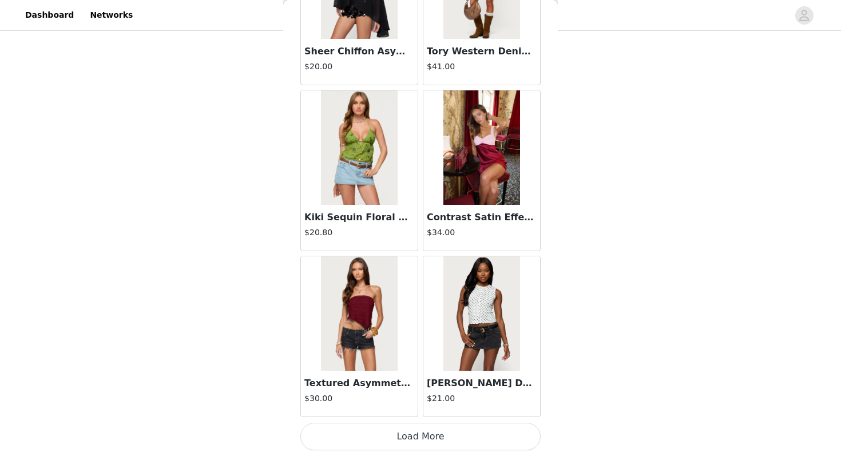
click at [387, 429] on button "Load More" at bounding box center [420, 436] width 240 height 27
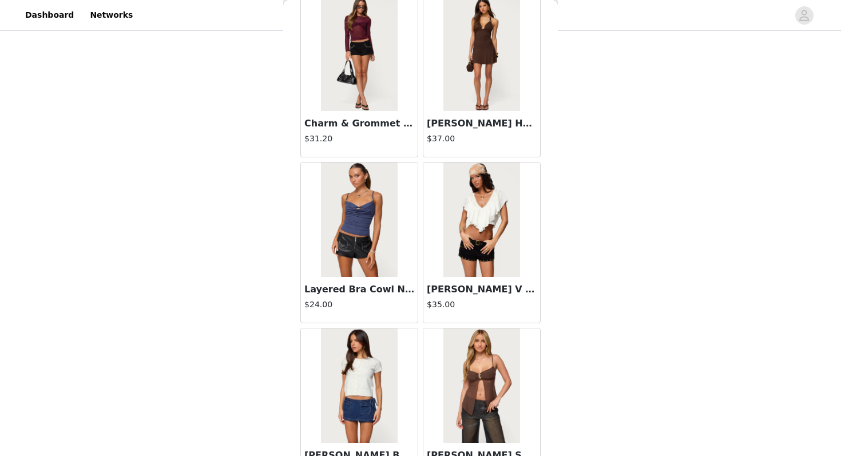
scroll to position [12907, 0]
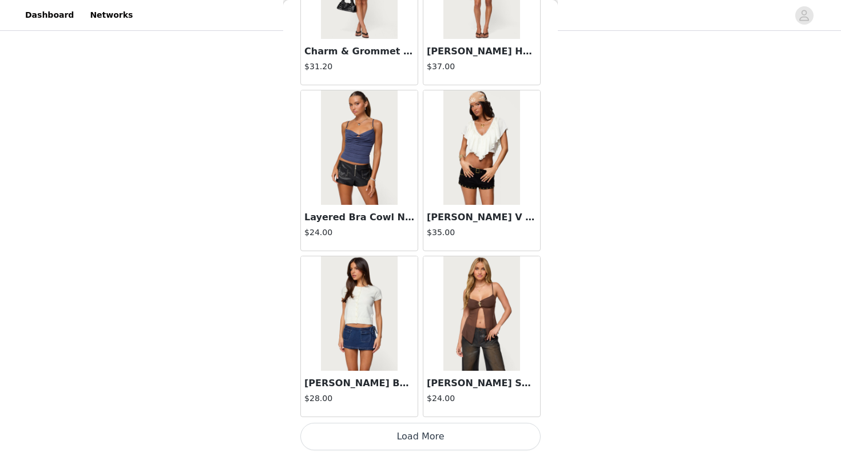
click at [363, 442] on button "Load More" at bounding box center [420, 436] width 240 height 27
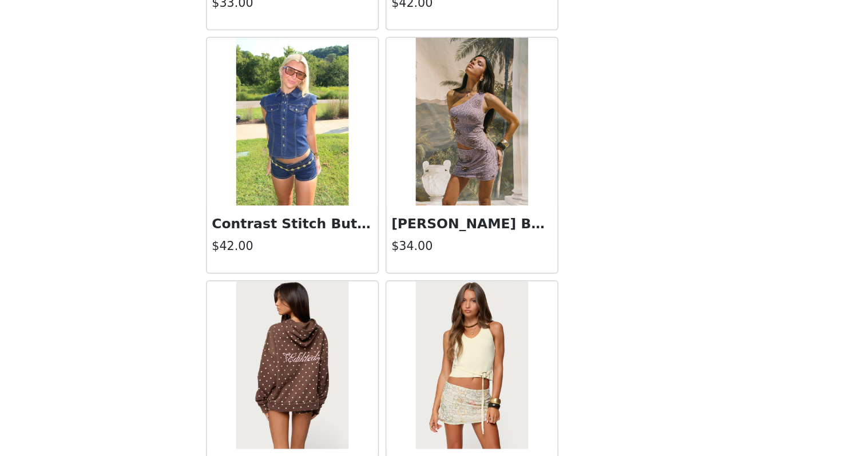
scroll to position [14565, 0]
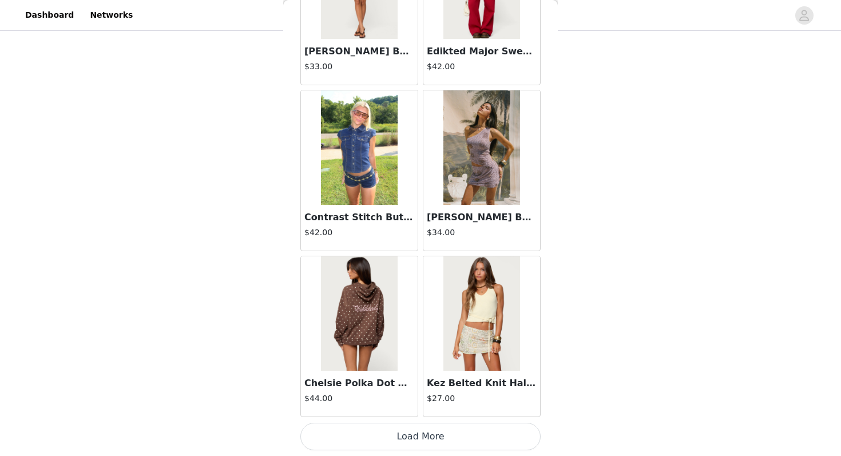
click at [455, 445] on button "Load More" at bounding box center [420, 436] width 240 height 27
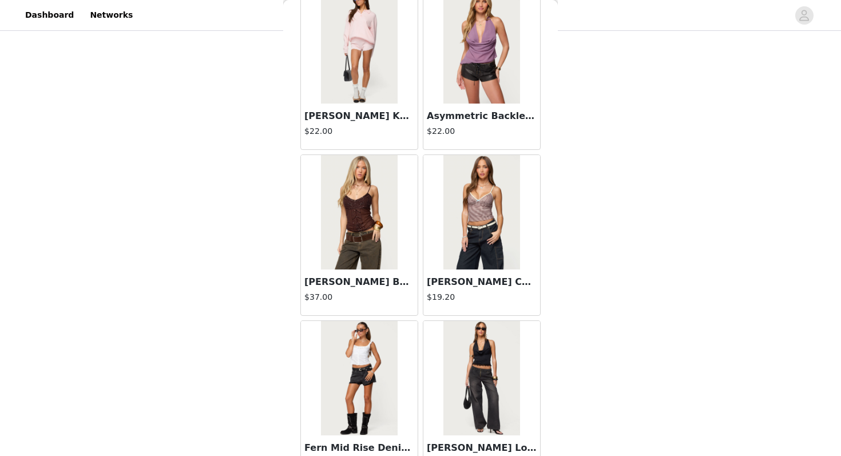
scroll to position [16224, 0]
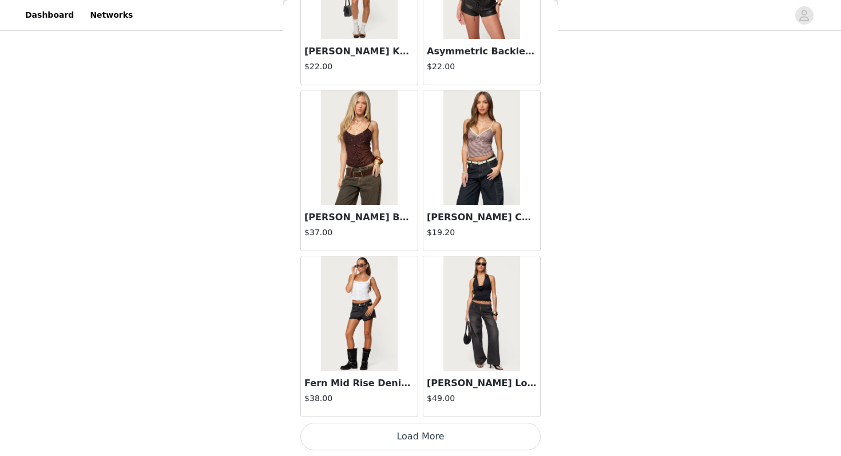
click at [446, 442] on button "Load More" at bounding box center [420, 436] width 240 height 27
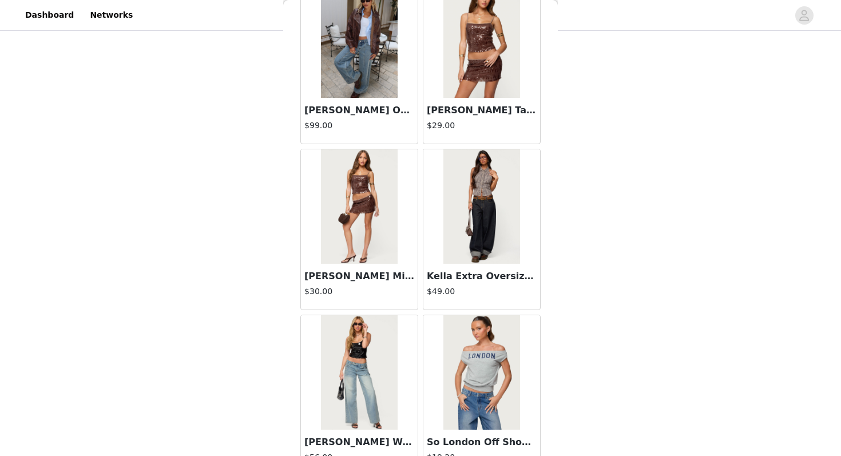
scroll to position [17883, 0]
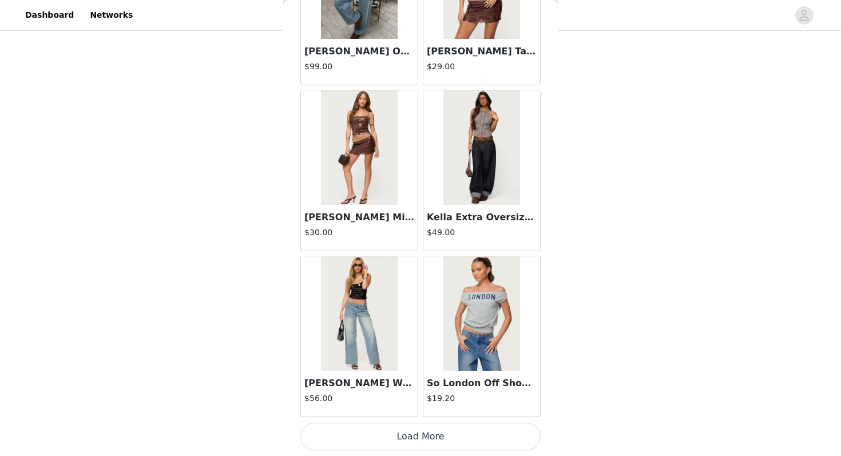
click at [442, 430] on button "Load More" at bounding box center [420, 436] width 240 height 27
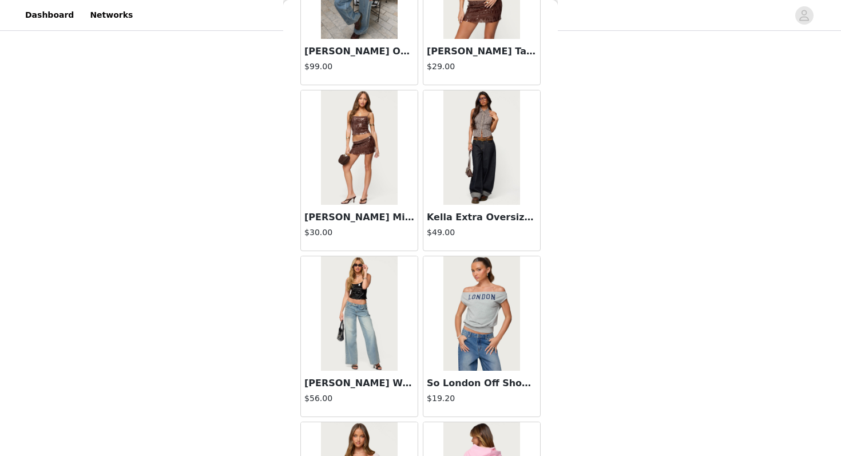
click at [365, 347] on img at bounding box center [359, 313] width 76 height 114
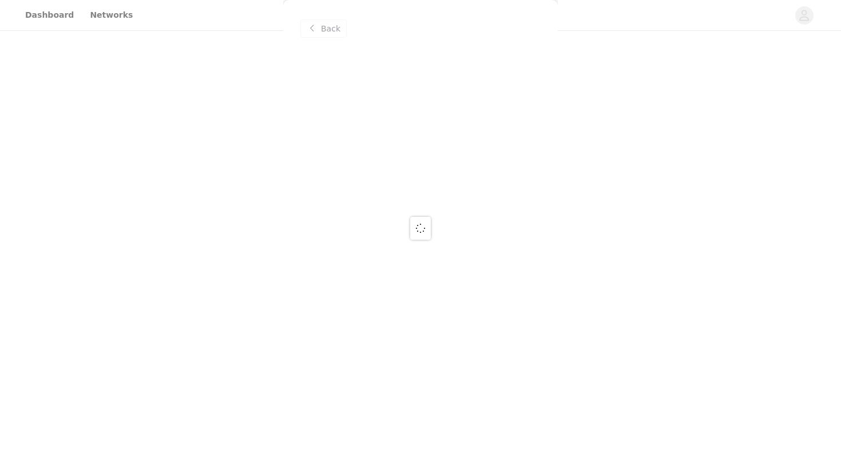
scroll to position [0, 0]
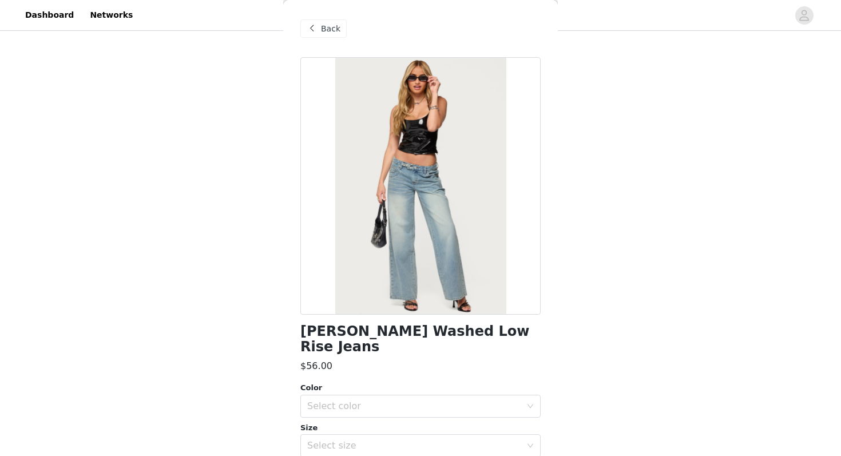
click at [339, 23] on div "Back" at bounding box center [323, 28] width 46 height 18
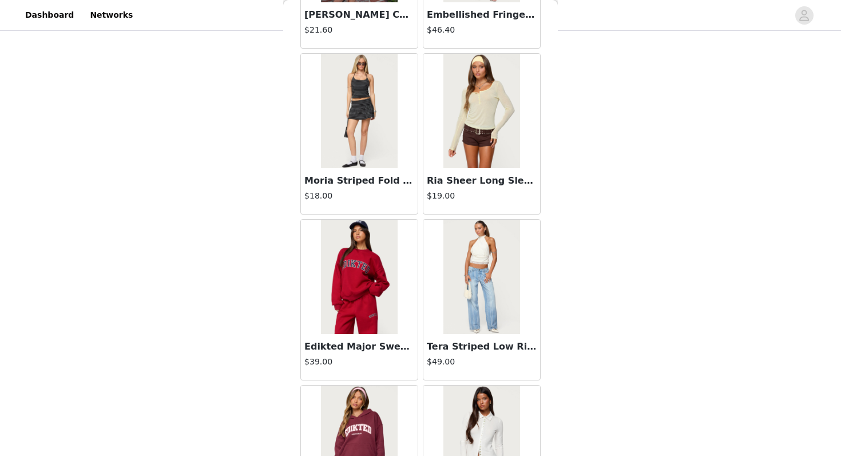
scroll to position [19542, 0]
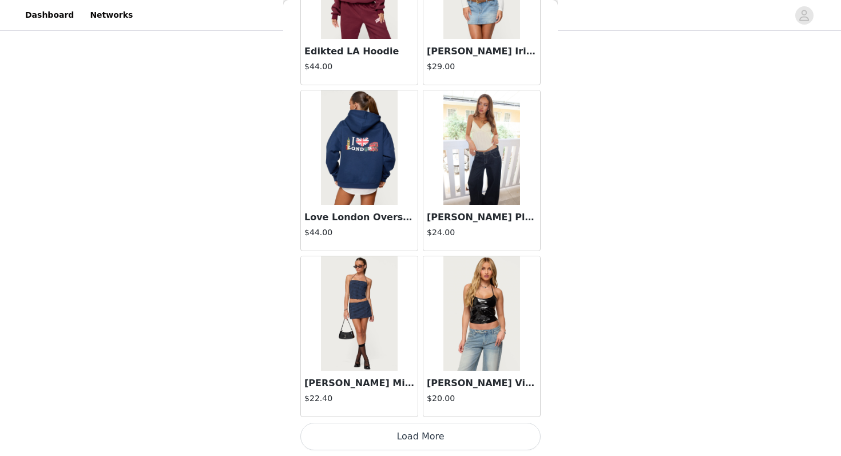
click at [473, 190] on img at bounding box center [481, 147] width 76 height 114
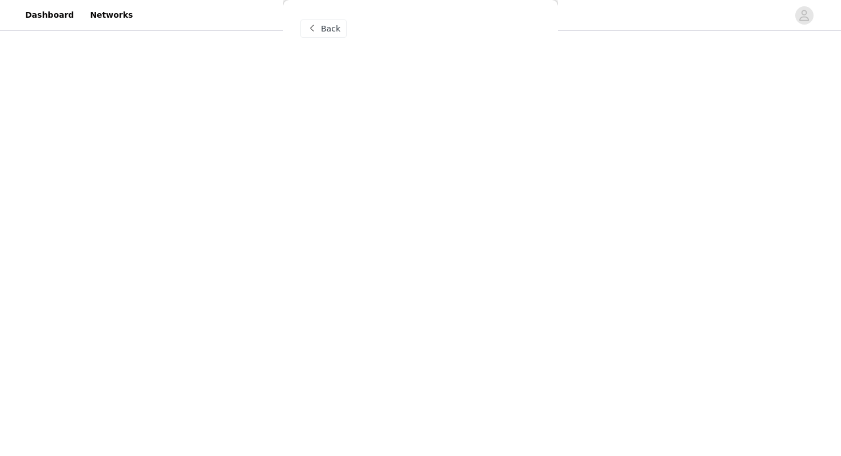
scroll to position [0, 0]
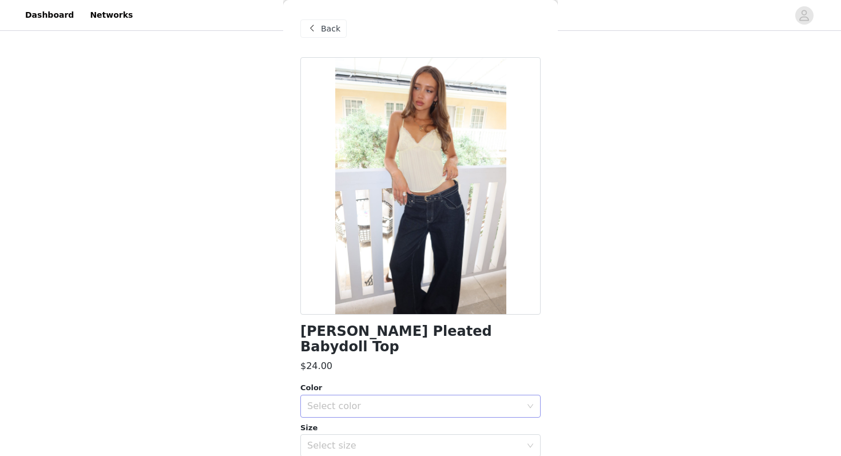
click at [379, 395] on div "Select color" at bounding box center [416, 406] width 219 height 22
click at [374, 408] on li "YELLOW" at bounding box center [420, 416] width 240 height 18
click at [374, 440] on div "Select size" at bounding box center [414, 445] width 214 height 11
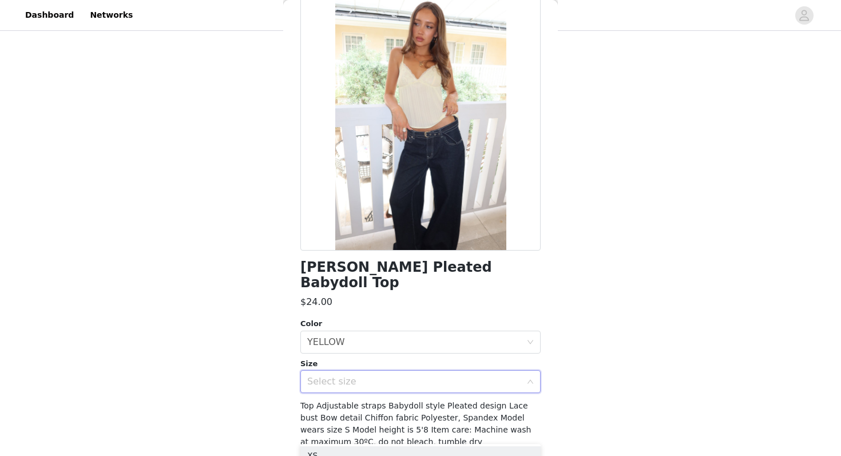
scroll to position [101, 0]
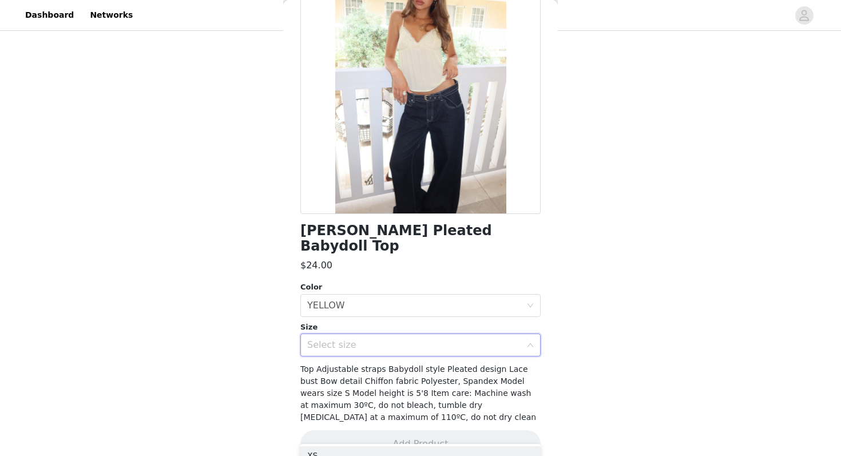
click at [474, 339] on div "Select size" at bounding box center [414, 344] width 214 height 11
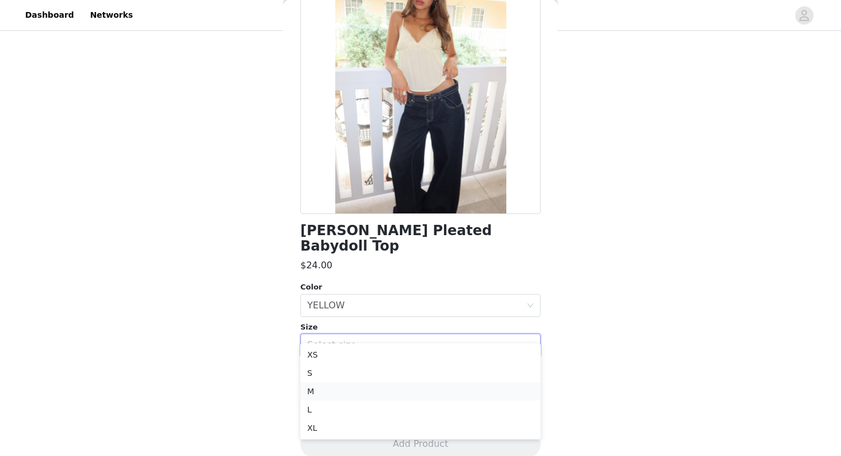
click at [446, 394] on li "M" at bounding box center [420, 391] width 240 height 18
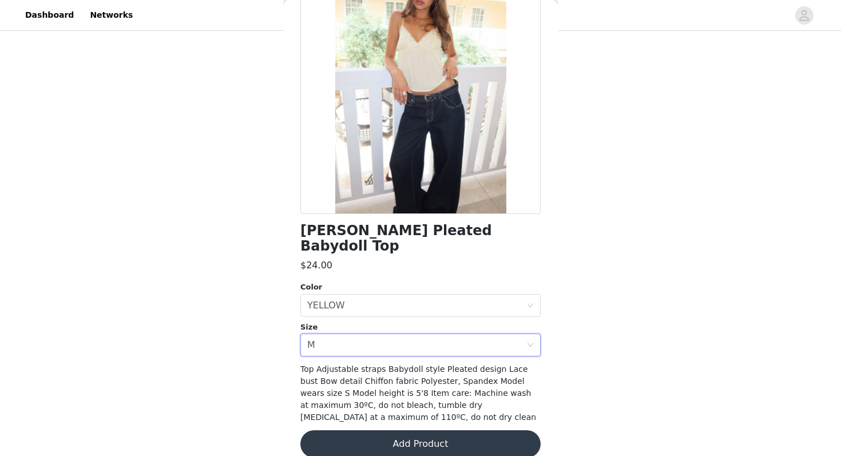
click at [442, 430] on button "Add Product" at bounding box center [420, 443] width 240 height 27
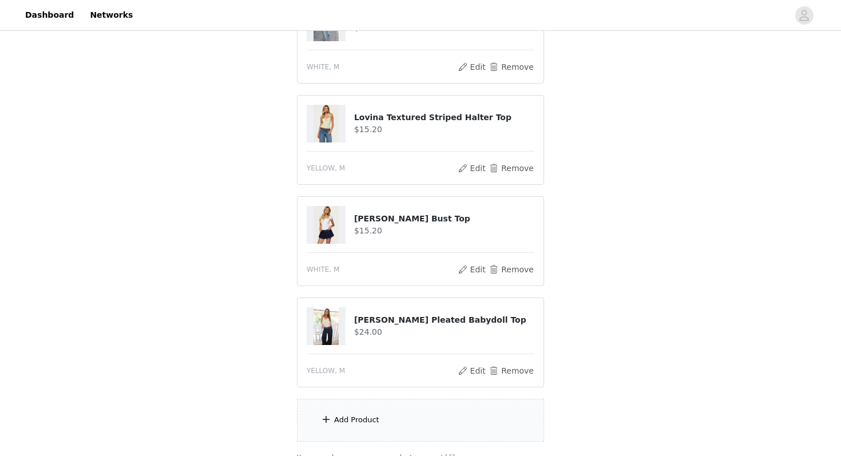
scroll to position [366, 0]
click at [499, 370] on button "Remove" at bounding box center [512, 372] width 46 height 14
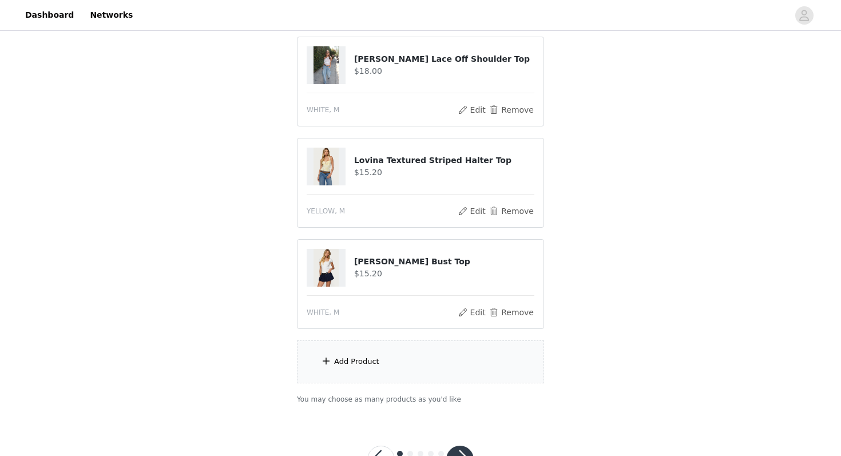
scroll to position [357, 0]
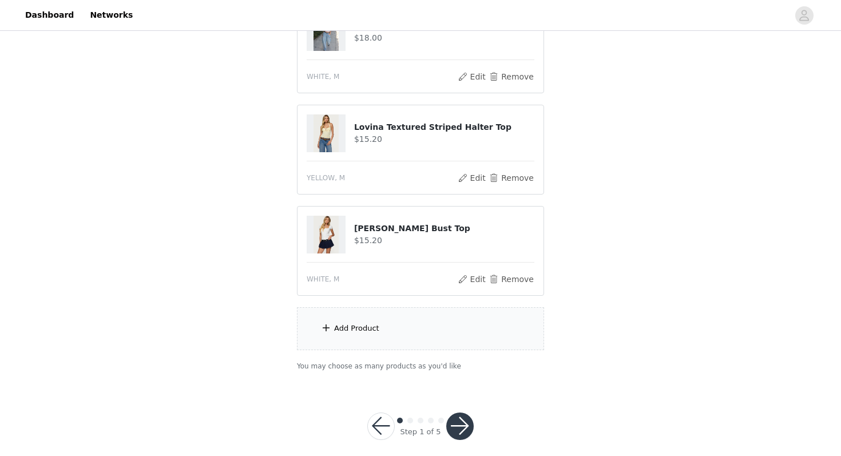
click at [477, 319] on div "Add Product" at bounding box center [420, 328] width 247 height 43
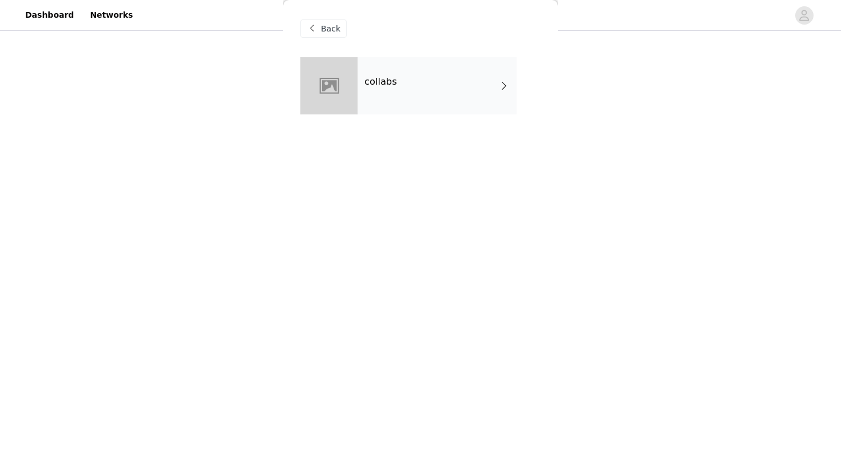
click at [412, 92] on div "collabs" at bounding box center [437, 85] width 159 height 57
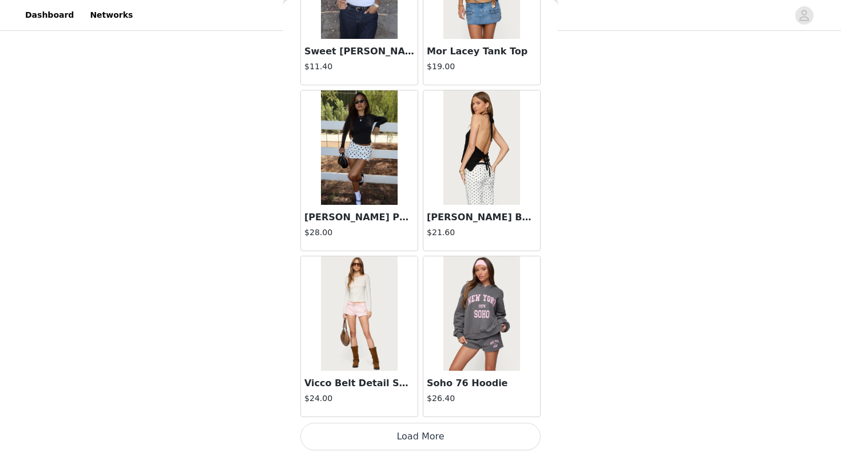
scroll to position [368, 0]
click at [417, 434] on button "Load More" at bounding box center [420, 436] width 240 height 27
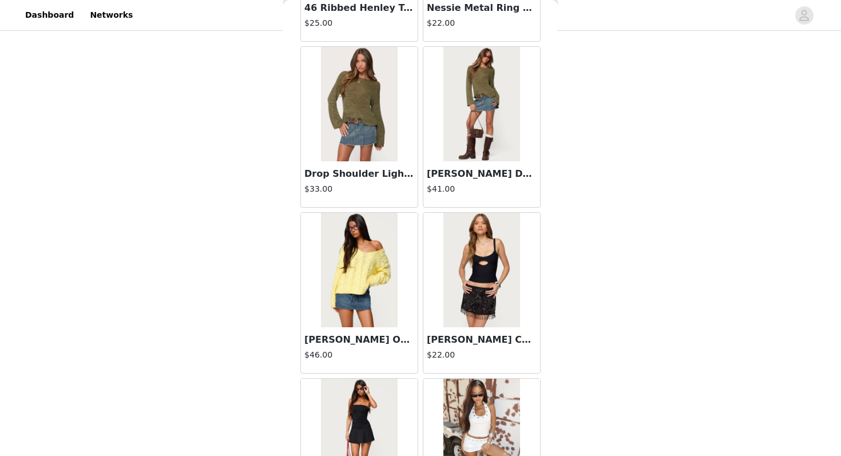
scroll to position [2953, 0]
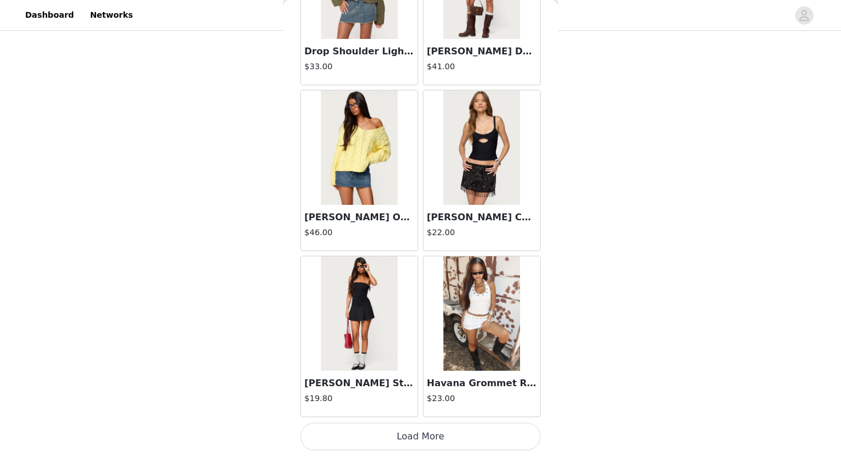
click at [412, 445] on button "Load More" at bounding box center [420, 436] width 240 height 27
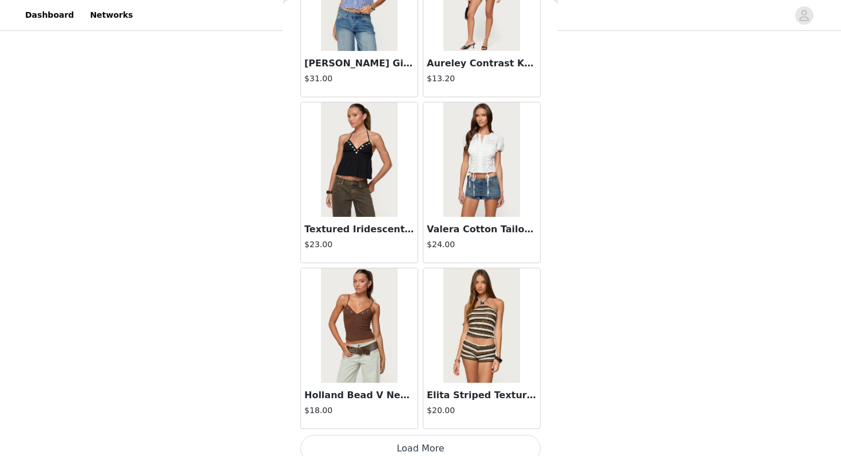
scroll to position [4612, 0]
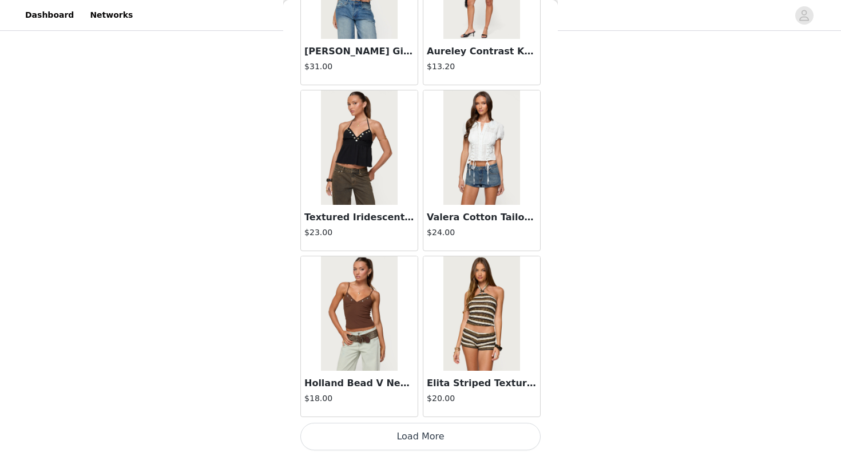
click at [400, 432] on button "Load More" at bounding box center [420, 436] width 240 height 27
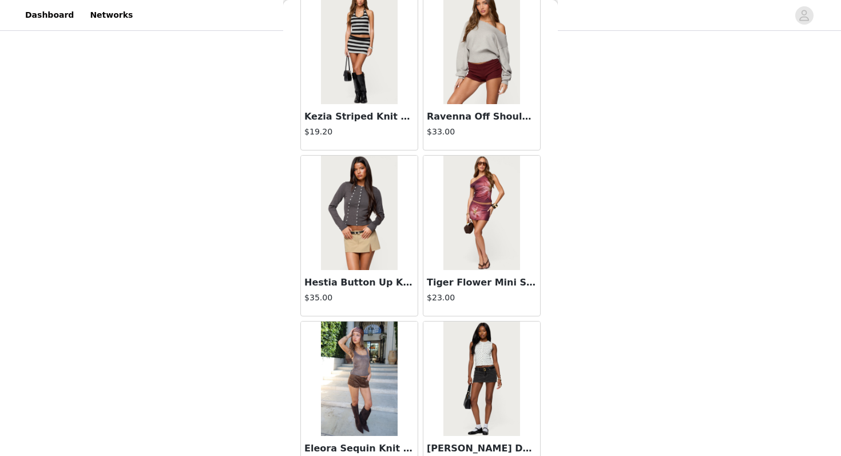
scroll to position [6271, 0]
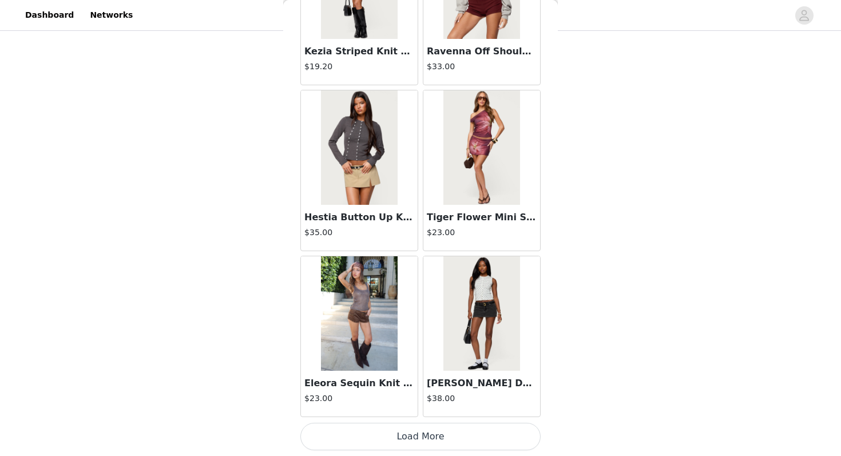
click at [431, 444] on button "Load More" at bounding box center [420, 436] width 240 height 27
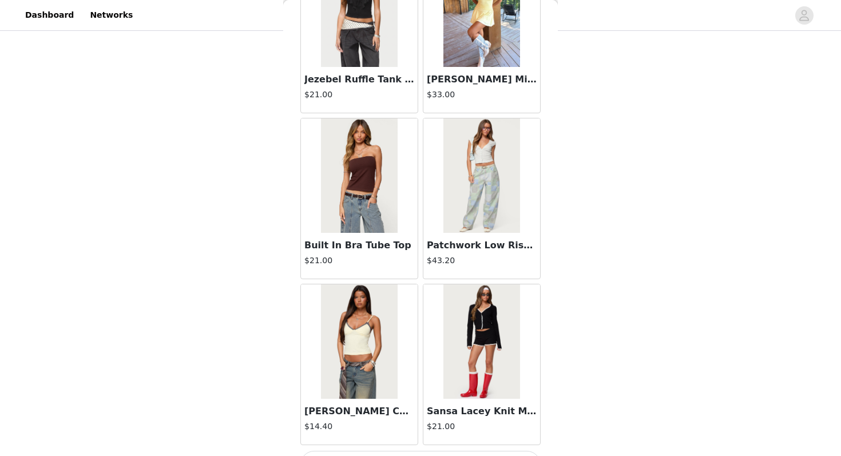
scroll to position [7930, 0]
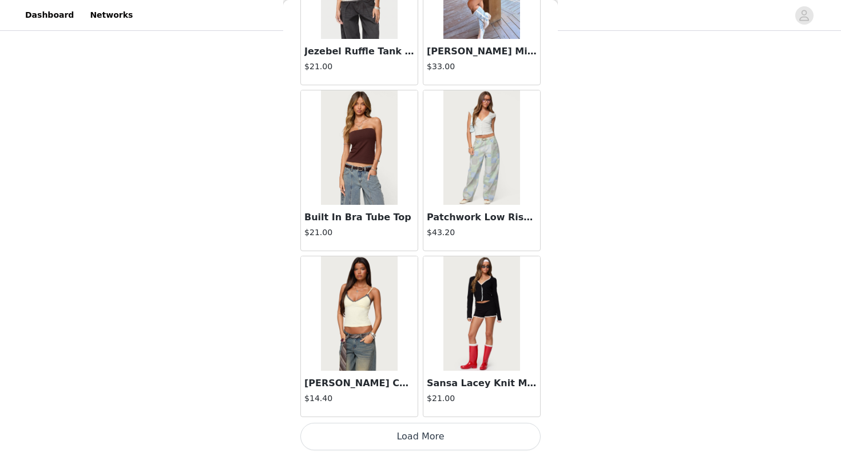
click at [431, 435] on button "Load More" at bounding box center [420, 436] width 240 height 27
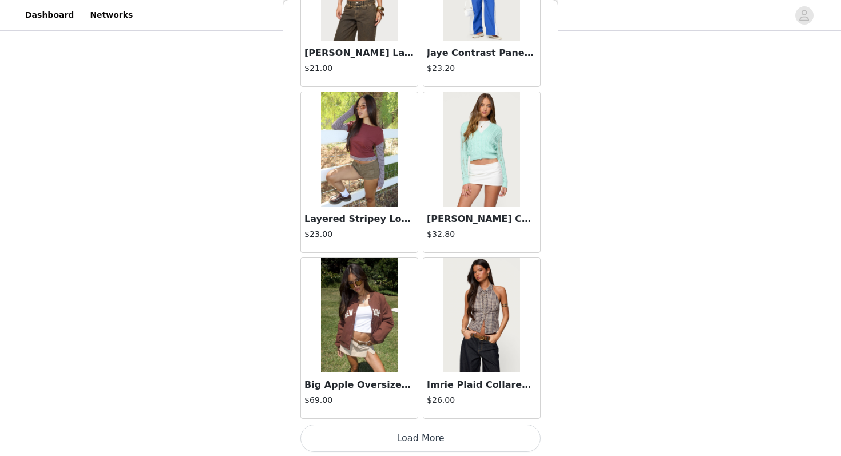
scroll to position [9589, 0]
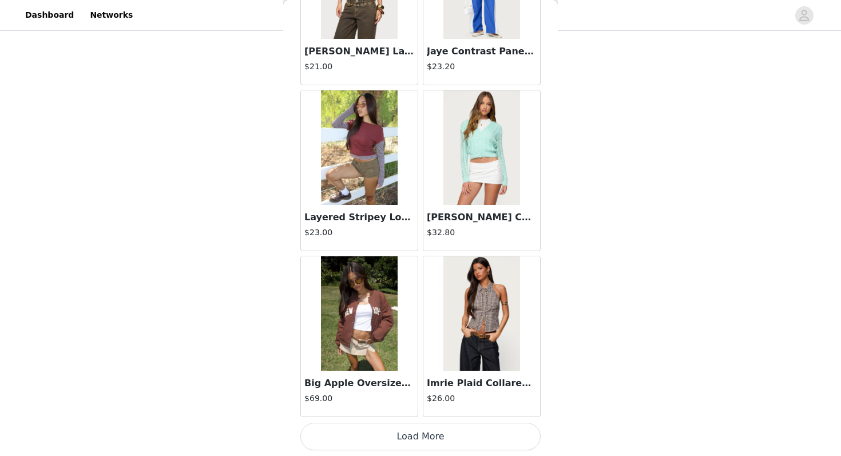
click at [427, 440] on button "Load More" at bounding box center [420, 436] width 240 height 27
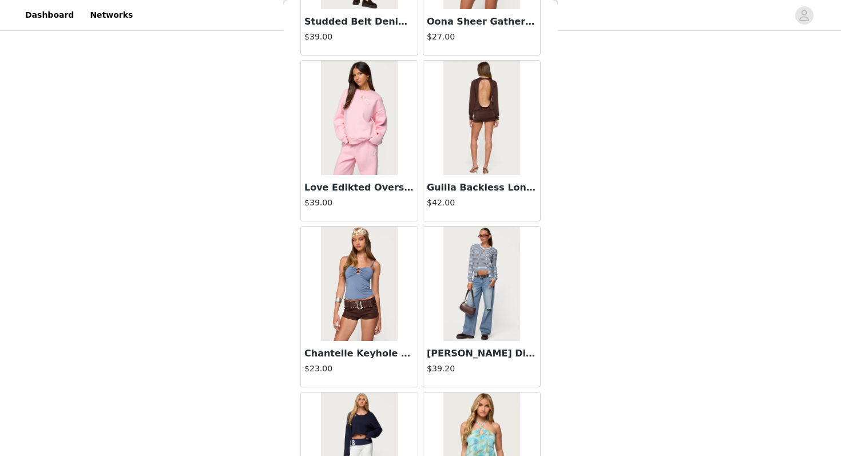
scroll to position [10620, 0]
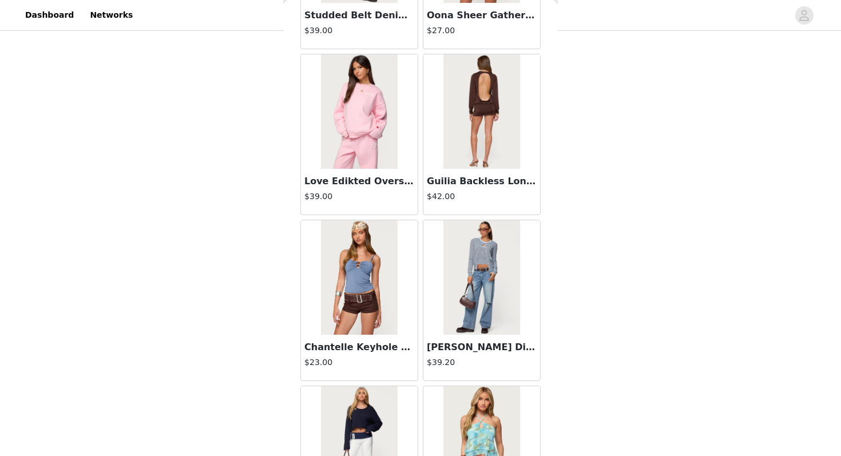
click at [457, 346] on h3 "[PERSON_NAME] Distressed Low Rise Jeans" at bounding box center [482, 347] width 110 height 14
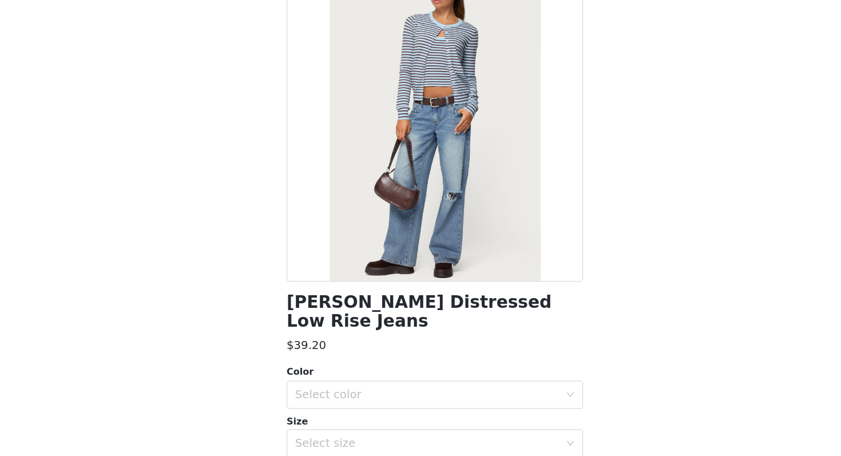
scroll to position [368, 0]
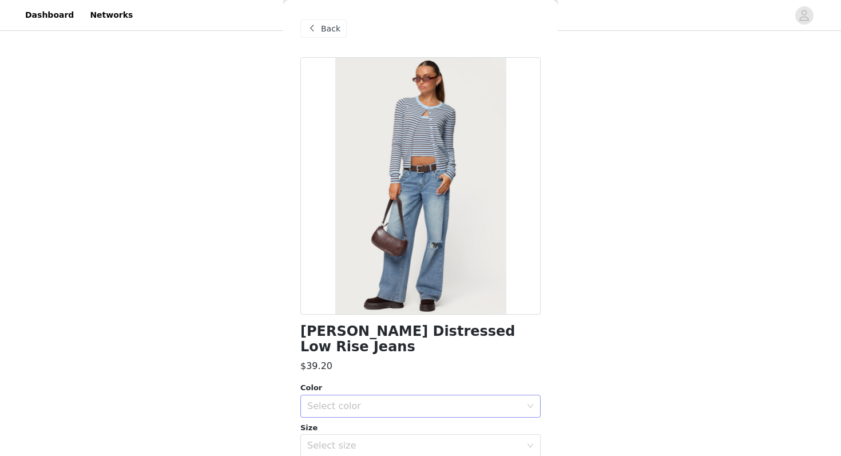
click at [406, 400] on div "Select color" at bounding box center [414, 405] width 214 height 11
click at [400, 410] on li "LIGHT BLUE" at bounding box center [420, 416] width 240 height 18
click at [395, 440] on div "Select size" at bounding box center [414, 445] width 214 height 11
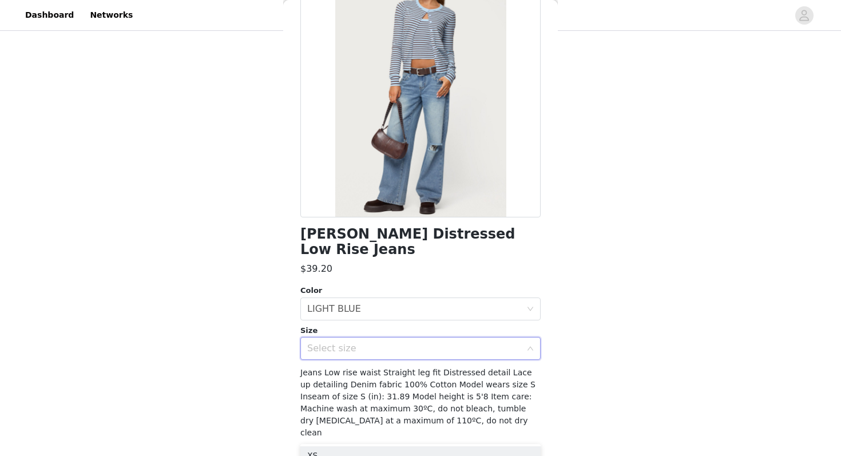
scroll to position [101, 0]
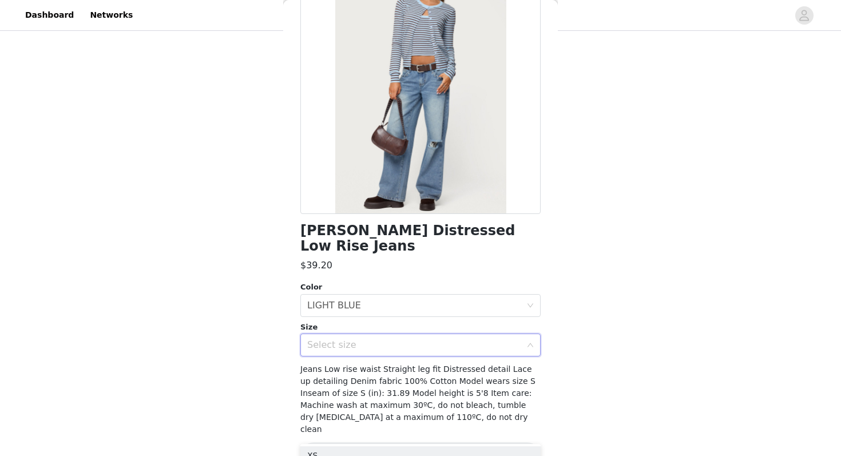
click at [395, 334] on div "Select size" at bounding box center [416, 345] width 219 height 22
click at [395, 339] on div "Select size" at bounding box center [414, 344] width 214 height 11
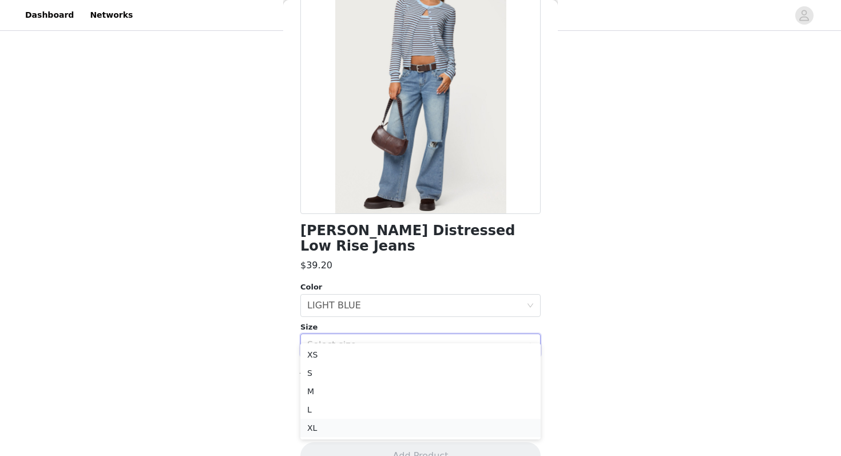
click at [372, 430] on li "XL" at bounding box center [420, 428] width 240 height 18
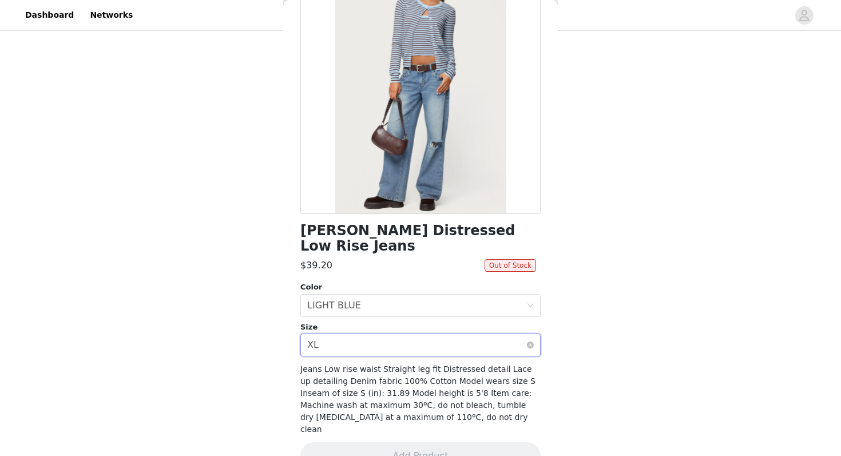
click at [403, 334] on div "Select size XL" at bounding box center [416, 345] width 219 height 22
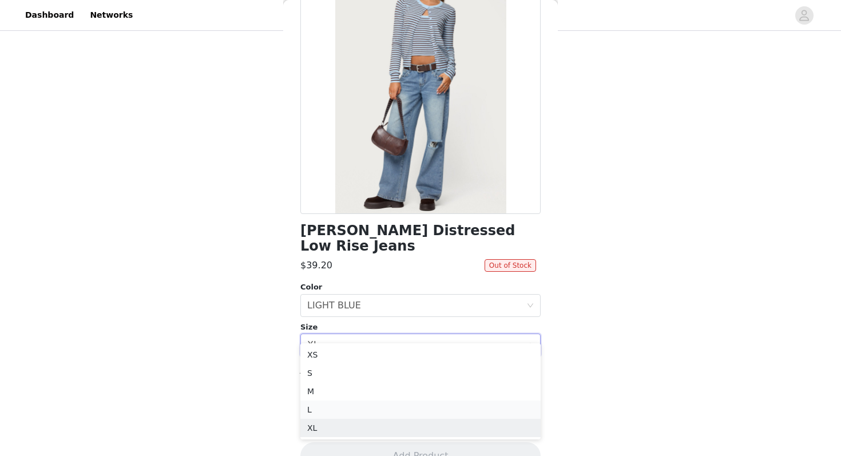
click at [398, 403] on li "L" at bounding box center [420, 409] width 240 height 18
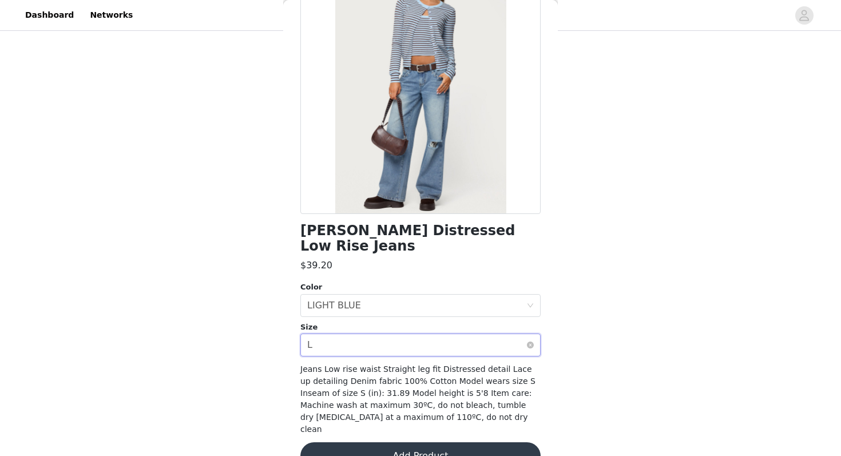
scroll to position [0, 0]
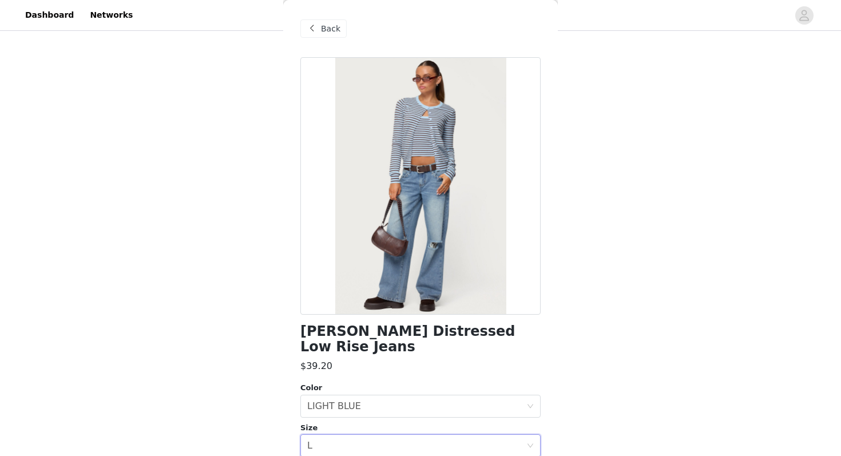
click at [332, 33] on span "Back" at bounding box center [330, 29] width 19 height 12
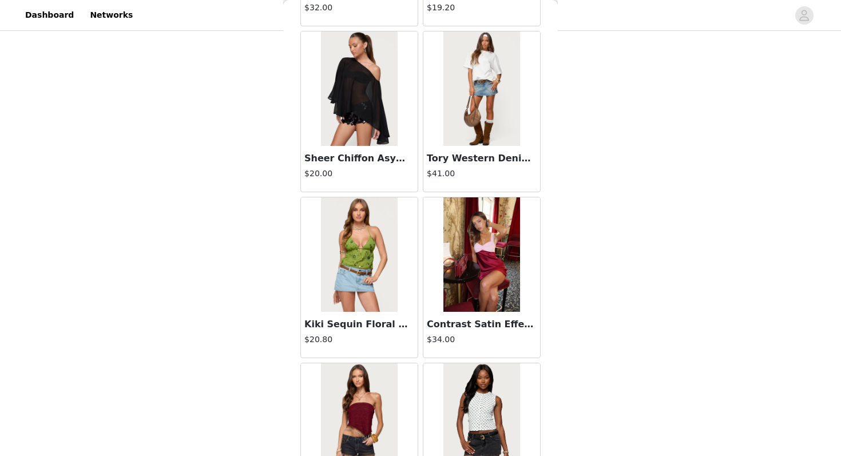
scroll to position [11248, 0]
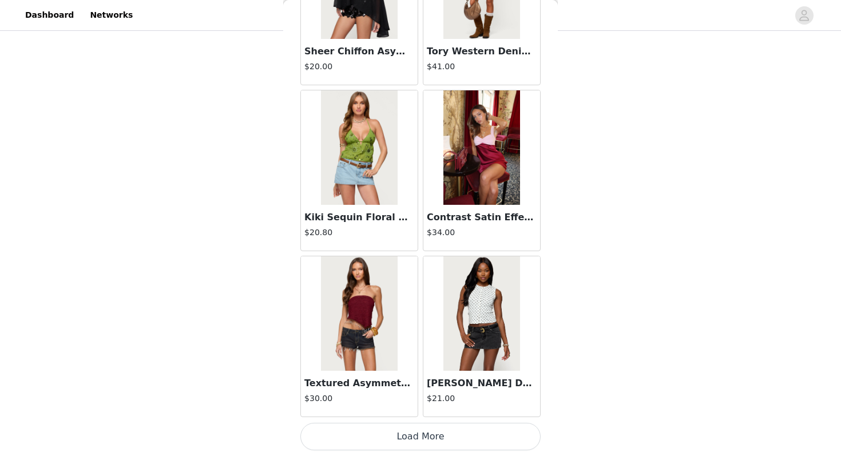
click at [389, 431] on button "Load More" at bounding box center [420, 436] width 240 height 27
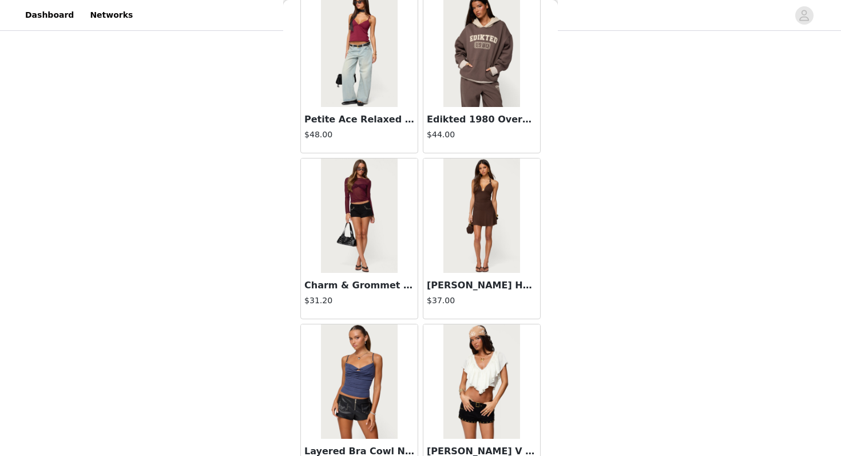
scroll to position [12907, 0]
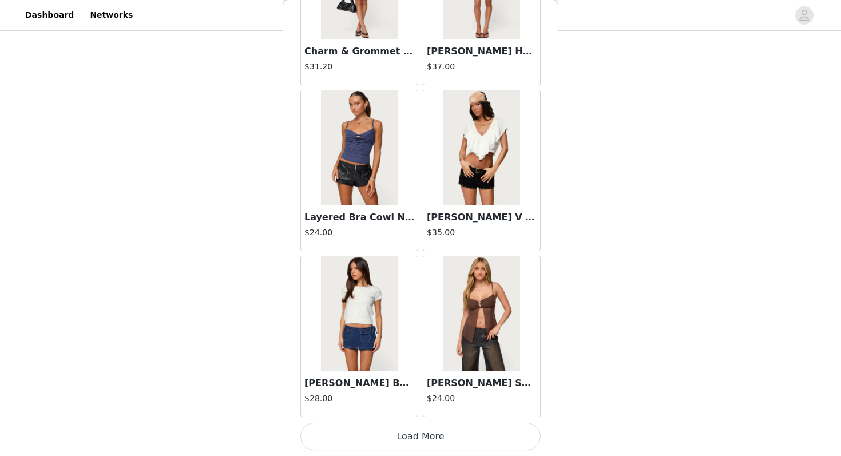
click at [382, 440] on button "Load More" at bounding box center [420, 436] width 240 height 27
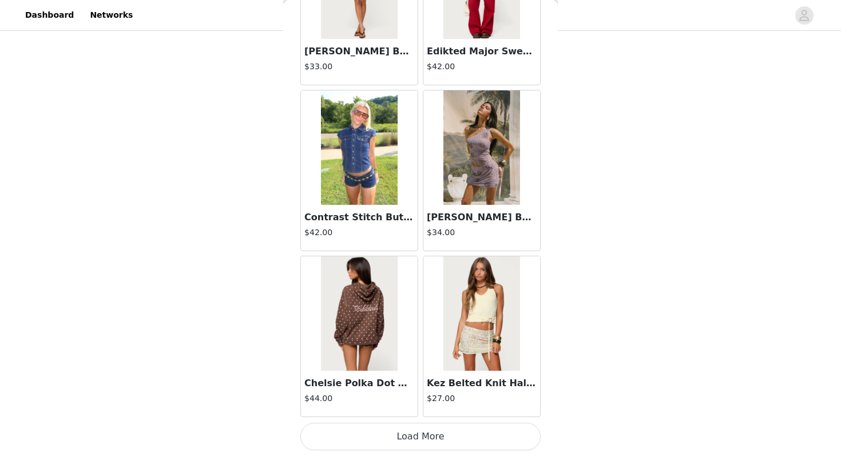
scroll to position [368, 0]
click at [382, 440] on button "Load More" at bounding box center [420, 436] width 240 height 27
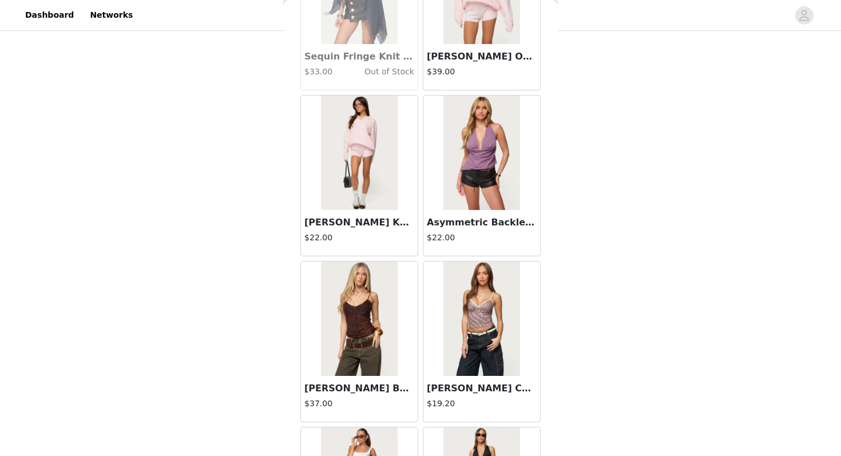
scroll to position [16224, 0]
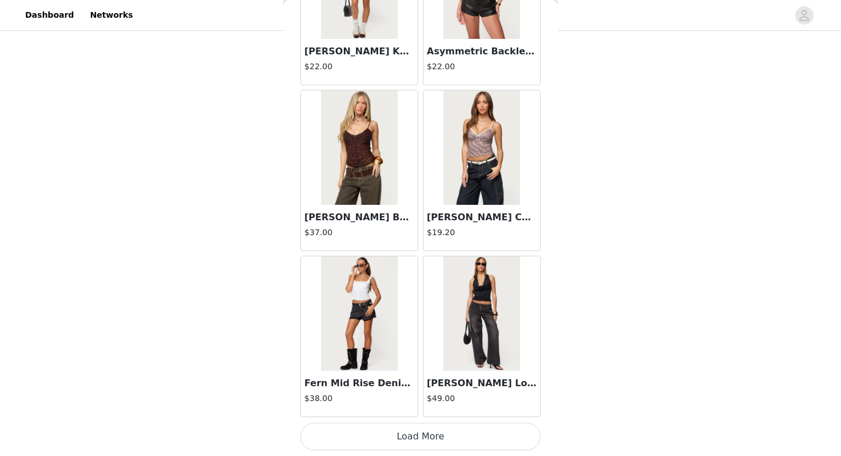
click at [384, 439] on button "Load More" at bounding box center [420, 436] width 240 height 27
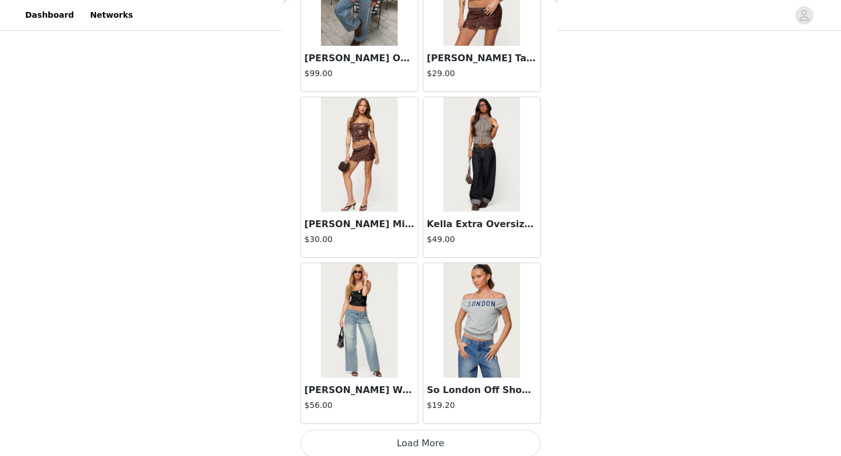
scroll to position [17883, 0]
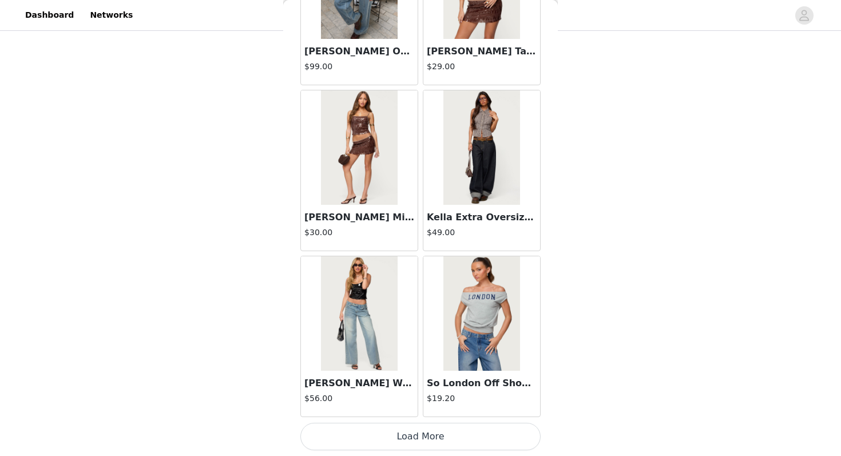
click at [388, 442] on button "Load More" at bounding box center [420, 436] width 240 height 27
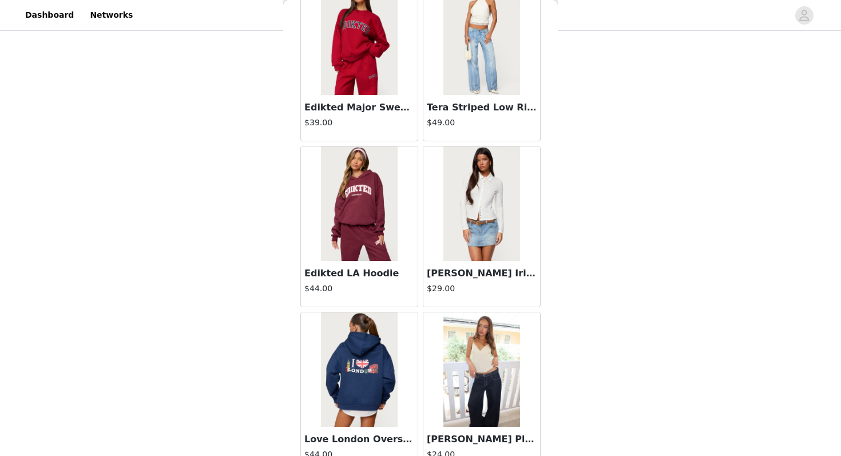
scroll to position [19542, 0]
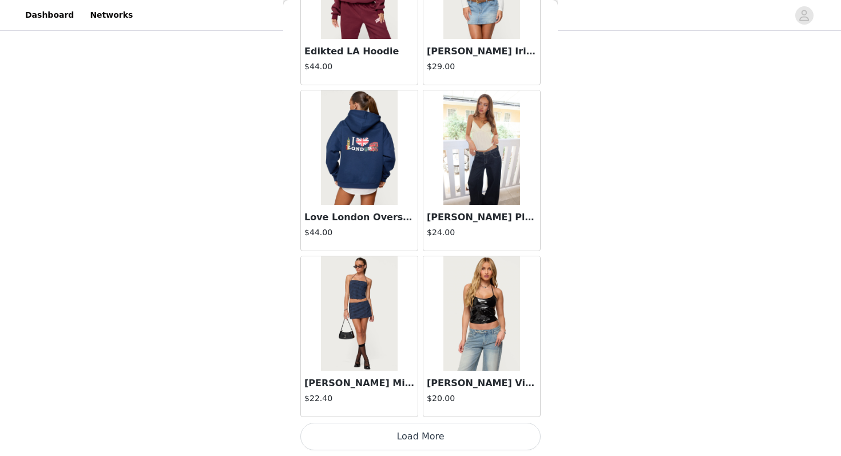
click at [424, 430] on button "Load More" at bounding box center [420, 436] width 240 height 27
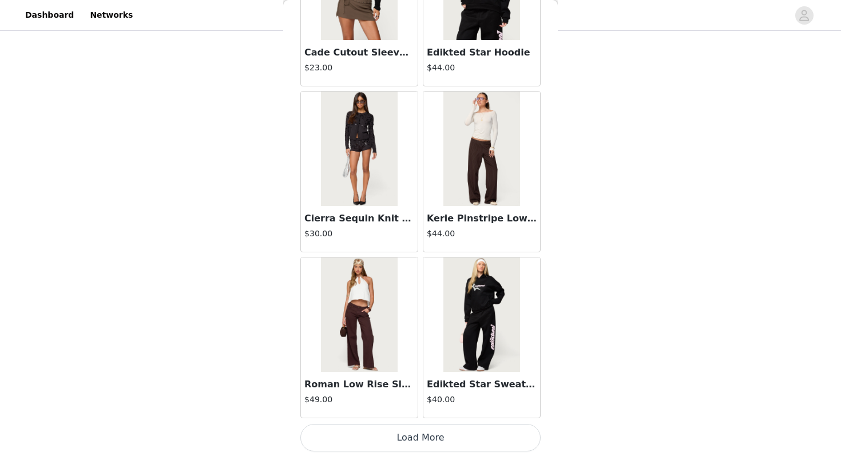
scroll to position [21201, 0]
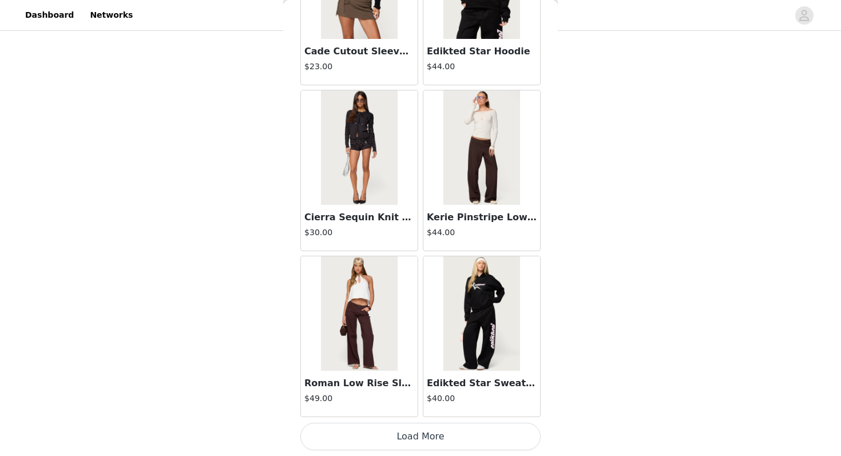
click at [420, 441] on button "Load More" at bounding box center [420, 436] width 240 height 27
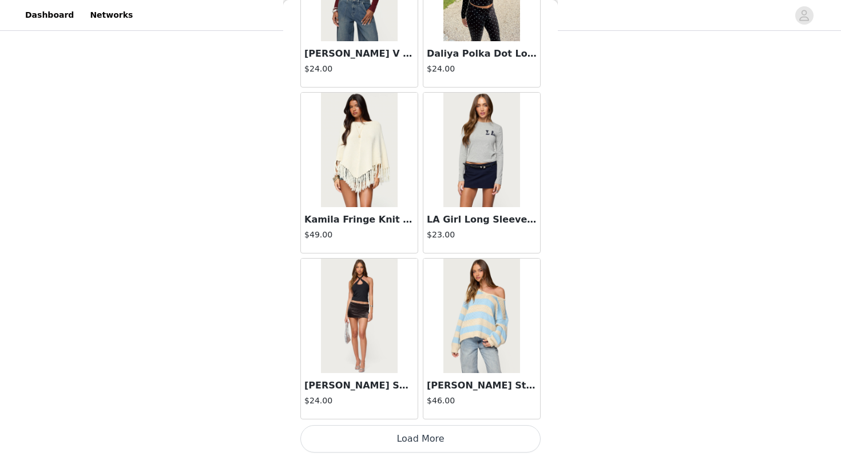
scroll to position [22860, 0]
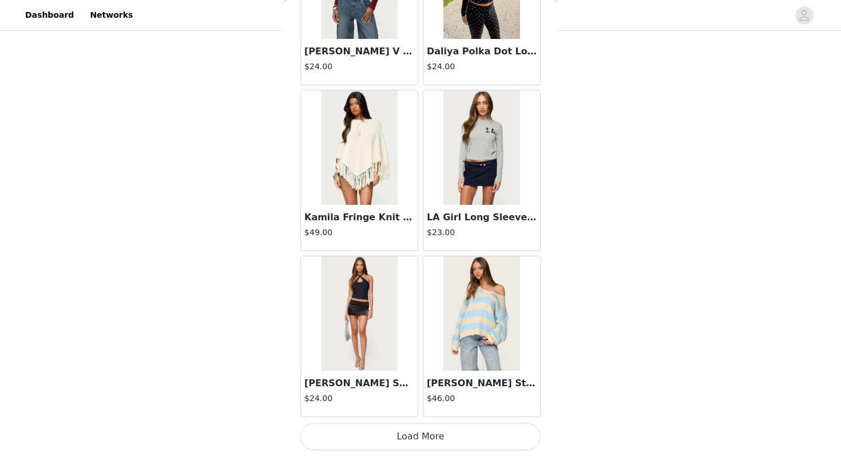
click at [403, 436] on button "Load More" at bounding box center [420, 436] width 240 height 27
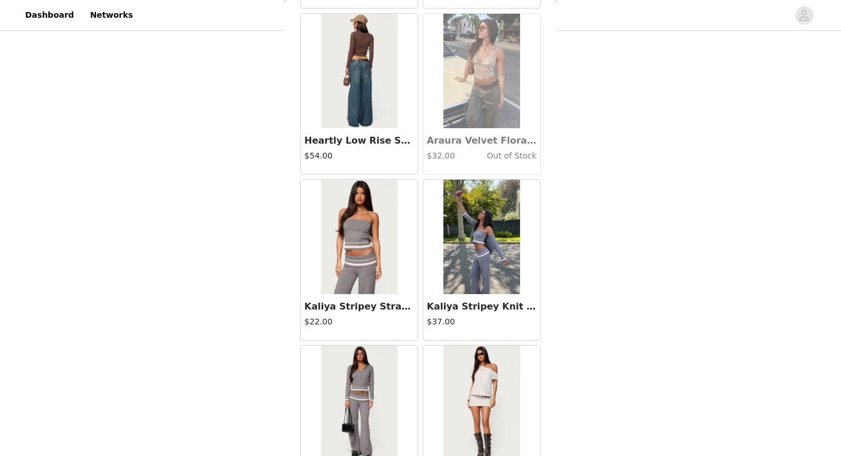
scroll to position [24519, 0]
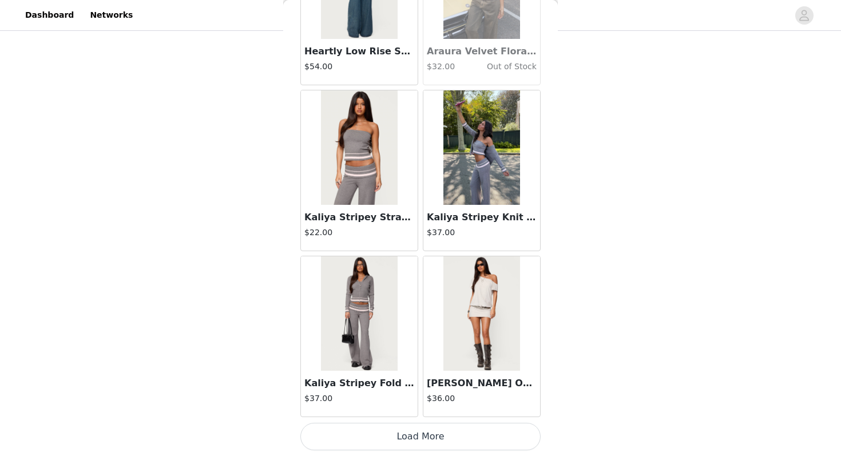
click at [364, 442] on button "Load More" at bounding box center [420, 436] width 240 height 27
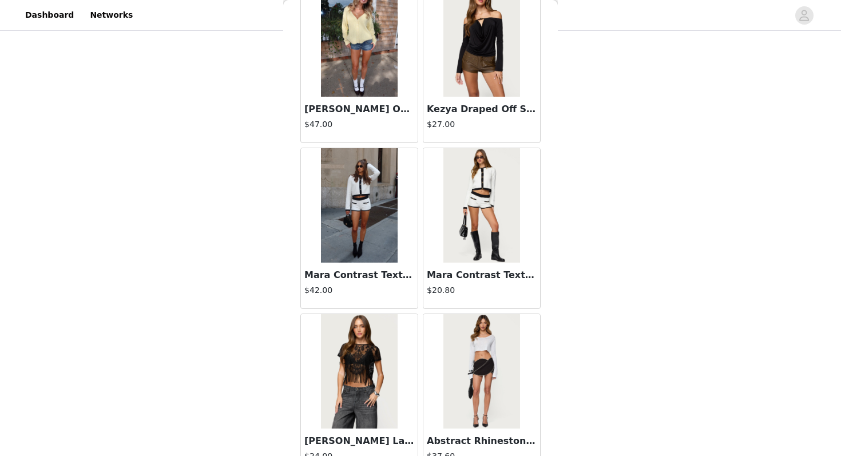
scroll to position [26178, 0]
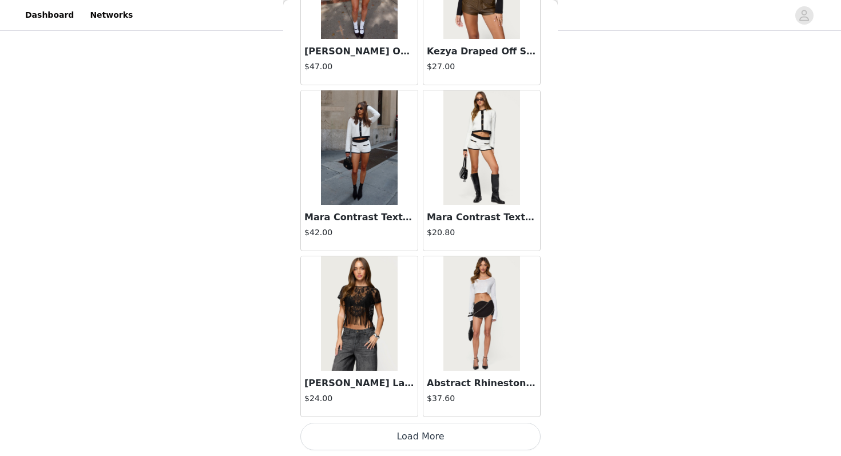
click at [393, 442] on button "Load More" at bounding box center [420, 436] width 240 height 27
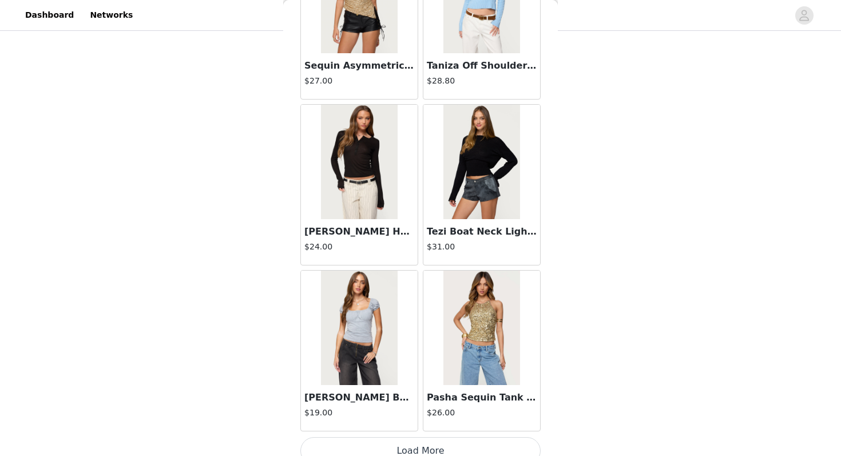
scroll to position [27836, 0]
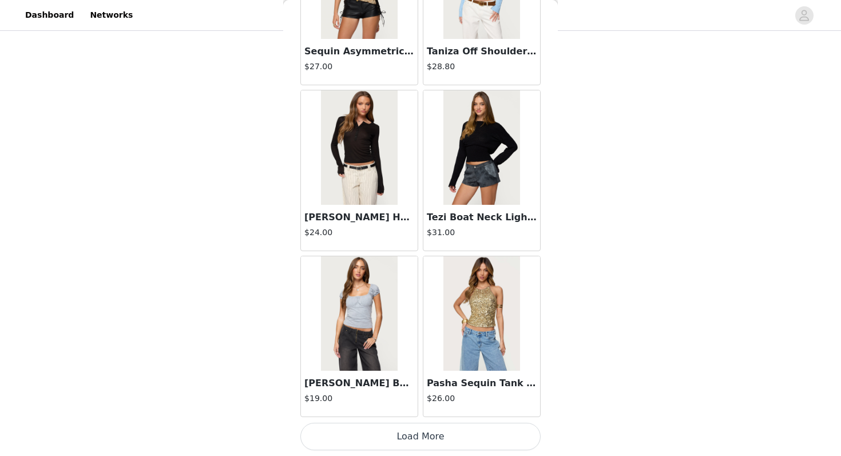
click at [391, 448] on button "Load More" at bounding box center [420, 436] width 240 height 27
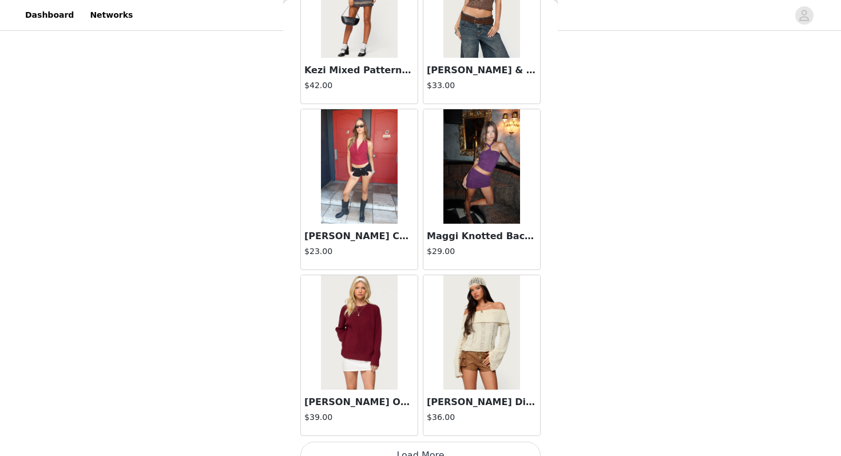
scroll to position [29495, 0]
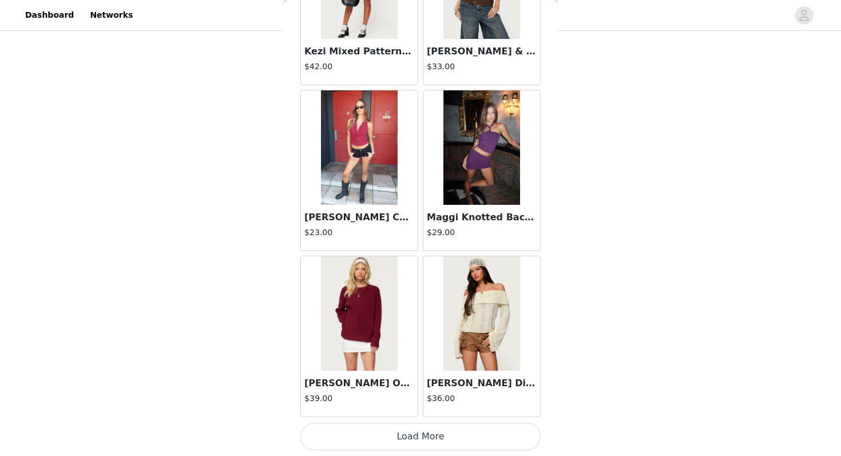
click at [400, 443] on button "Load More" at bounding box center [420, 436] width 240 height 27
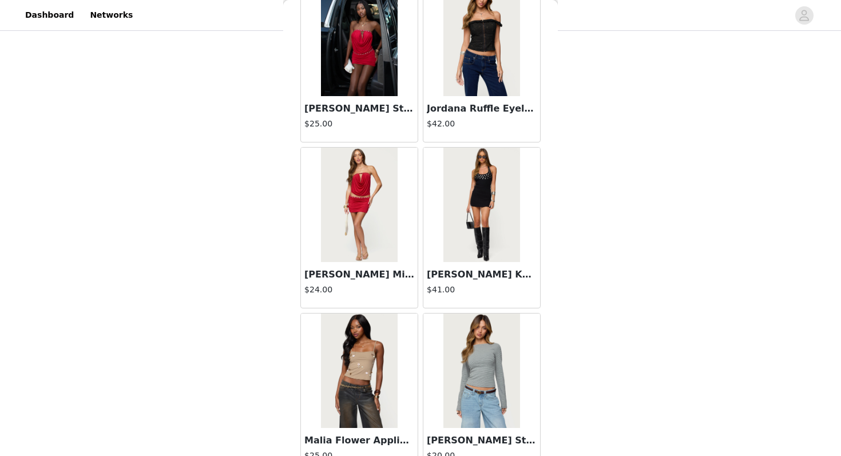
scroll to position [31154, 0]
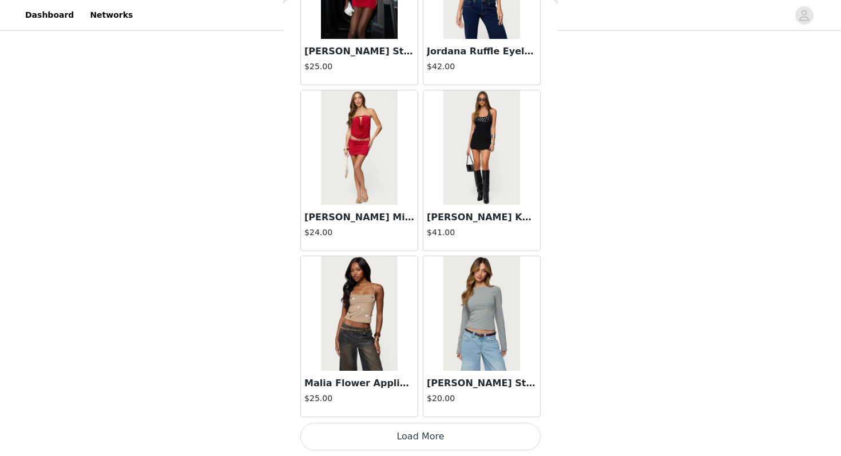
click at [398, 431] on button "Load More" at bounding box center [420, 436] width 240 height 27
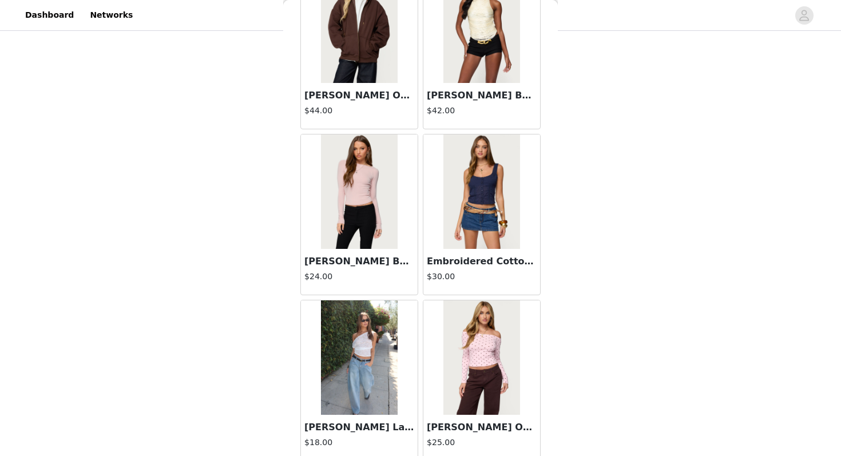
scroll to position [32813, 0]
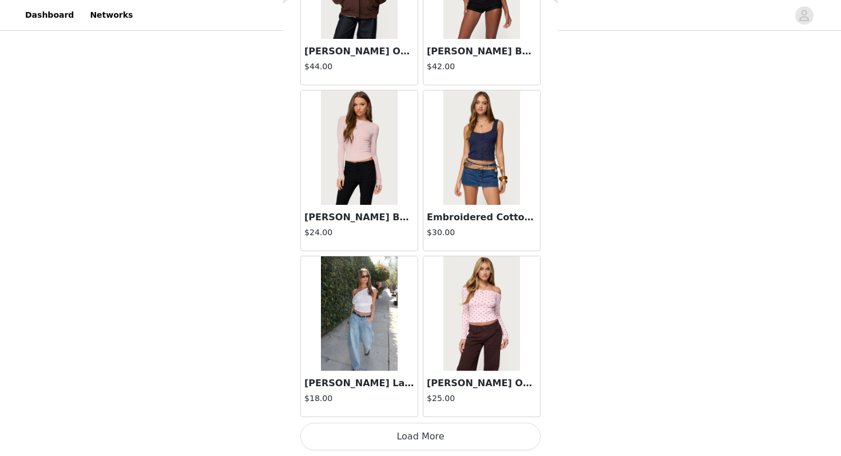
click at [394, 432] on button "Load More" at bounding box center [420, 436] width 240 height 27
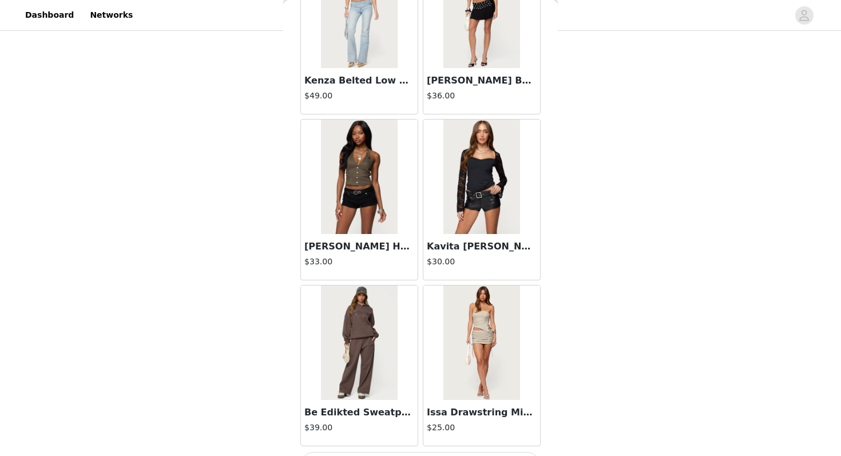
scroll to position [34472, 0]
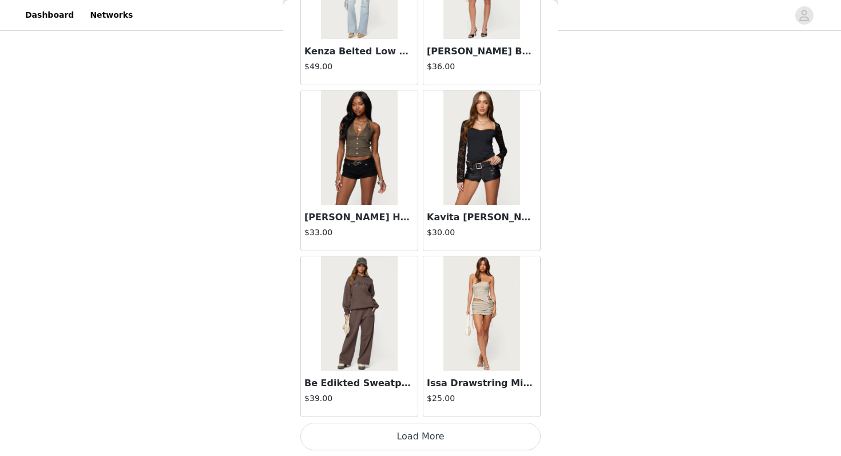
click at [394, 433] on button "Load More" at bounding box center [420, 436] width 240 height 27
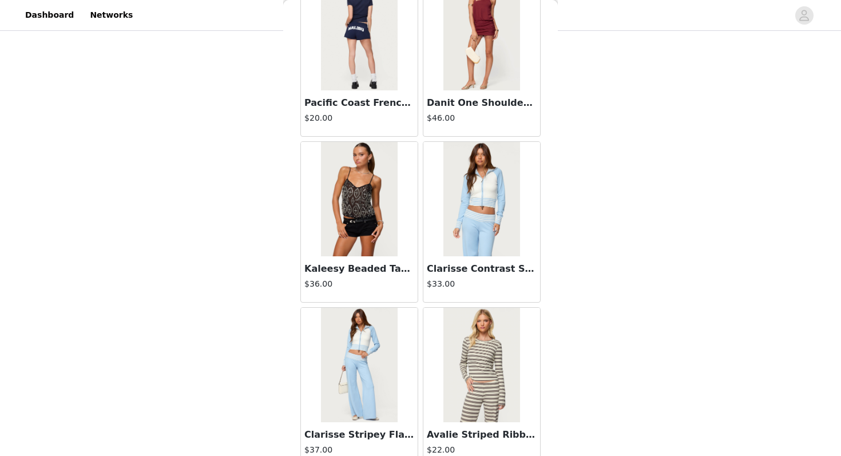
scroll to position [36131, 0]
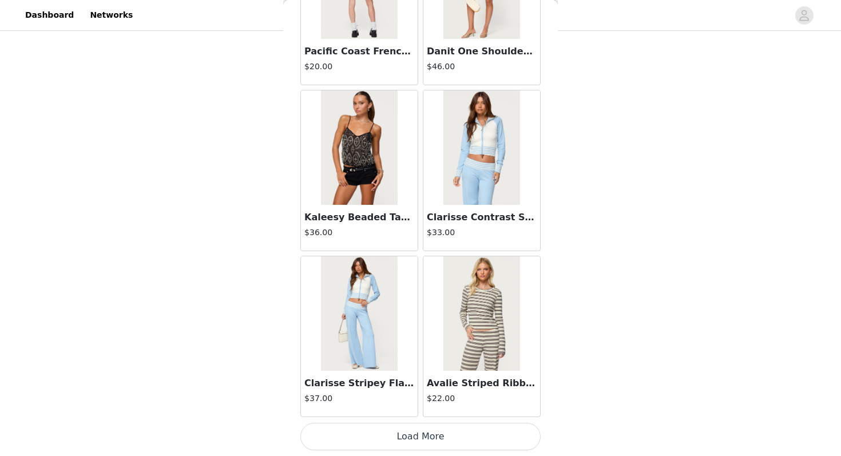
click at [405, 431] on button "Load More" at bounding box center [420, 436] width 240 height 27
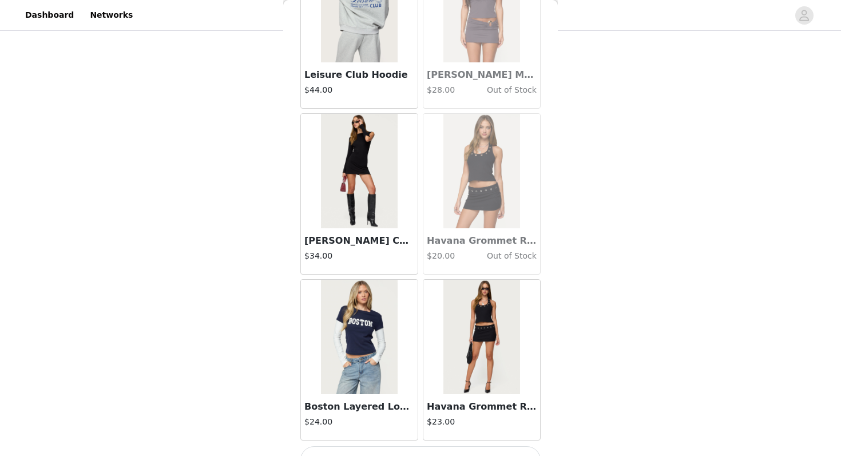
scroll to position [37790, 0]
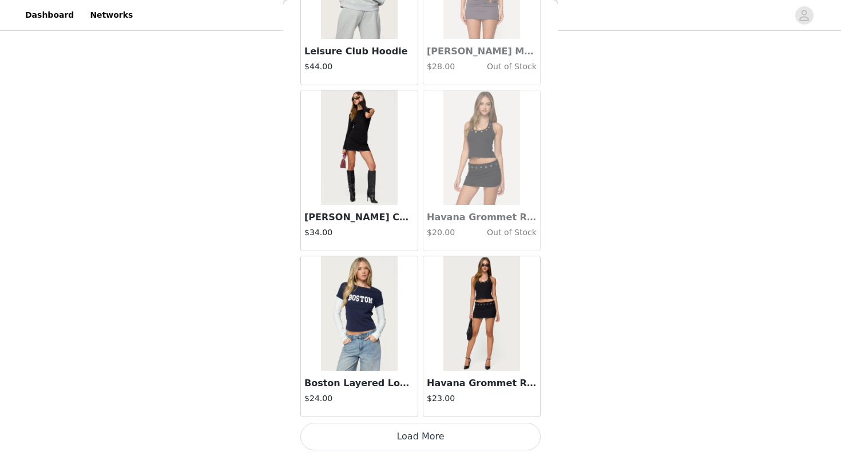
click at [411, 437] on button "Load More" at bounding box center [420, 436] width 240 height 27
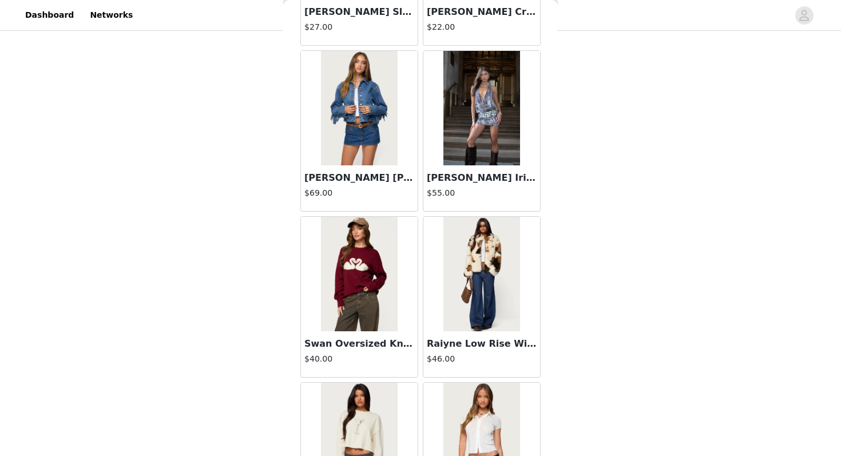
scroll to position [33847, 0]
click at [488, 297] on img at bounding box center [481, 274] width 76 height 114
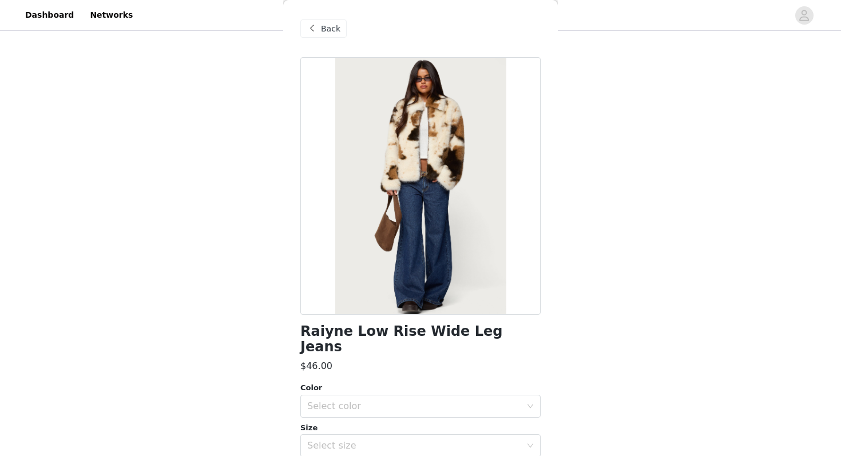
scroll to position [347, 0]
click at [415, 395] on div "Select color" at bounding box center [416, 406] width 219 height 22
click at [415, 408] on li "DARK-BLUE" at bounding box center [420, 416] width 240 height 18
click at [414, 440] on div "Select size" at bounding box center [414, 445] width 214 height 11
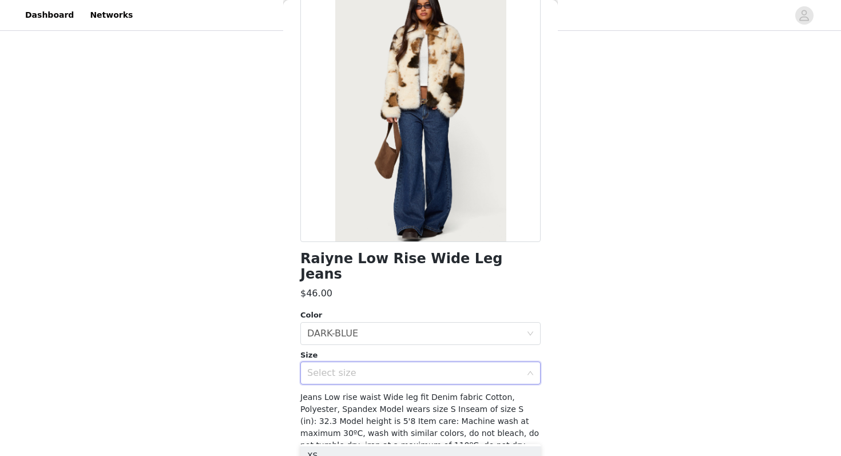
scroll to position [90, 0]
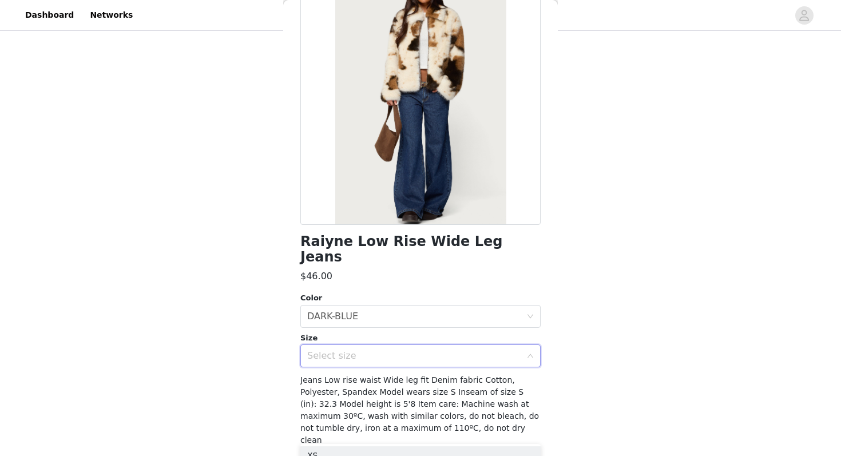
click at [412, 353] on div "Raiyne Low Rise Wide Leg Jeans $46.00 Color Select color DARK-BLUE Size Select …" at bounding box center [420, 230] width 240 height 527
click at [412, 350] on div "Select size" at bounding box center [416, 356] width 219 height 22
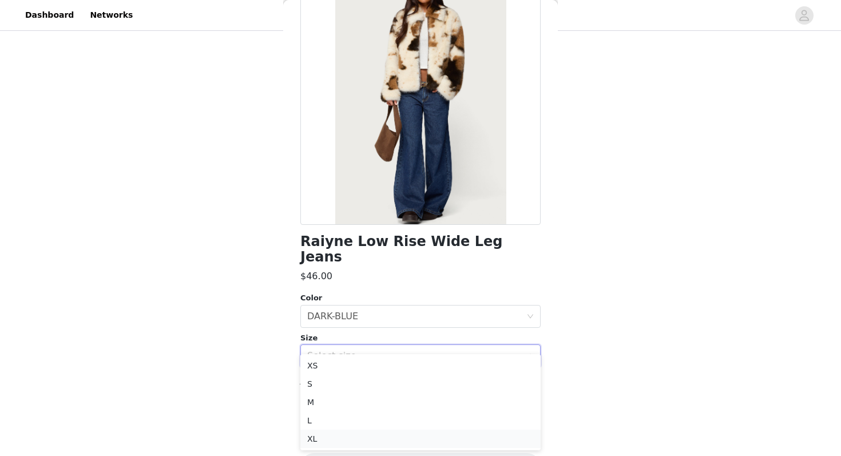
click at [404, 440] on li "XL" at bounding box center [420, 439] width 240 height 18
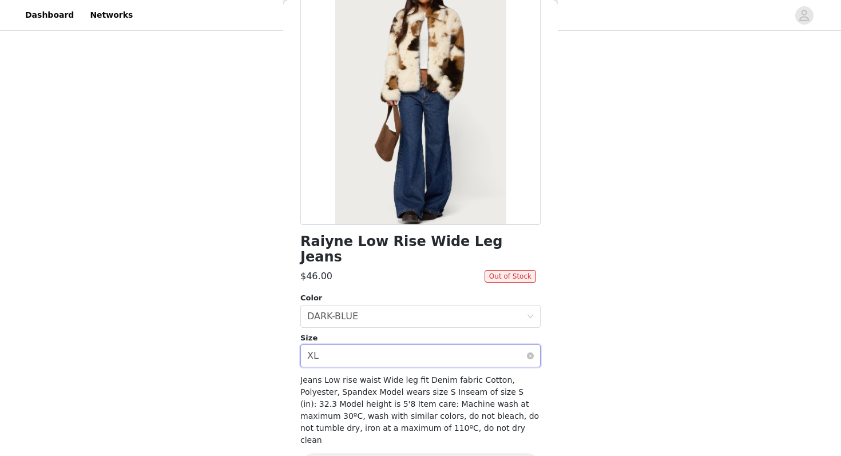
click at [418, 348] on div "Select size XL" at bounding box center [416, 356] width 219 height 22
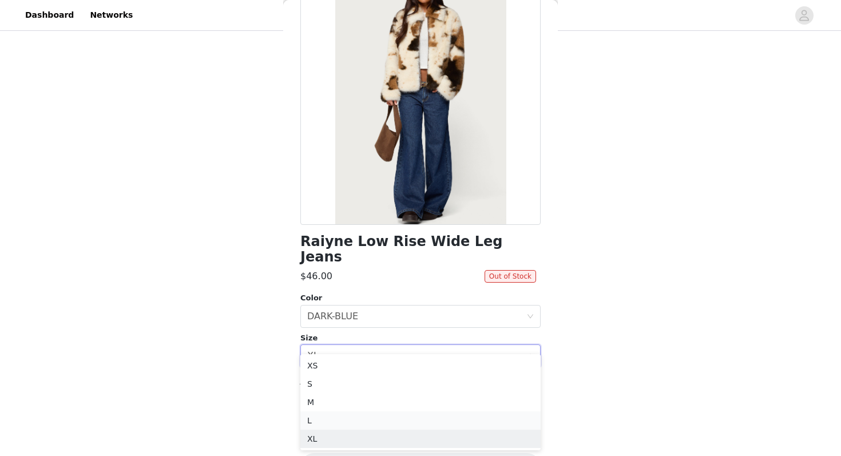
click at [417, 413] on li "L" at bounding box center [420, 420] width 240 height 18
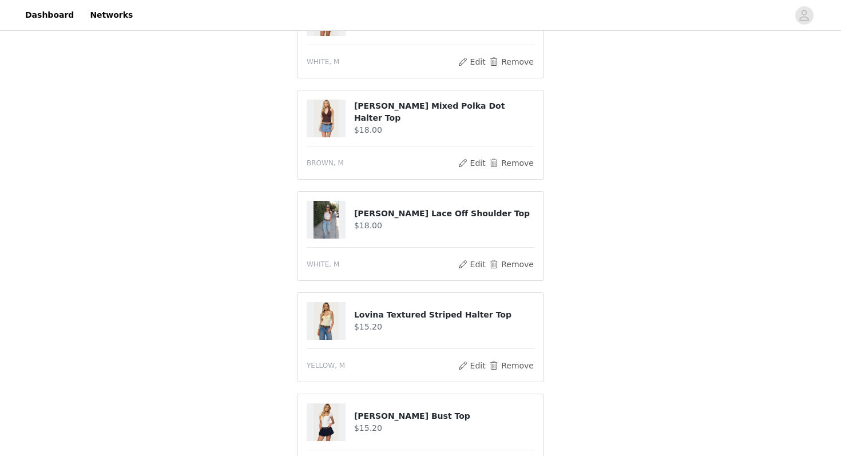
scroll to position [169, 0]
click at [503, 263] on button "Remove" at bounding box center [512, 265] width 46 height 14
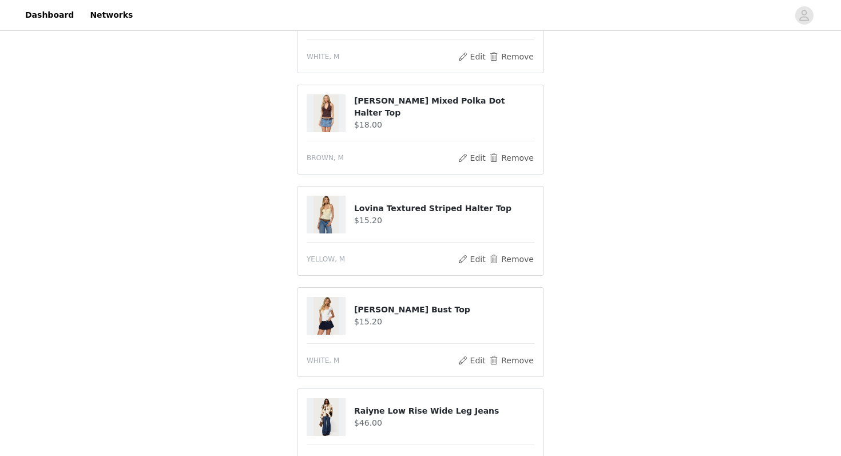
scroll to position [176, 0]
click at [503, 354] on button "Remove" at bounding box center [512, 359] width 46 height 14
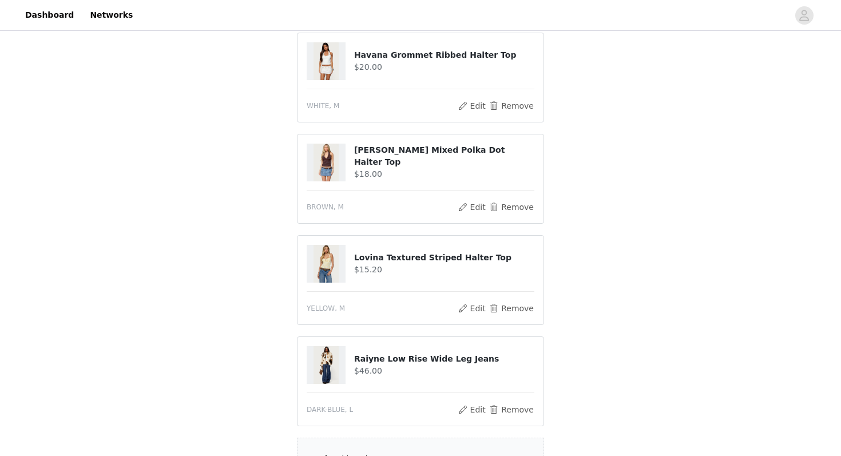
scroll to position [267, 0]
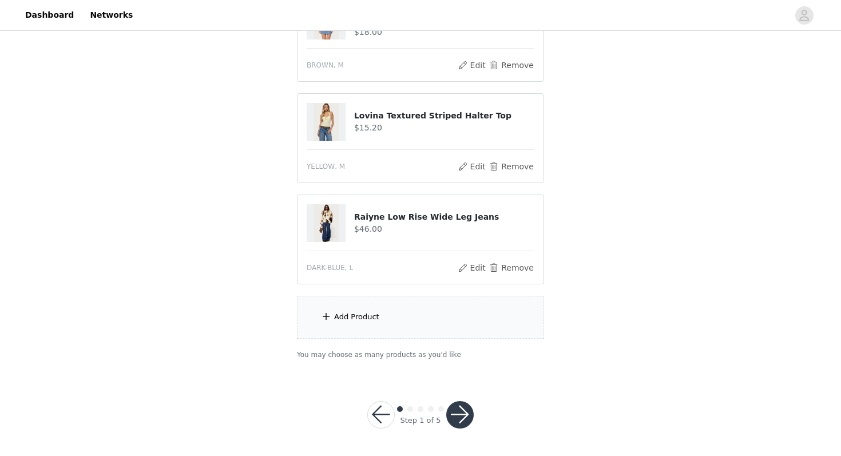
click at [471, 318] on div "Add Product" at bounding box center [420, 317] width 247 height 43
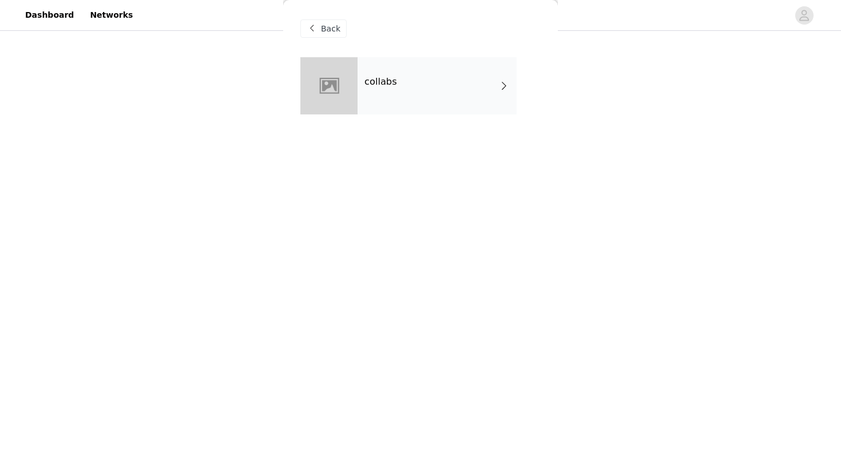
click at [430, 91] on div "collabs" at bounding box center [437, 85] width 159 height 57
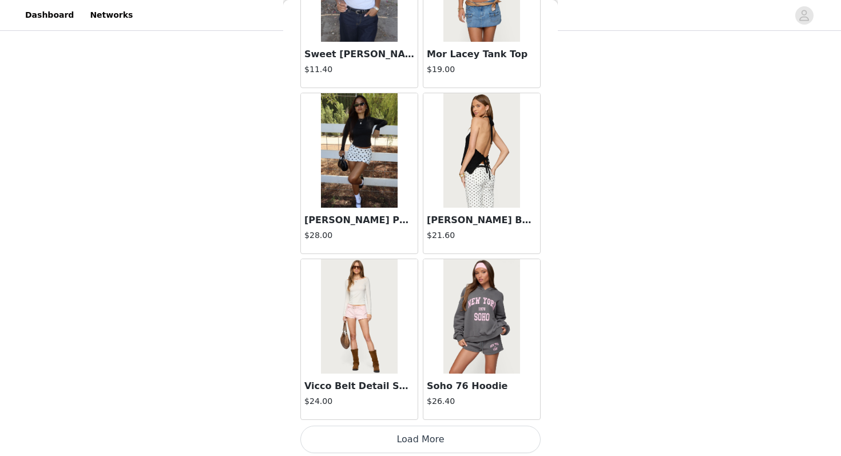
scroll to position [1294, 0]
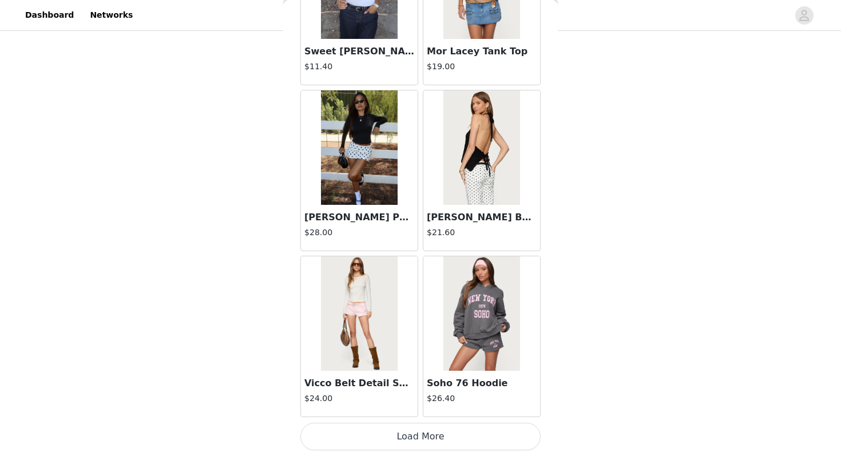
click at [386, 423] on button "Load More" at bounding box center [420, 436] width 240 height 27
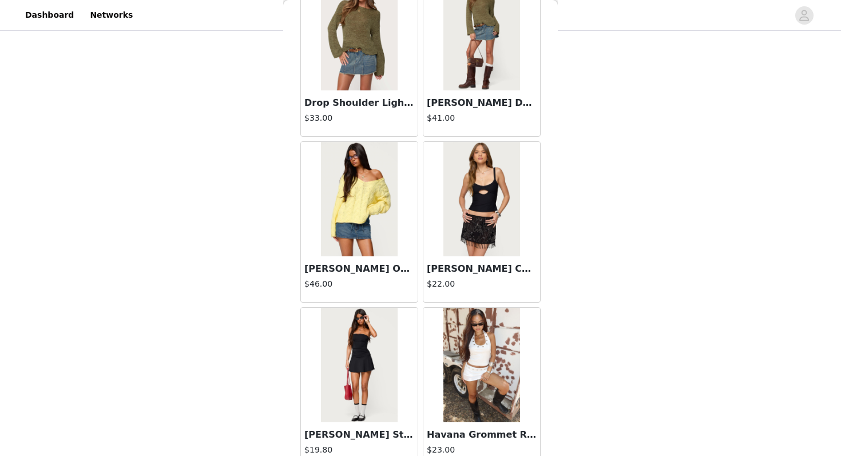
scroll to position [2953, 0]
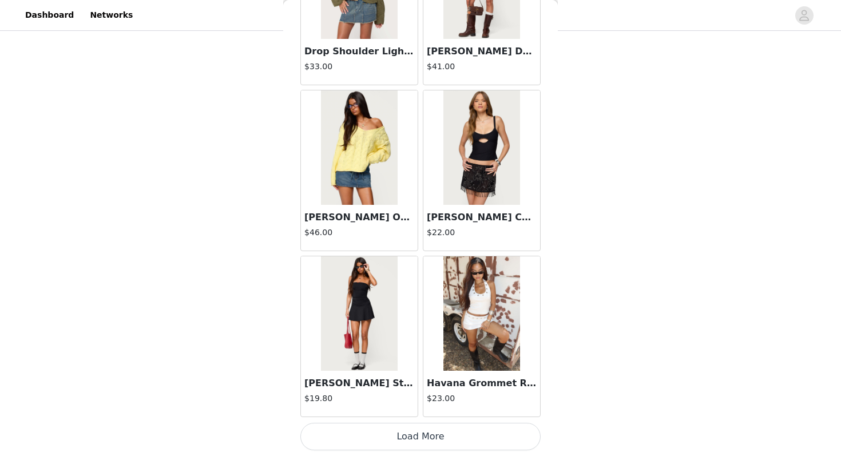
click at [353, 435] on button "Load More" at bounding box center [420, 436] width 240 height 27
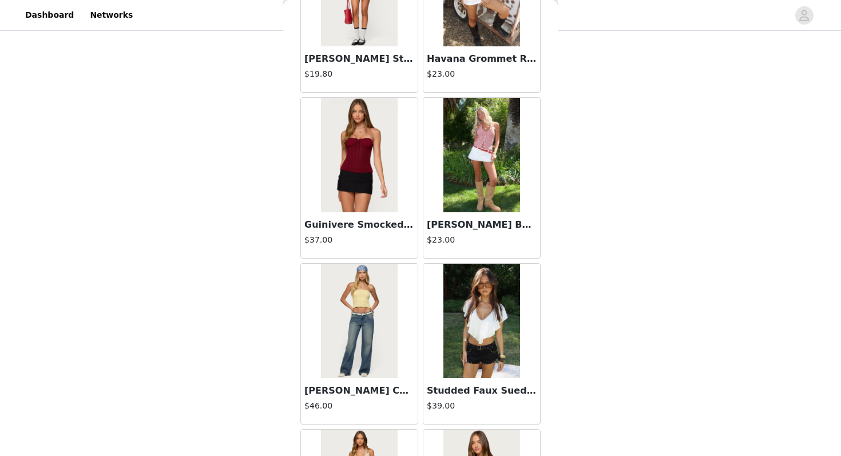
scroll to position [3294, 0]
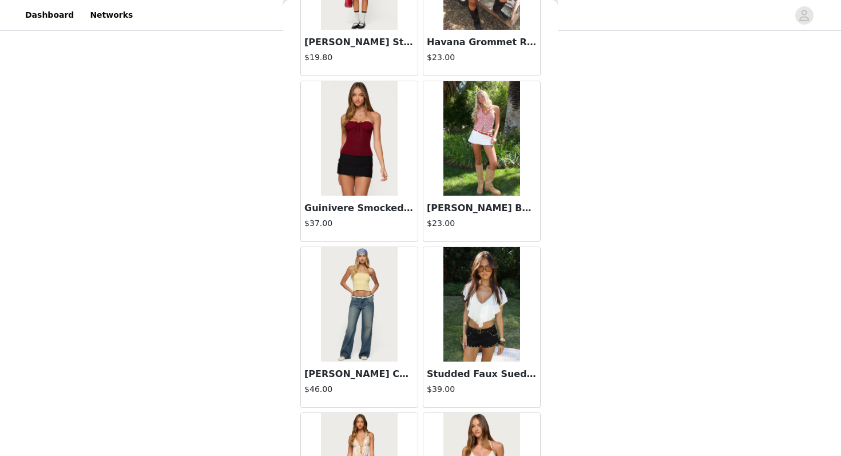
click at [343, 339] on img at bounding box center [359, 304] width 76 height 114
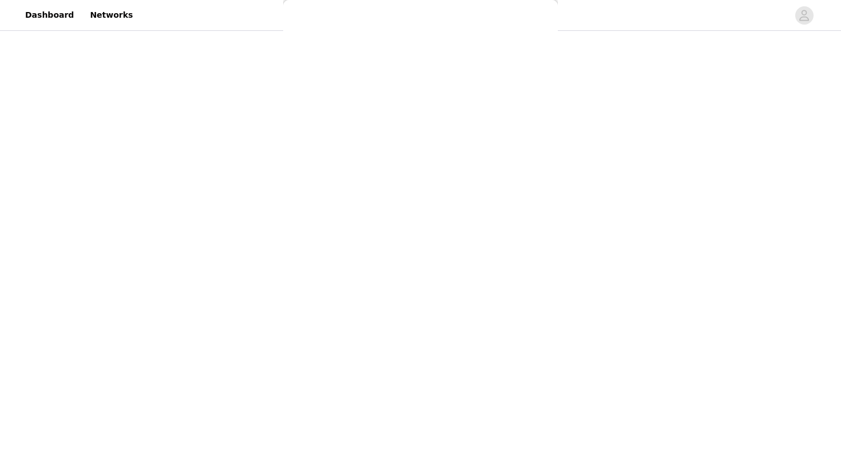
scroll to position [0, 0]
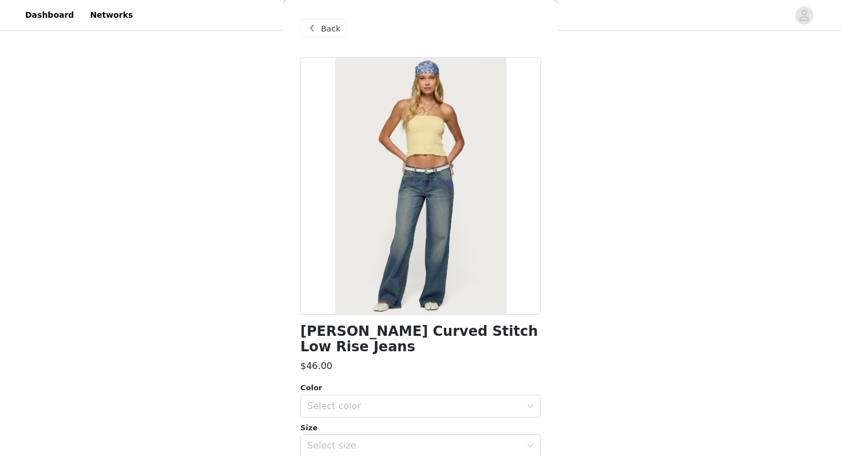
click at [340, 30] on div "Back" at bounding box center [323, 28] width 46 height 18
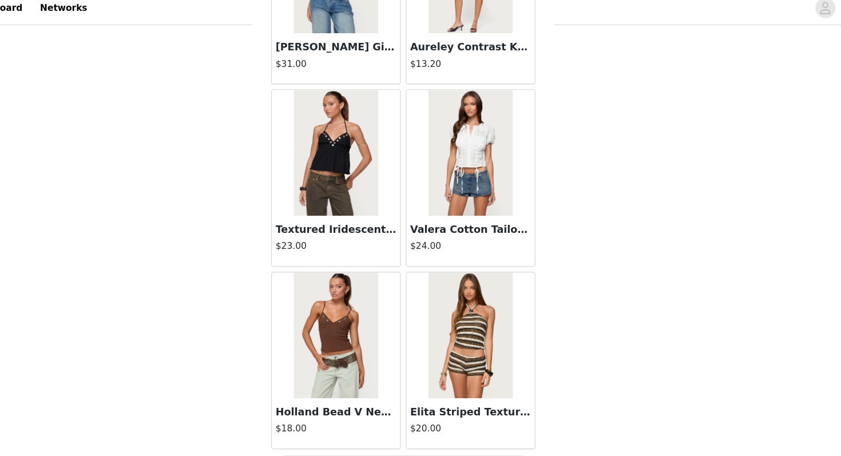
scroll to position [267, 0]
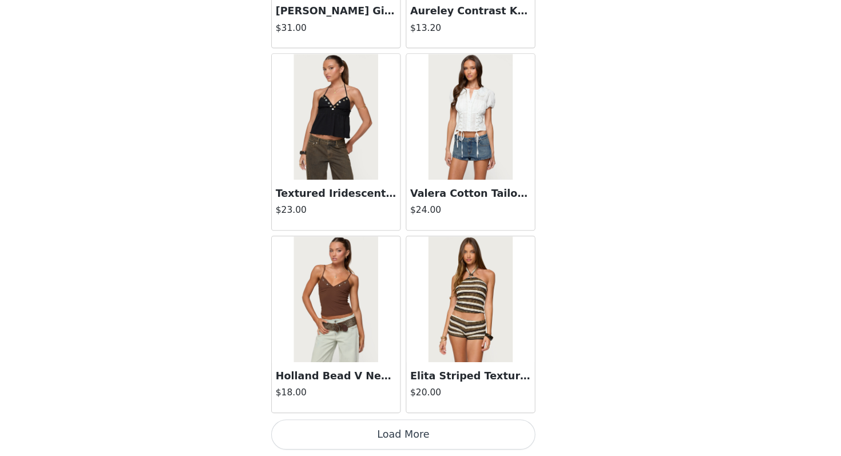
click at [464, 431] on button "Load More" at bounding box center [420, 436] width 240 height 27
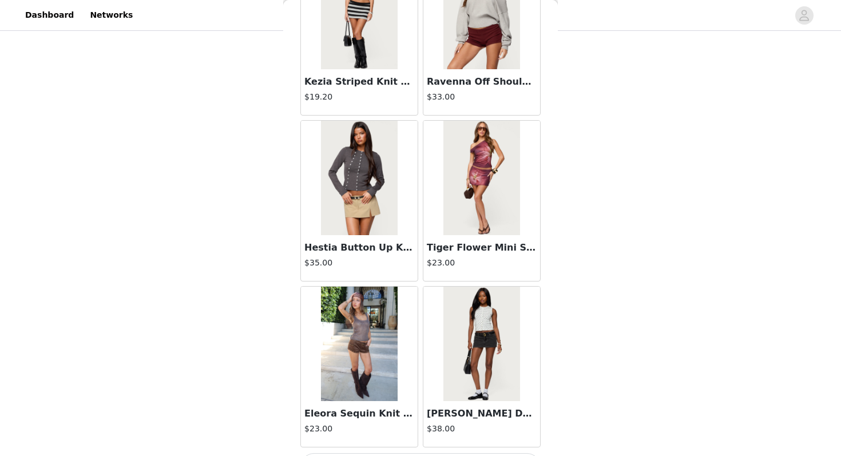
scroll to position [6271, 0]
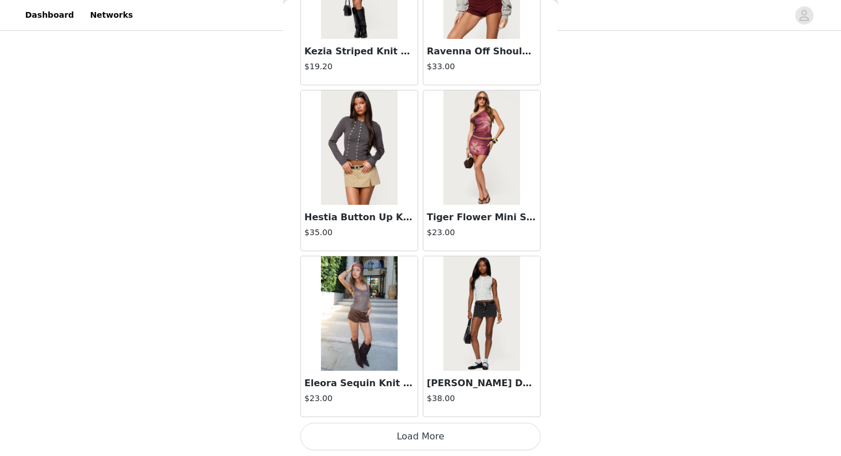
click at [429, 436] on button "Load More" at bounding box center [420, 436] width 240 height 27
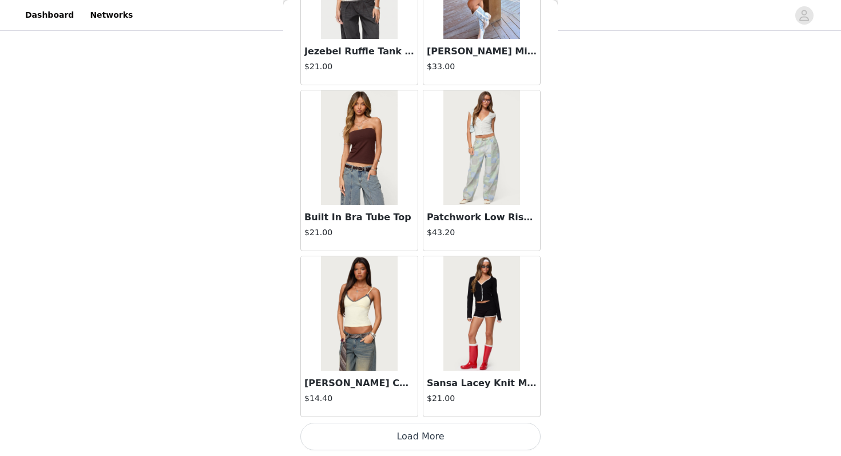
scroll to position [267, 0]
click at [443, 438] on button "Load More" at bounding box center [420, 436] width 240 height 27
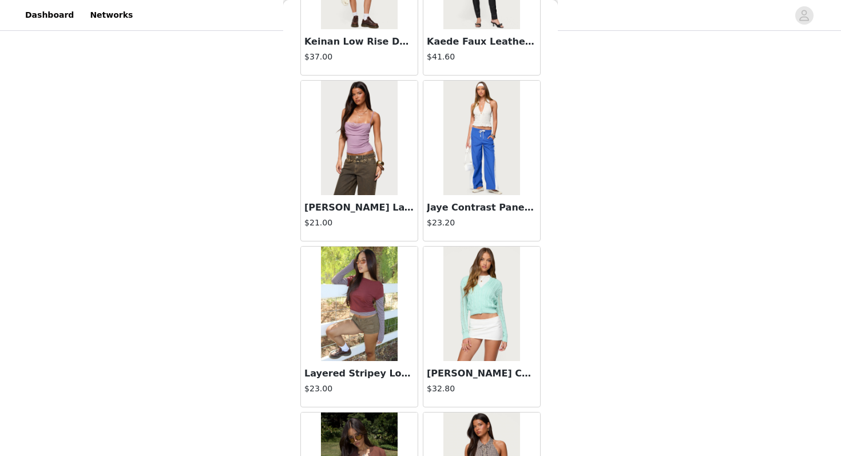
scroll to position [9589, 0]
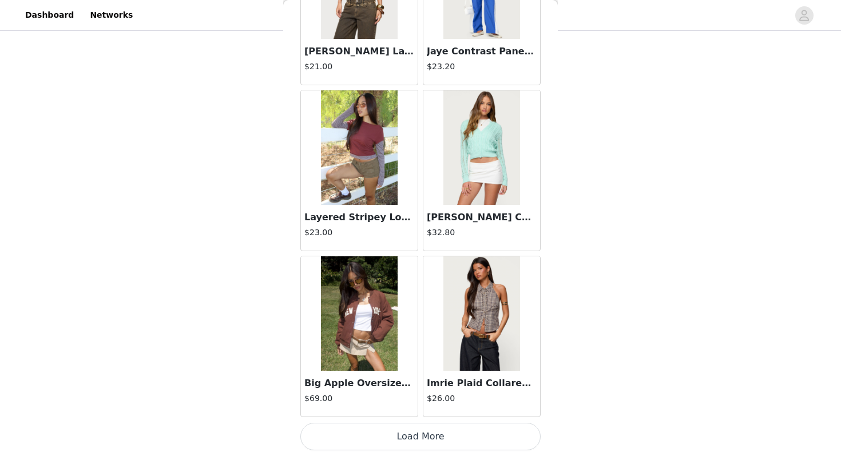
click at [440, 434] on button "Load More" at bounding box center [420, 436] width 240 height 27
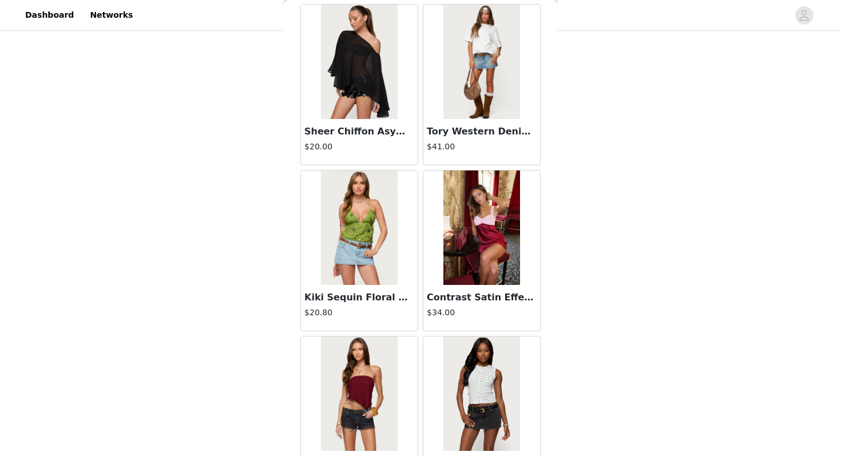
scroll to position [11248, 0]
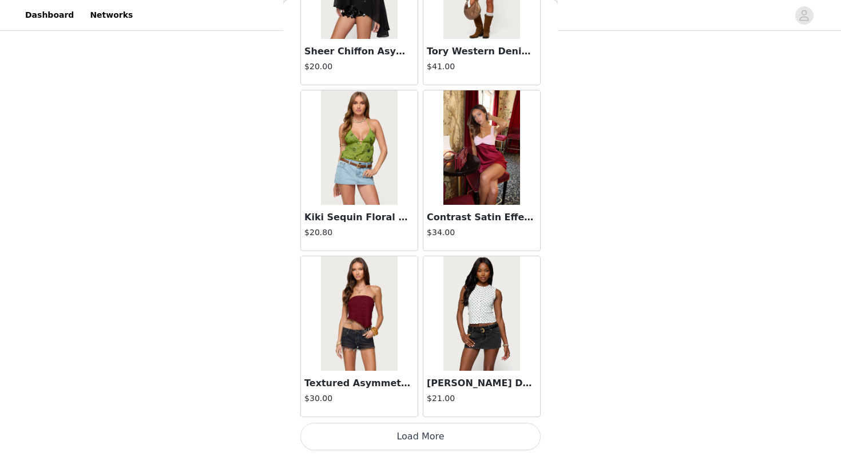
click at [430, 423] on button "Load More" at bounding box center [420, 436] width 240 height 27
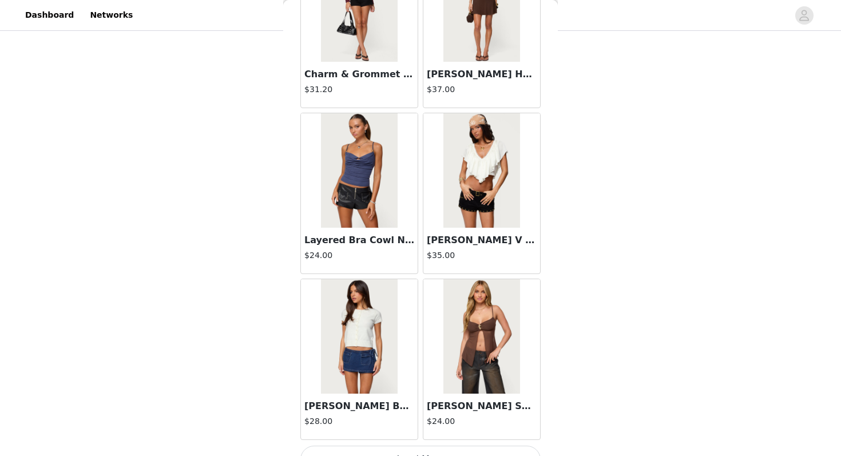
scroll to position [12907, 0]
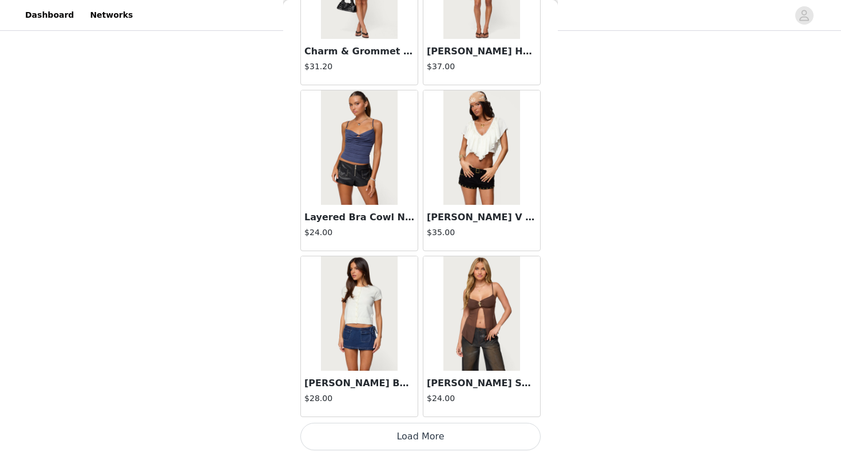
click at [470, 441] on button "Load More" at bounding box center [420, 436] width 240 height 27
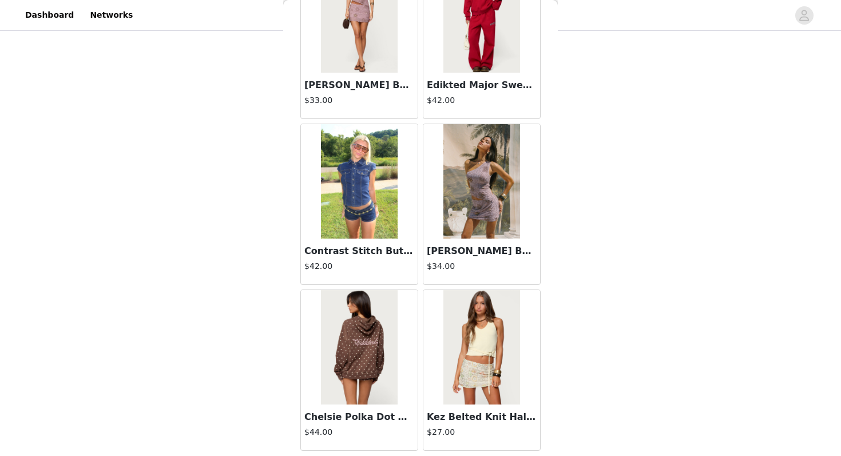
scroll to position [14565, 0]
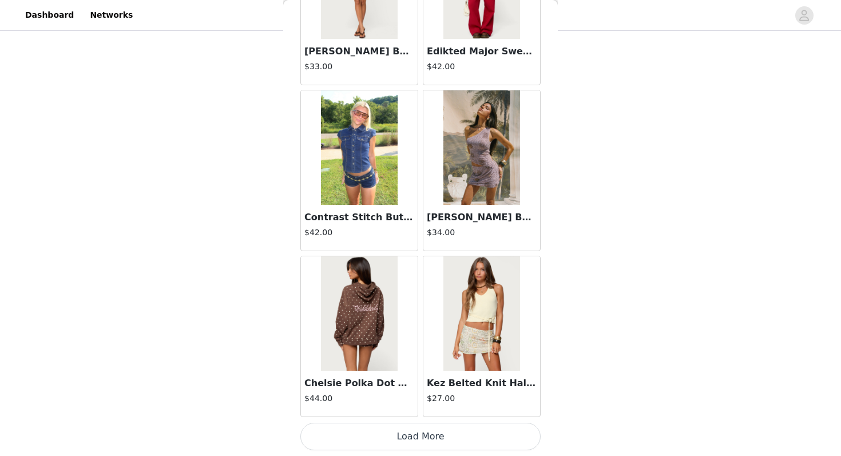
click at [454, 438] on button "Load More" at bounding box center [420, 436] width 240 height 27
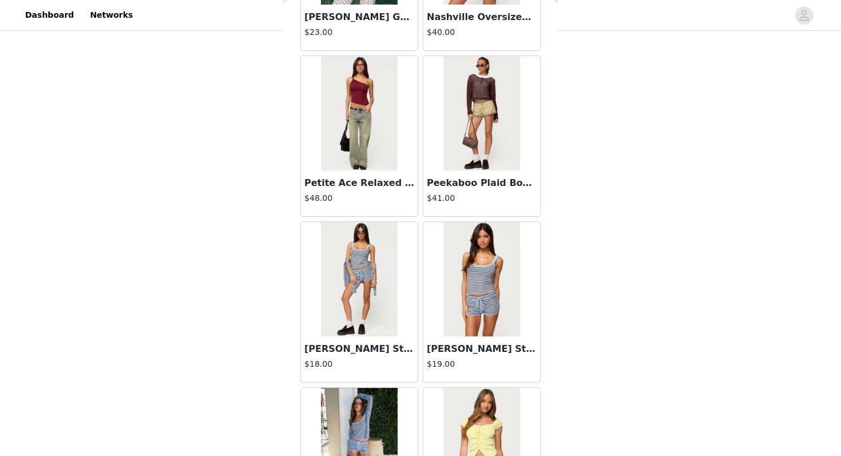
scroll to position [15264, 0]
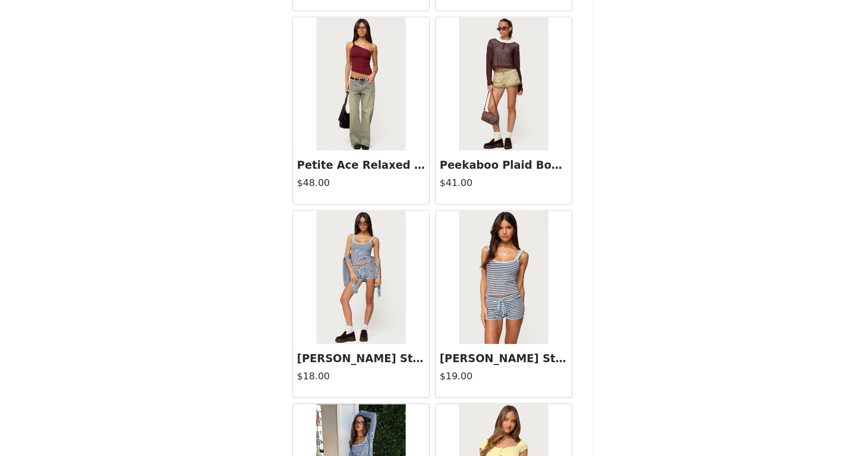
click at [483, 342] on h3 "[PERSON_NAME] Striped Knit Tank Top" at bounding box center [482, 348] width 110 height 14
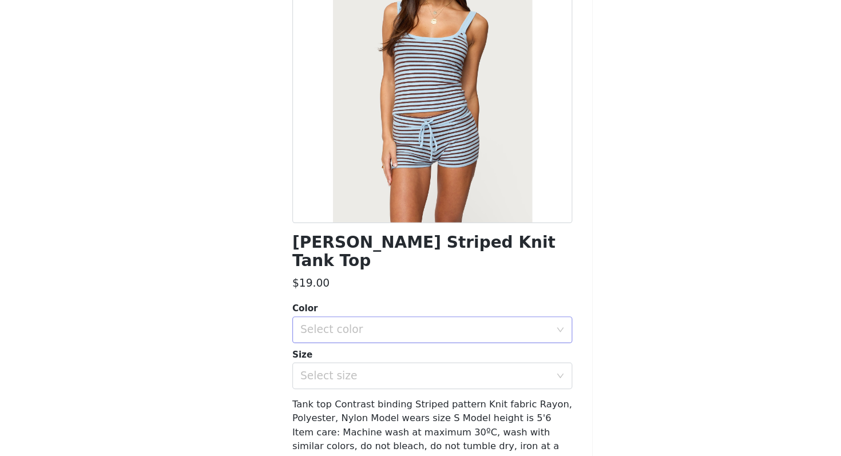
scroll to position [86, 0]
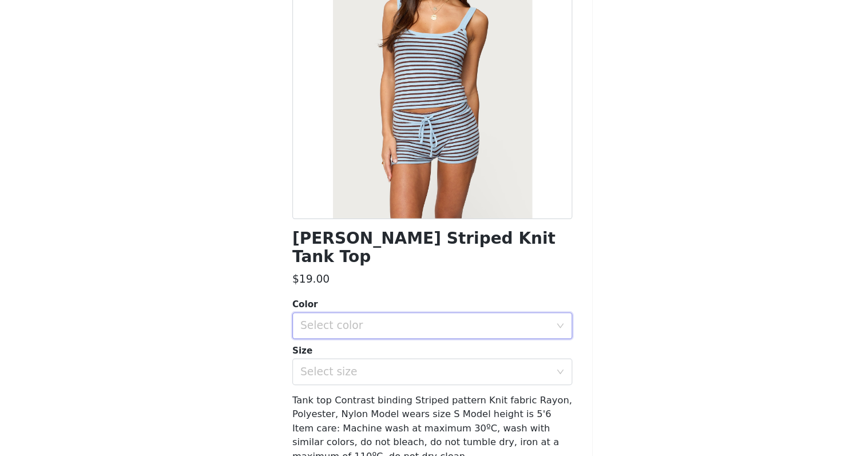
click at [407, 309] on div "Select color" at bounding box center [416, 320] width 219 height 22
click at [404, 328] on li "LIGHT BLUE" at bounding box center [420, 329] width 240 height 18
click at [402, 352] on div "Select size" at bounding box center [416, 359] width 219 height 22
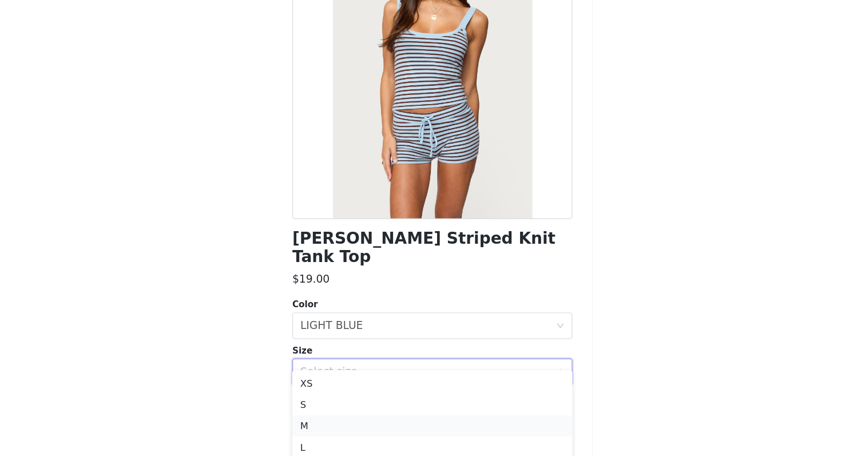
click at [404, 400] on li "M" at bounding box center [420, 405] width 240 height 18
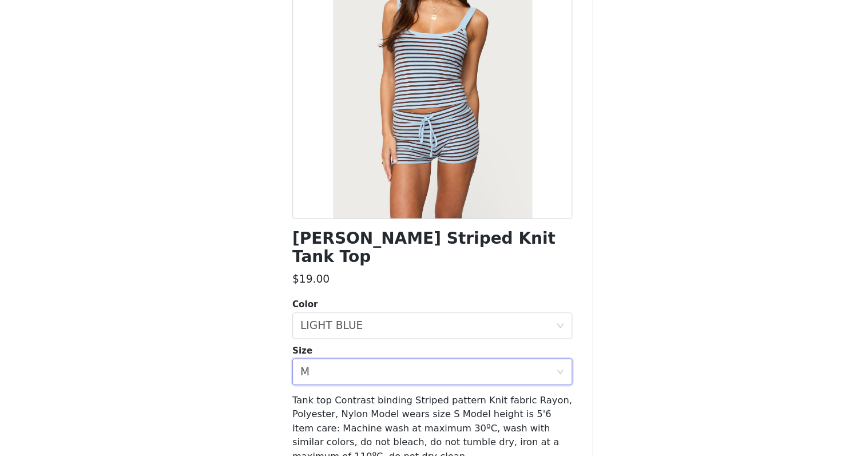
scroll to position [101, 0]
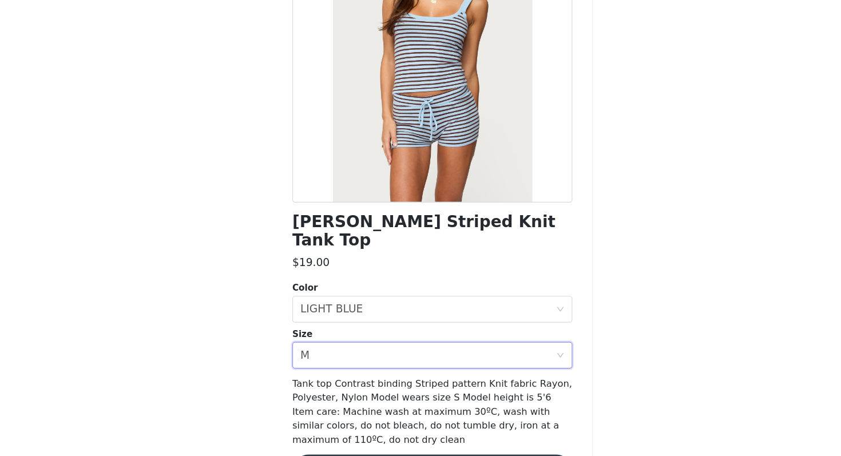
click at [405, 430] on button "Add Product" at bounding box center [420, 443] width 240 height 27
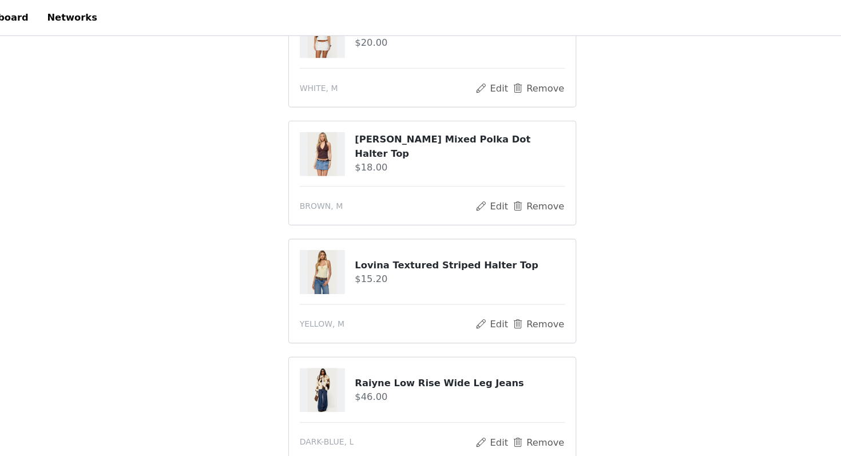
scroll to position [152, 0]
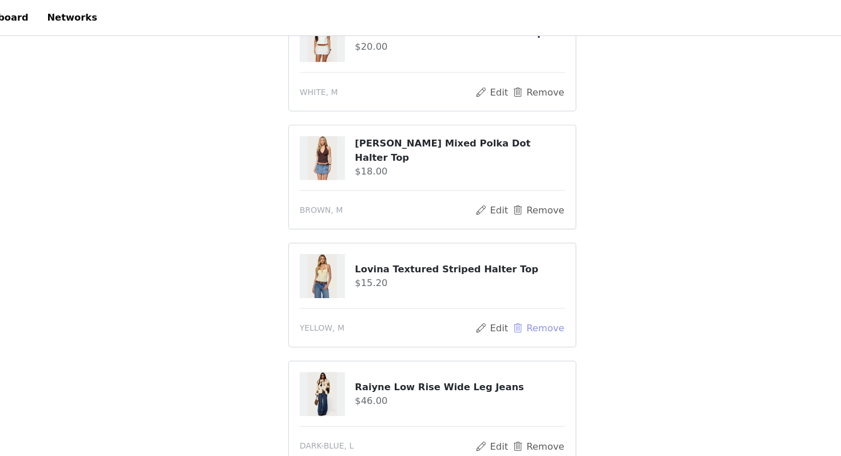
click at [515, 279] on button "Remove" at bounding box center [512, 282] width 46 height 14
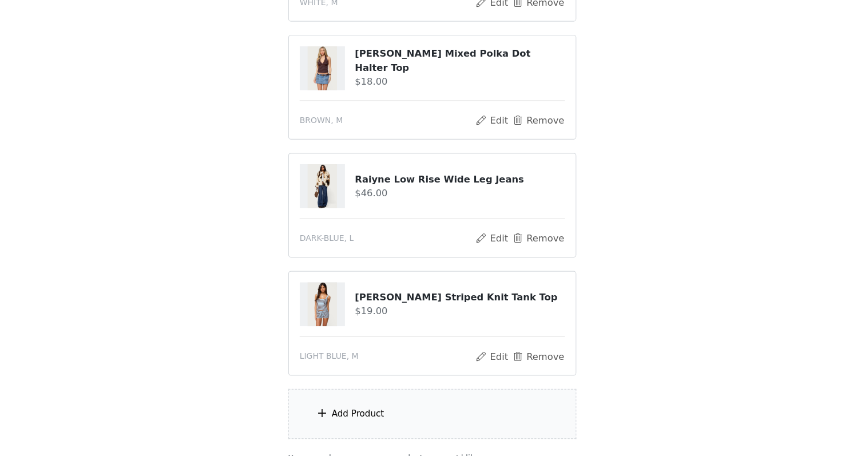
scroll to position [267, 0]
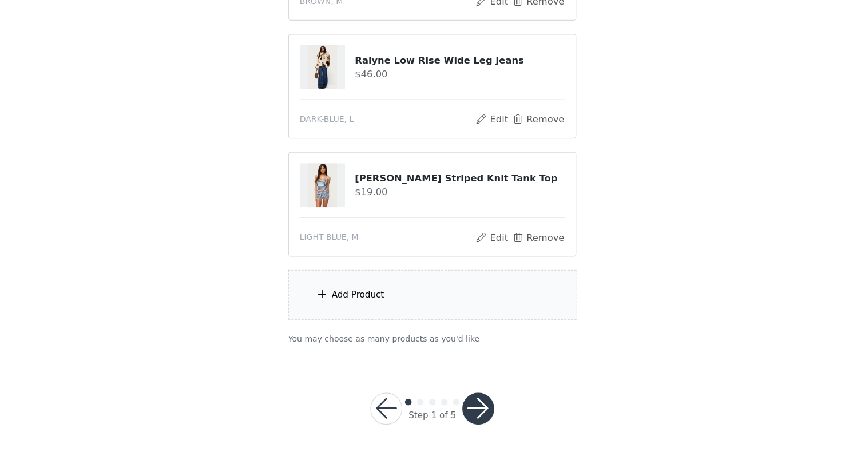
click at [497, 320] on div "Add Product" at bounding box center [420, 317] width 247 height 43
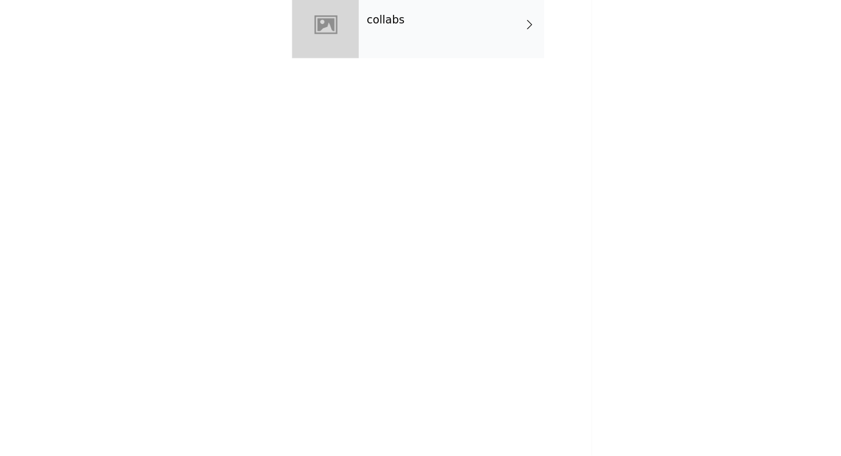
click at [468, 111] on div "collabs" at bounding box center [437, 85] width 159 height 57
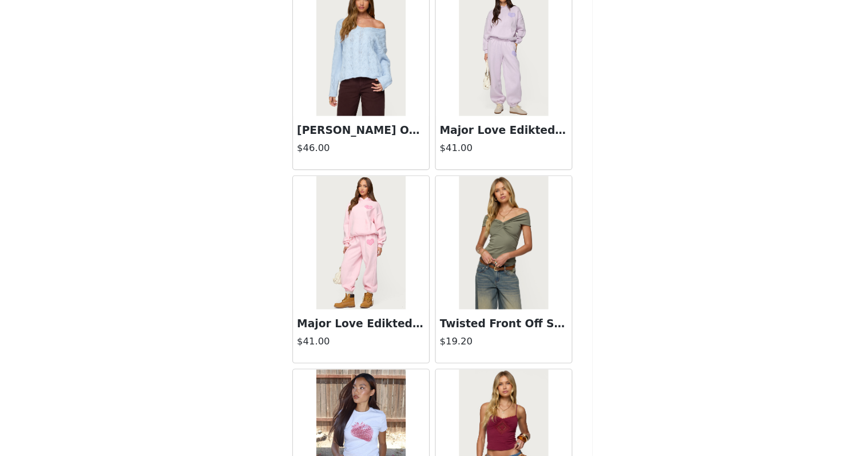
scroll to position [1294, 0]
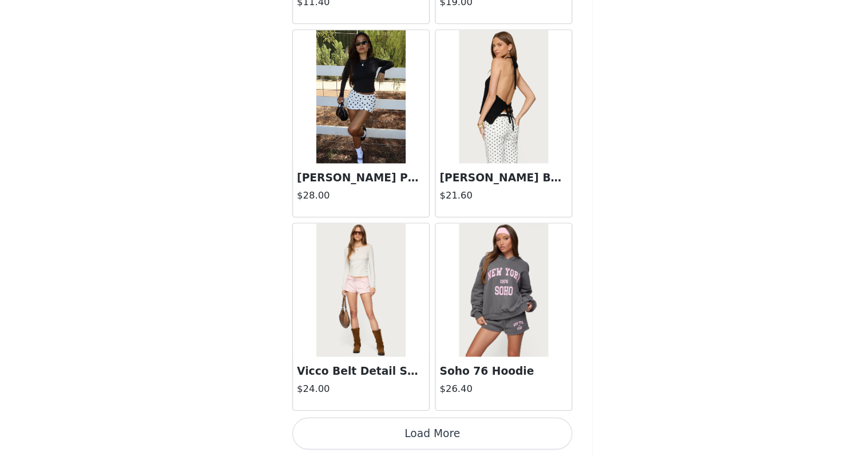
click at [493, 430] on button "Load More" at bounding box center [420, 436] width 240 height 27
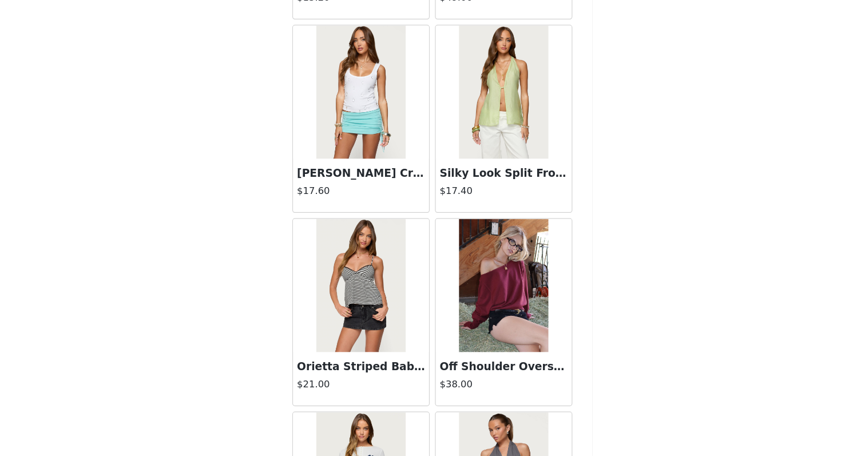
scroll to position [2953, 0]
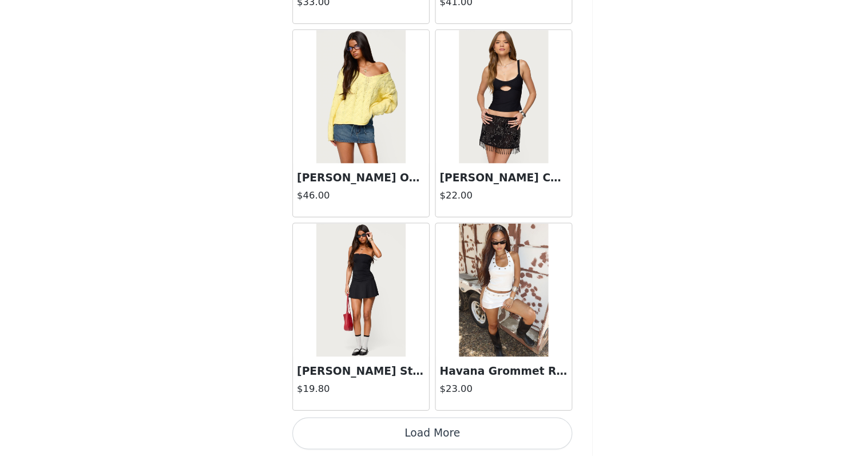
click at [484, 430] on button "Load More" at bounding box center [420, 436] width 240 height 27
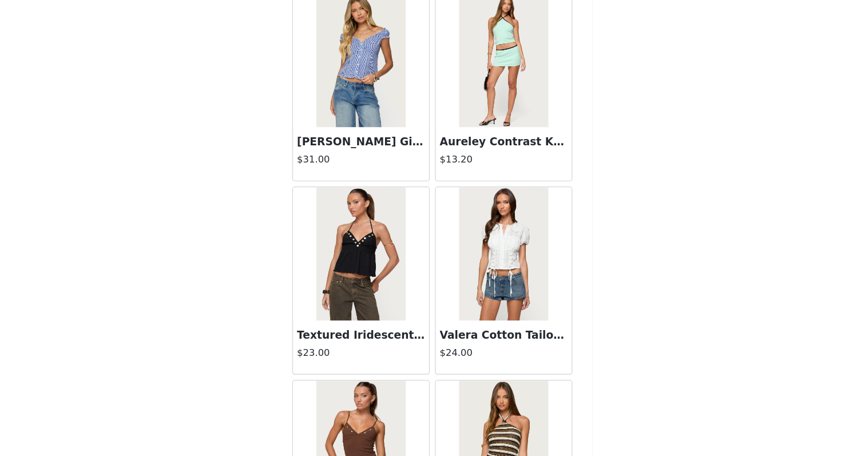
scroll to position [4612, 0]
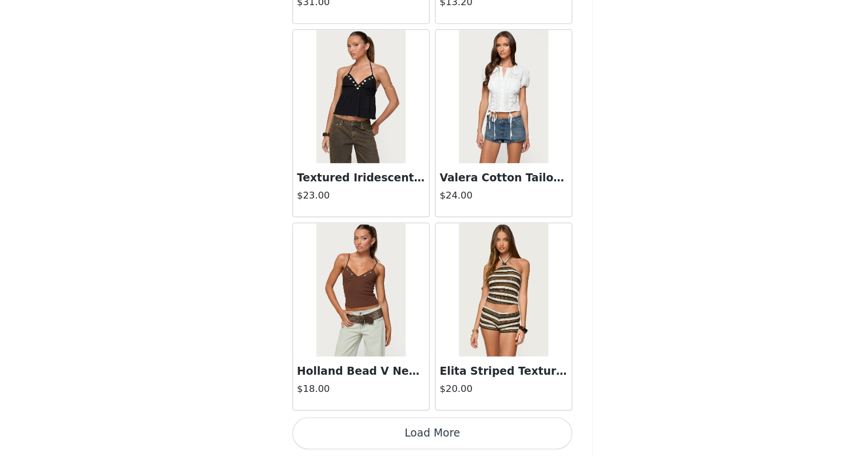
click at [468, 433] on button "Load More" at bounding box center [420, 436] width 240 height 27
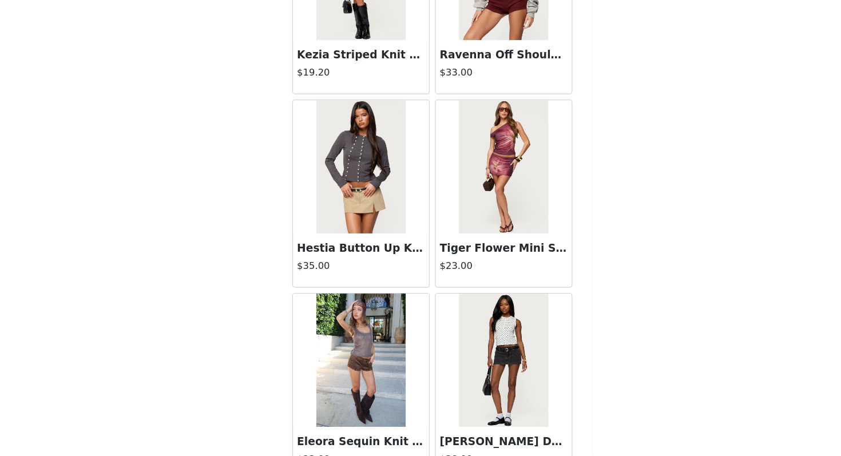
scroll to position [6271, 0]
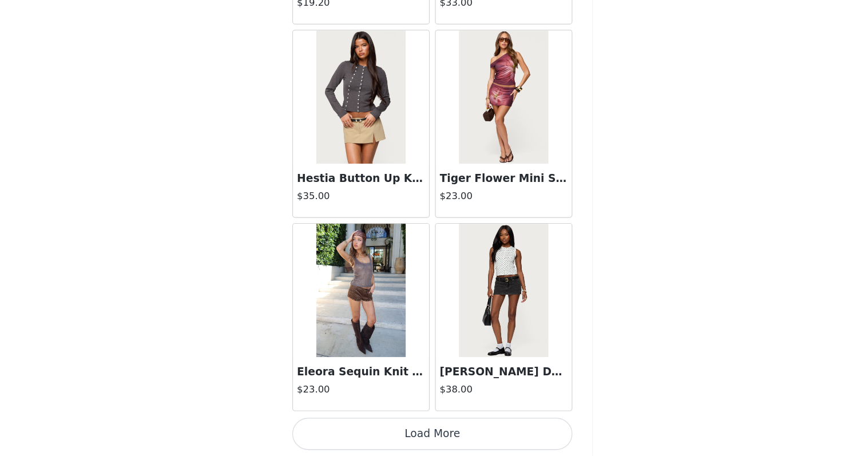
click at [467, 434] on button "Load More" at bounding box center [420, 436] width 240 height 27
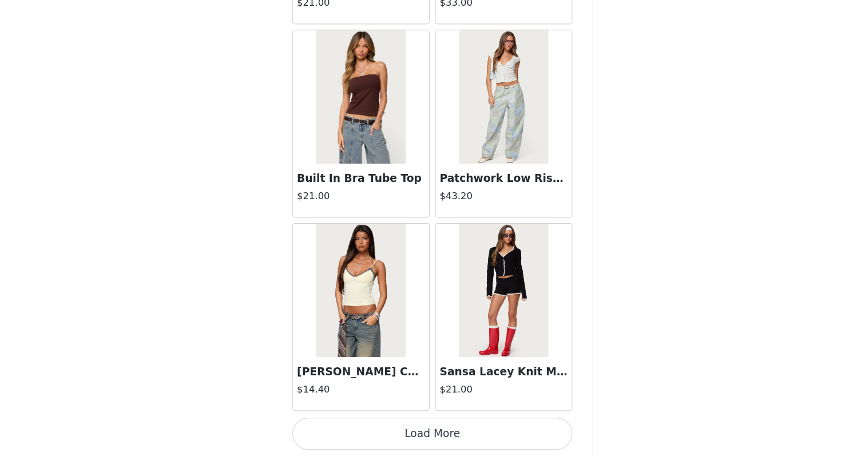
click at [456, 428] on button "Load More" at bounding box center [420, 436] width 240 height 27
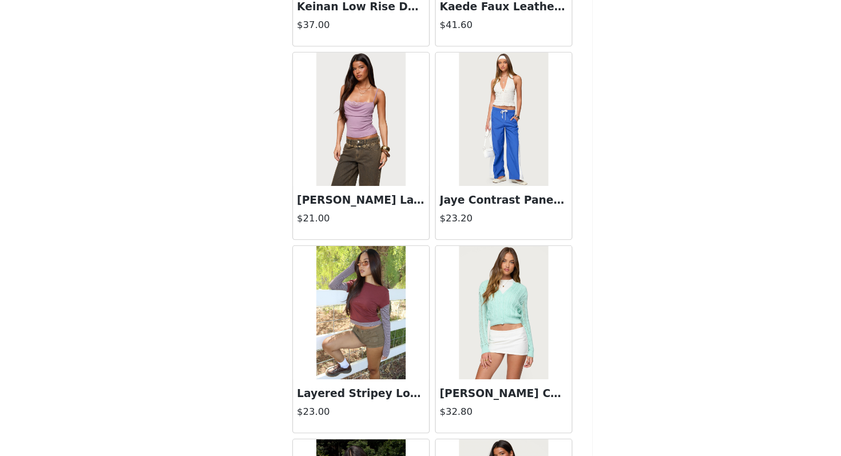
scroll to position [9589, 0]
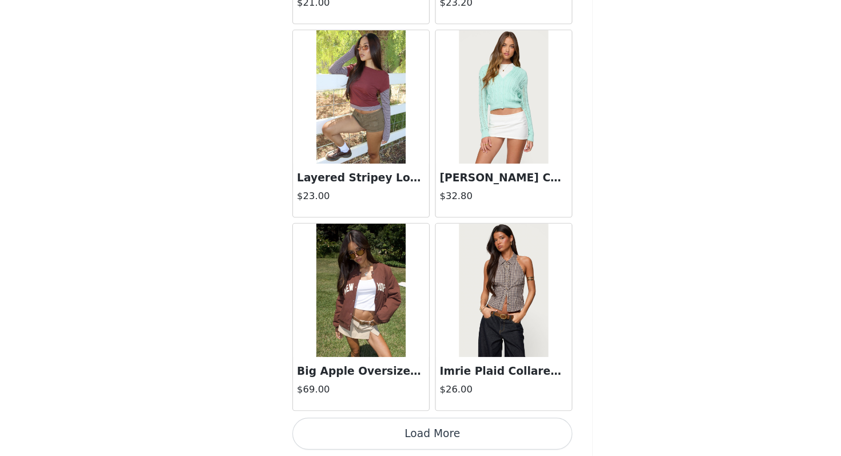
click at [450, 437] on button "Load More" at bounding box center [420, 436] width 240 height 27
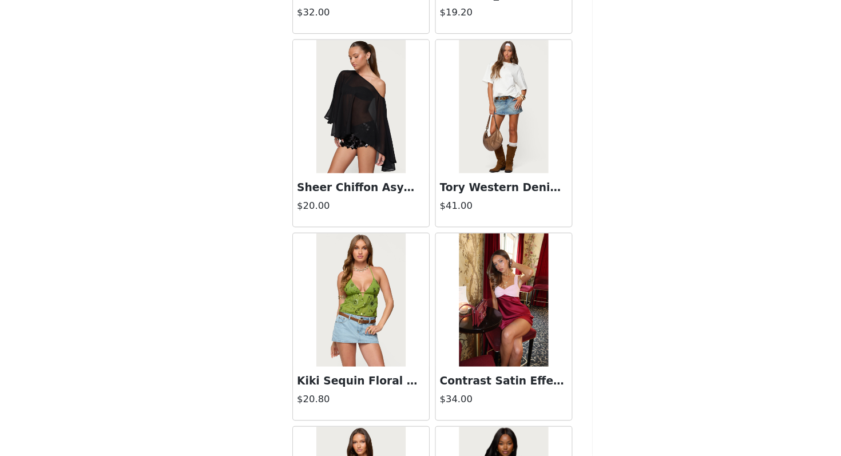
scroll to position [11248, 0]
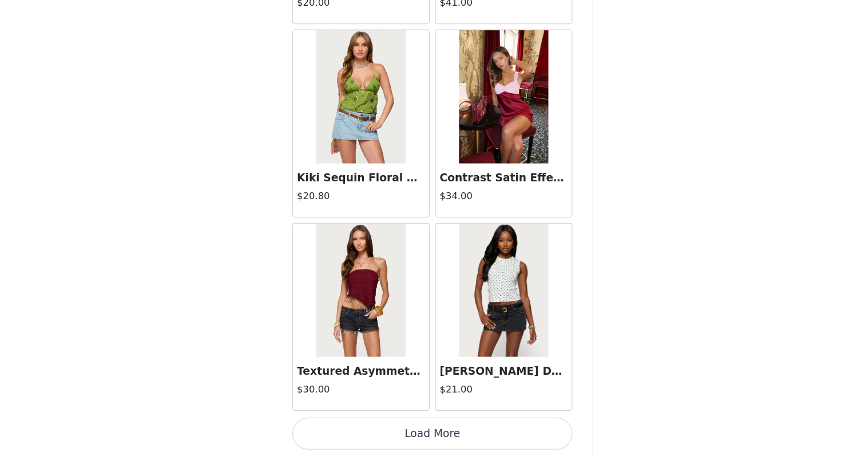
click at [451, 436] on button "Load More" at bounding box center [420, 436] width 240 height 27
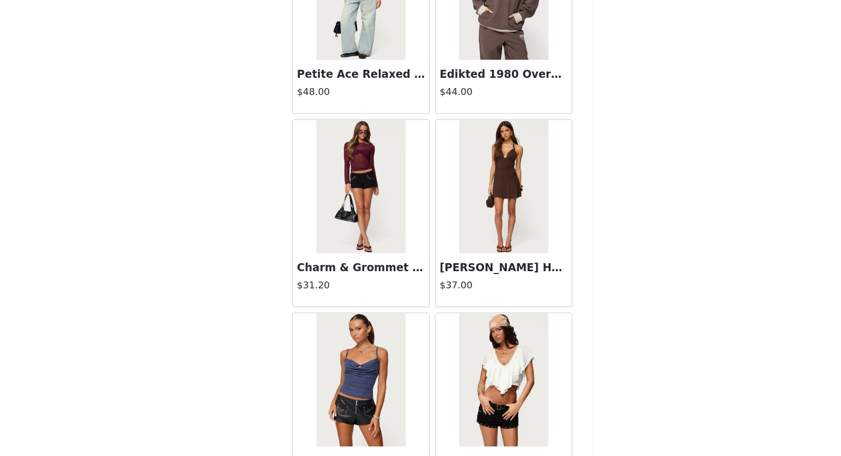
scroll to position [12907, 0]
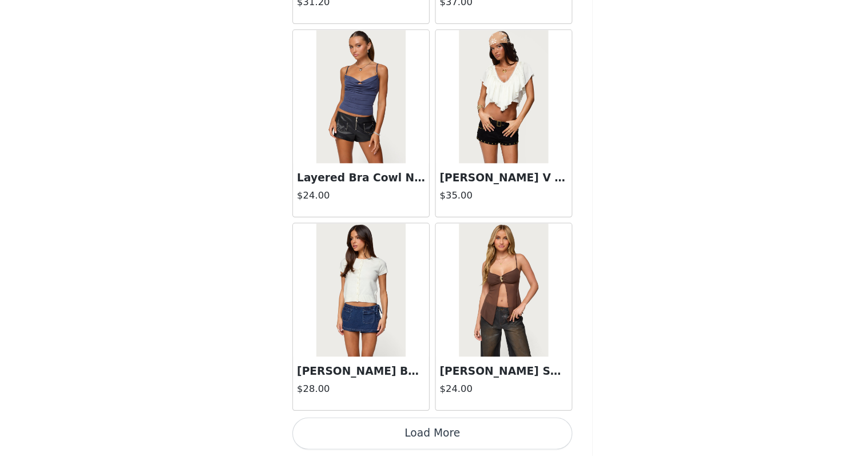
click at [446, 440] on button "Load More" at bounding box center [420, 436] width 240 height 27
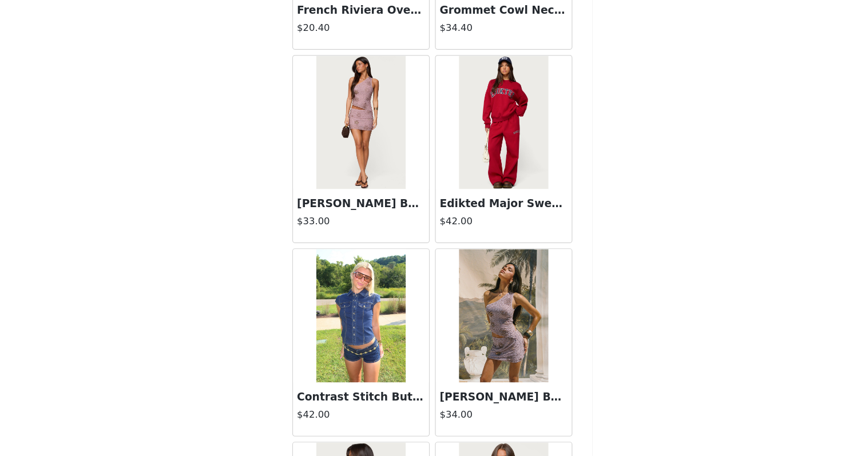
scroll to position [14565, 0]
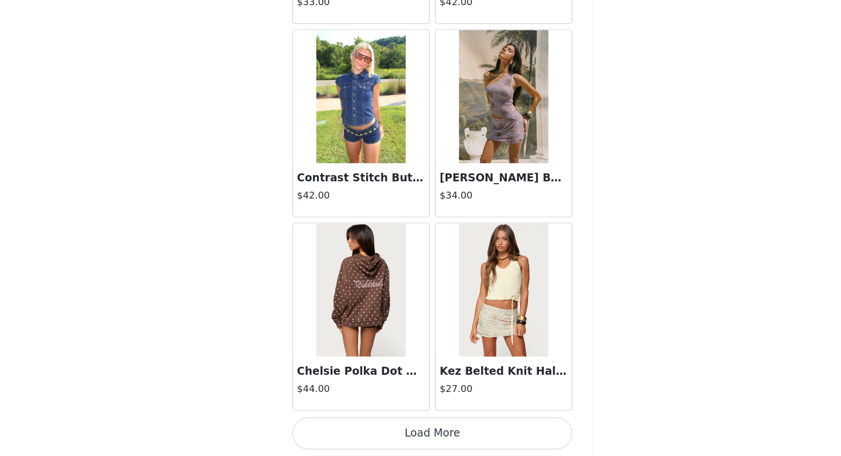
click at [449, 430] on button "Load More" at bounding box center [420, 436] width 240 height 27
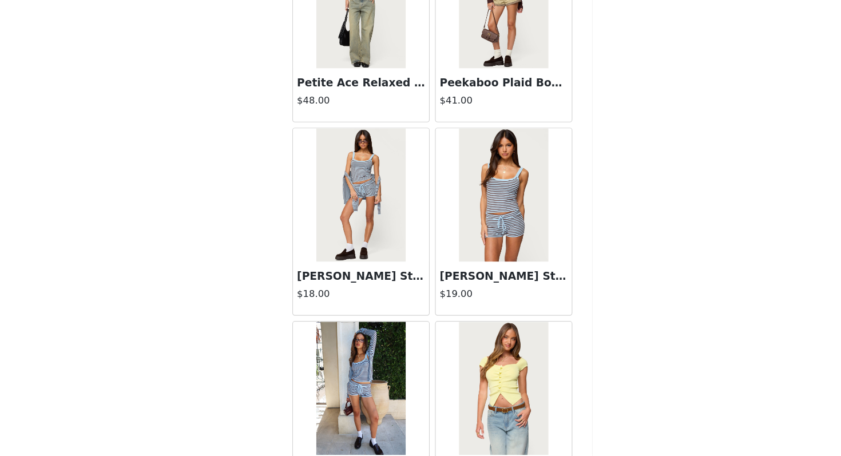
scroll to position [15326, 0]
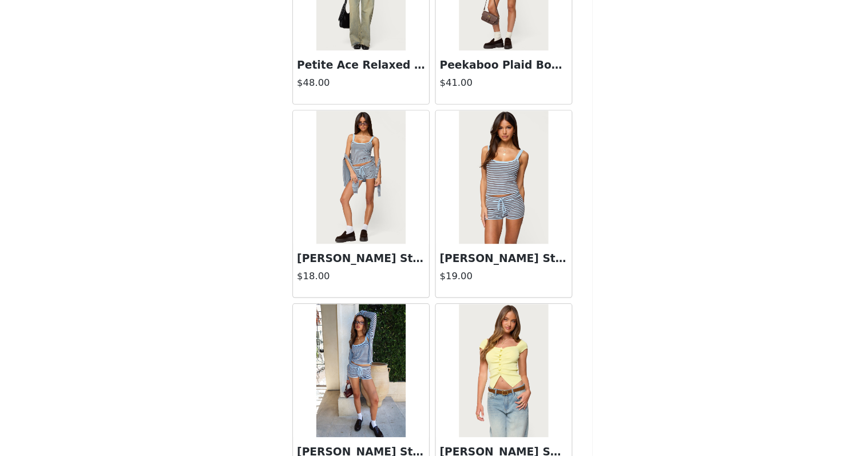
click at [343, 235] on img at bounding box center [359, 217] width 76 height 114
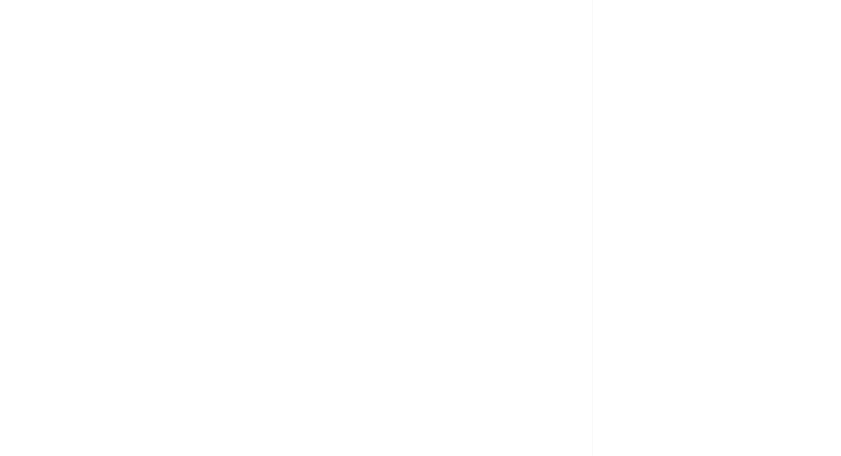
scroll to position [0, 0]
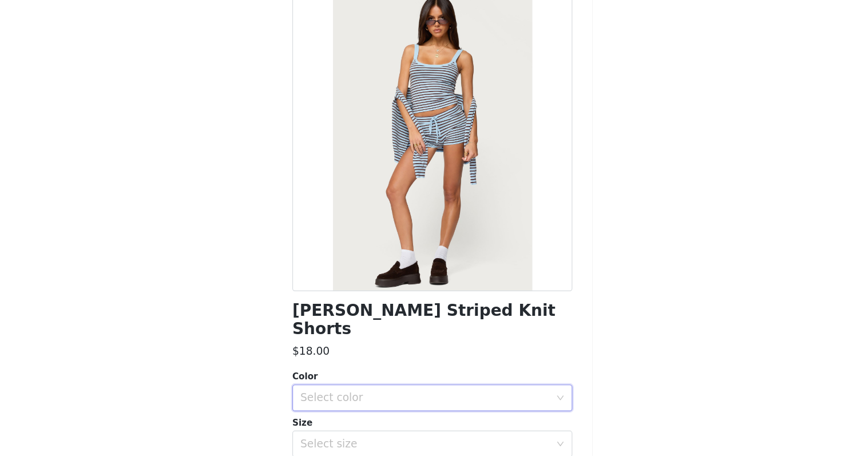
click at [412, 396] on div "Select color" at bounding box center [416, 406] width 219 height 22
click at [413, 421] on li "LIGHT BLUE" at bounding box center [420, 416] width 240 height 18
click at [412, 440] on div "Select size" at bounding box center [414, 445] width 214 height 11
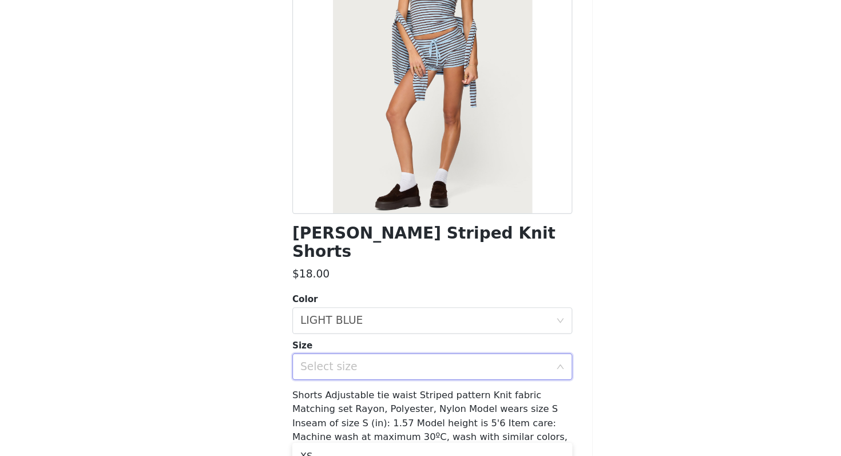
scroll to position [66, 0]
click at [405, 368] on div "Select size" at bounding box center [420, 379] width 240 height 23
click at [405, 374] on div "Select size" at bounding box center [414, 379] width 214 height 11
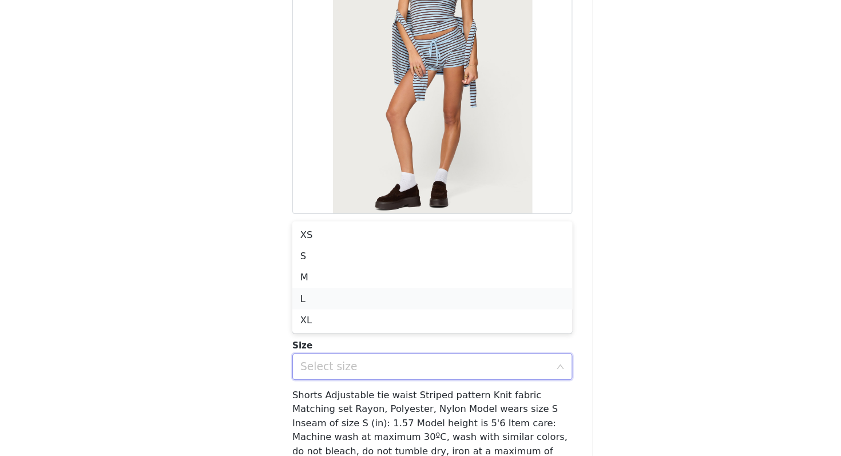
click at [406, 323] on li "L" at bounding box center [420, 321] width 240 height 18
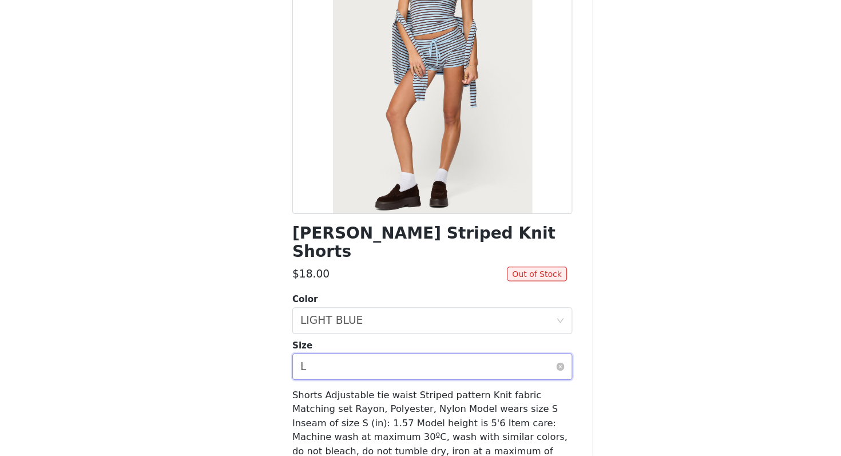
click at [407, 368] on div "Select size L" at bounding box center [416, 379] width 219 height 22
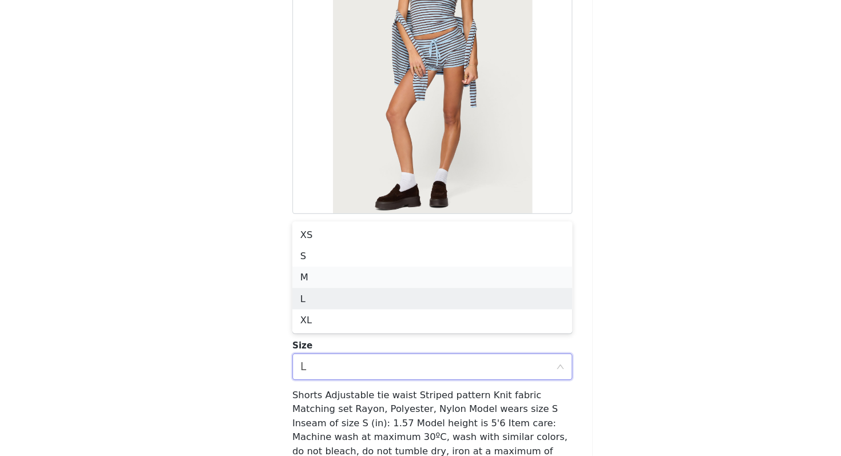
click at [402, 303] on li "M" at bounding box center [420, 302] width 240 height 18
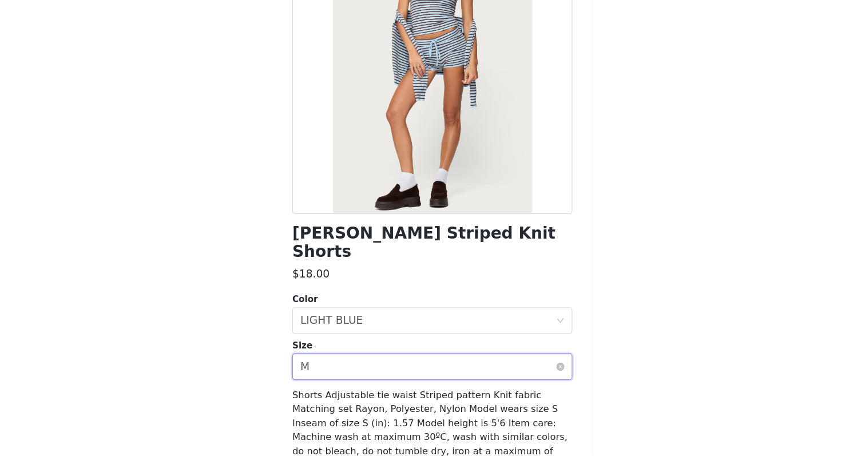
scroll to position [101, 0]
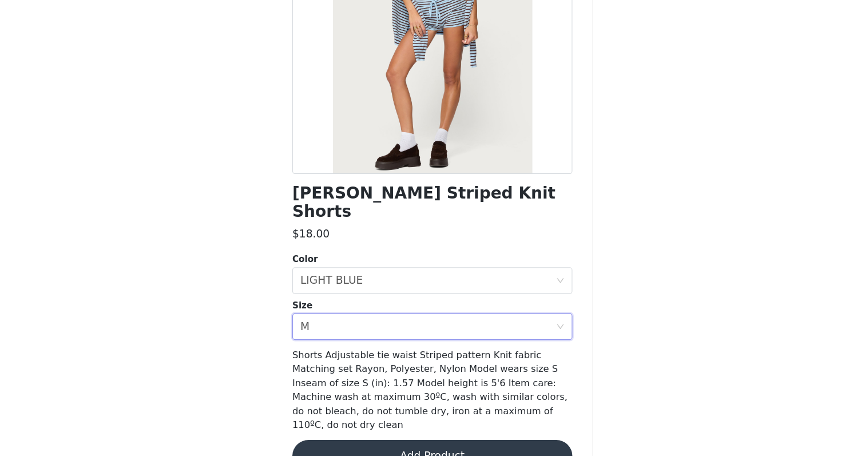
click at [431, 442] on button "Add Product" at bounding box center [420, 455] width 240 height 27
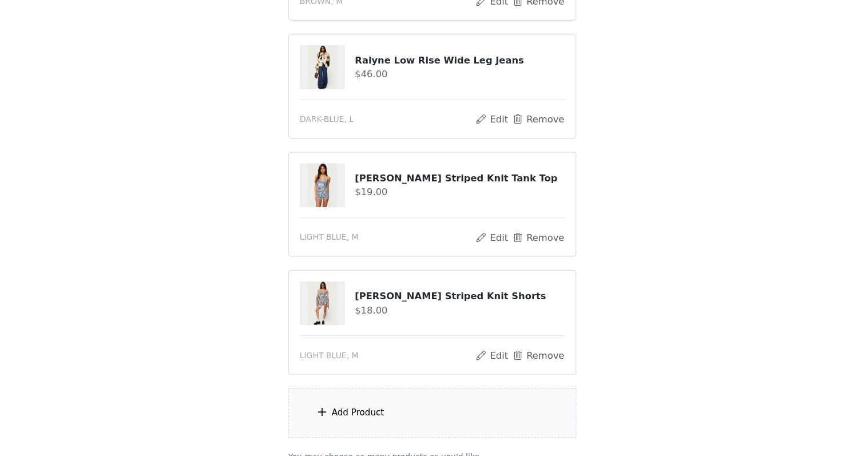
scroll to position [360, 0]
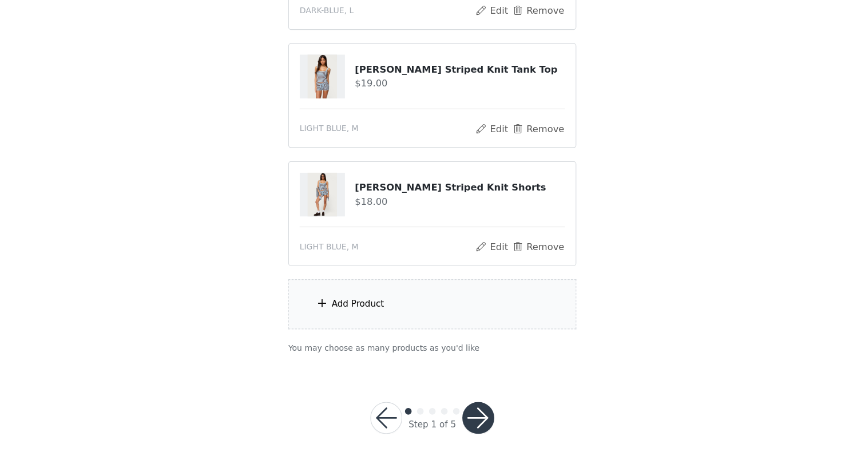
click at [422, 323] on div "Add Product" at bounding box center [420, 325] width 247 height 43
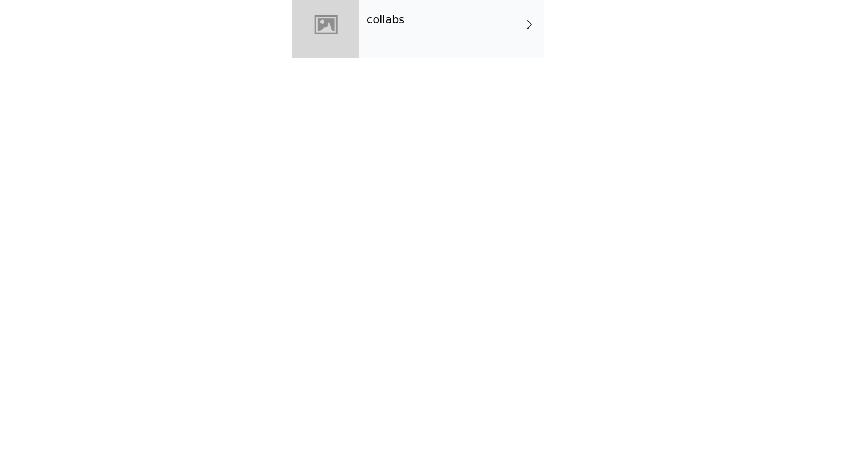
click at [446, 104] on div "collabs" at bounding box center [437, 85] width 159 height 57
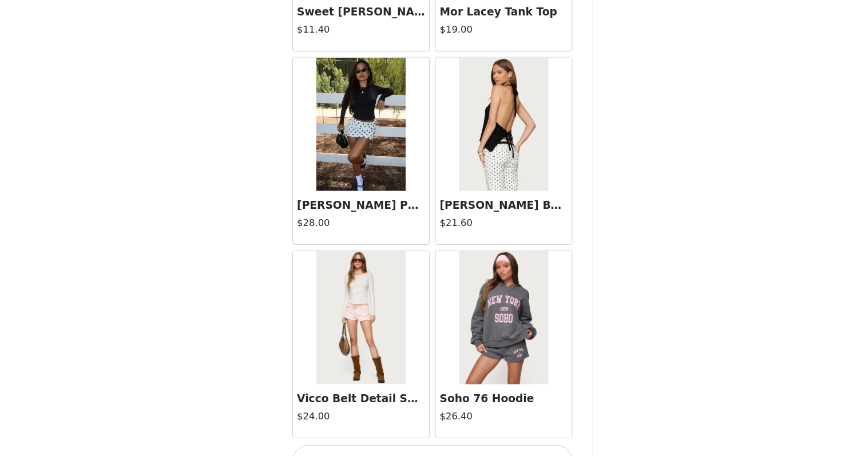
scroll to position [1294, 0]
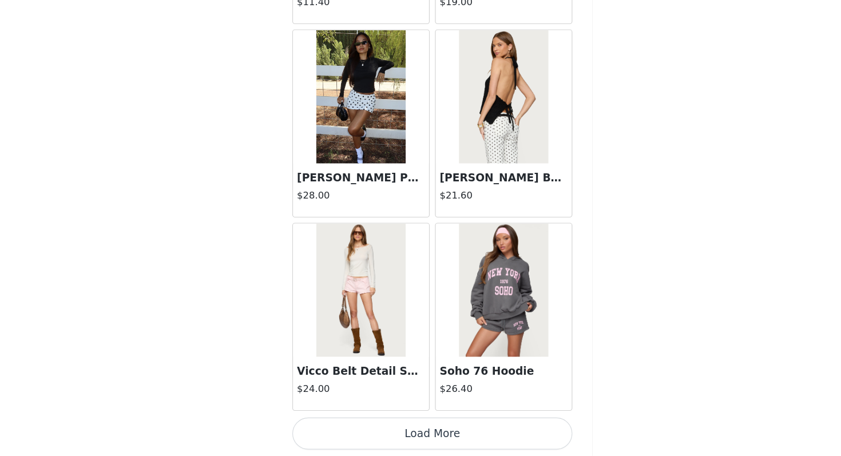
click at [419, 432] on button "Load More" at bounding box center [420, 436] width 240 height 27
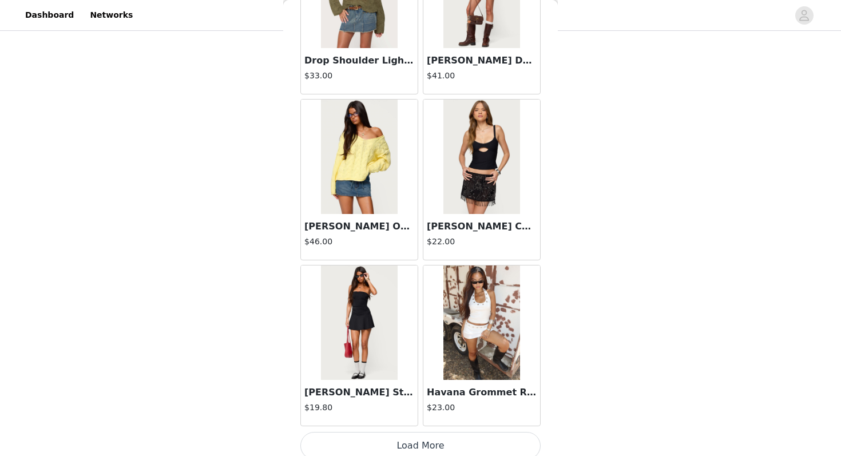
scroll to position [2953, 0]
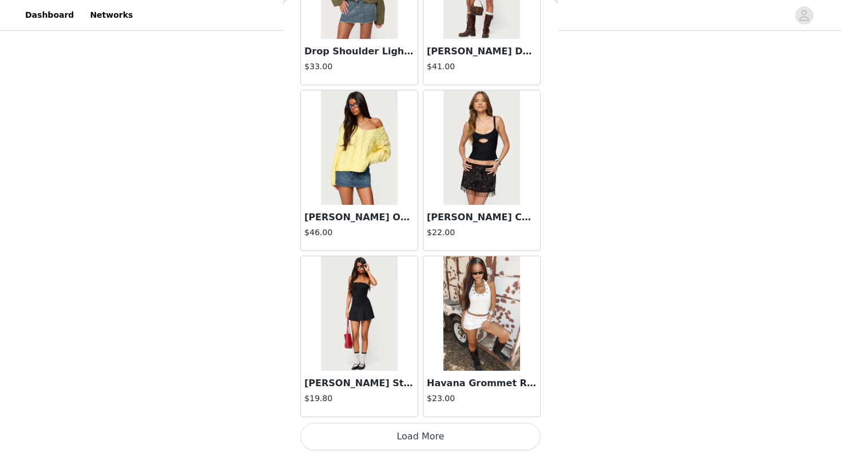
click at [455, 434] on button "Load More" at bounding box center [420, 436] width 240 height 27
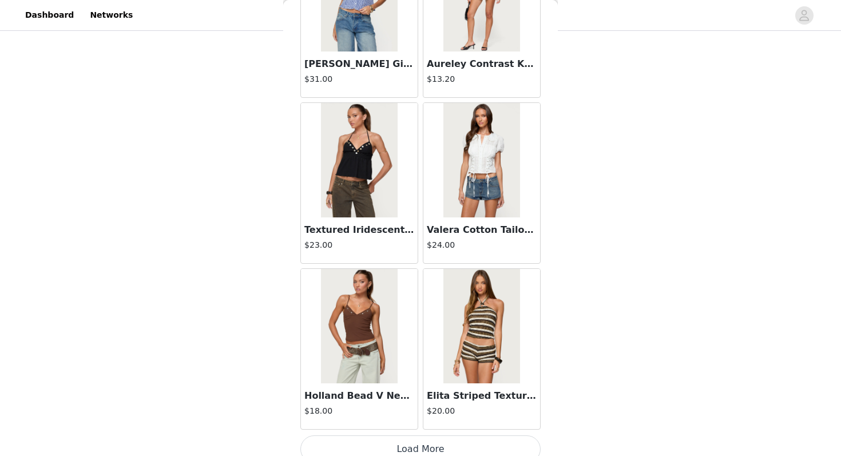
scroll to position [4612, 0]
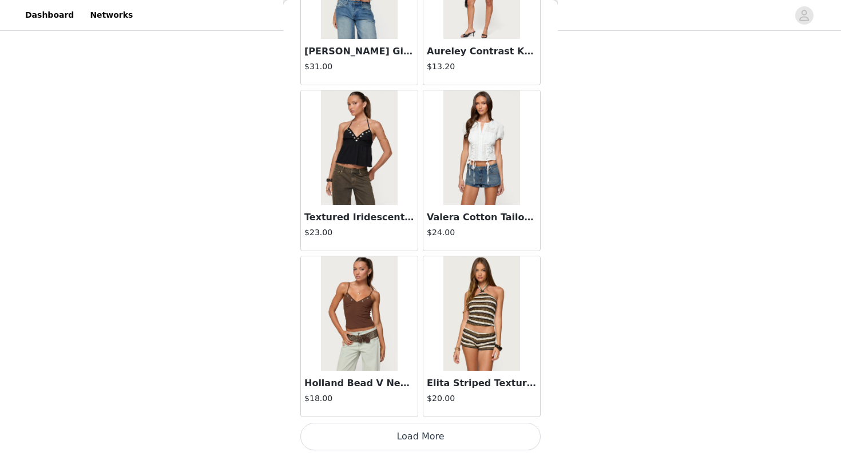
click at [398, 441] on button "Load More" at bounding box center [420, 436] width 240 height 27
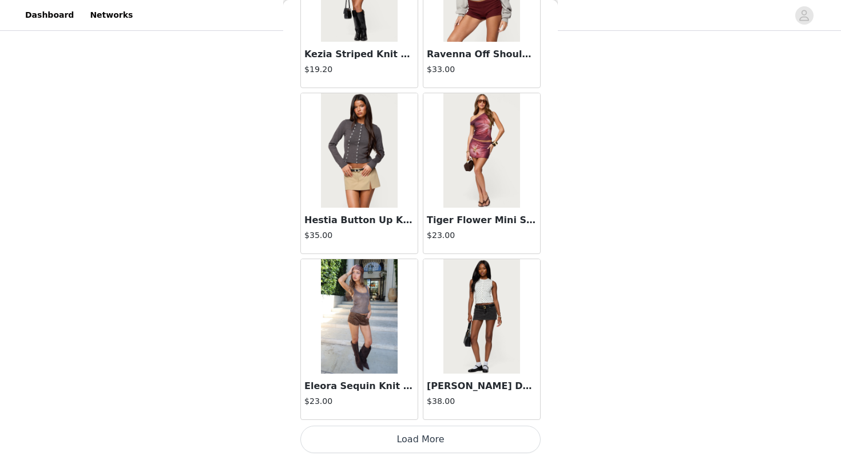
scroll to position [6271, 0]
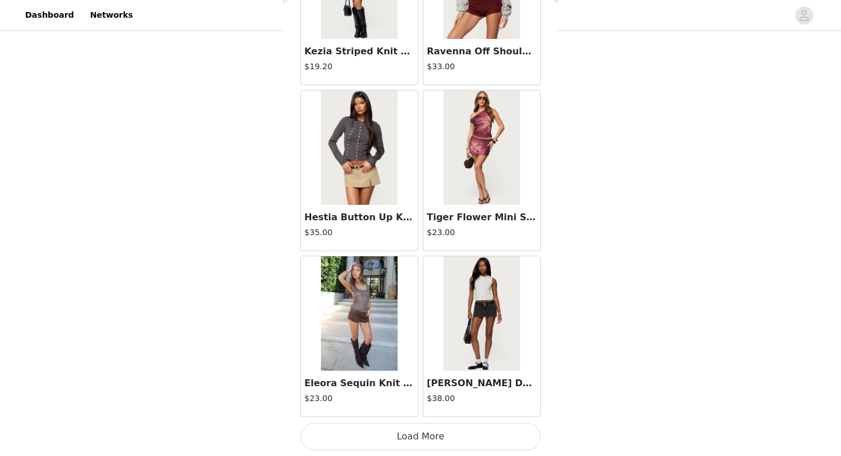
click at [407, 438] on button "Load More" at bounding box center [420, 436] width 240 height 27
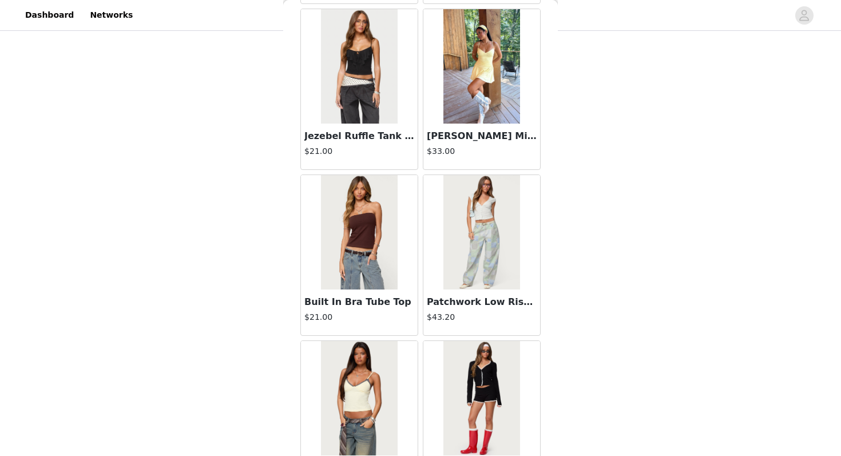
scroll to position [7930, 0]
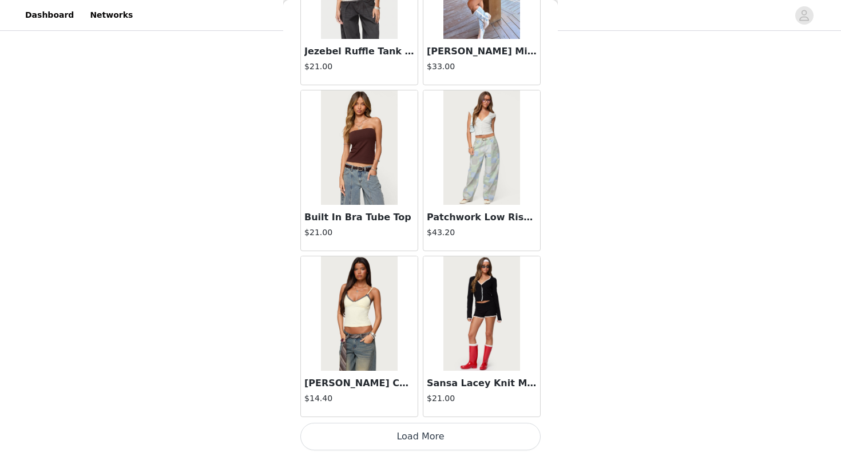
click at [424, 440] on button "Load More" at bounding box center [420, 436] width 240 height 27
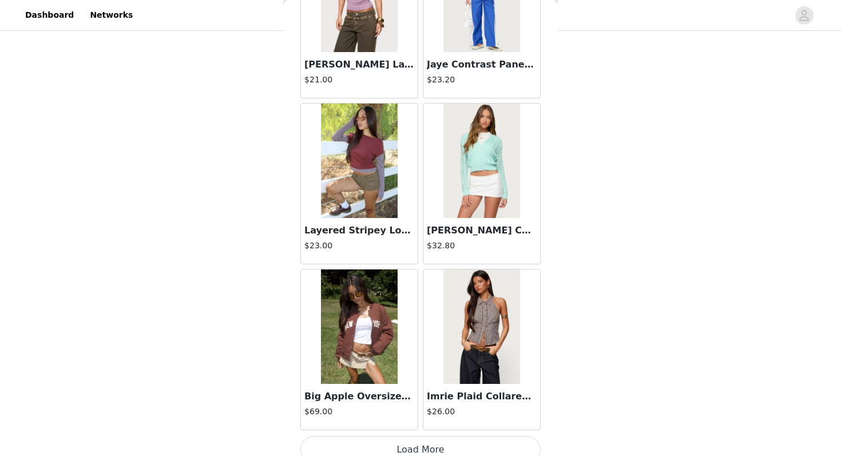
scroll to position [9589, 0]
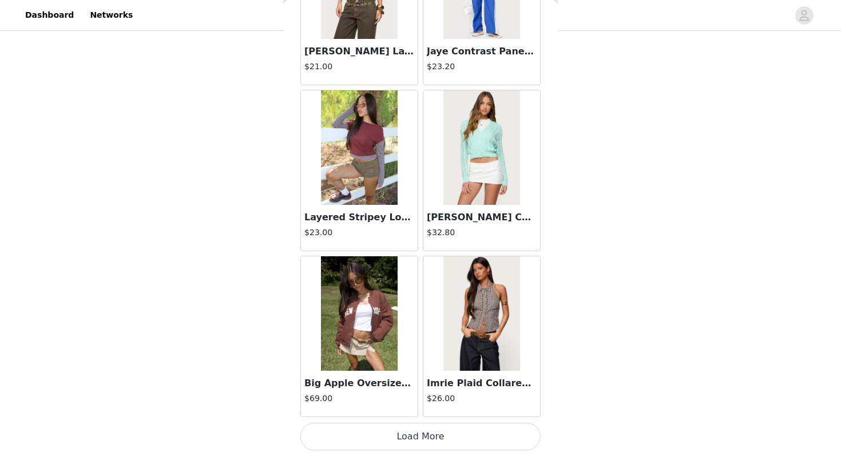
click at [416, 434] on button "Load More" at bounding box center [420, 436] width 240 height 27
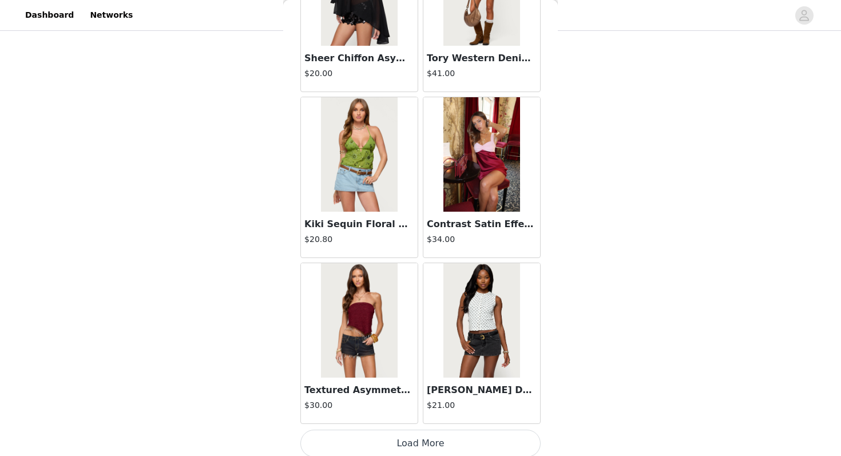
scroll to position [11248, 0]
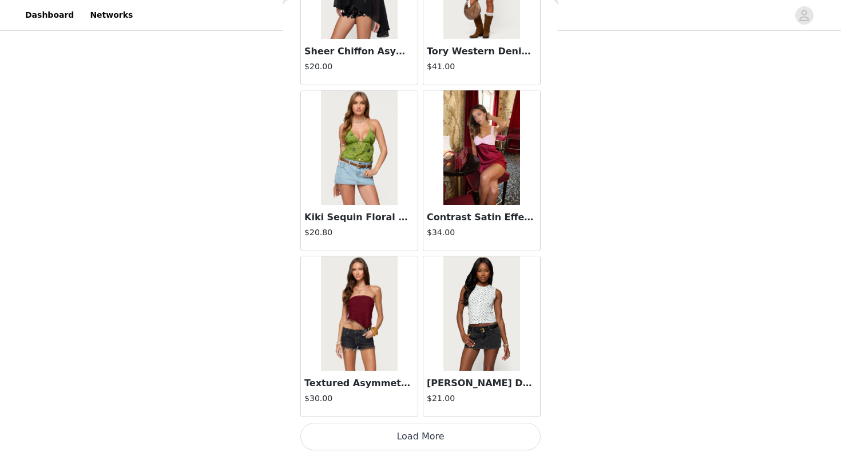
click at [416, 432] on button "Load More" at bounding box center [420, 436] width 240 height 27
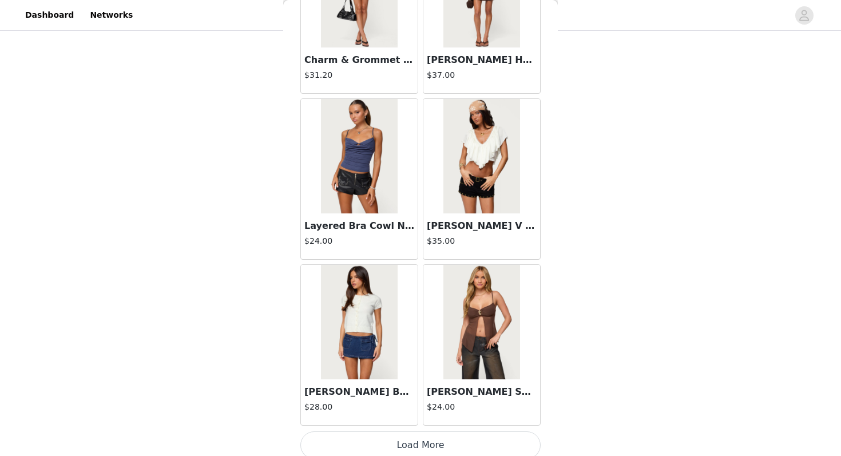
scroll to position [12901, 0]
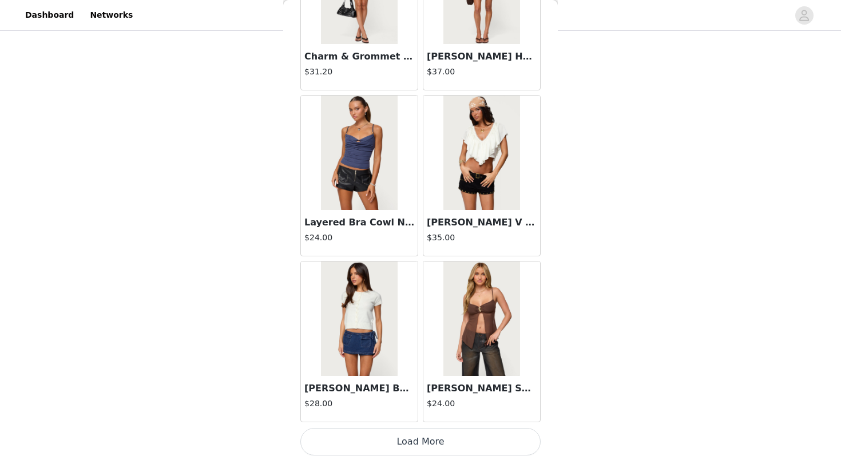
click at [416, 432] on button "Load More" at bounding box center [420, 441] width 240 height 27
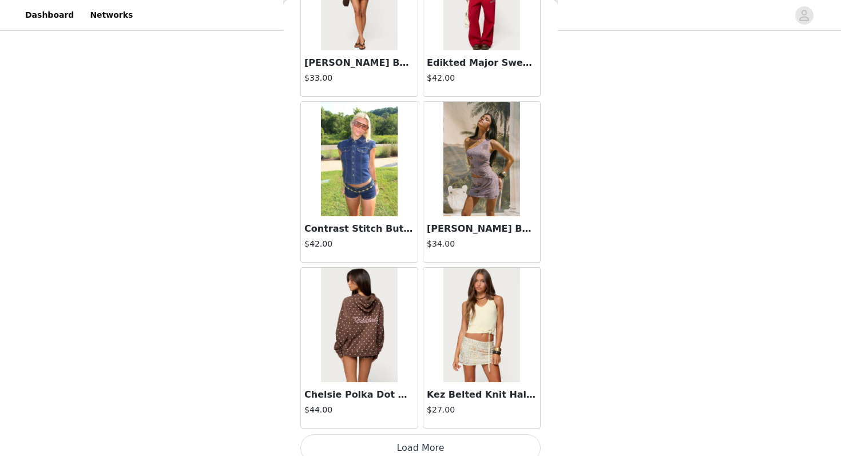
scroll to position [14565, 0]
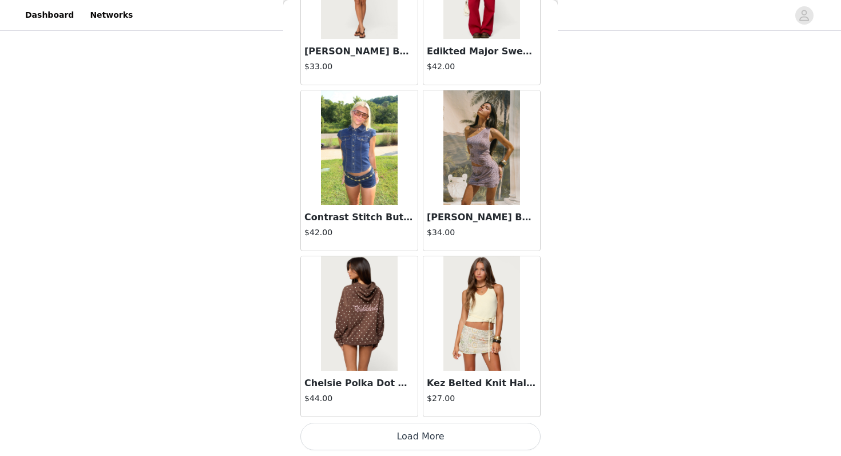
click at [416, 428] on button "Load More" at bounding box center [420, 436] width 240 height 27
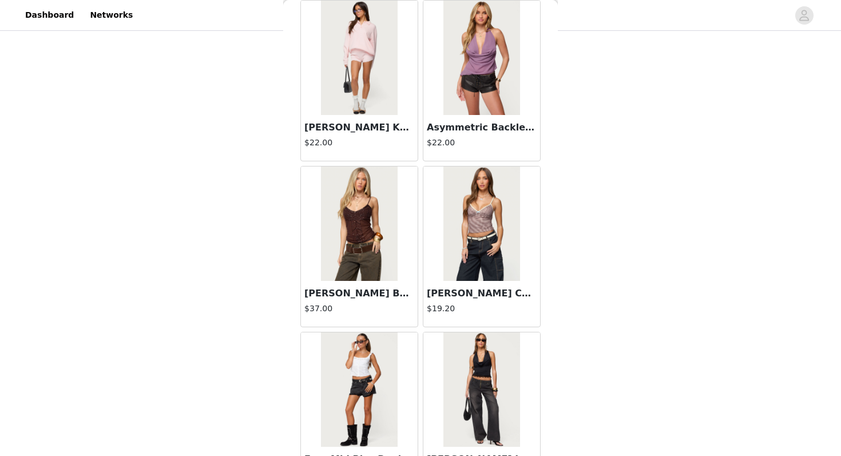
scroll to position [16224, 0]
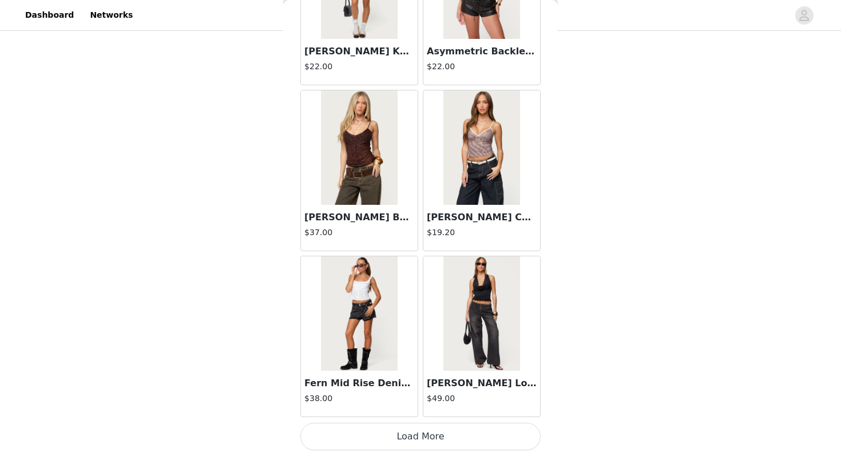
click at [407, 438] on button "Load More" at bounding box center [420, 436] width 240 height 27
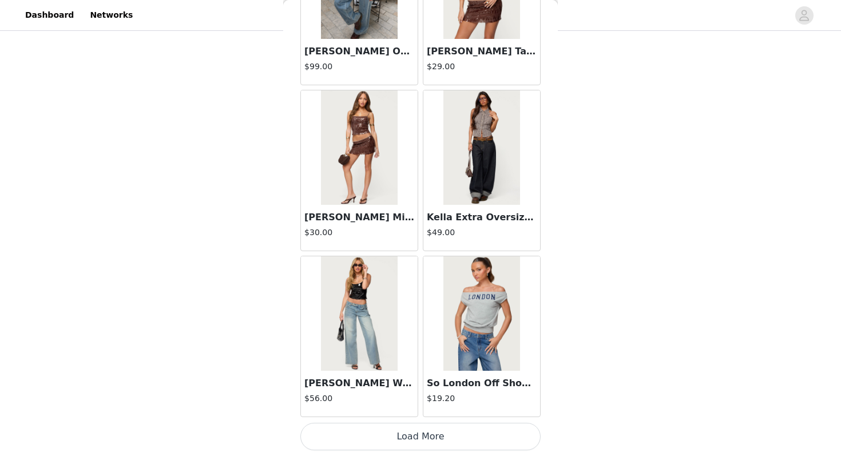
scroll to position [368, 0]
click at [402, 437] on button "Load More" at bounding box center [420, 436] width 240 height 27
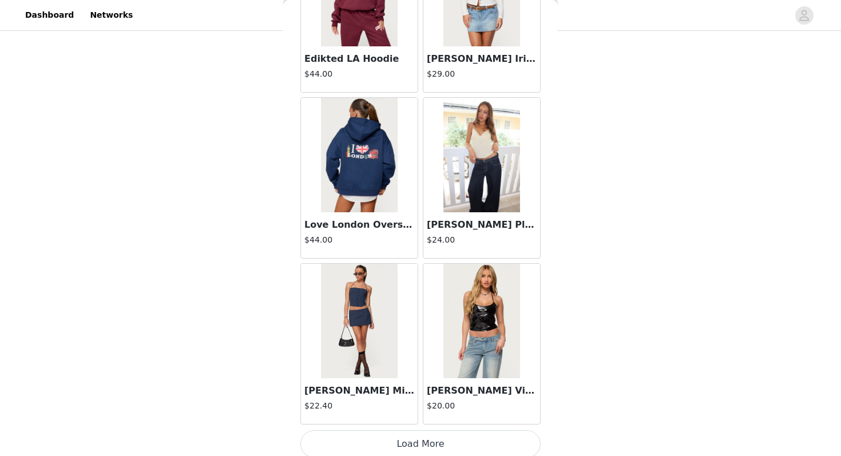
scroll to position [19542, 0]
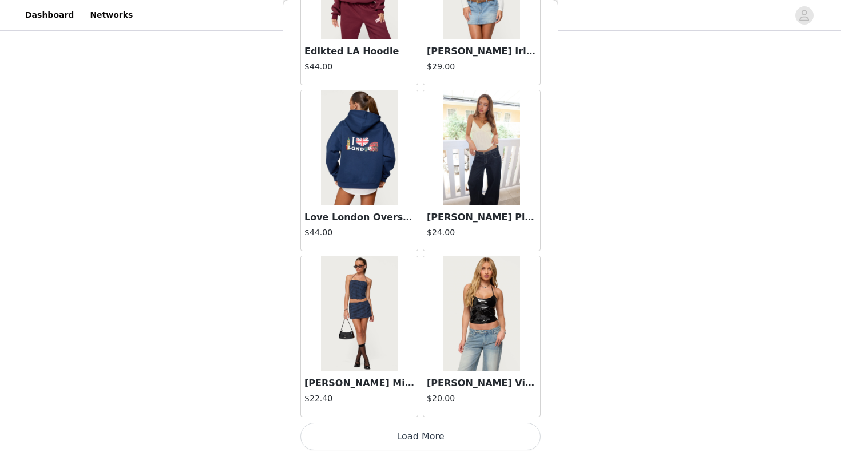
click at [451, 433] on button "Load More" at bounding box center [420, 436] width 240 height 27
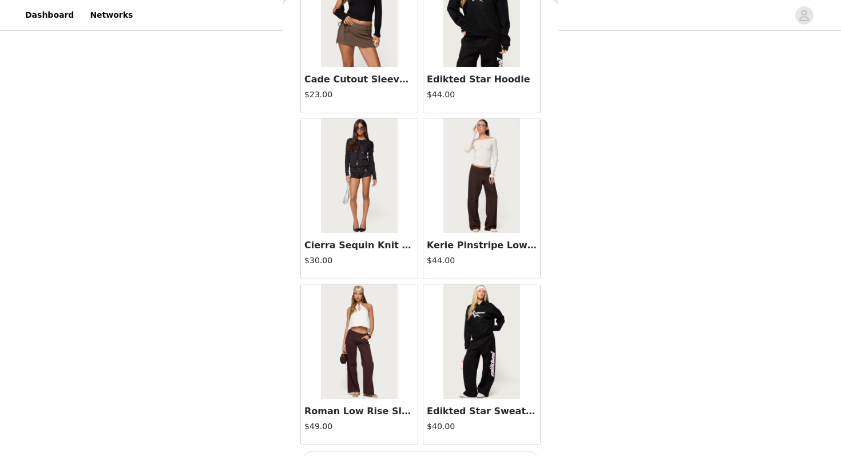
scroll to position [21201, 0]
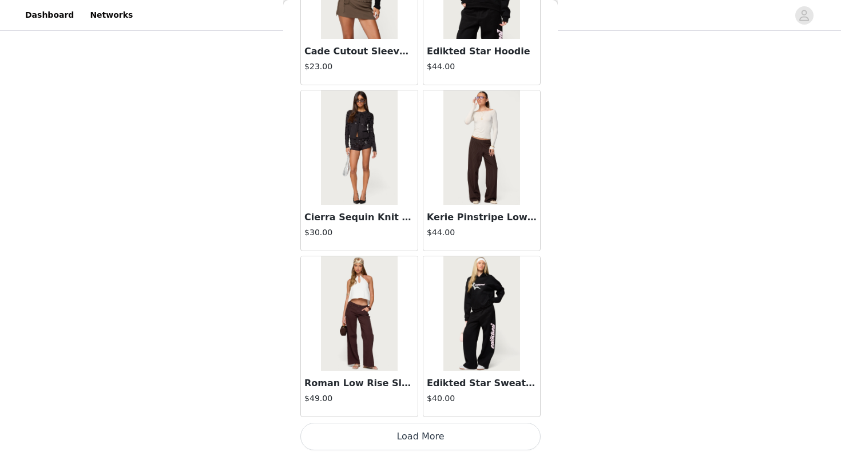
click at [420, 438] on button "Load More" at bounding box center [420, 436] width 240 height 27
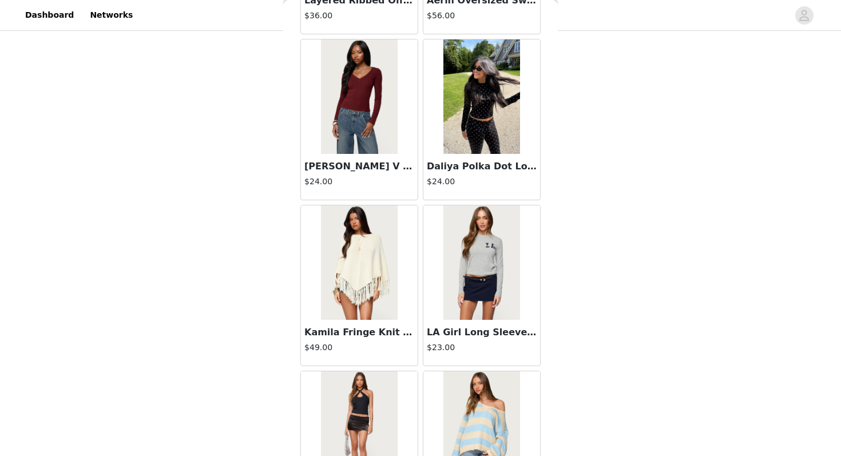
scroll to position [22860, 0]
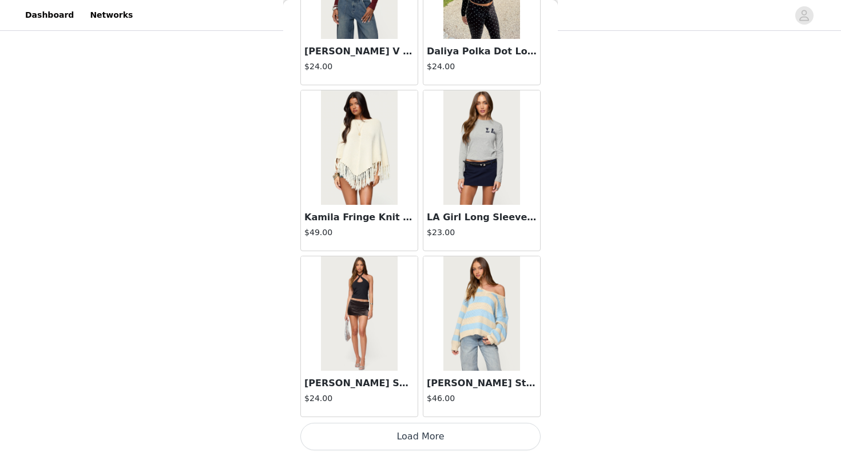
click at [419, 438] on button "Load More" at bounding box center [420, 436] width 240 height 27
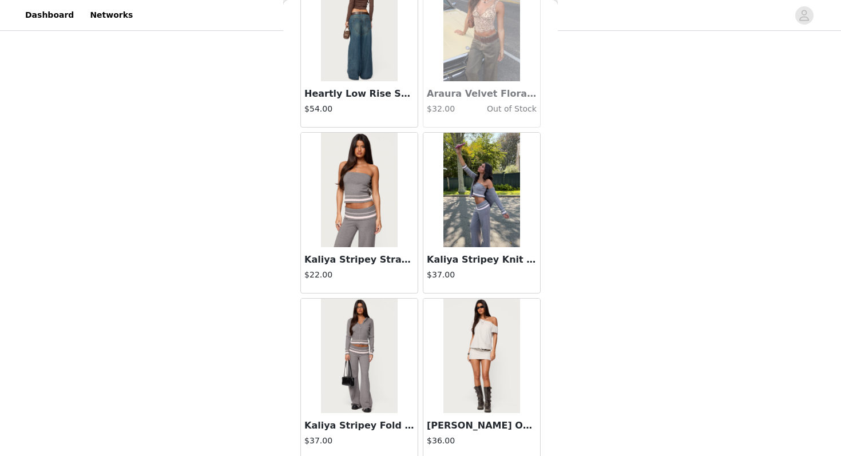
scroll to position [24519, 0]
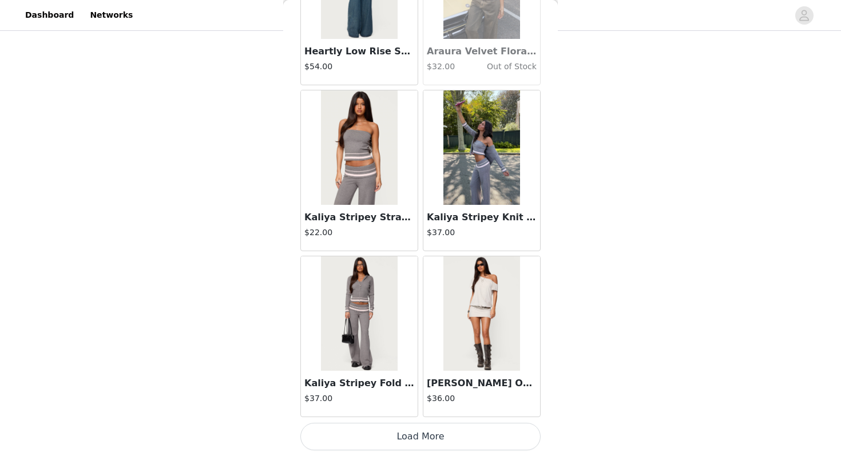
click at [410, 430] on button "Load More" at bounding box center [420, 436] width 240 height 27
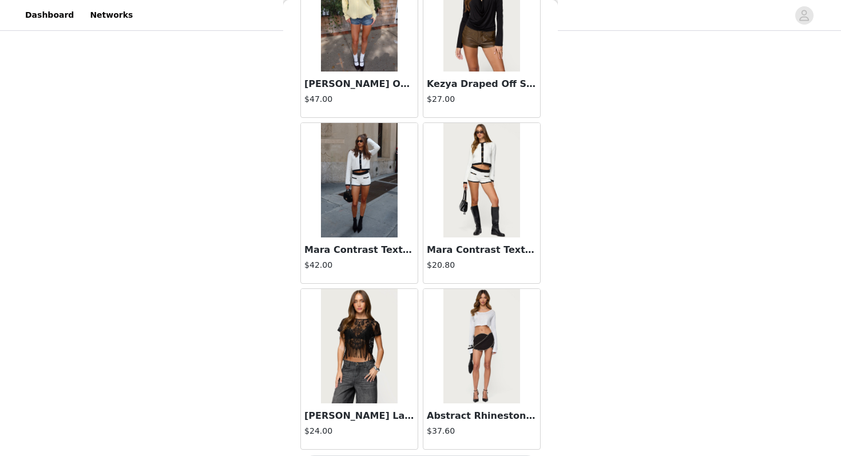
scroll to position [26178, 0]
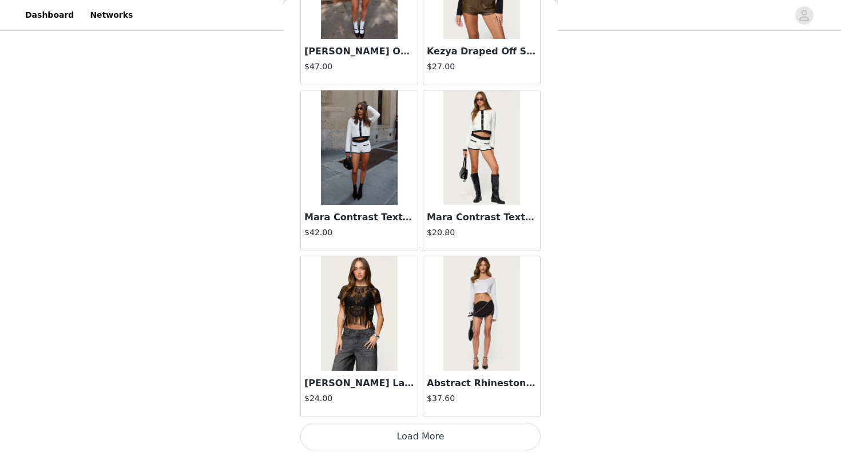
click at [424, 442] on button "Load More" at bounding box center [420, 436] width 240 height 27
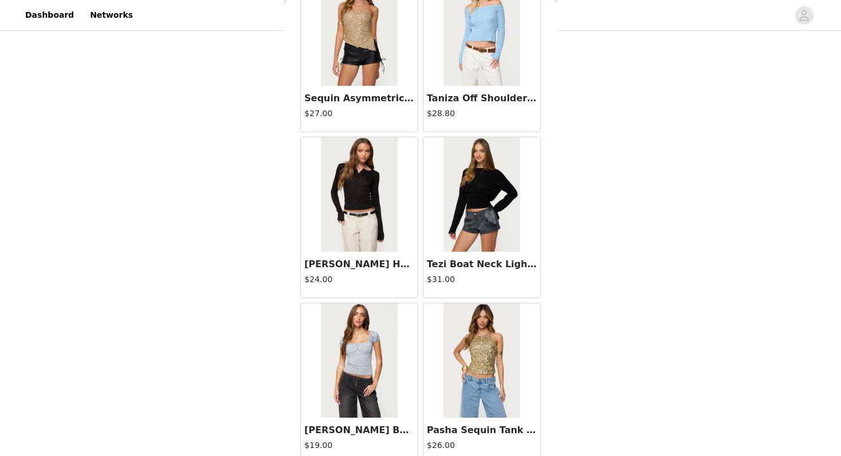
scroll to position [27836, 0]
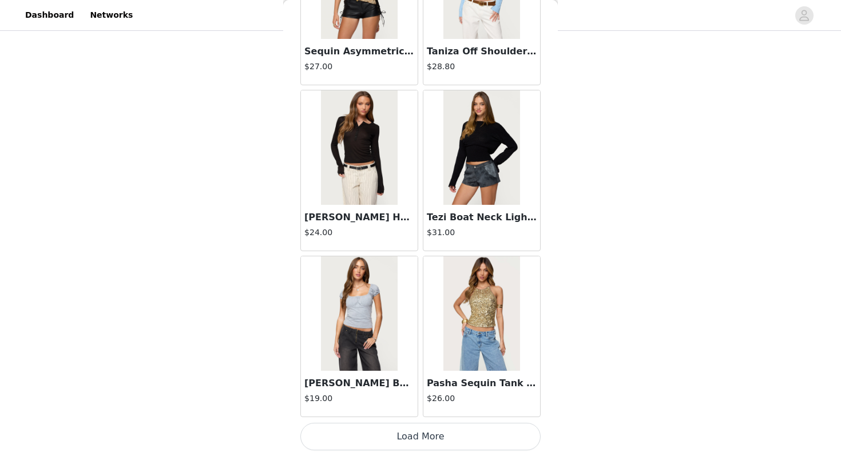
click at [423, 442] on button "Load More" at bounding box center [420, 436] width 240 height 27
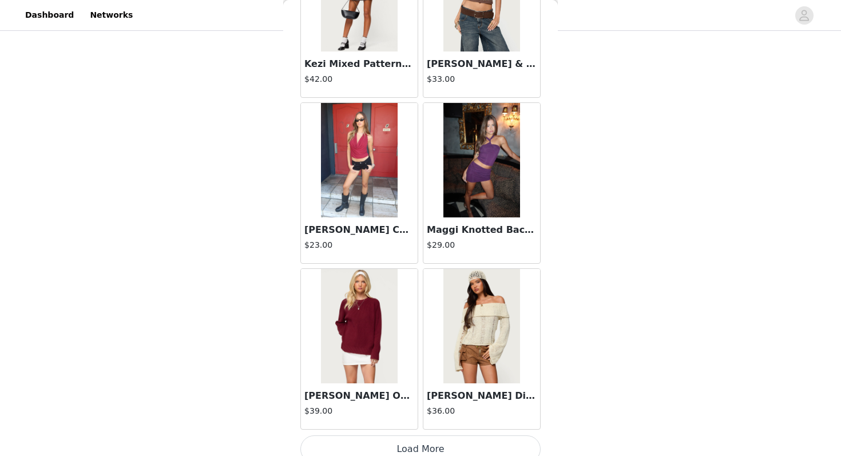
scroll to position [29495, 0]
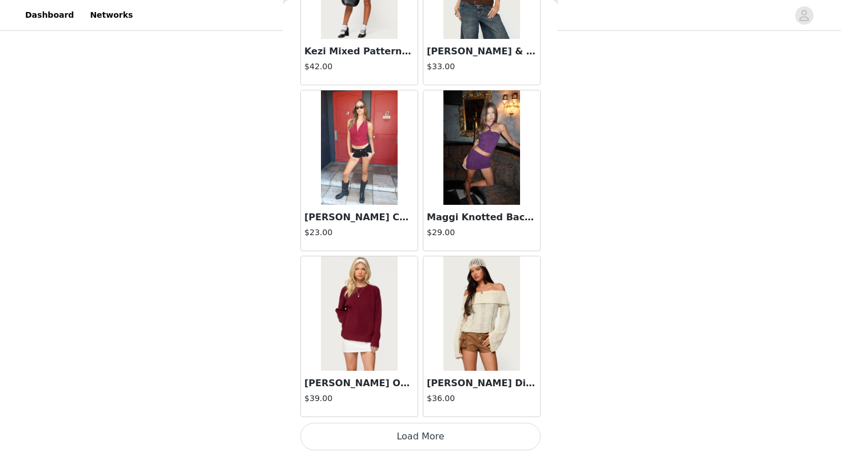
click at [456, 437] on button "Load More" at bounding box center [420, 436] width 240 height 27
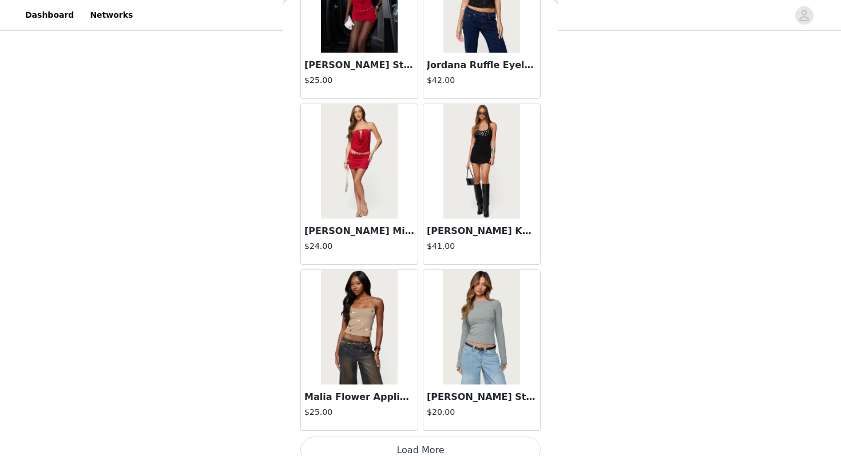
scroll to position [31154, 0]
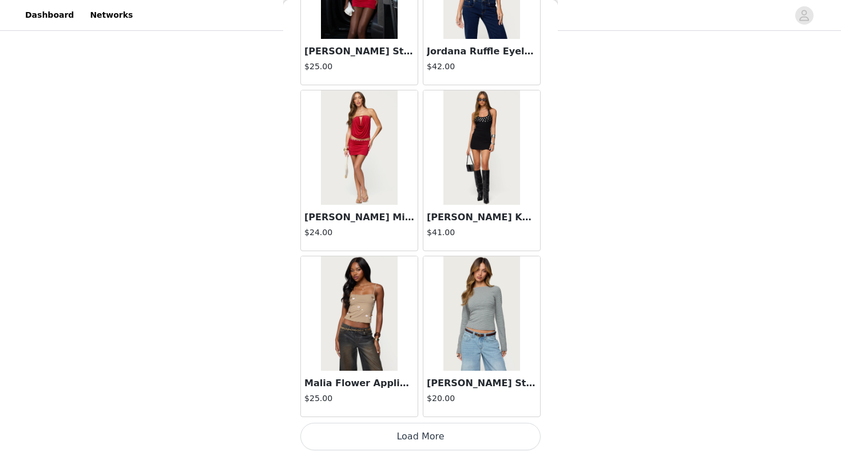
click at [443, 435] on button "Load More" at bounding box center [420, 436] width 240 height 27
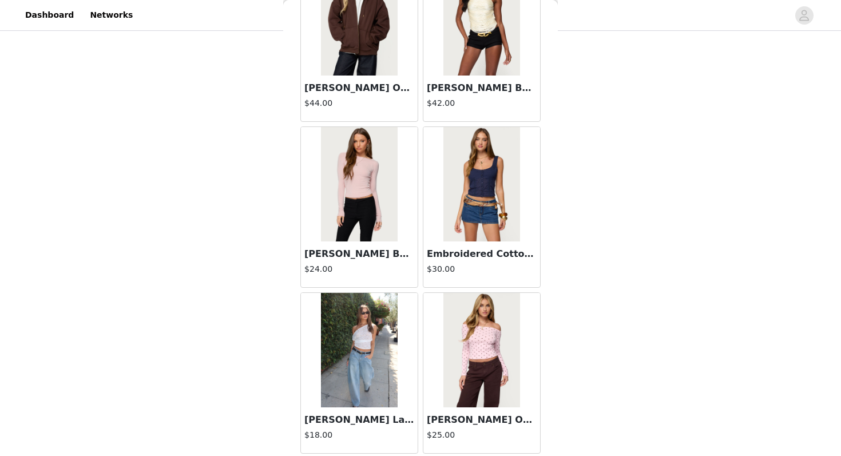
scroll to position [32813, 0]
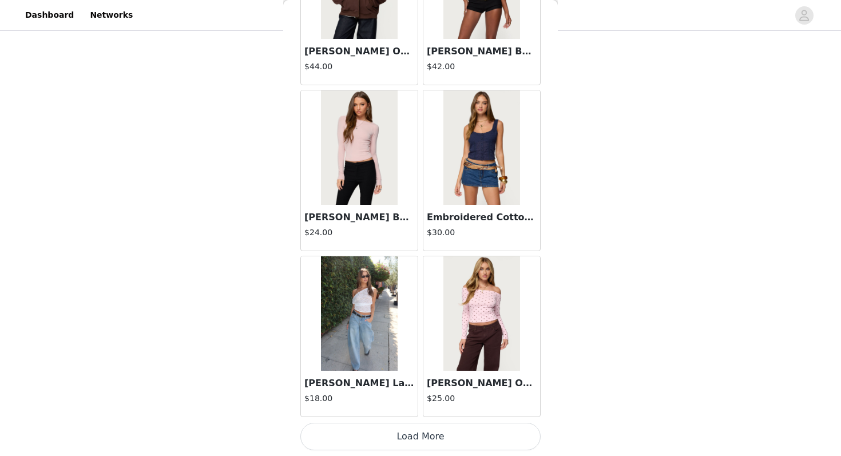
click at [434, 442] on button "Load More" at bounding box center [420, 436] width 240 height 27
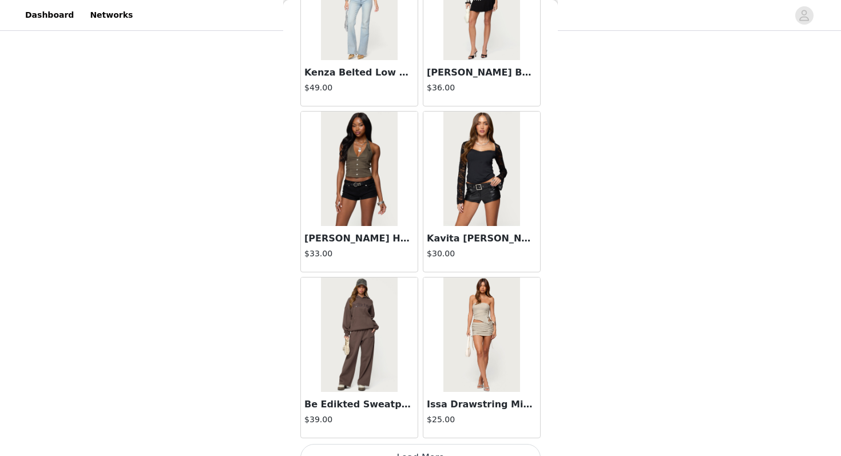
scroll to position [34472, 0]
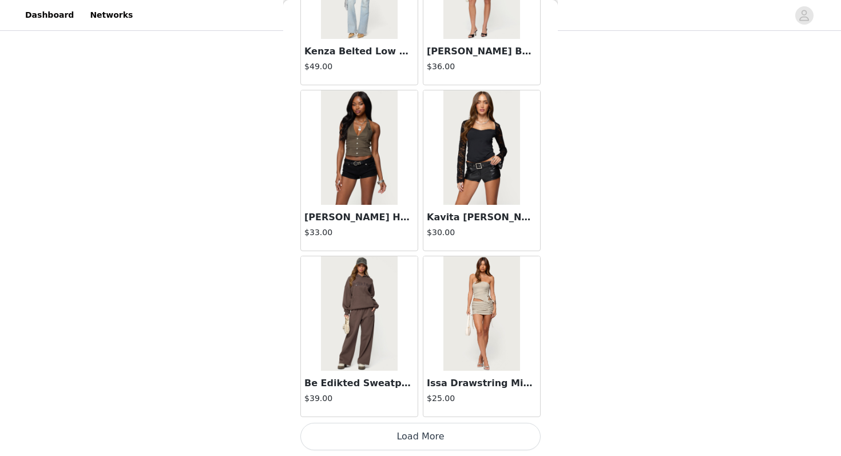
click at [431, 438] on button "Load More" at bounding box center [420, 436] width 240 height 27
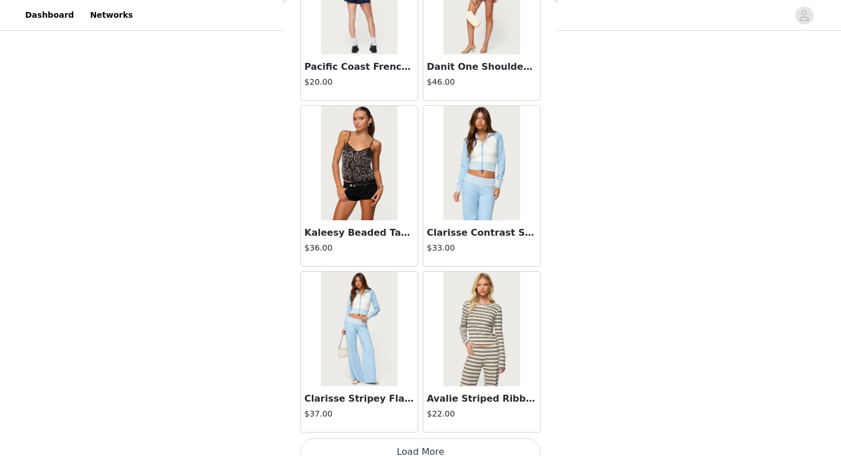
scroll to position [36131, 0]
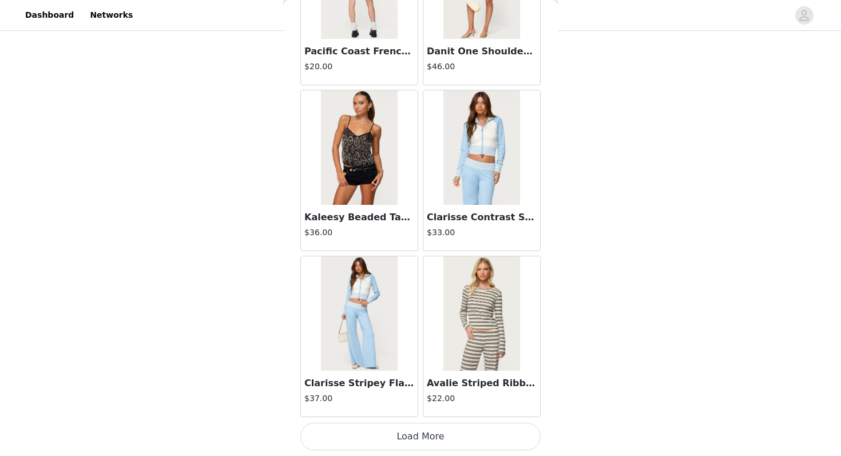
click at [442, 430] on button "Load More" at bounding box center [420, 436] width 240 height 27
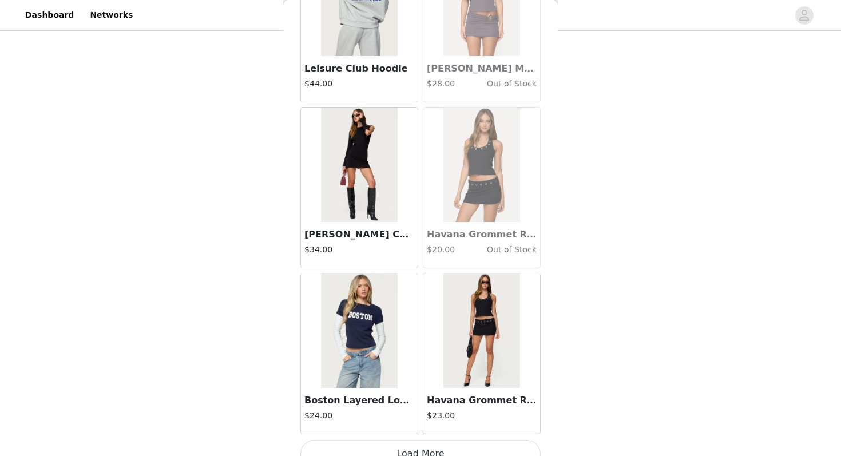
scroll to position [37790, 0]
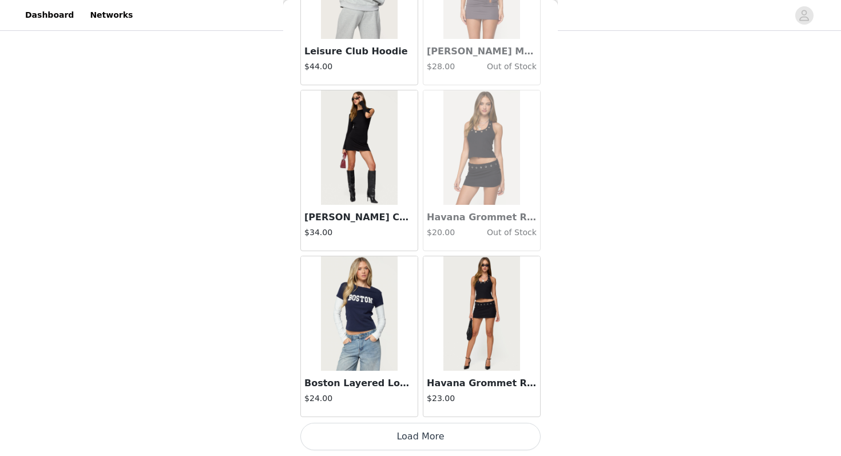
click at [472, 438] on button "Load More" at bounding box center [420, 436] width 240 height 27
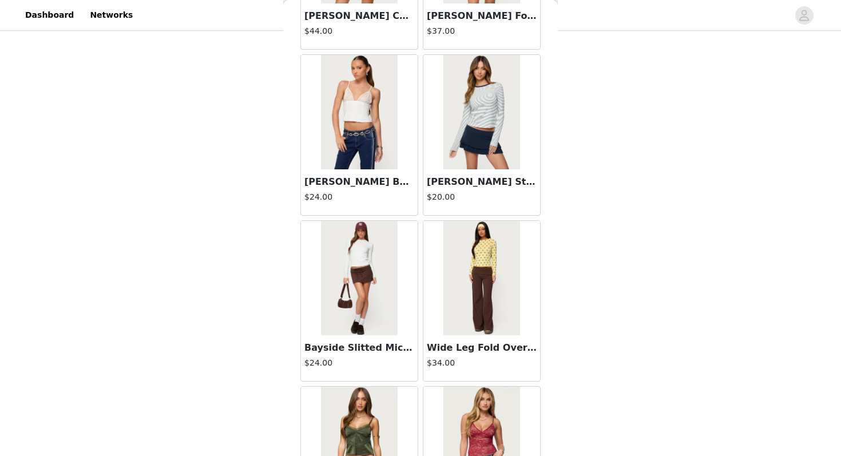
scroll to position [35164, 0]
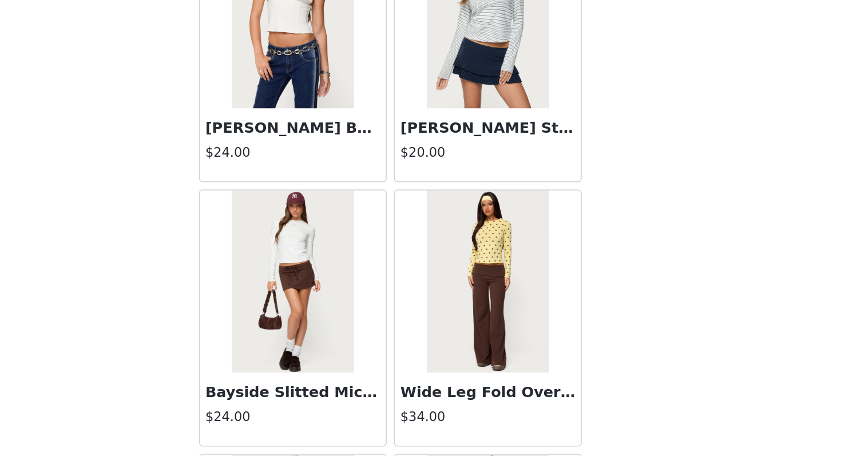
click at [463, 299] on img at bounding box center [481, 285] width 76 height 114
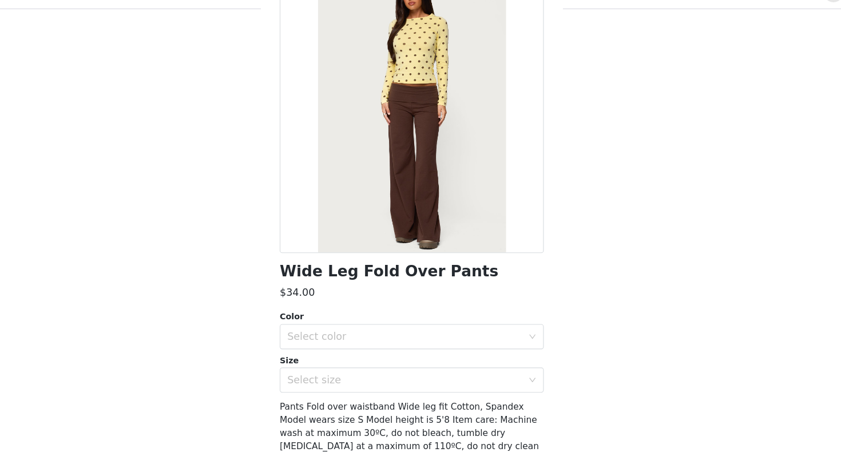
scroll to position [63, 0]
click at [438, 329] on div "Select color" at bounding box center [414, 327] width 214 height 11
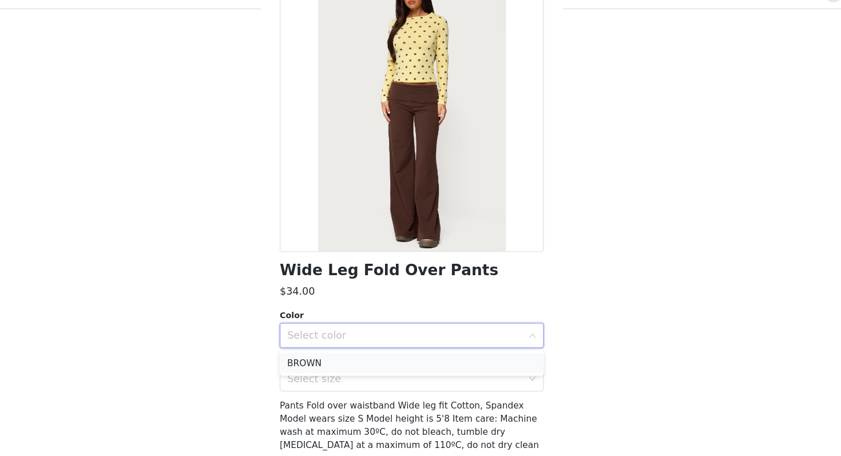
click at [430, 357] on li "BROWN" at bounding box center [420, 353] width 240 height 18
click at [428, 367] on div "Select size" at bounding box center [414, 367] width 214 height 11
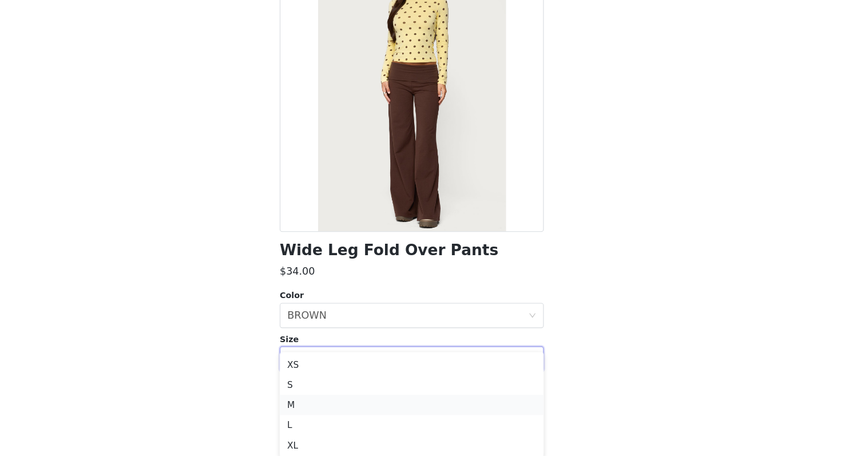
scroll to position [120, 0]
click at [400, 419] on li "L" at bounding box center [420, 419] width 240 height 18
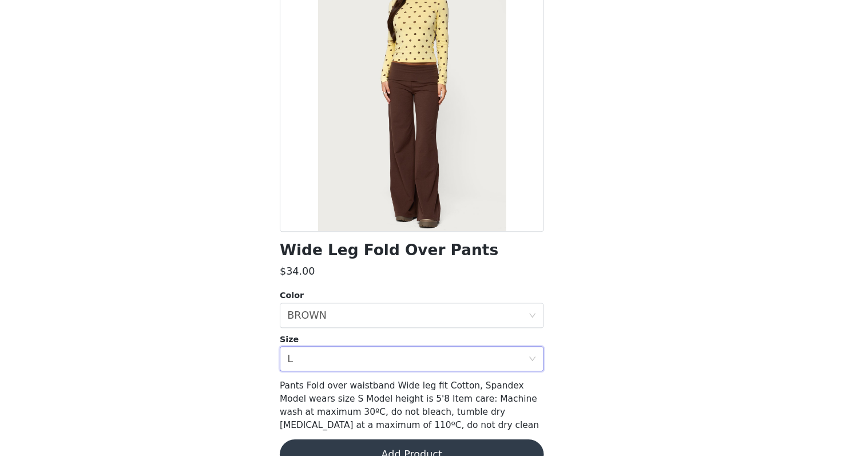
click at [402, 444] on button "Add Product" at bounding box center [420, 453] width 240 height 27
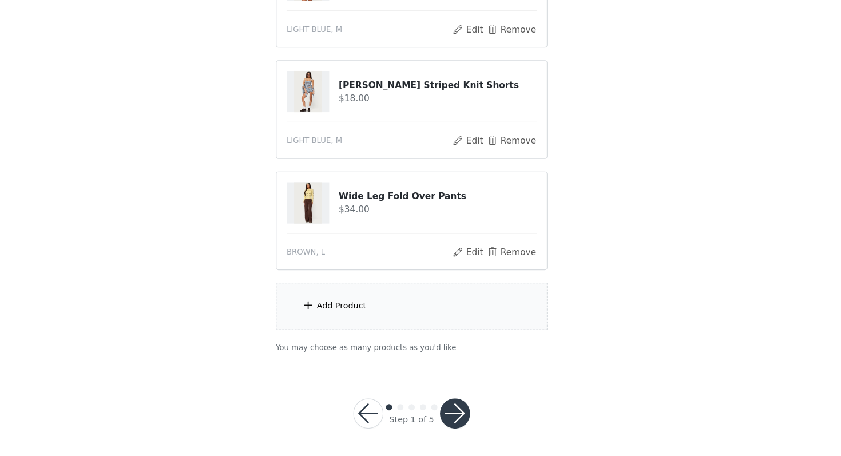
scroll to position [469, 0]
click at [504, 268] on button "Remove" at bounding box center [512, 268] width 46 height 14
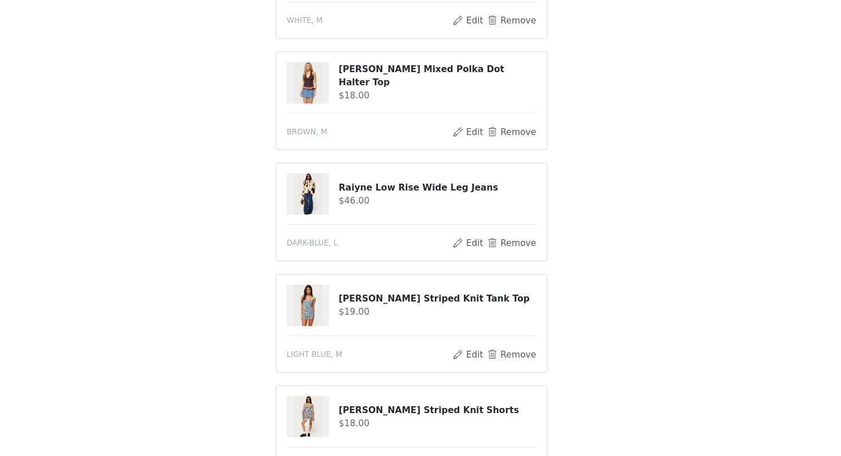
scroll to position [368, 0]
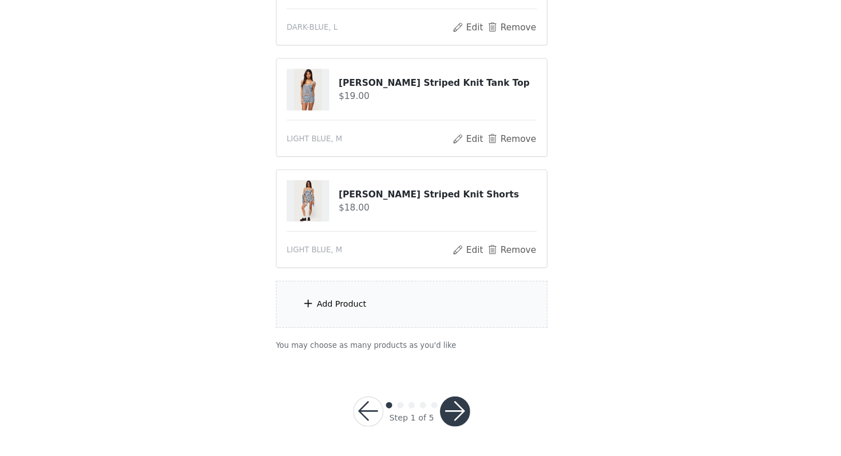
click at [477, 315] on div "Add Product" at bounding box center [420, 317] width 247 height 43
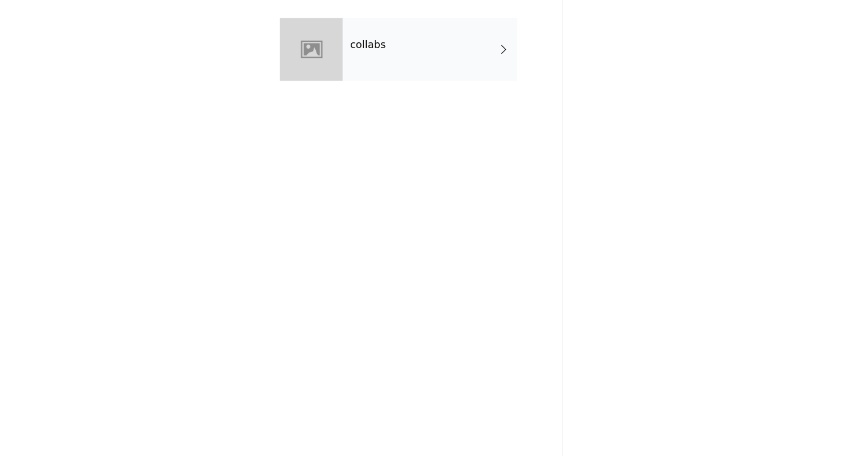
click at [426, 90] on div "collabs" at bounding box center [437, 85] width 159 height 57
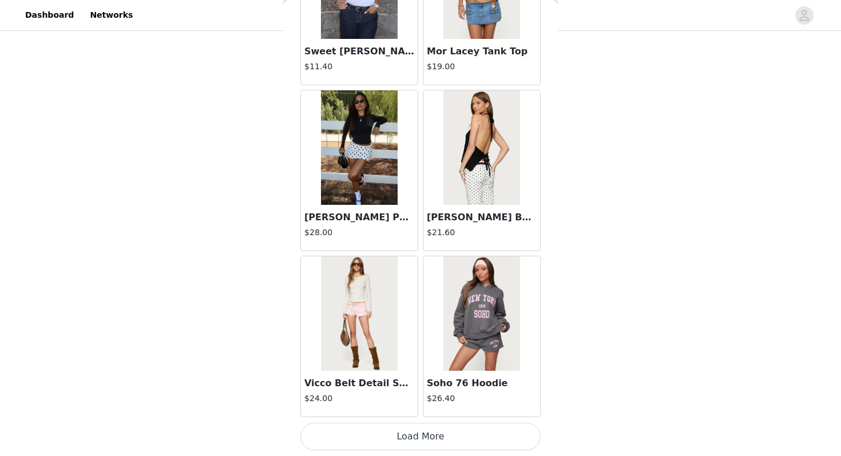
scroll to position [368, 0]
click at [436, 438] on button "Load More" at bounding box center [420, 436] width 240 height 27
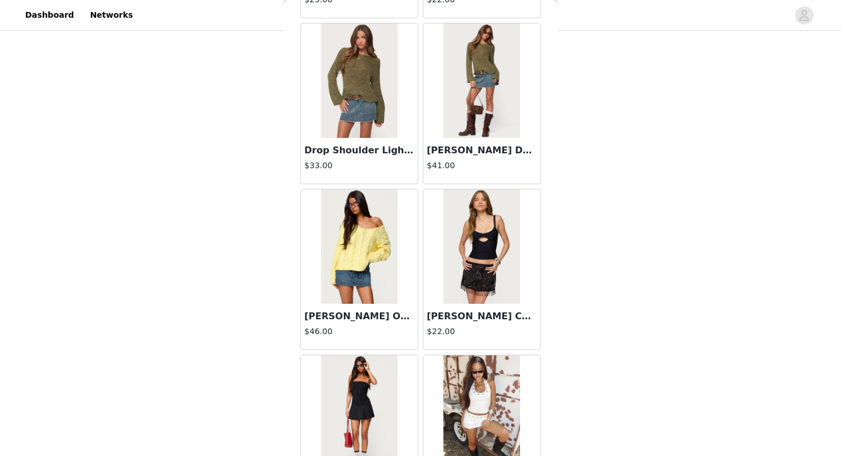
scroll to position [2953, 0]
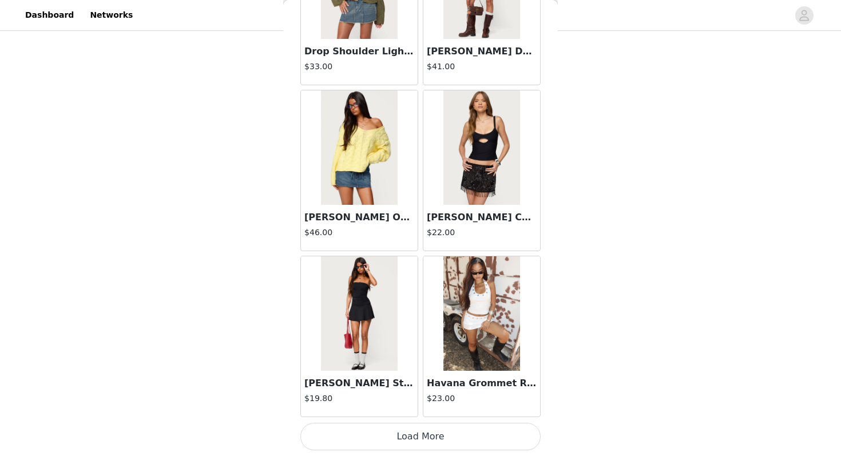
click at [351, 438] on button "Load More" at bounding box center [420, 436] width 240 height 27
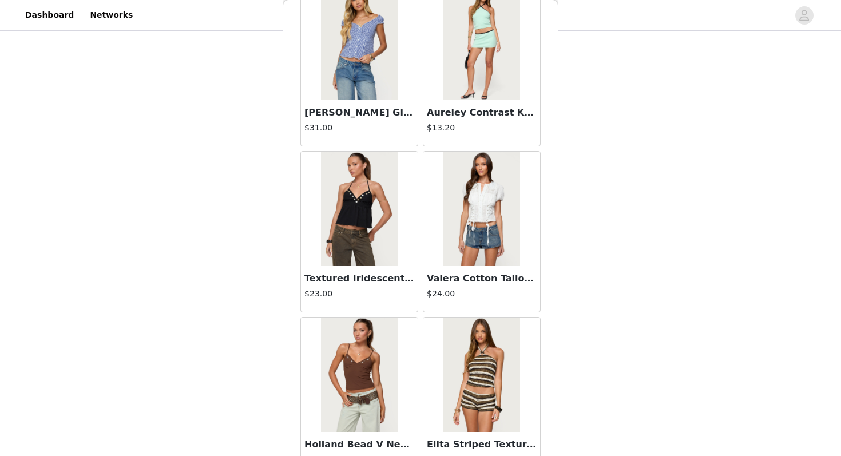
scroll to position [4612, 0]
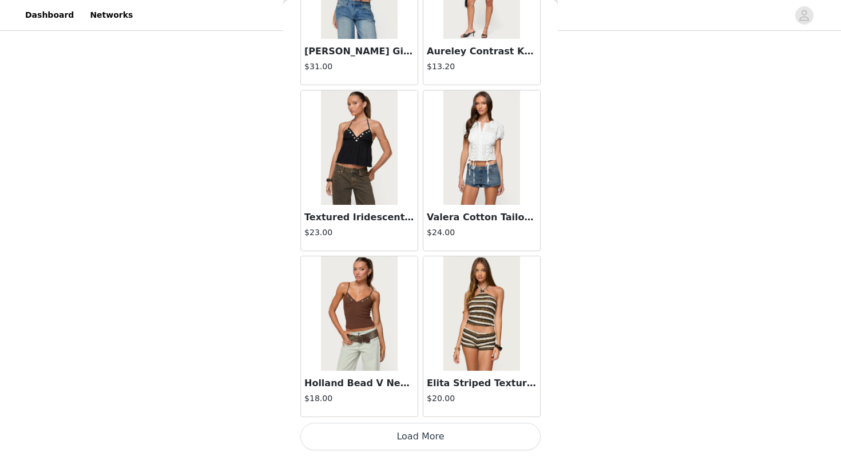
click at [383, 439] on button "Load More" at bounding box center [420, 436] width 240 height 27
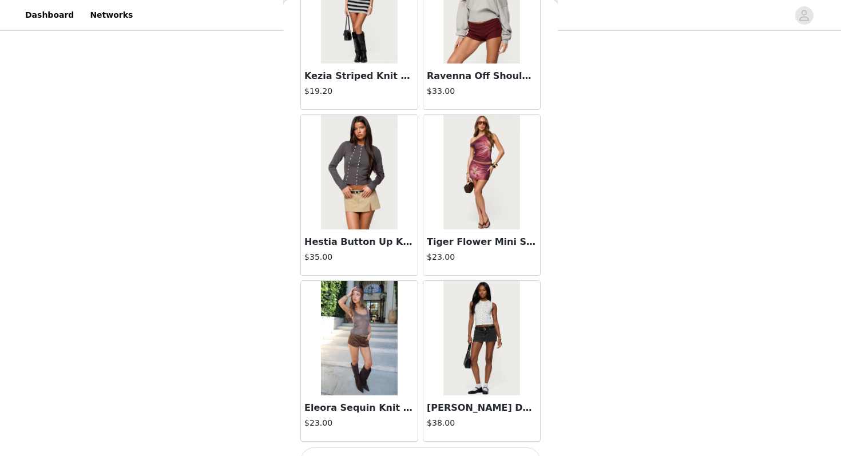
scroll to position [6271, 0]
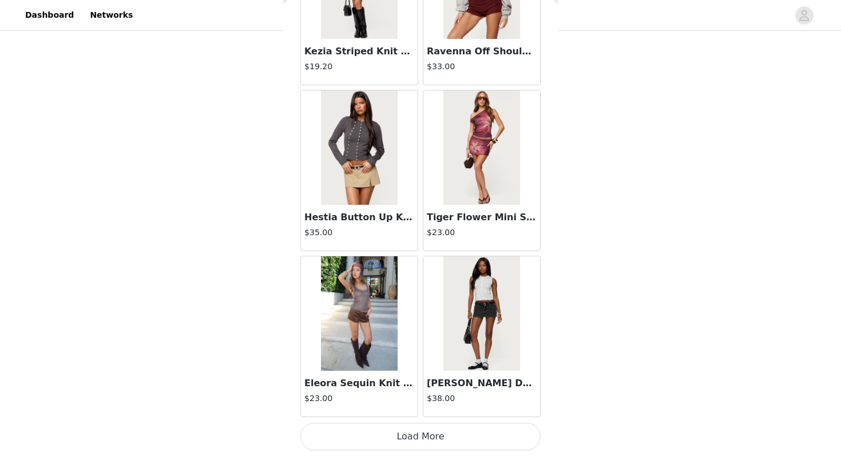
click at [391, 436] on button "Load More" at bounding box center [420, 436] width 240 height 27
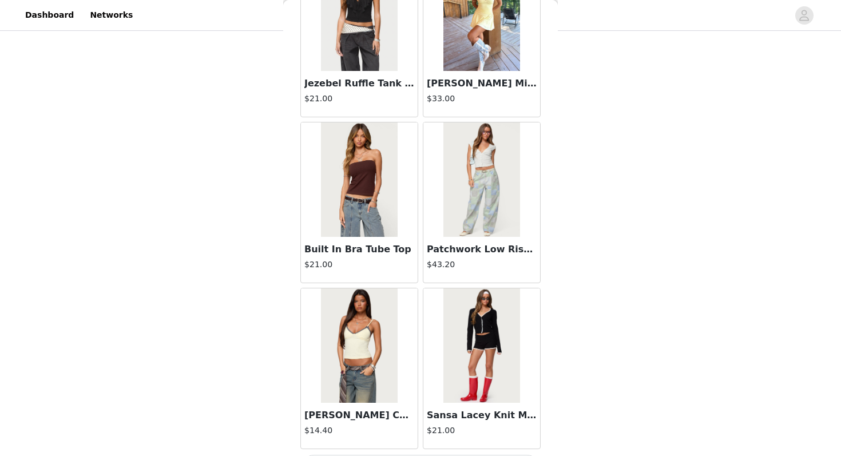
scroll to position [7930, 0]
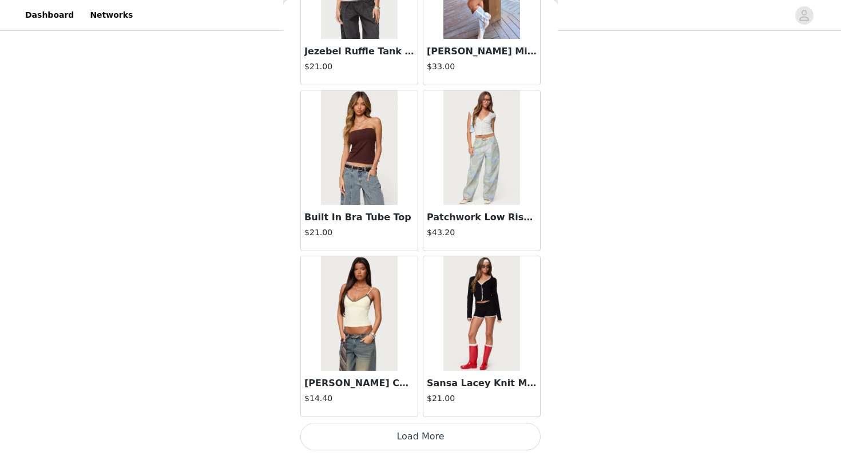
click at [435, 434] on button "Load More" at bounding box center [420, 436] width 240 height 27
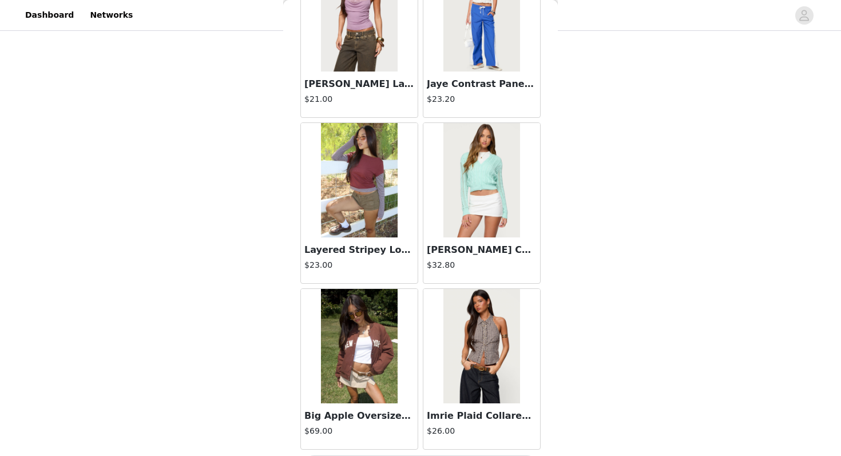
scroll to position [9589, 0]
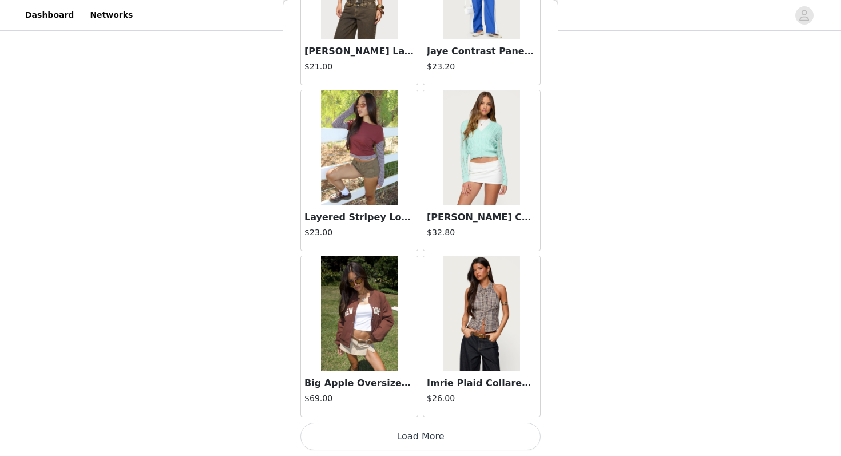
click at [432, 437] on button "Load More" at bounding box center [420, 436] width 240 height 27
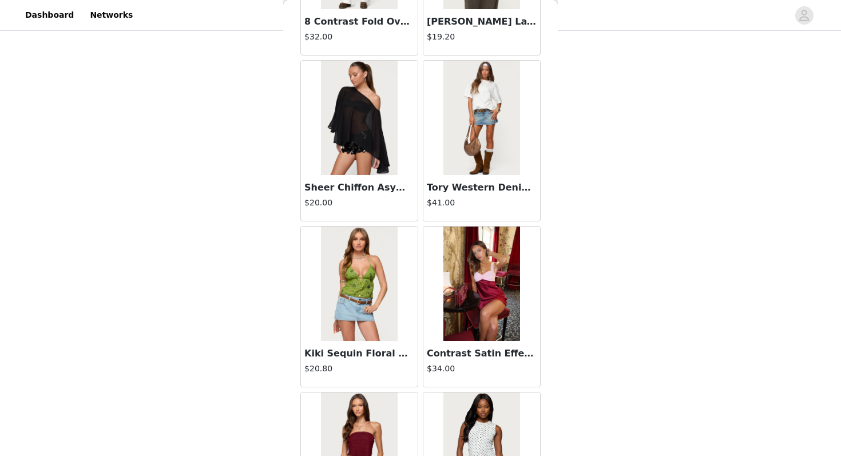
scroll to position [11114, 0]
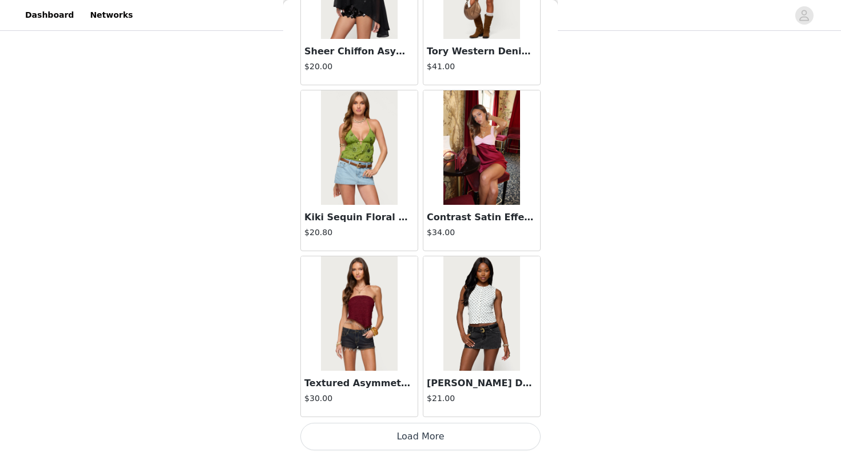
click at [432, 441] on button "Load More" at bounding box center [420, 436] width 240 height 27
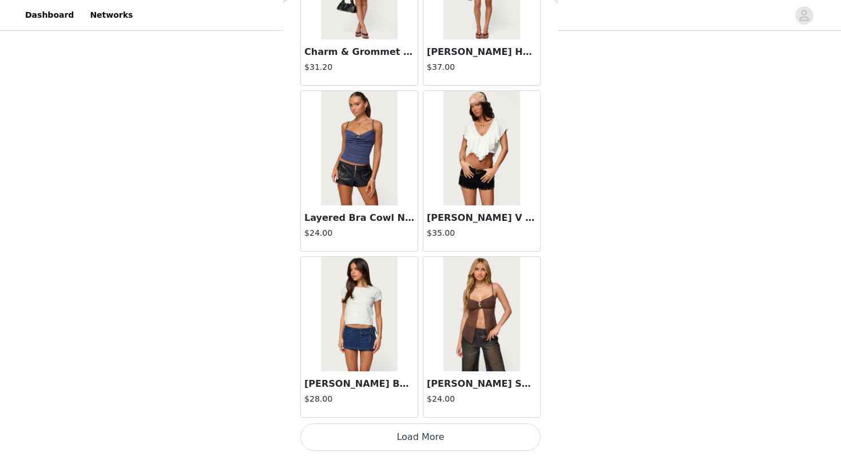
scroll to position [12907, 0]
click at [436, 439] on button "Load More" at bounding box center [420, 436] width 240 height 27
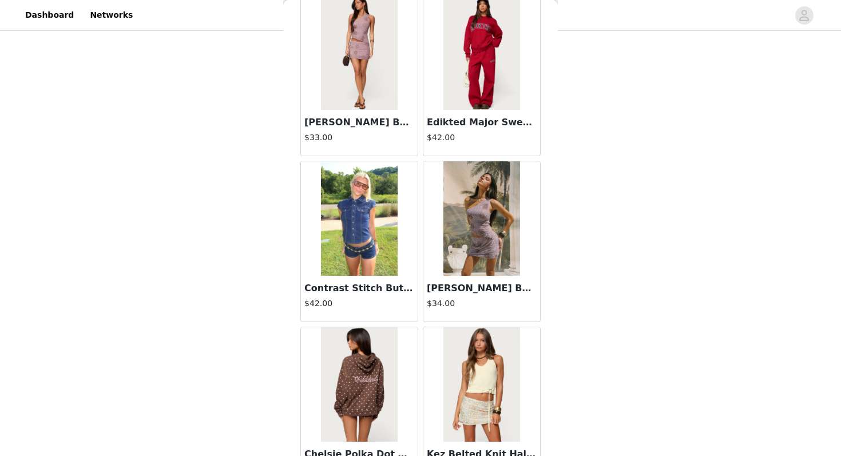
scroll to position [14565, 0]
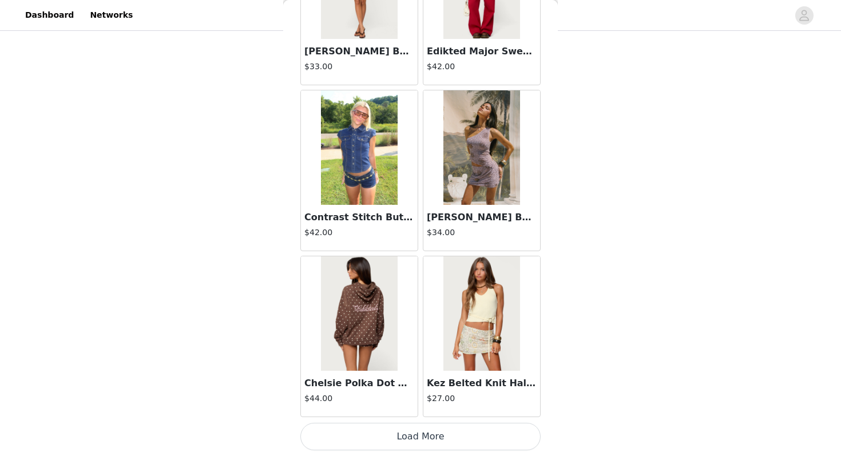
click at [435, 435] on button "Load More" at bounding box center [420, 436] width 240 height 27
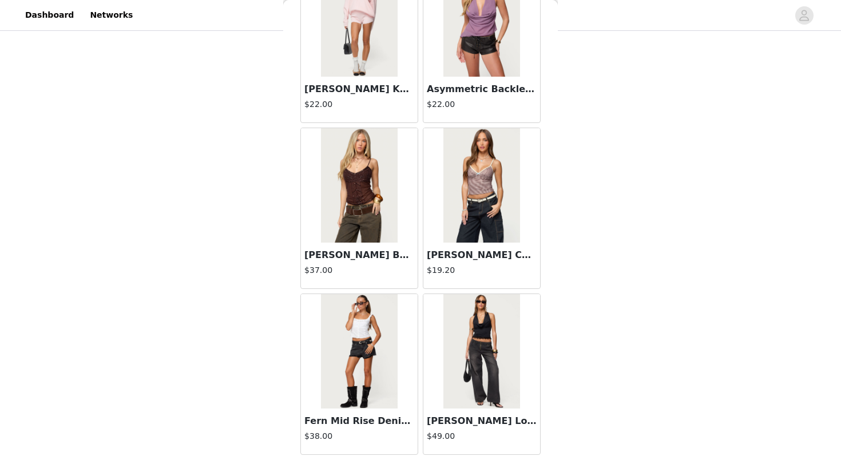
scroll to position [16224, 0]
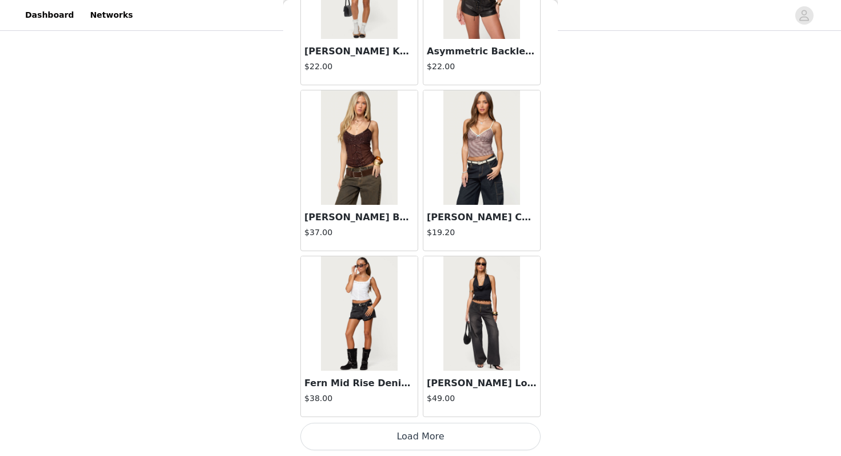
click at [422, 431] on button "Load More" at bounding box center [420, 436] width 240 height 27
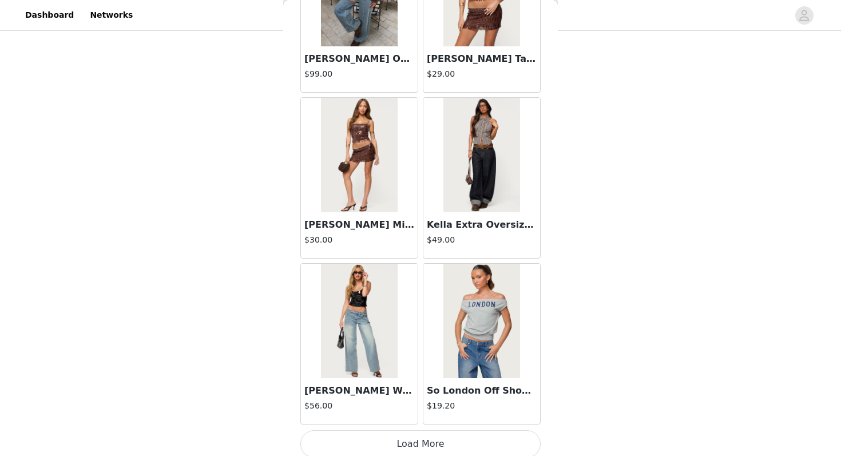
scroll to position [17883, 0]
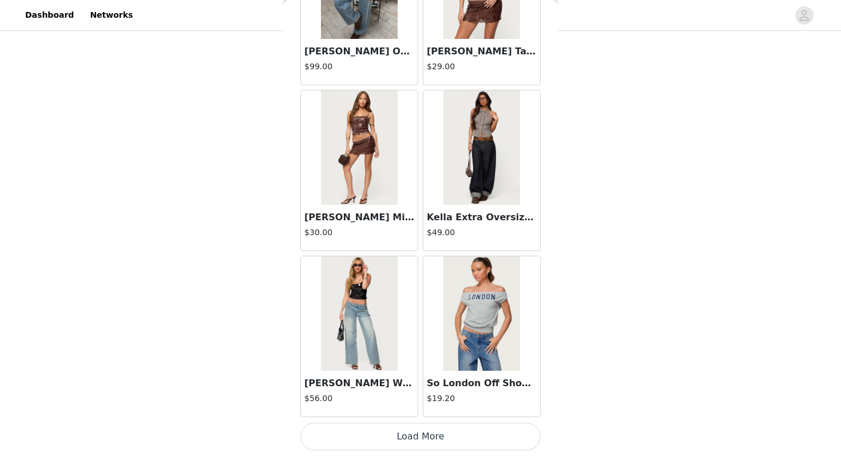
click at [419, 435] on button "Load More" at bounding box center [420, 436] width 240 height 27
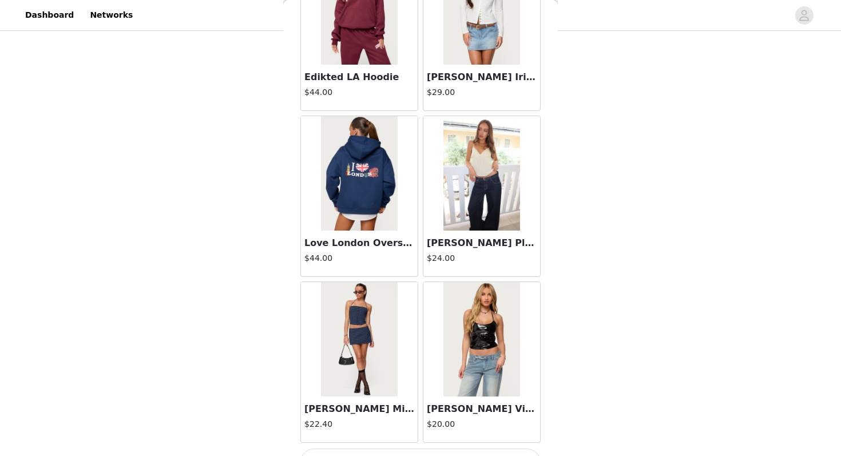
scroll to position [19542, 0]
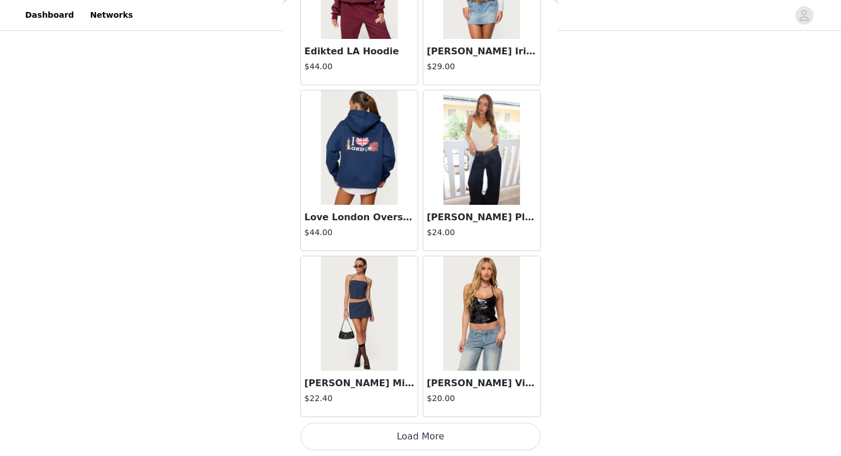
click at [486, 192] on img at bounding box center [481, 147] width 76 height 114
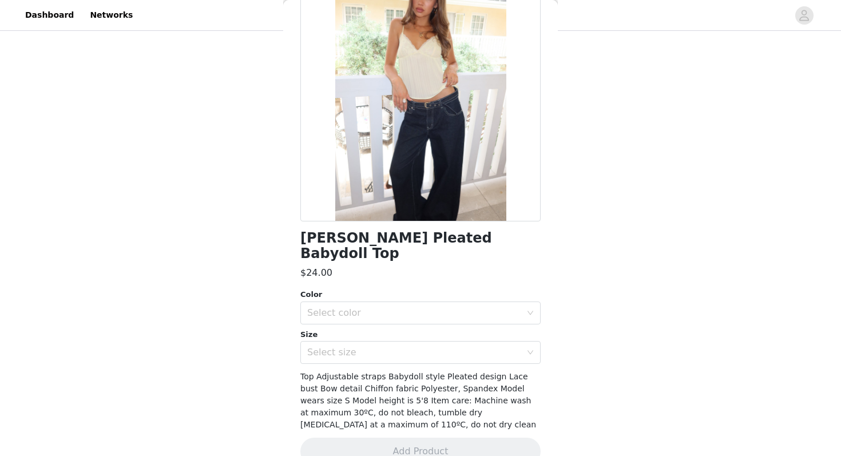
scroll to position [94, 0]
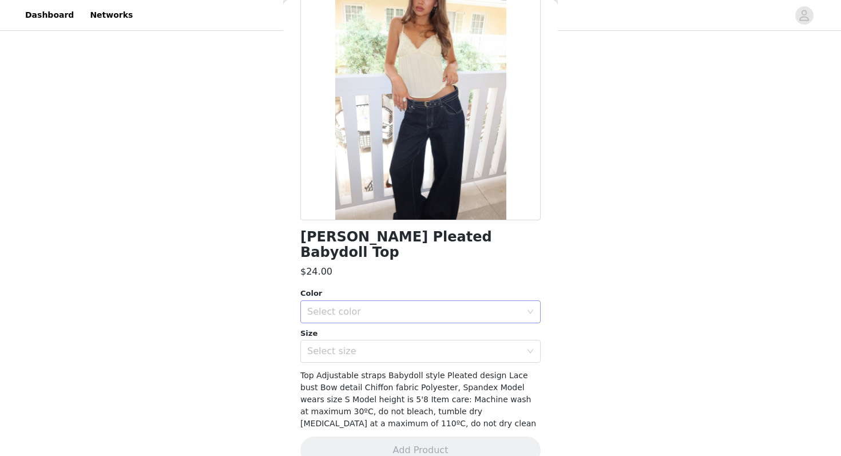
click at [388, 306] on div "Select color" at bounding box center [414, 311] width 214 height 11
click at [384, 316] on li "YELLOW" at bounding box center [420, 321] width 240 height 18
click at [384, 346] on div "Select size" at bounding box center [414, 351] width 214 height 11
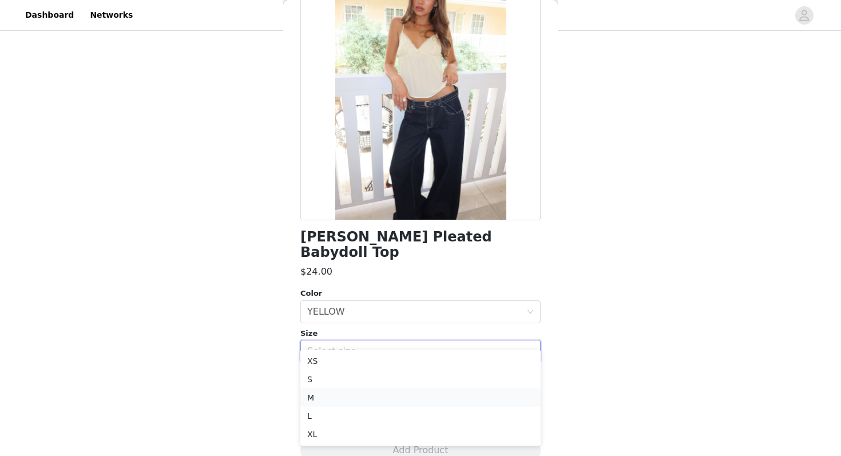
click at [375, 403] on li "M" at bounding box center [420, 397] width 240 height 18
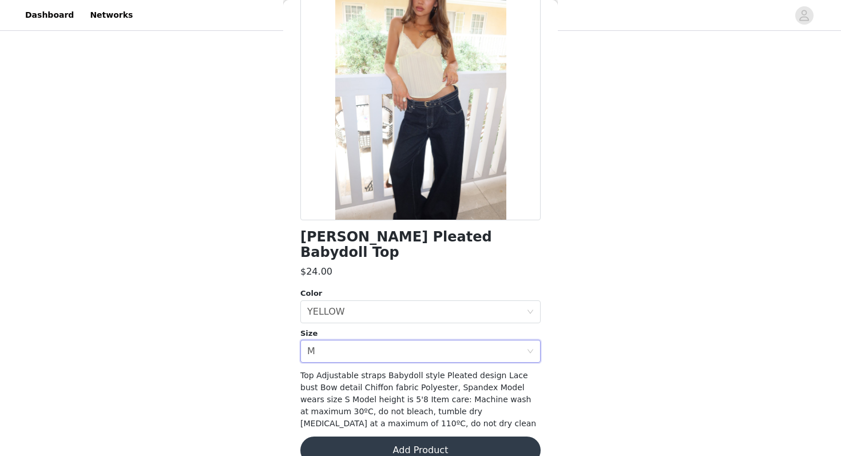
click at [377, 436] on button "Add Product" at bounding box center [420, 449] width 240 height 27
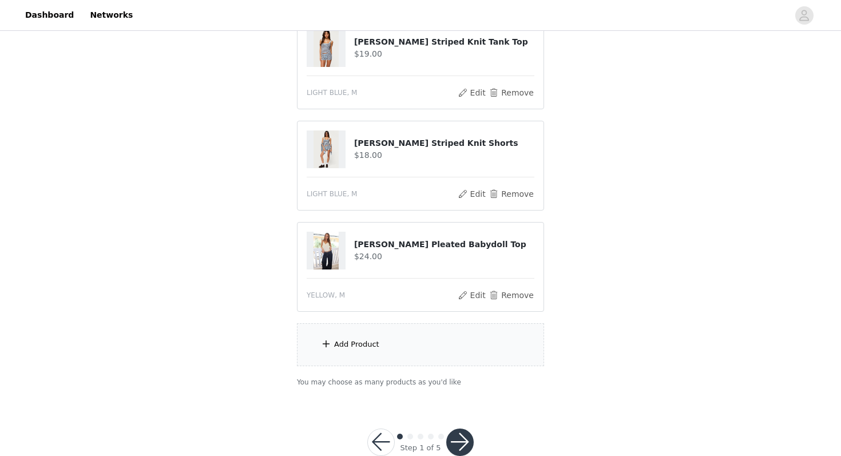
scroll to position [470, 0]
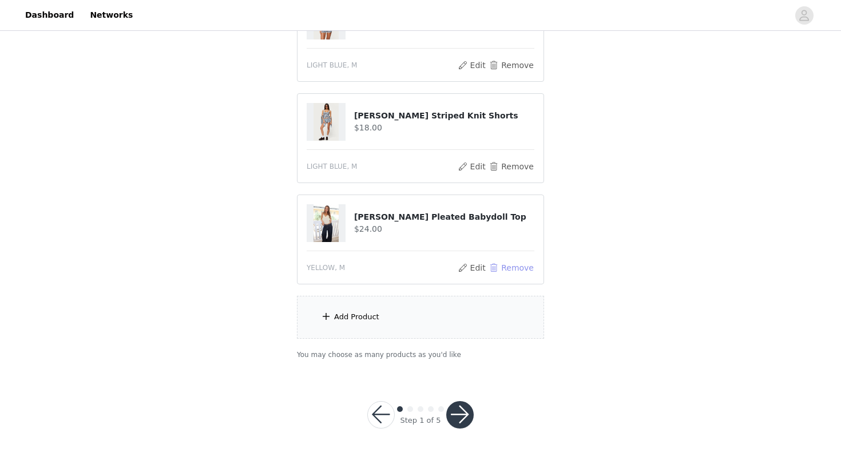
click at [508, 267] on button "Remove" at bounding box center [512, 268] width 46 height 14
click at [482, 309] on div "Add Product" at bounding box center [420, 317] width 247 height 43
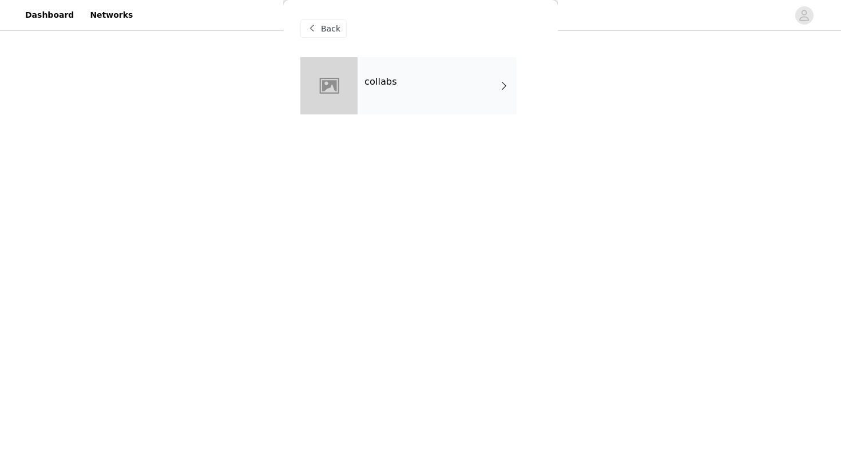
click at [434, 81] on div "collabs" at bounding box center [437, 85] width 159 height 57
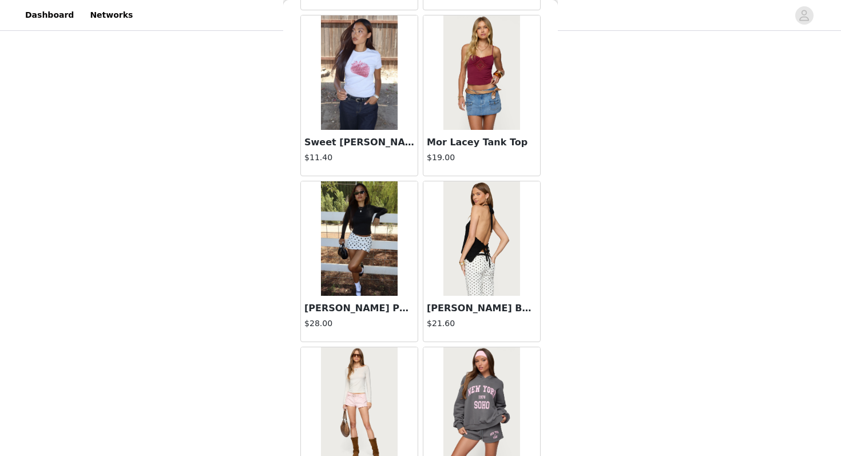
scroll to position [1294, 0]
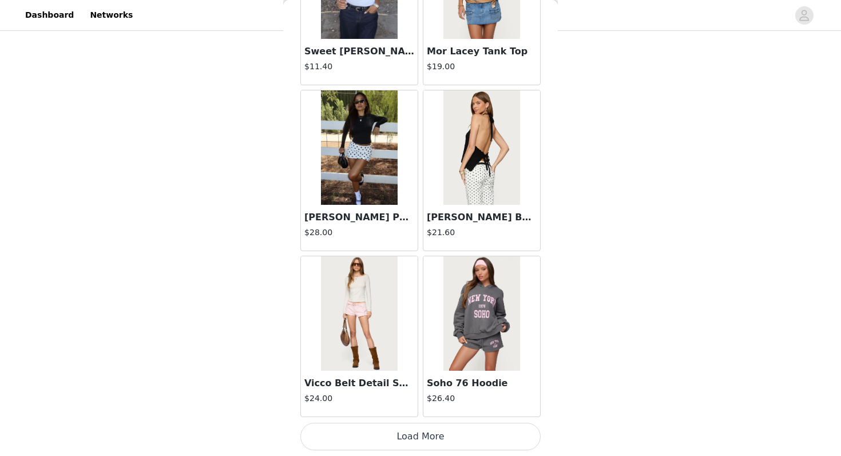
click at [438, 441] on button "Load More" at bounding box center [420, 436] width 240 height 27
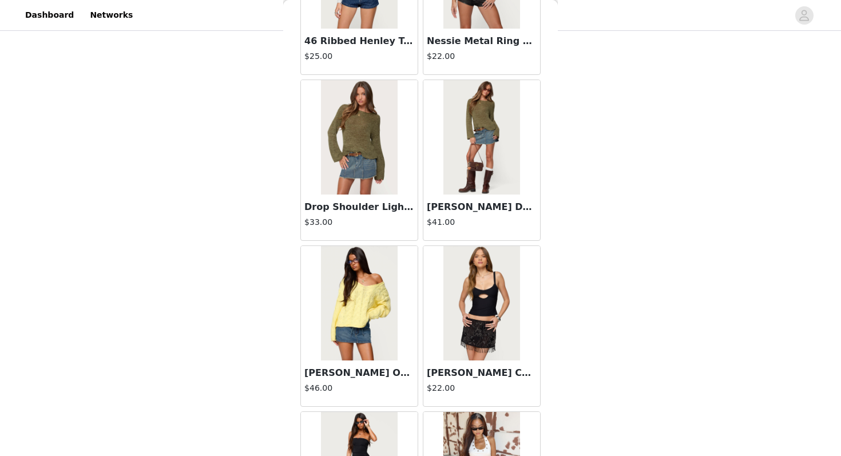
scroll to position [2953, 0]
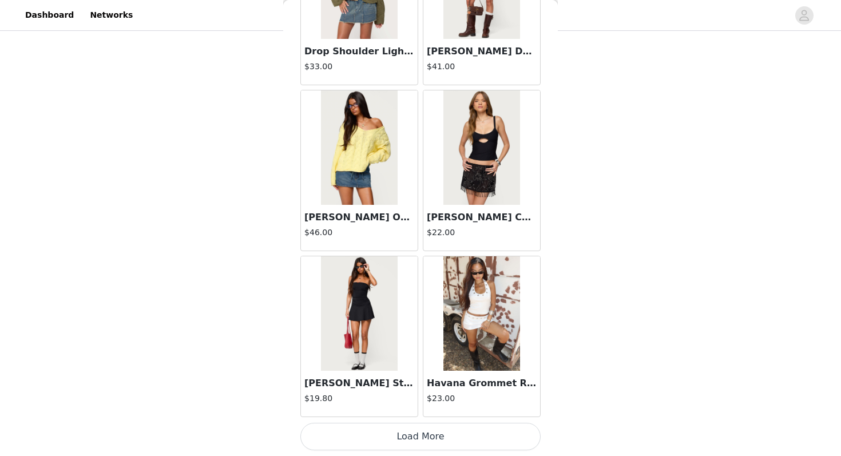
click at [442, 442] on button "Load More" at bounding box center [420, 436] width 240 height 27
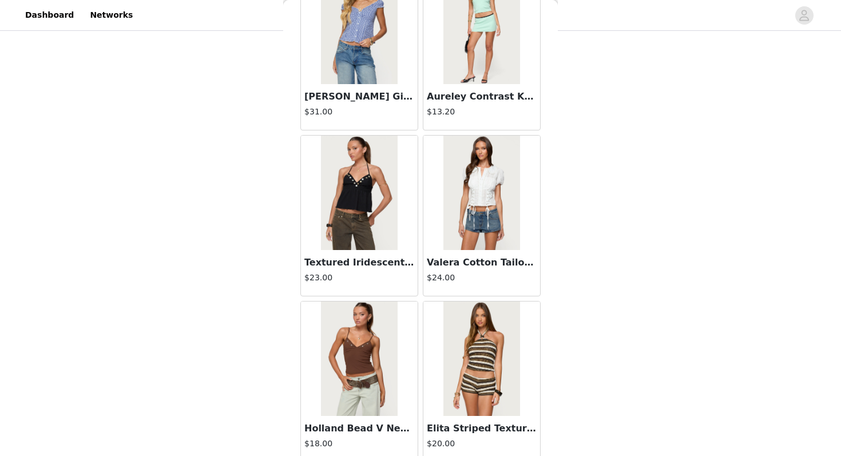
scroll to position [4612, 0]
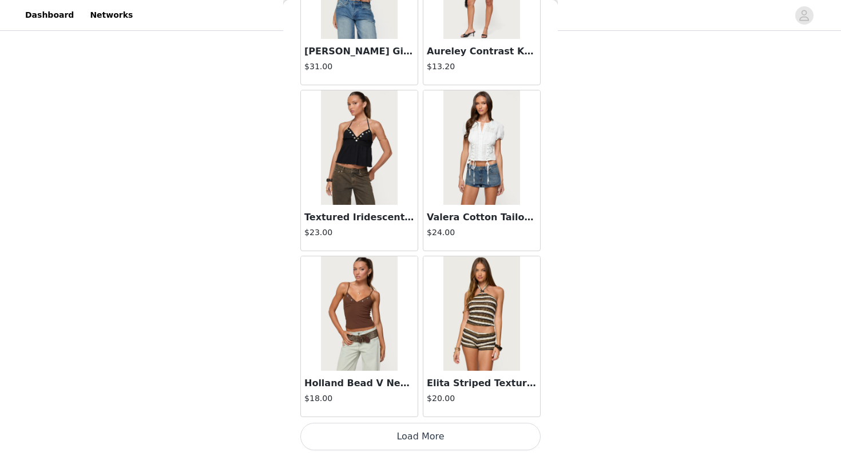
click at [439, 438] on button "Load More" at bounding box center [420, 436] width 240 height 27
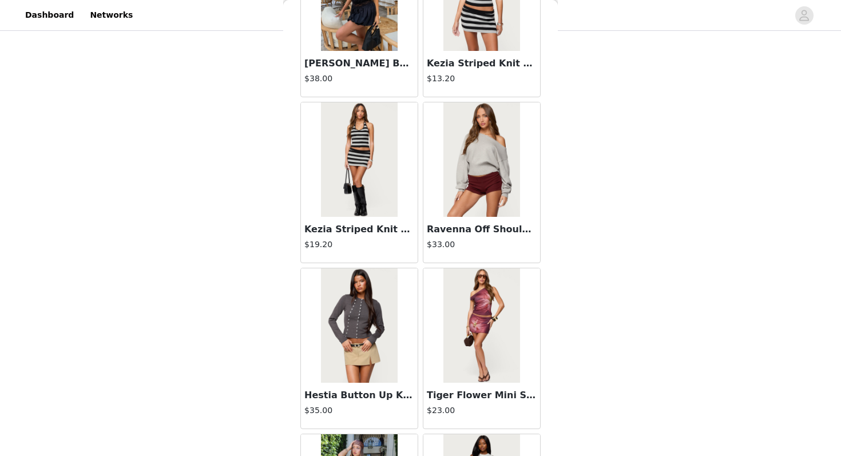
scroll to position [6271, 0]
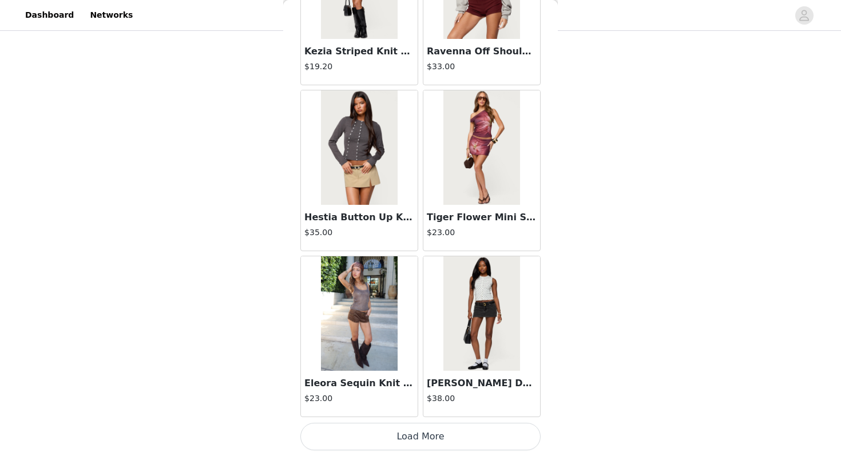
click at [436, 440] on button "Load More" at bounding box center [420, 436] width 240 height 27
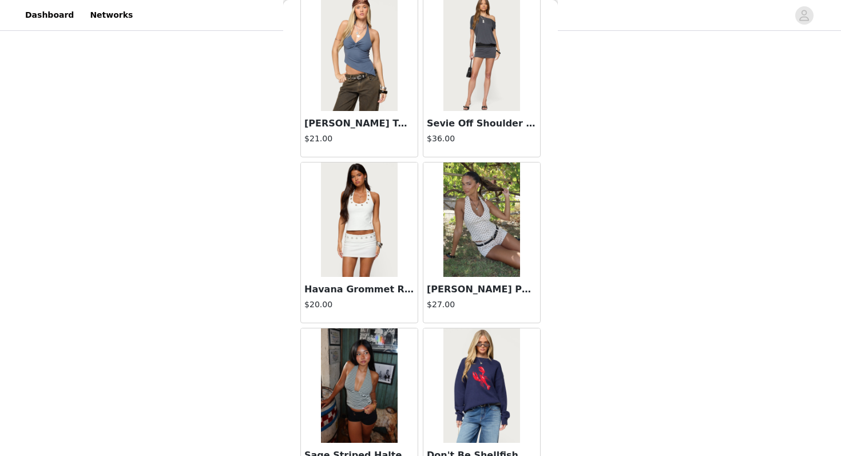
scroll to position [6698, 0]
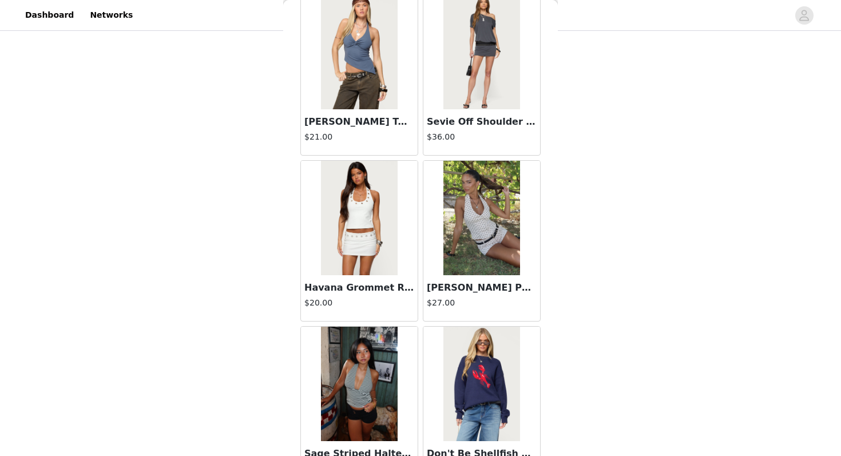
click at [477, 277] on div "[PERSON_NAME] Polka Dot Halter Top $27.00" at bounding box center [481, 298] width 117 height 46
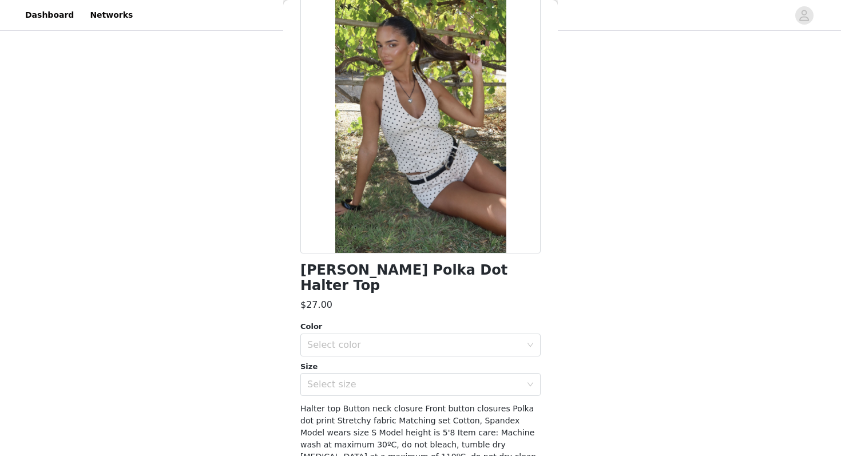
scroll to position [58, 0]
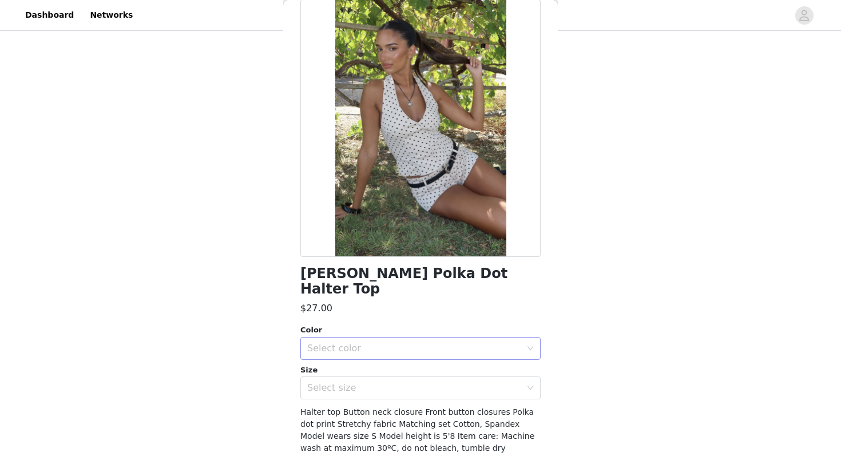
click at [391, 337] on div "Select color" at bounding box center [416, 348] width 219 height 22
click at [383, 352] on li "CREAM" at bounding box center [420, 358] width 240 height 18
click at [383, 382] on div "Select size" at bounding box center [414, 387] width 214 height 11
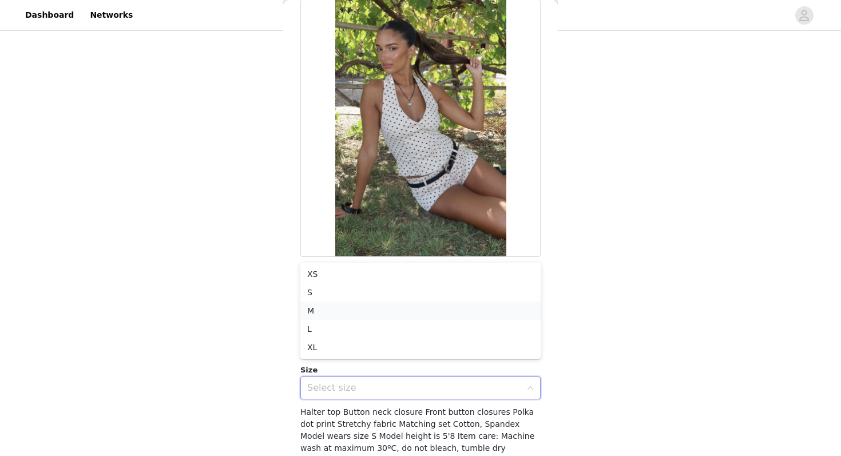
click at [370, 303] on li "M" at bounding box center [420, 310] width 240 height 18
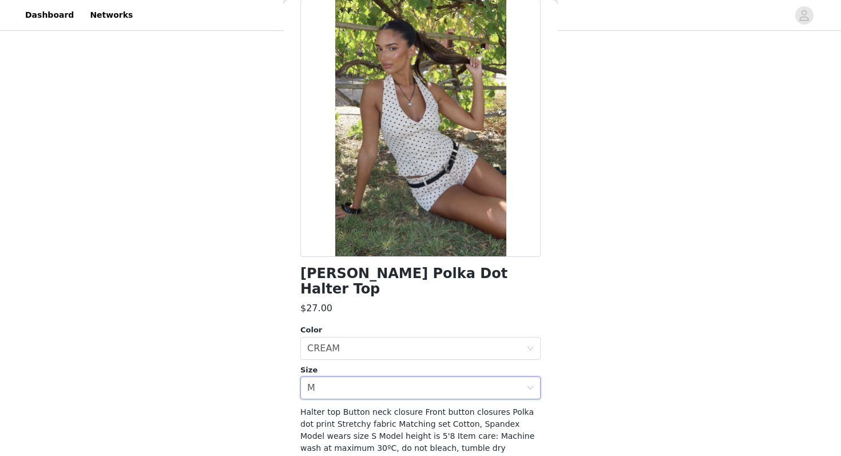
scroll to position [101, 0]
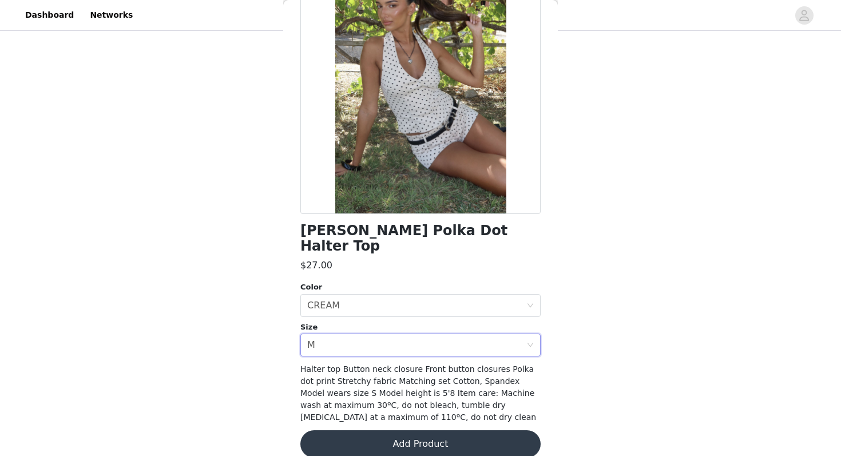
click at [362, 430] on button "Add Product" at bounding box center [420, 443] width 240 height 27
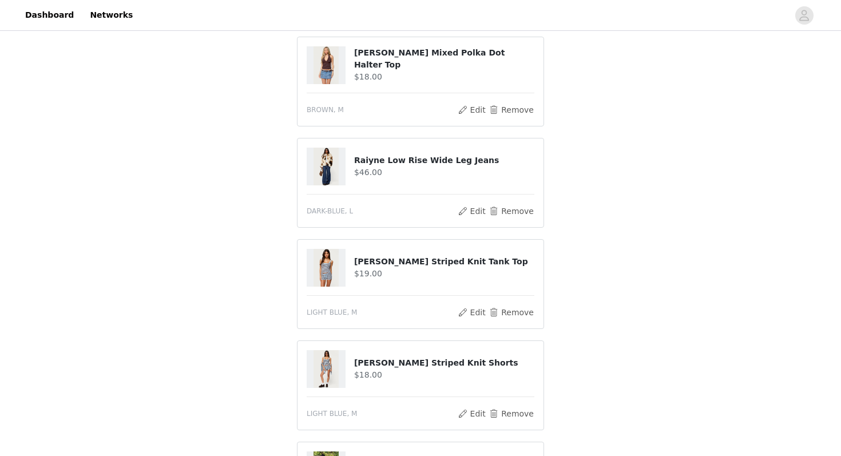
scroll to position [470, 0]
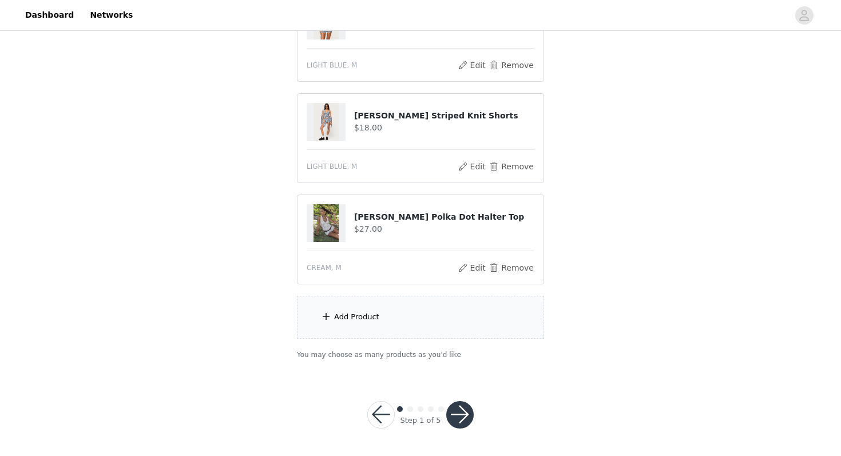
click at [458, 417] on button "button" at bounding box center [459, 414] width 27 height 27
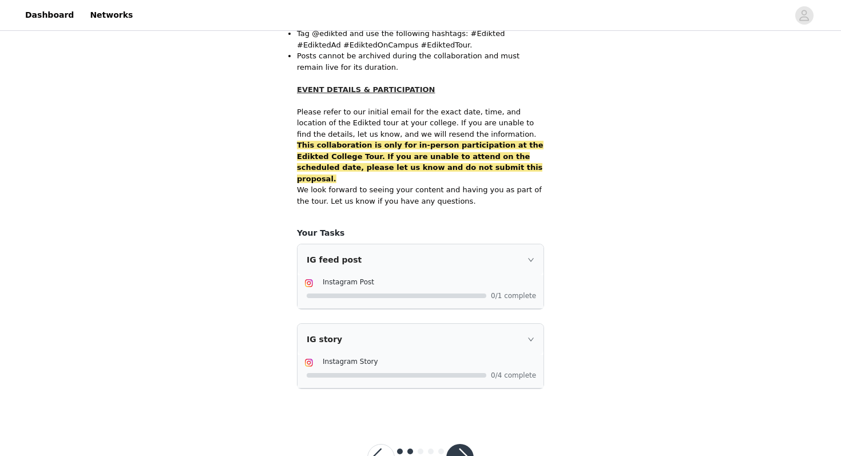
scroll to position [726, 0]
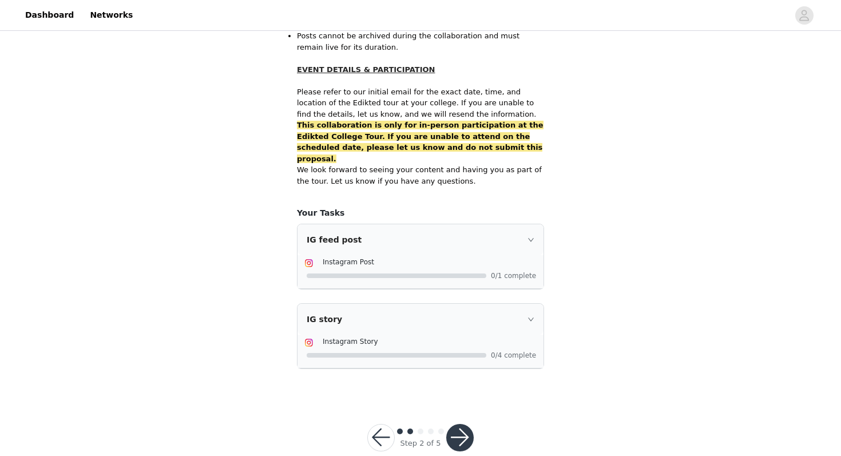
click at [459, 424] on button "button" at bounding box center [459, 437] width 27 height 27
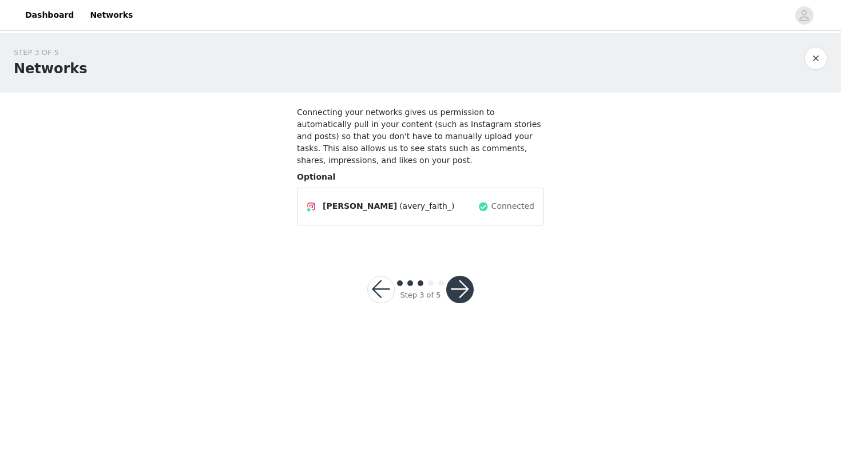
click at [459, 281] on button "button" at bounding box center [459, 289] width 27 height 27
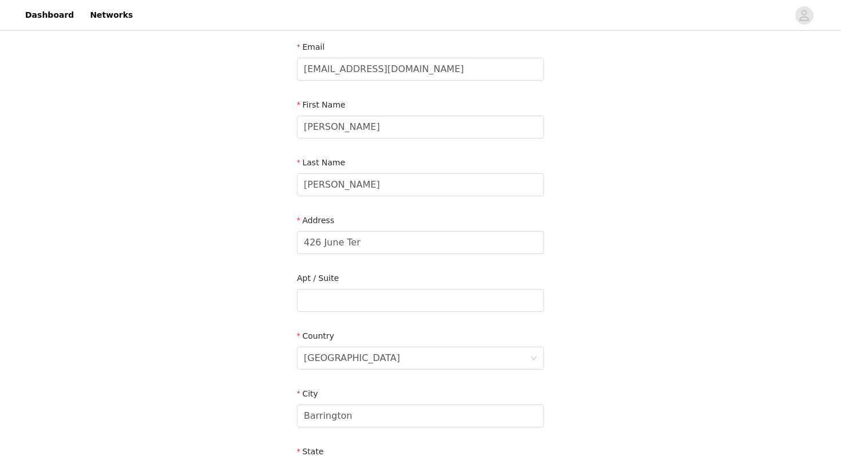
scroll to position [43, 0]
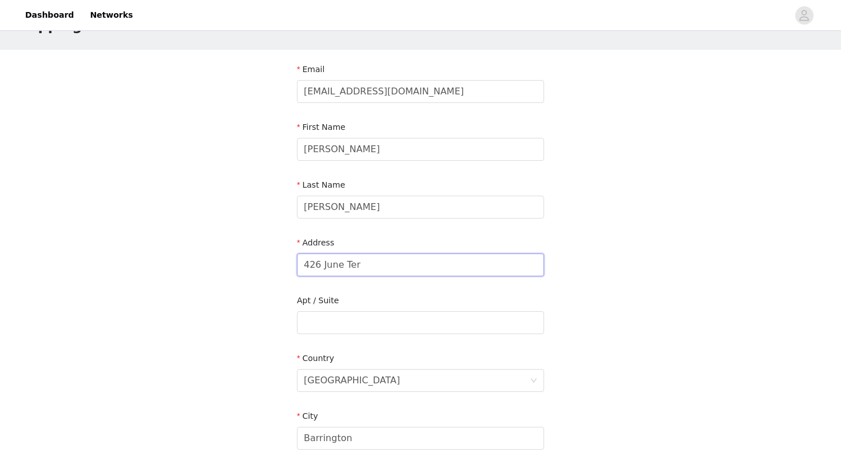
click at [448, 258] on input "426 June Ter" at bounding box center [420, 264] width 247 height 23
type input "[STREET_ADDRESS][PERSON_NAME]"
click at [384, 428] on input "Barrington" at bounding box center [420, 438] width 247 height 23
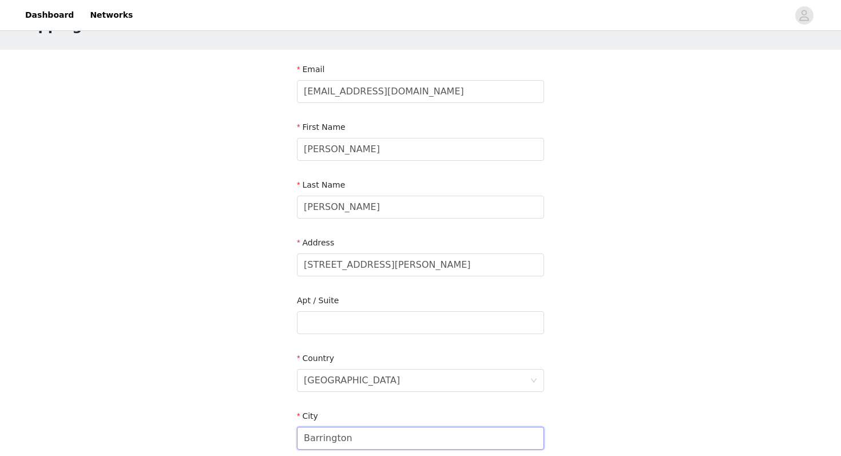
click at [384, 428] on input "Barrington" at bounding box center [420, 438] width 247 height 23
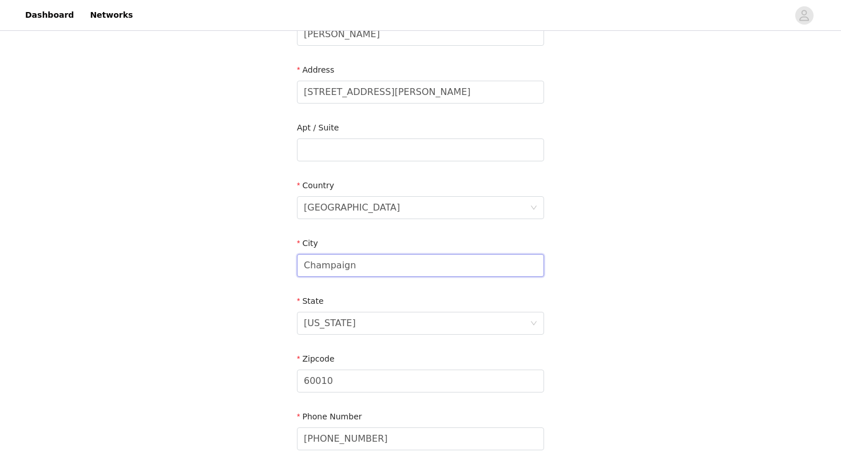
scroll to position [279, 0]
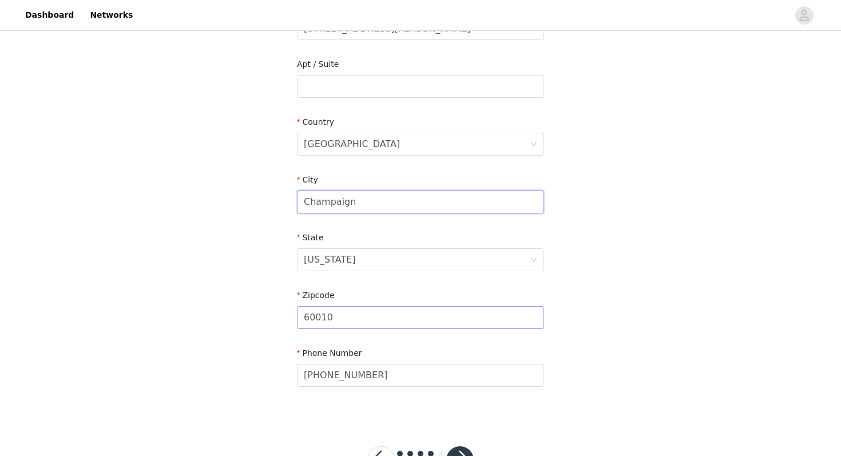
type input "Champaign"
click at [372, 316] on input "60010" at bounding box center [420, 317] width 247 height 23
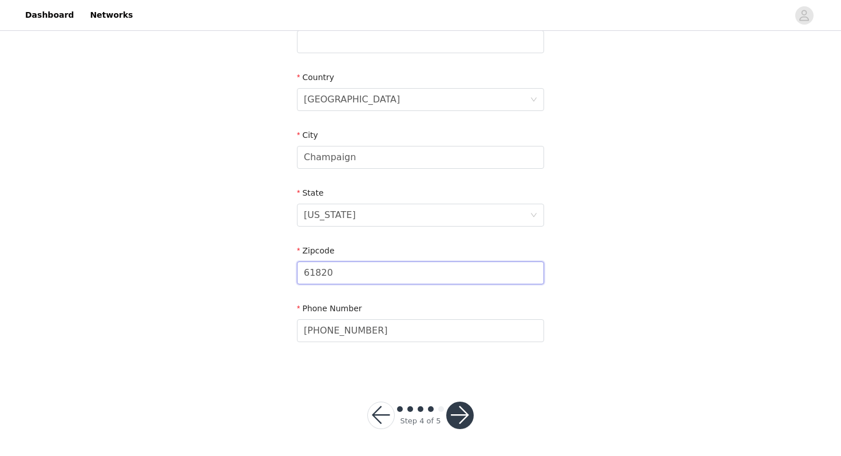
type input "61820"
click at [463, 407] on button "button" at bounding box center [459, 415] width 27 height 27
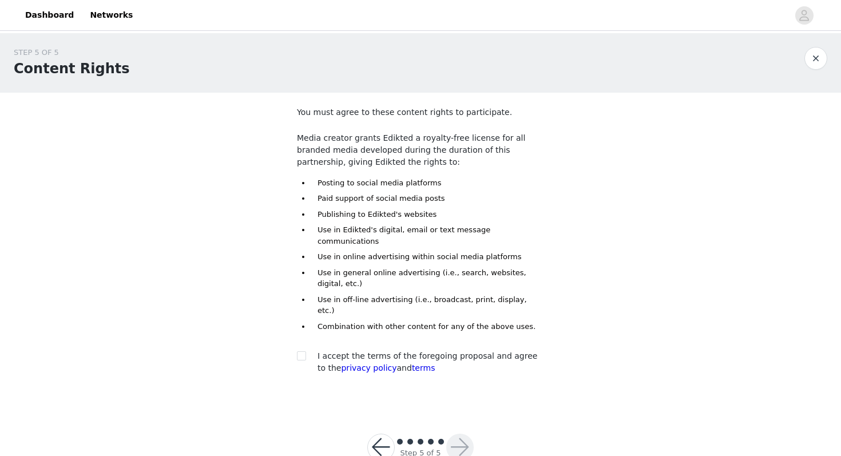
click at [379, 327] on div "You must agree to these content rights to participate. Media creator grants Edi…" at bounding box center [420, 242] width 247 height 273
click at [379, 351] on span "I accept the terms of the foregoing proposal and agree to the privacy policy an…" at bounding box center [427, 361] width 220 height 21
click at [304, 350] on div "I accept the terms of the foregoing proposal and agree to the privacy policy an…" at bounding box center [420, 362] width 247 height 24
click at [300, 351] on span at bounding box center [301, 355] width 9 height 9
click at [300, 351] on input "checkbox" at bounding box center [301, 355] width 8 height 8
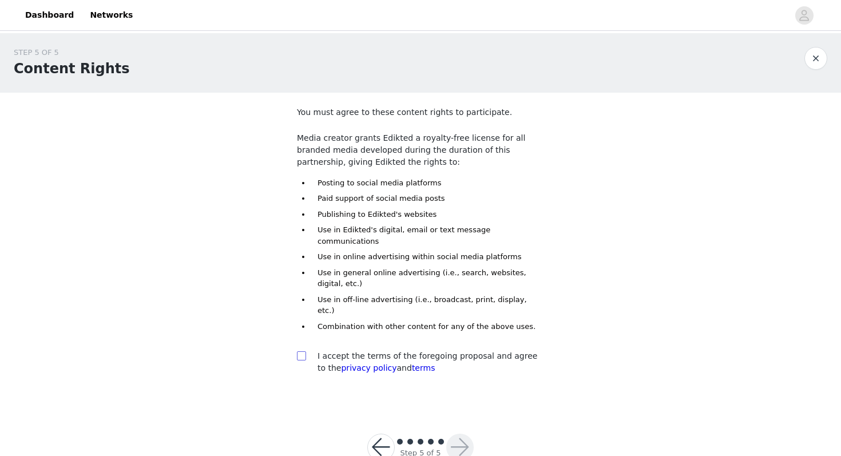
checkbox input "true"
click at [451, 434] on button "button" at bounding box center [459, 447] width 27 height 27
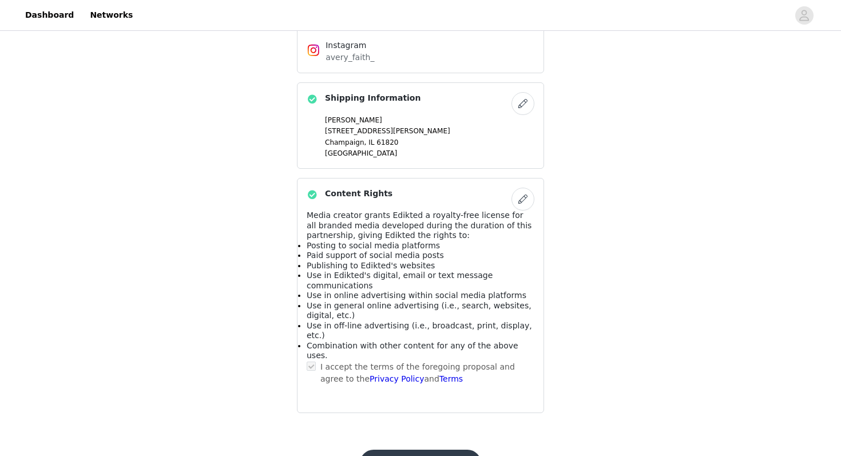
scroll to position [745, 0]
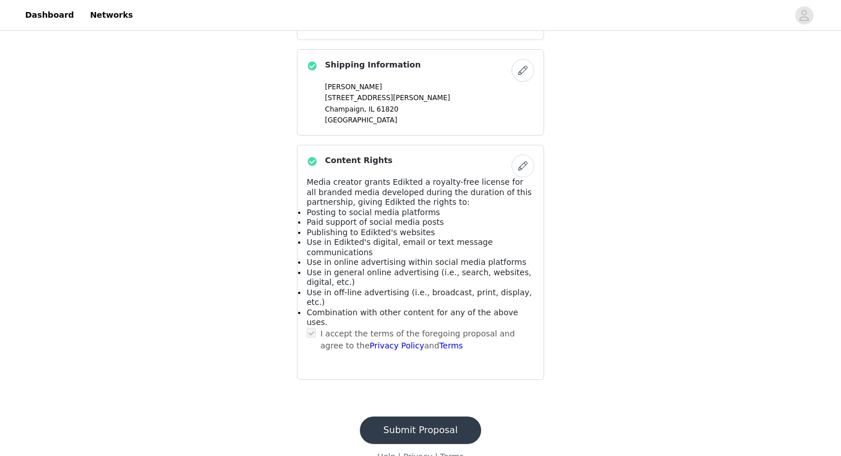
click at [407, 416] on button "Submit Proposal" at bounding box center [420, 429] width 121 height 27
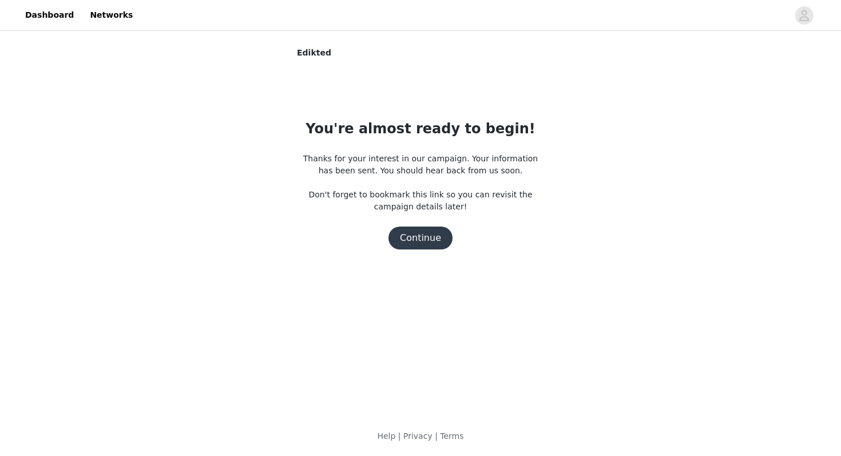
click at [428, 237] on button "Continue" at bounding box center [420, 238] width 64 height 23
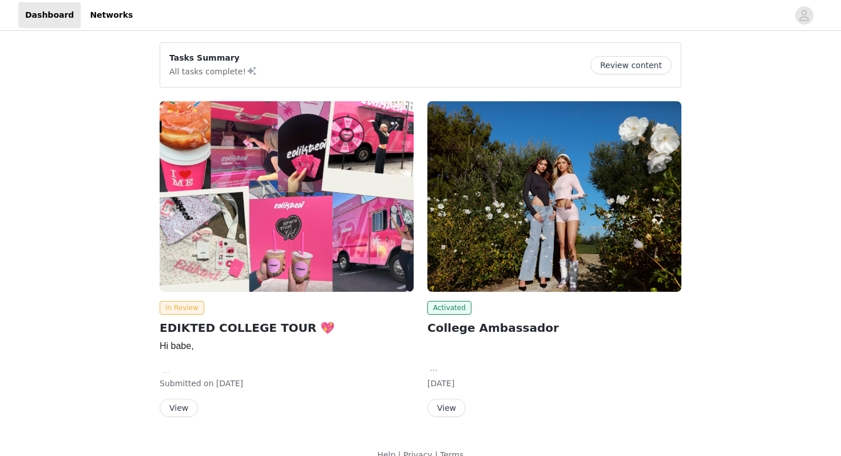
click at [617, 62] on button "Review content" at bounding box center [630, 65] width 81 height 18
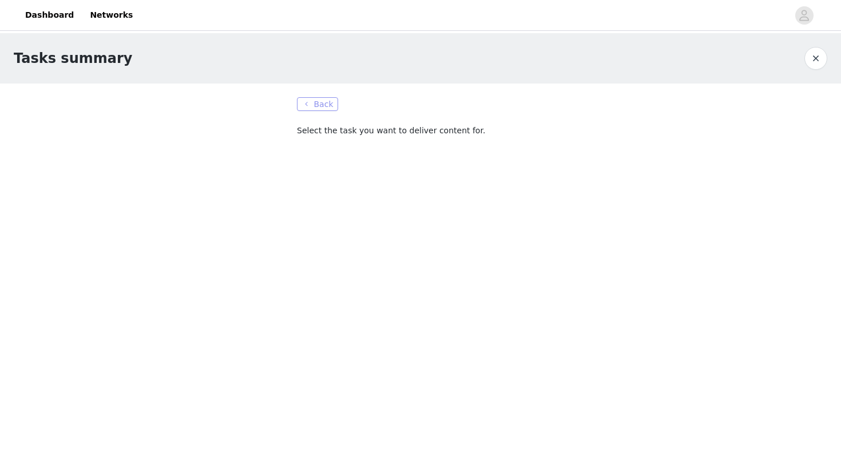
click at [326, 101] on button "Back" at bounding box center [317, 104] width 41 height 14
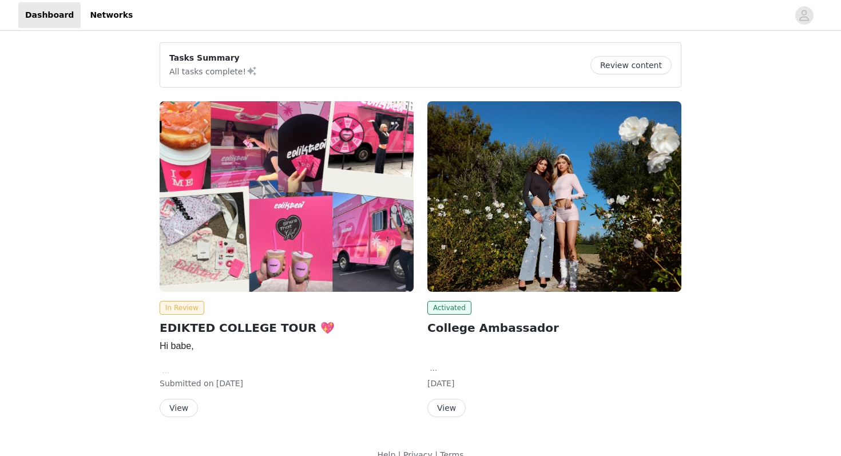
click at [169, 406] on button "View" at bounding box center [179, 408] width 38 height 18
click at [178, 407] on button "View" at bounding box center [179, 408] width 38 height 18
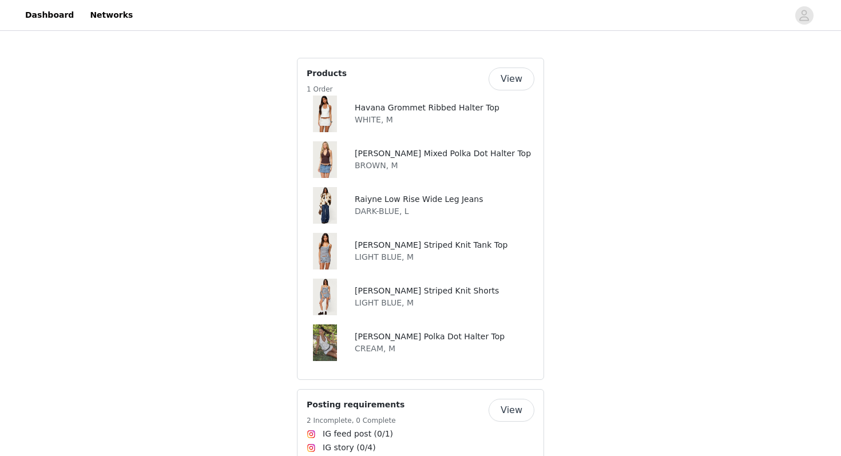
scroll to position [557, 0]
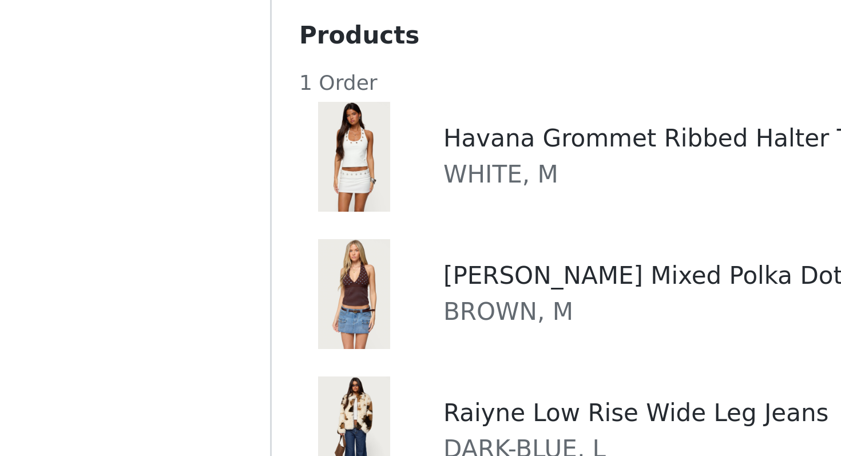
click at [378, 138] on div "Havana Grommet Ribbed Halter Top WHITE, M Ginny Mixed Polka Dot Halter Top BROW…" at bounding box center [421, 230] width 228 height 265
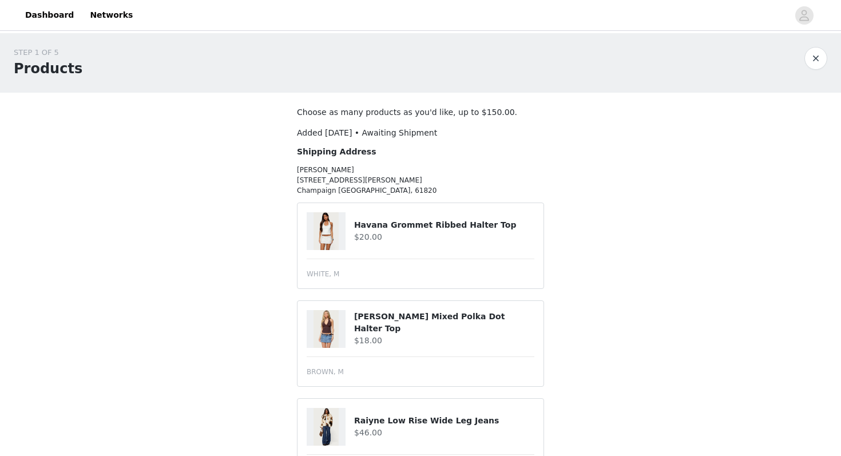
scroll to position [396, 0]
